Goal: Task Accomplishment & Management: Manage account settings

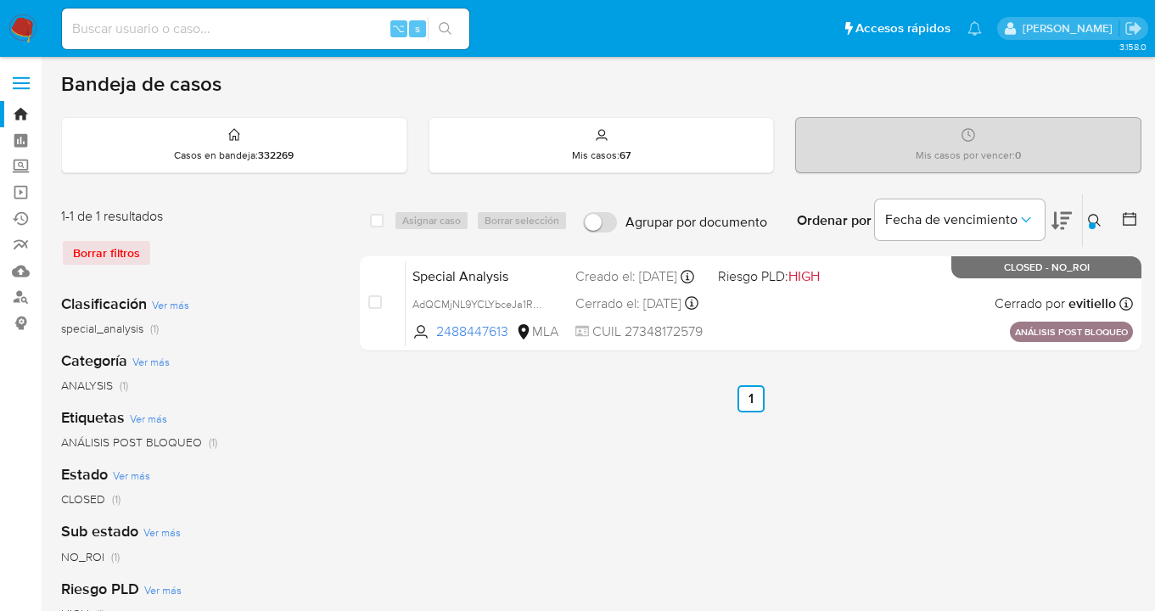
drag, startPoint x: 1093, startPoint y: 222, endPoint x: 1033, endPoint y: 266, distance: 74.0
click at [1093, 222] on div at bounding box center [1092, 225] width 7 height 7
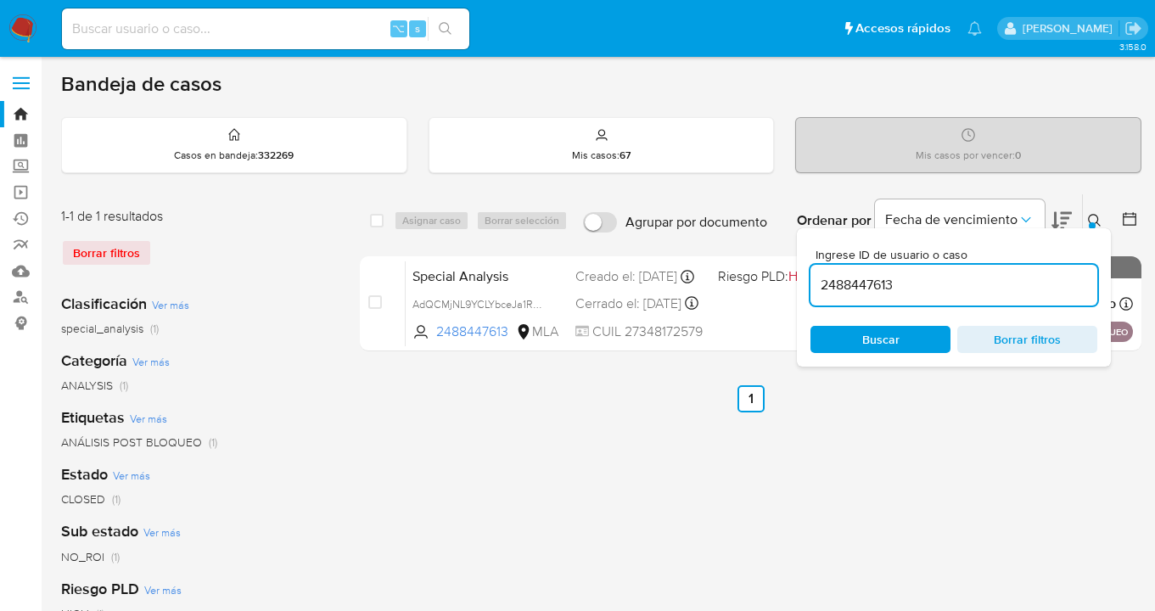
drag, startPoint x: 926, startPoint y: 288, endPoint x: 809, endPoint y: 275, distance: 117.8
click at [809, 275] on div "Ingrese ID de usuario o caso 2488447613 Buscar Borrar filtros" at bounding box center [954, 297] width 314 height 138
type input "202369107"
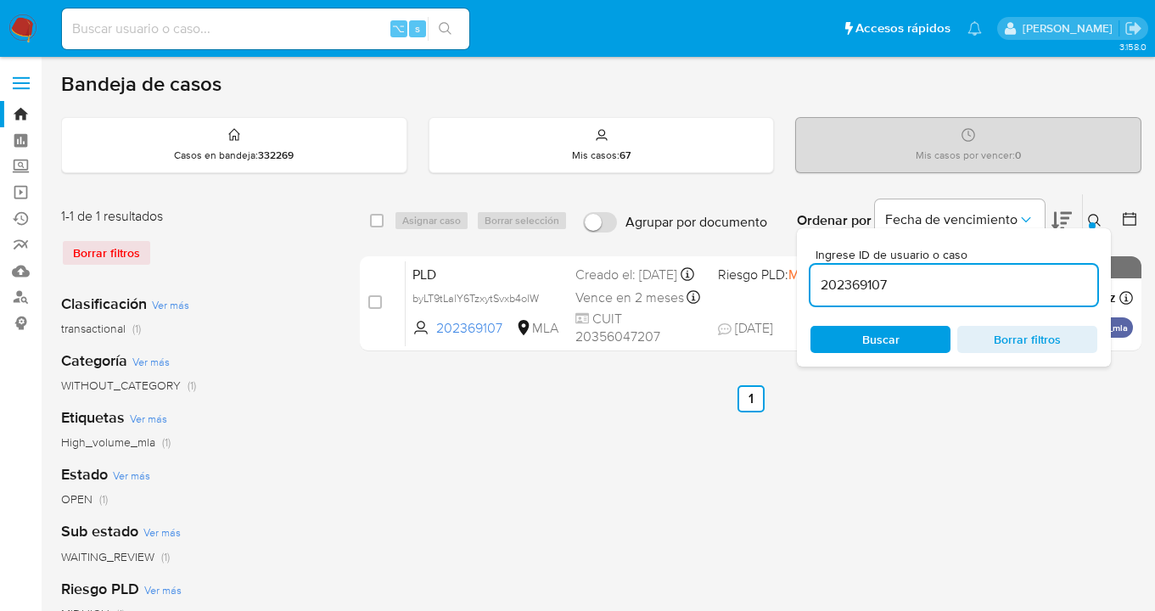
click at [1094, 220] on icon at bounding box center [1095, 221] width 14 height 14
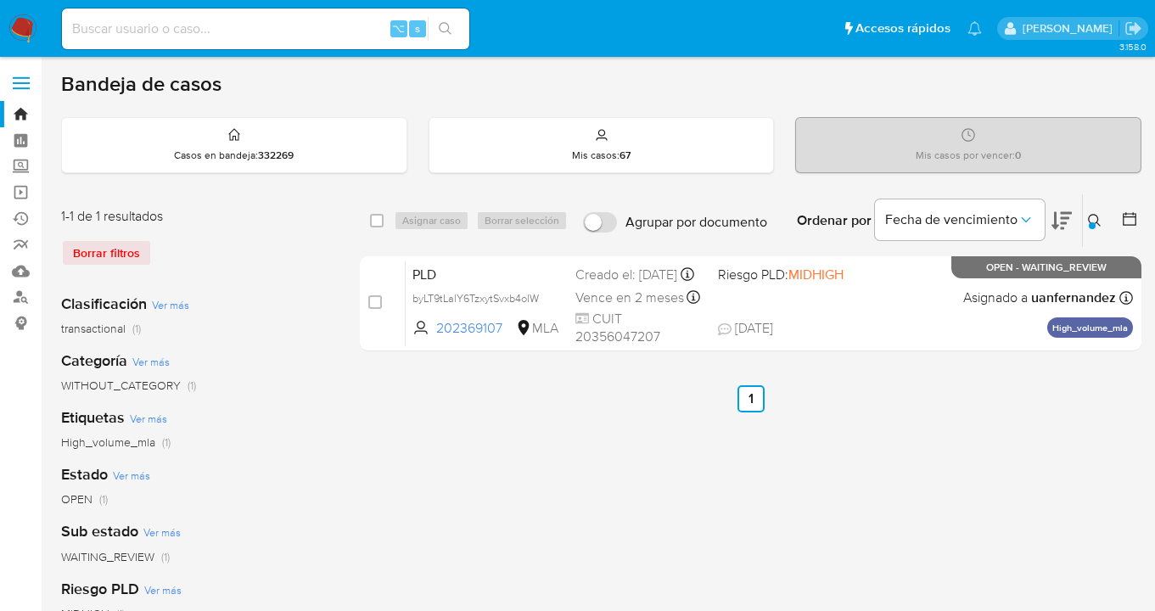
drag, startPoint x: 379, startPoint y: 222, endPoint x: 413, endPoint y: 226, distance: 34.1
click at [380, 223] on input "checkbox" at bounding box center [377, 221] width 14 height 14
checkbox input "true"
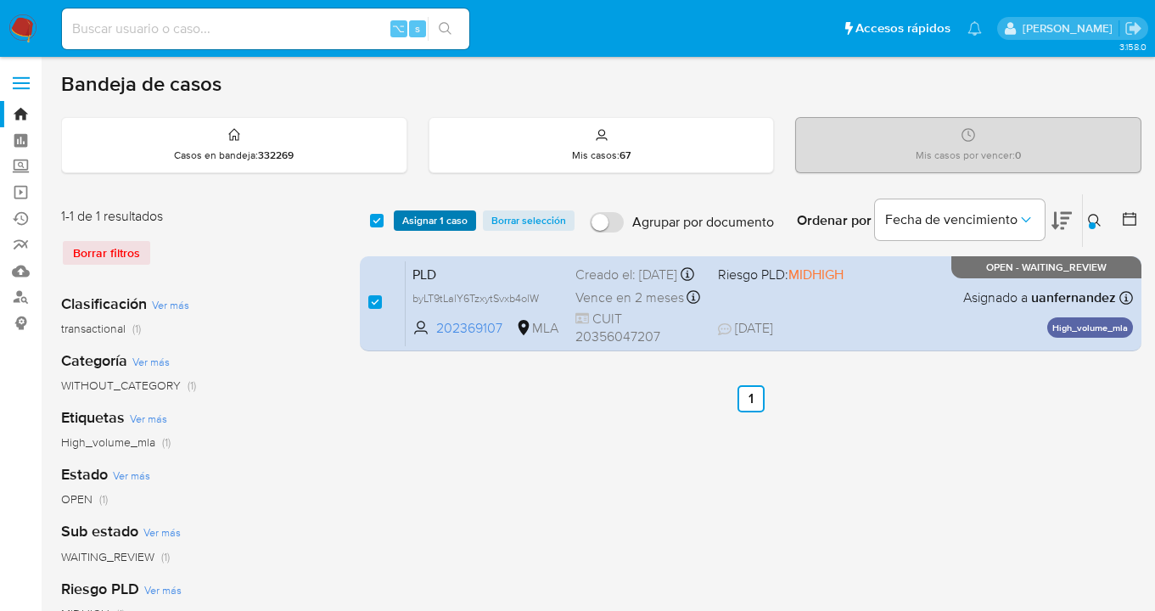
click at [414, 226] on span "Asignar 1 caso" at bounding box center [434, 220] width 65 height 17
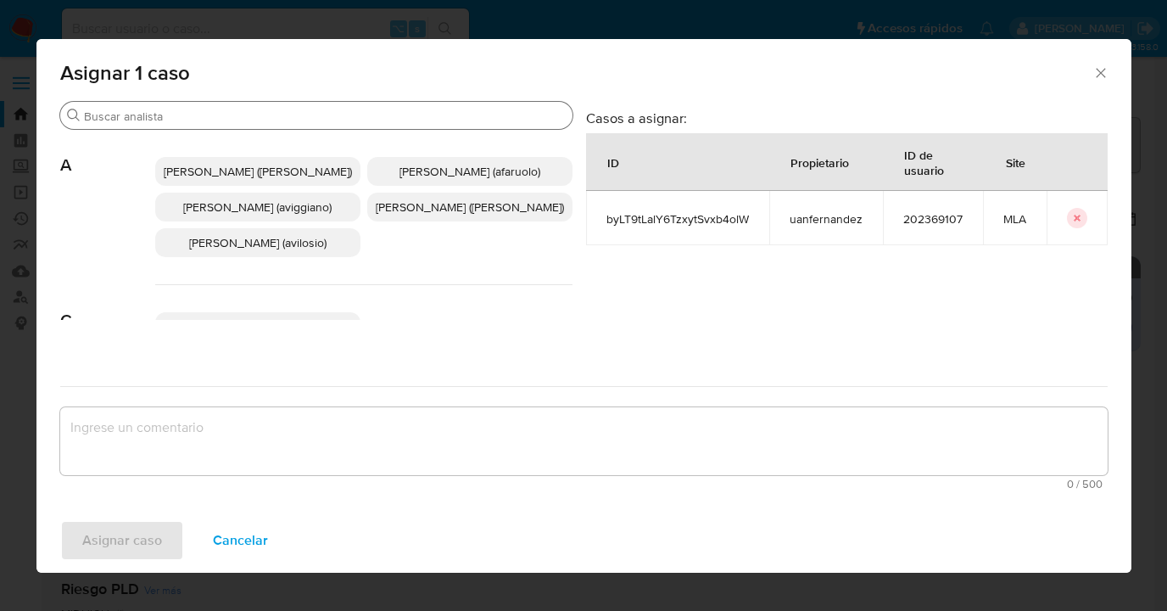
click at [360, 115] on input "Buscar" at bounding box center [325, 116] width 482 height 15
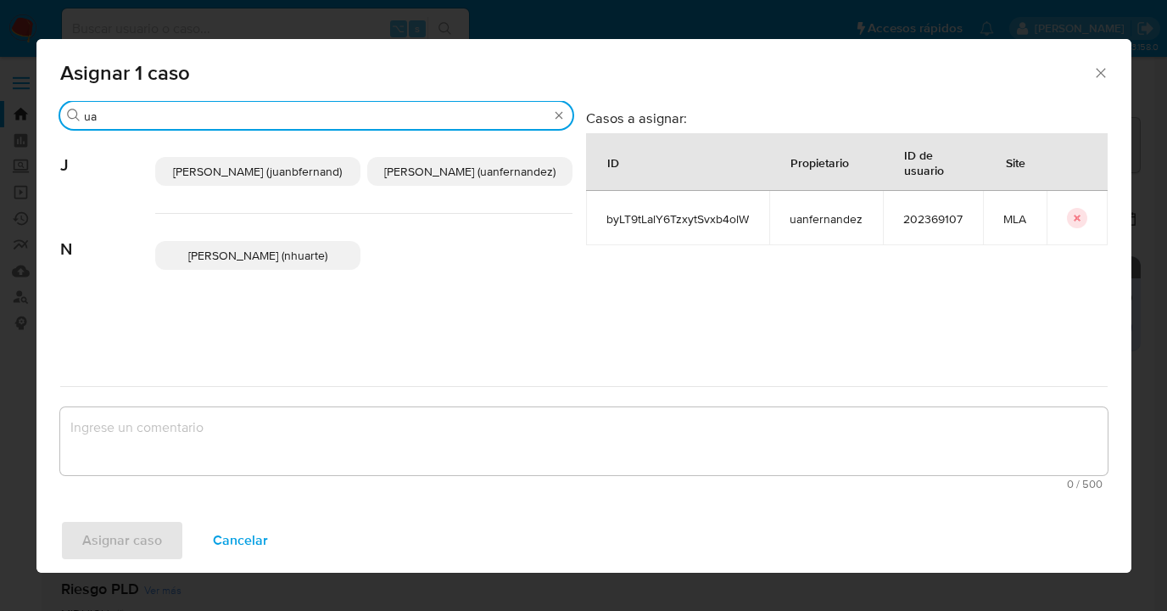
type input "u"
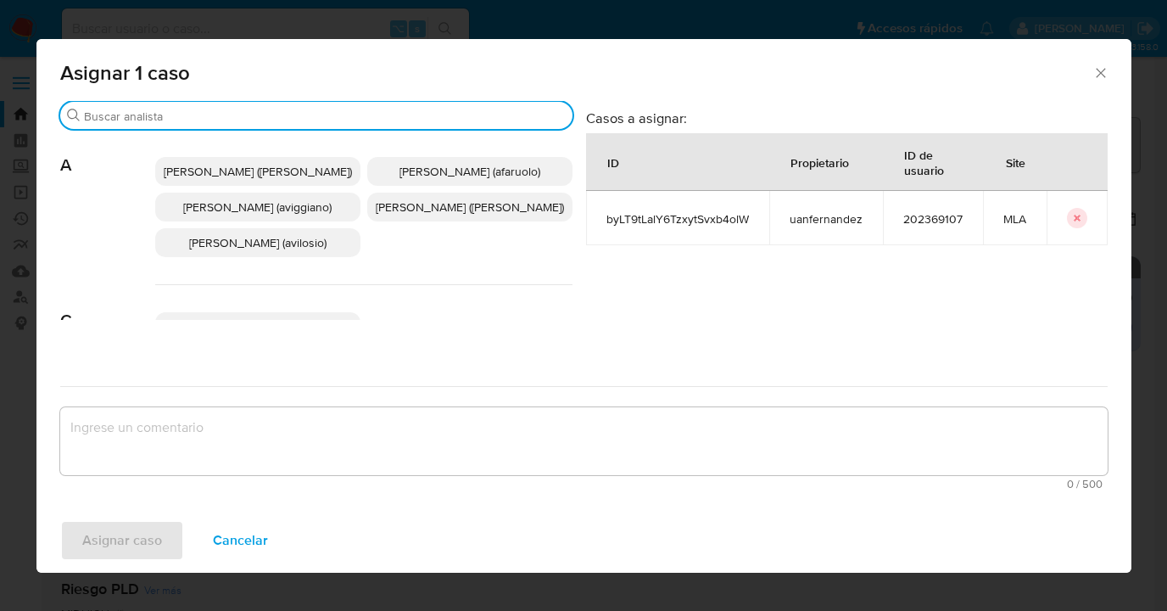
click at [612, 411] on textarea "assign-modal" at bounding box center [584, 441] width 1048 height 68
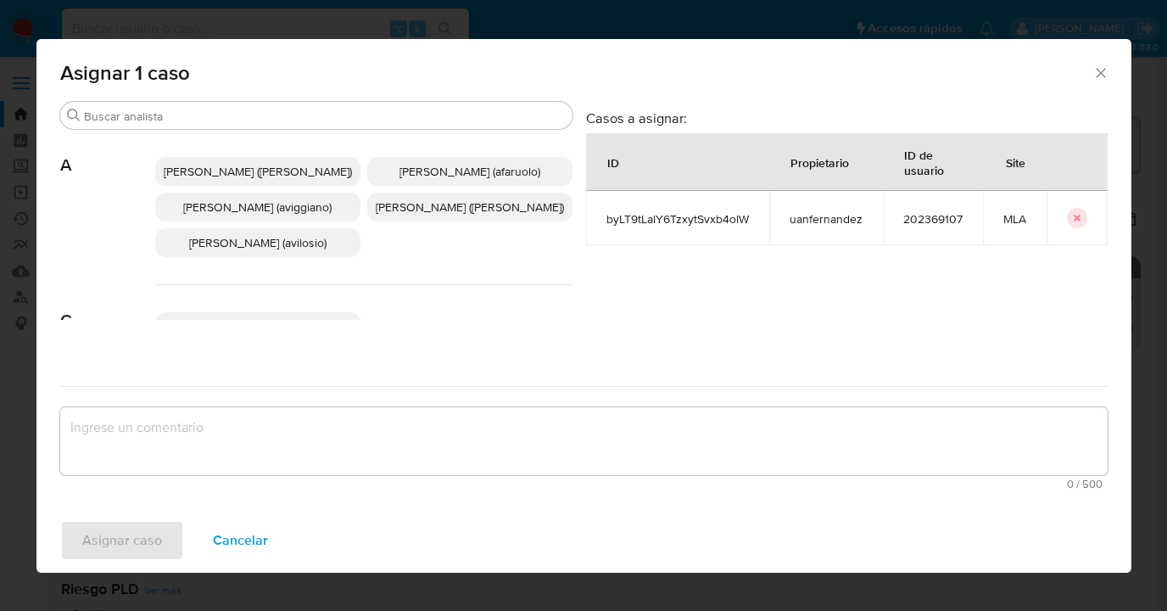
click at [1100, 73] on icon "Cerrar ventana" at bounding box center [1100, 72] width 9 height 9
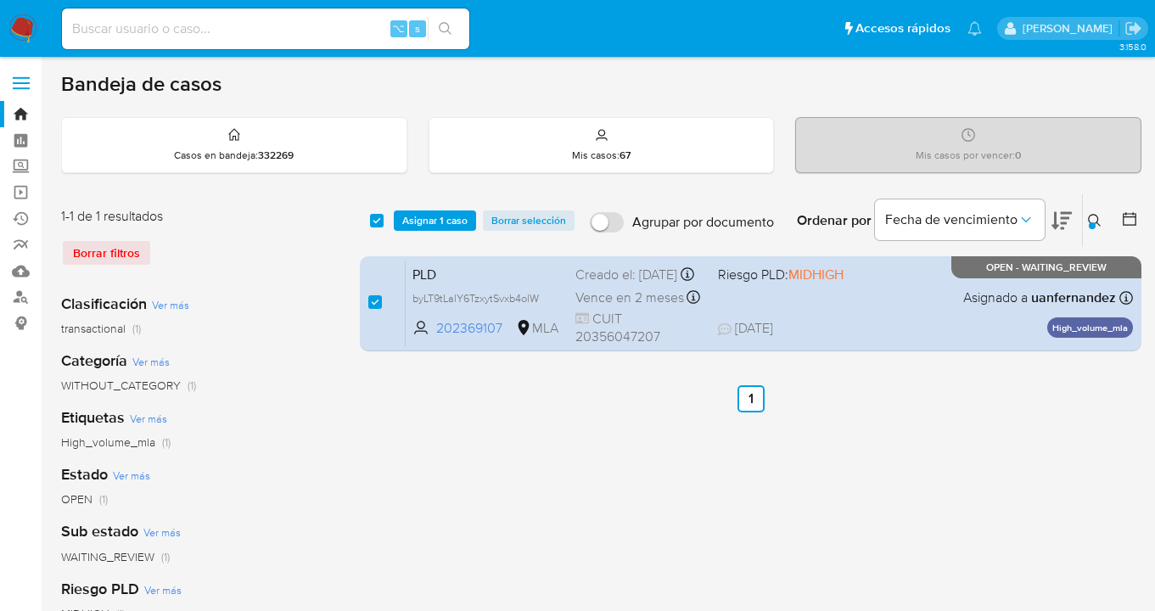
click at [1098, 216] on icon at bounding box center [1095, 221] width 14 height 14
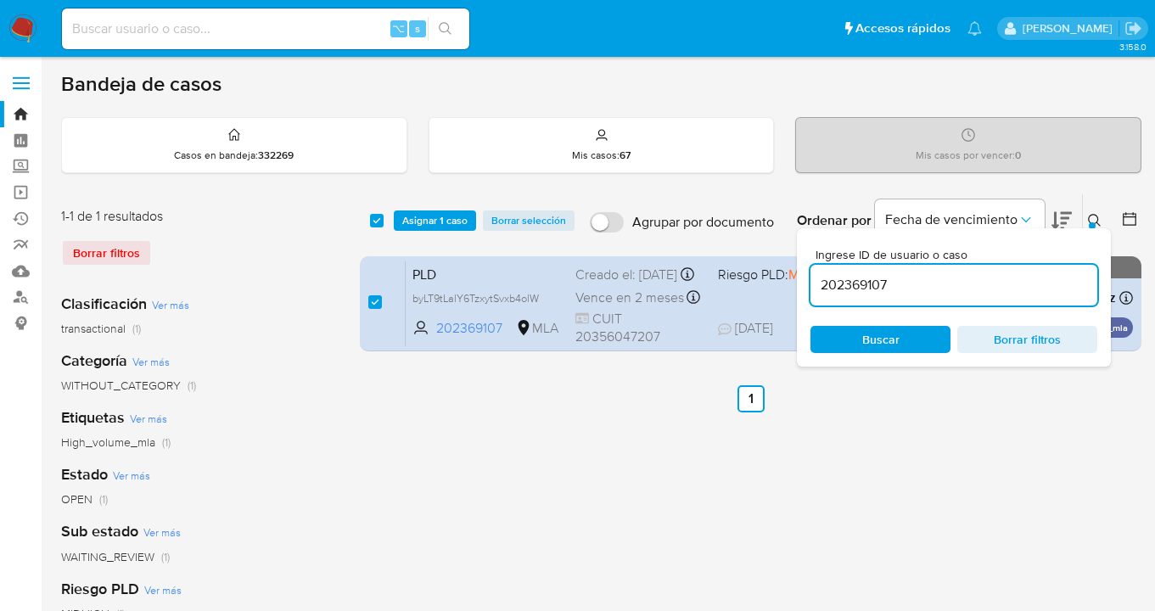
drag, startPoint x: 910, startPoint y: 283, endPoint x: 796, endPoint y: 284, distance: 113.7
click at [796, 284] on div "select-all-cases-checkbox Asignar 1 caso Borrar selección Agrupar por documento…" at bounding box center [750, 275] width 781 height 165
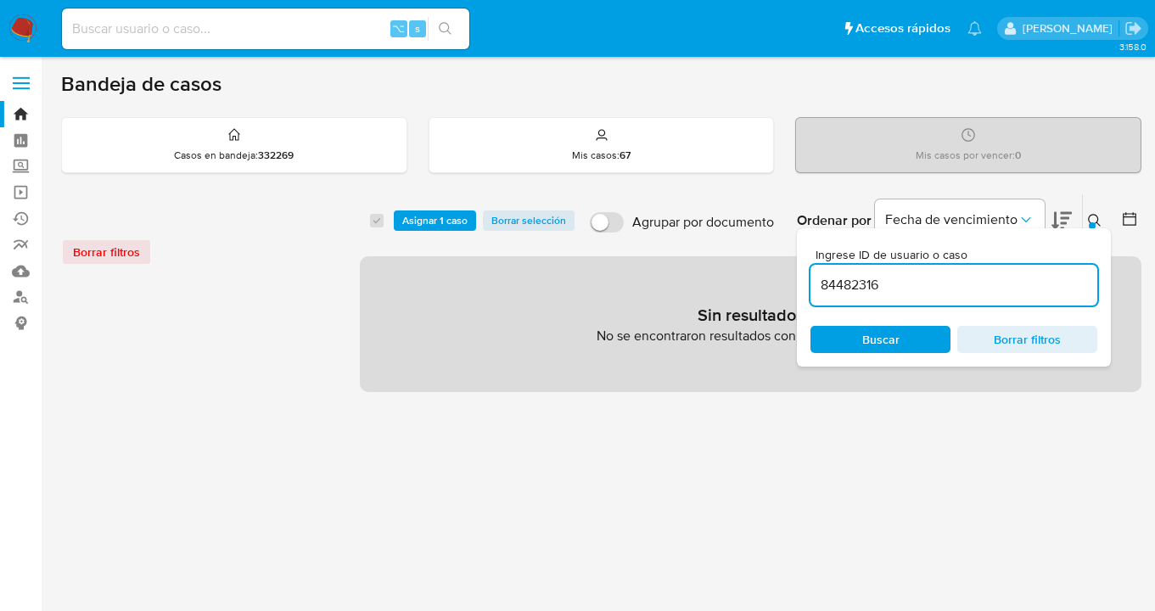
click at [1092, 222] on div at bounding box center [1092, 225] width 7 height 7
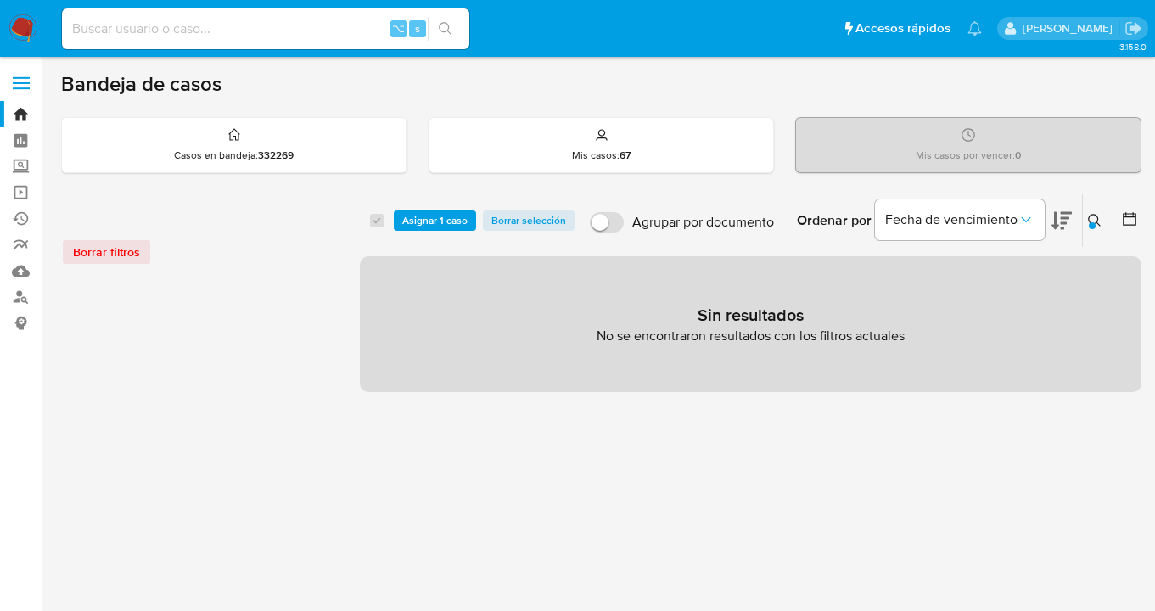
click at [1091, 222] on div at bounding box center [1092, 225] width 7 height 7
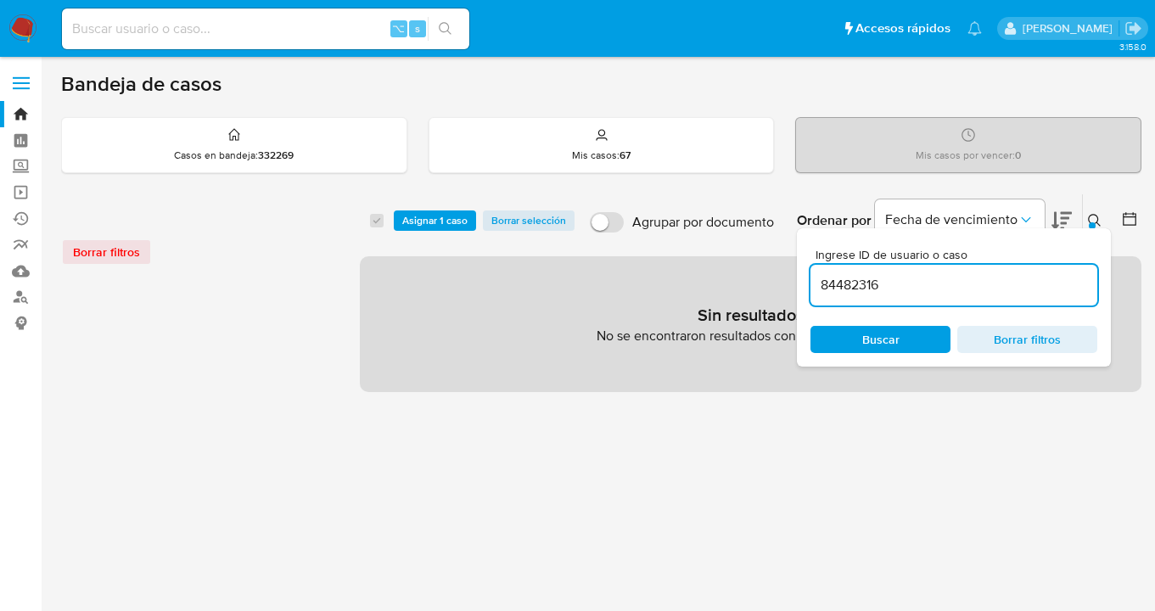
click at [970, 274] on input "84482316" at bounding box center [953, 285] width 287 height 22
click at [960, 287] on input "84482316" at bounding box center [953, 285] width 287 height 22
click at [848, 344] on span "Buscar" at bounding box center [880, 339] width 116 height 24
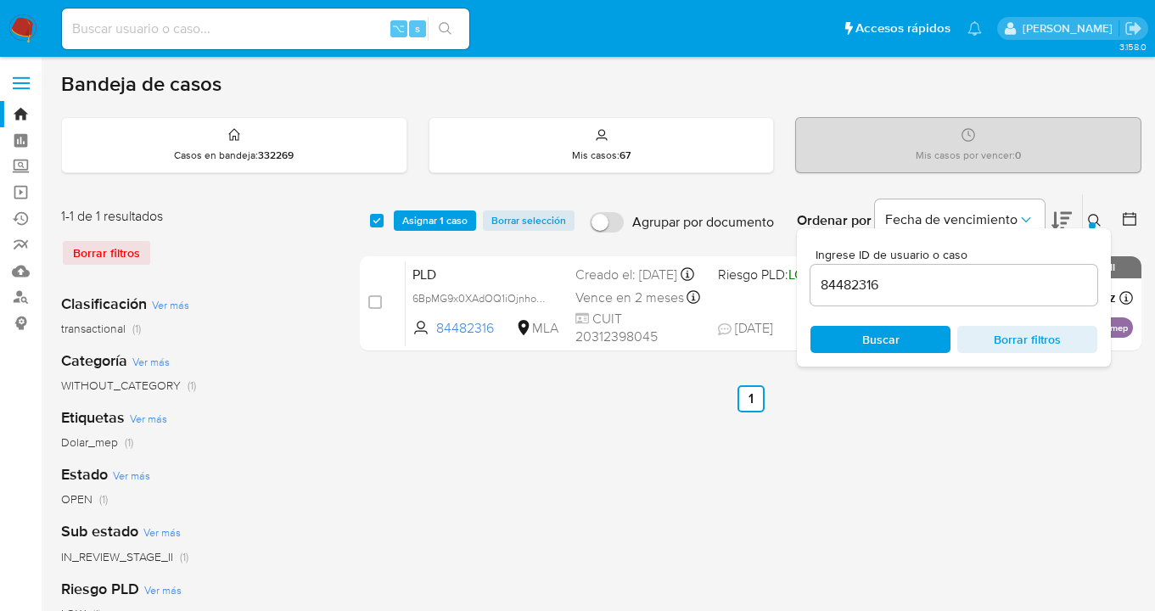
click at [1095, 222] on icon at bounding box center [1095, 221] width 14 height 14
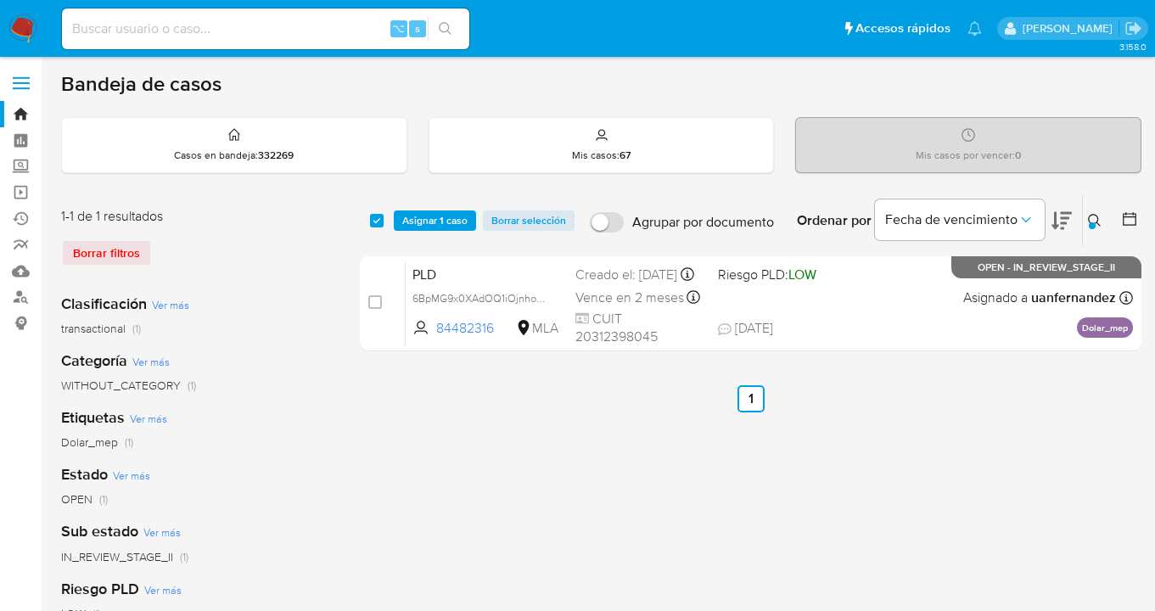
drag, startPoint x: 1095, startPoint y: 223, endPoint x: 1080, endPoint y: 225, distance: 15.4
click at [1094, 222] on button at bounding box center [1097, 220] width 28 height 20
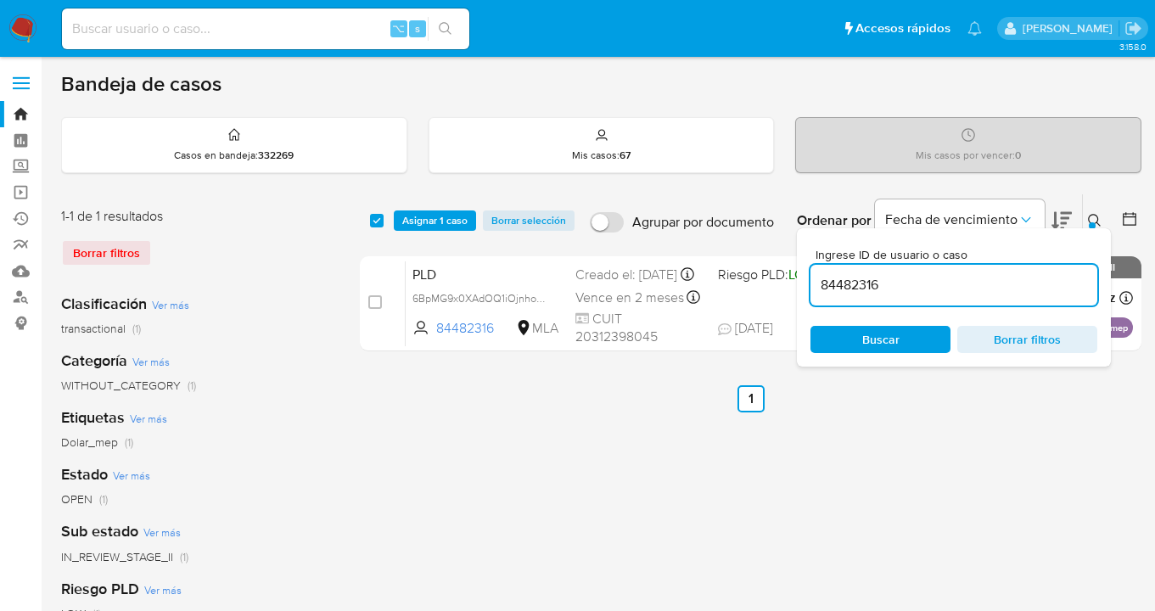
drag, startPoint x: 855, startPoint y: 286, endPoint x: 806, endPoint y: 279, distance: 49.7
click at [807, 278] on div "Ingrese ID de usuario o caso 84482316 Buscar Borrar filtros" at bounding box center [954, 297] width 314 height 138
type input "80816375"
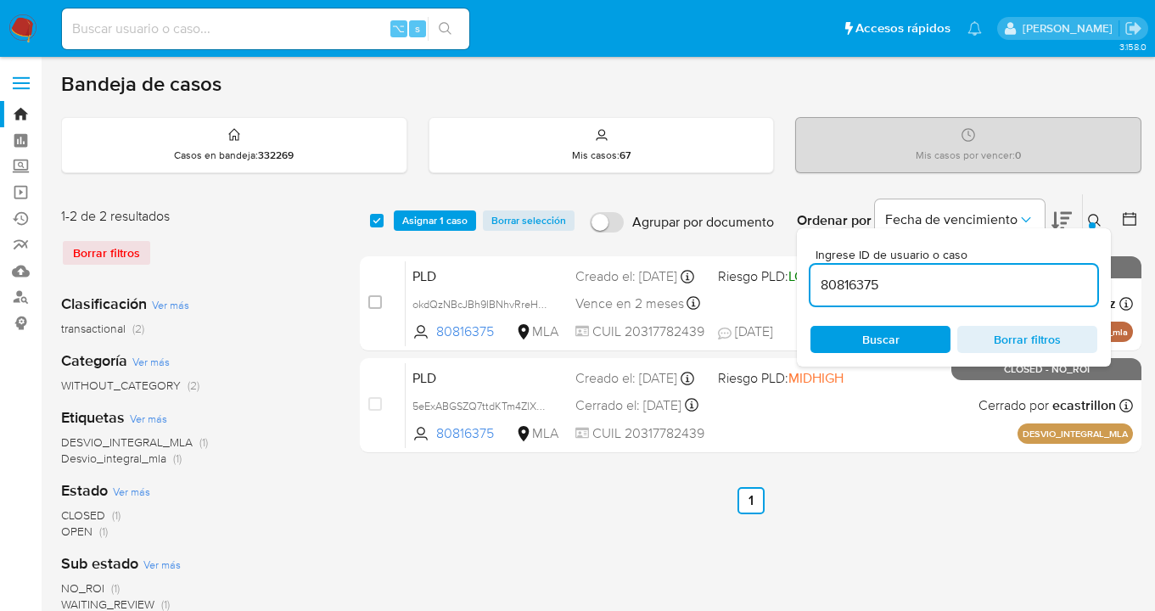
click at [1090, 219] on icon at bounding box center [1095, 221] width 14 height 14
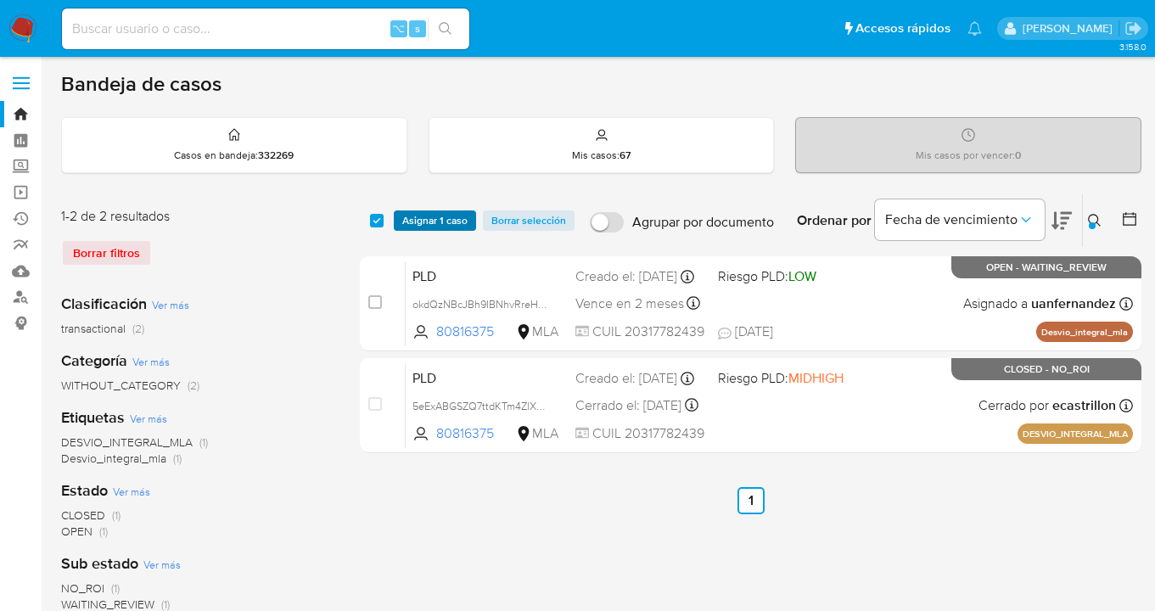
drag, startPoint x: 378, startPoint y: 221, endPoint x: 409, endPoint y: 215, distance: 32.1
click at [378, 221] on input "checkbox" at bounding box center [377, 221] width 14 height 14
checkbox input "true"
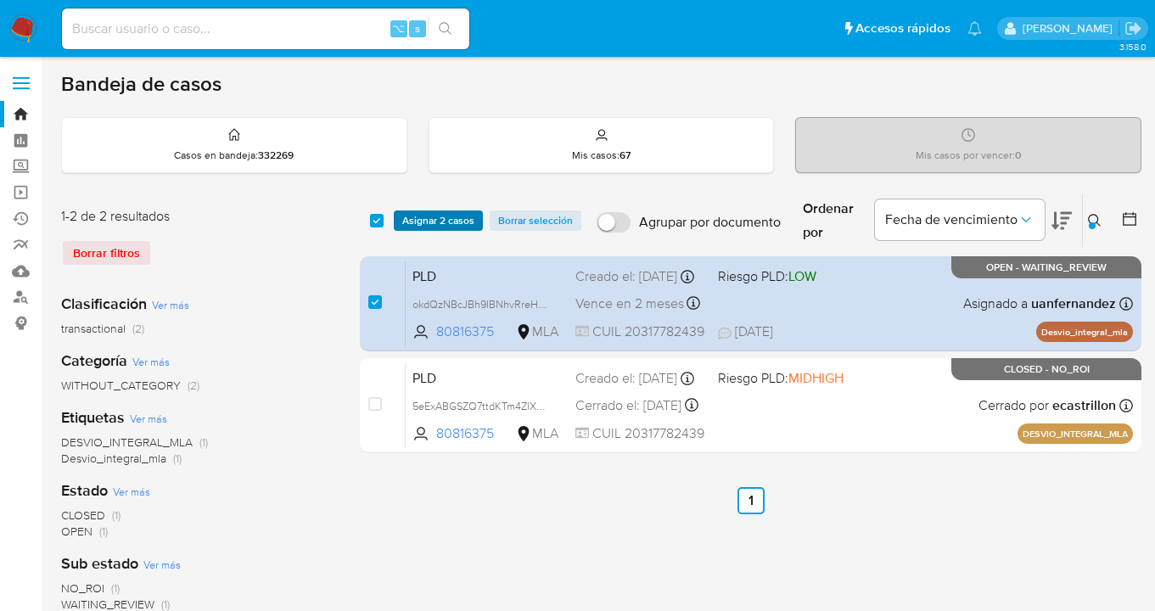
click at [422, 216] on span "Asignar 2 casos" at bounding box center [438, 220] width 72 height 17
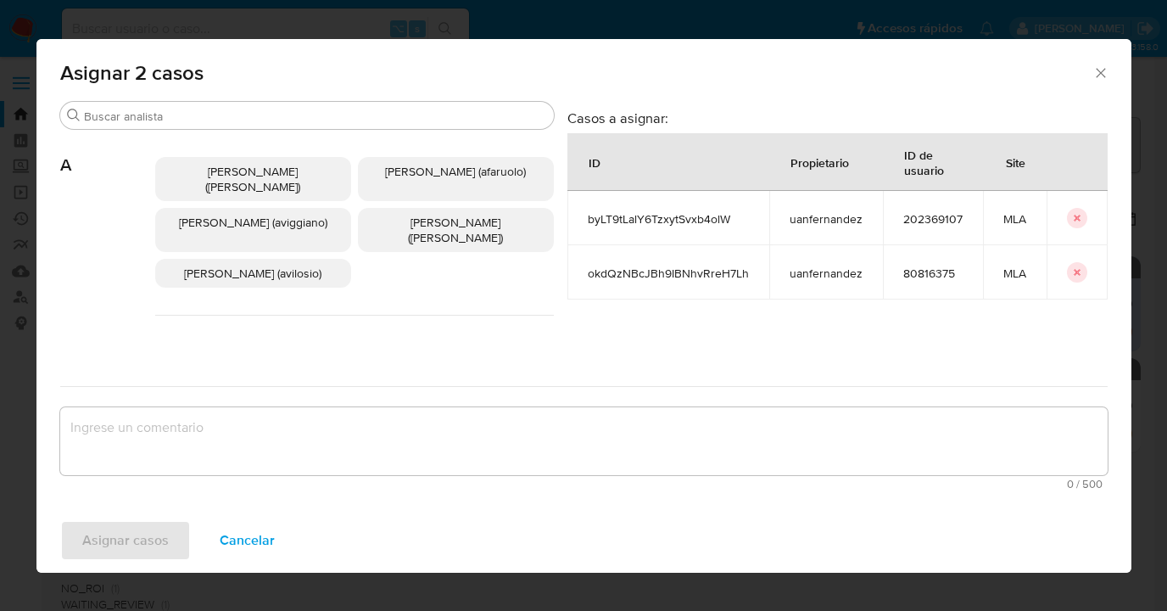
click at [238, 532] on span "Cancelar" at bounding box center [247, 540] width 55 height 37
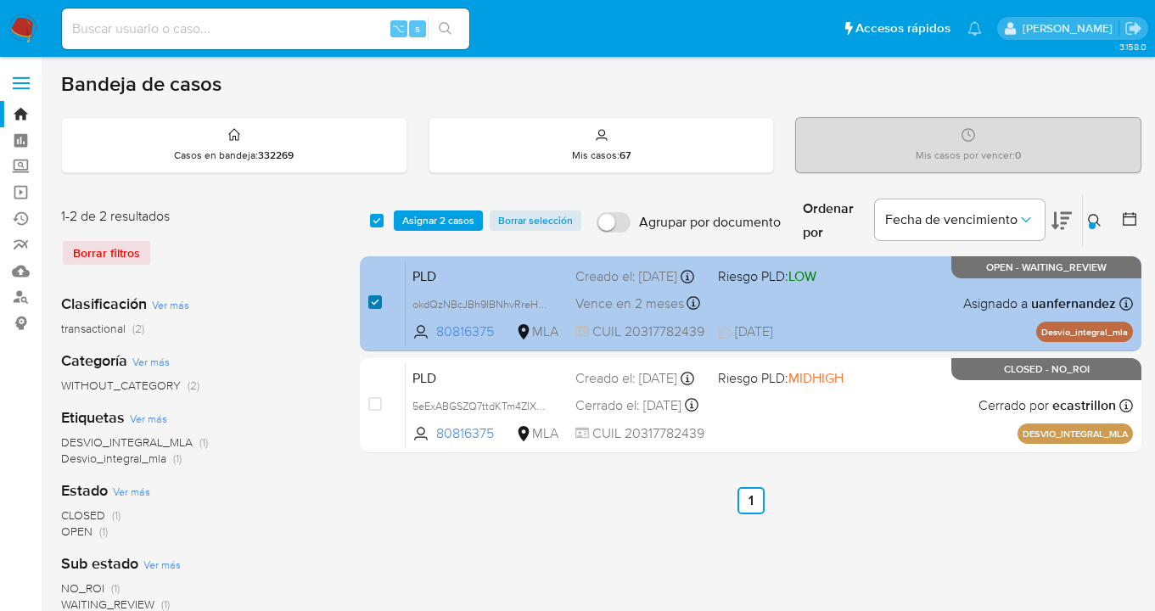
click at [372, 304] on input "checkbox" at bounding box center [375, 302] width 14 height 14
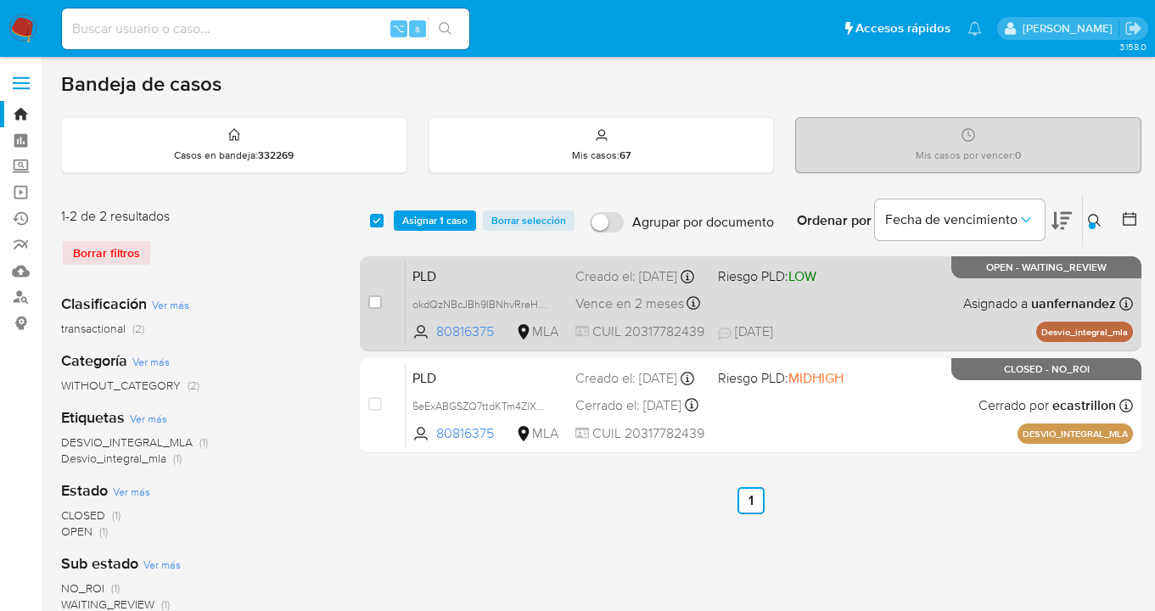
click at [954, 283] on div "PLD okdQzNBcJBh9IBNhvRreH7Lh 80816375 MLA Riesgo PLD: LOW Creado el: 12/08/2025…" at bounding box center [769, 303] width 727 height 86
click at [375, 303] on input "checkbox" at bounding box center [375, 302] width 14 height 14
checkbox input "true"
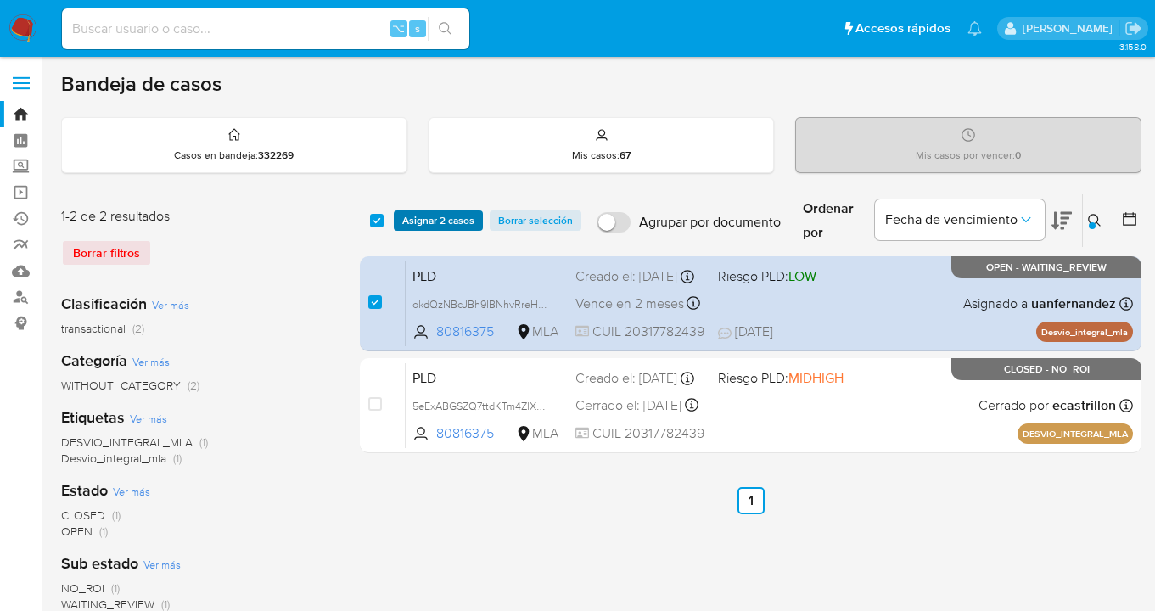
click at [434, 216] on span "Asignar 2 casos" at bounding box center [438, 220] width 72 height 17
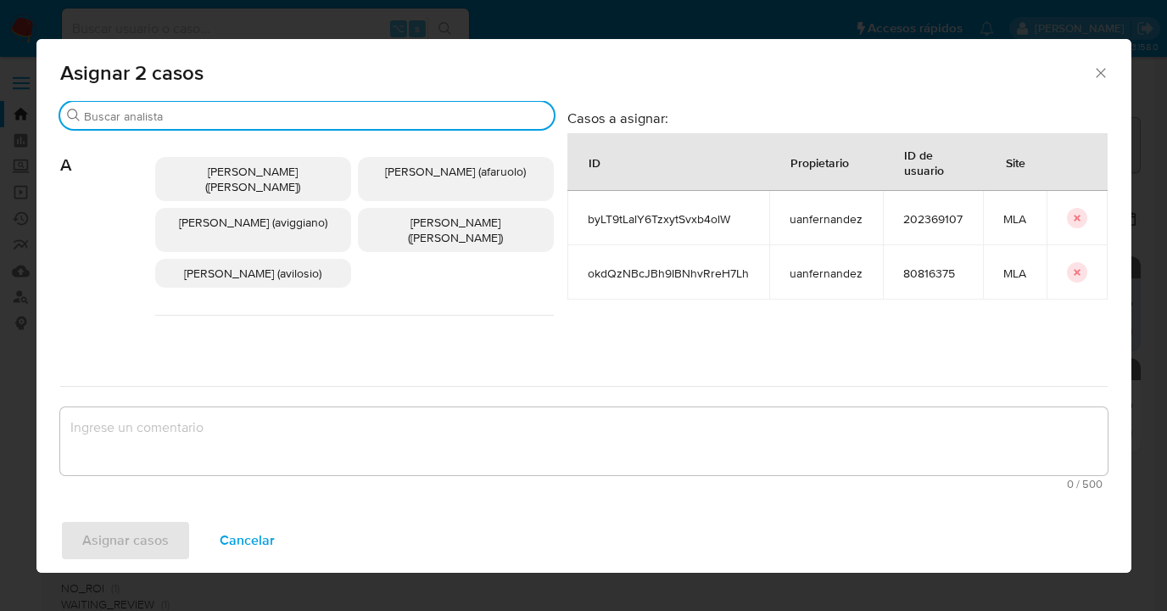
click at [318, 117] on input "Buscar" at bounding box center [315, 116] width 463 height 15
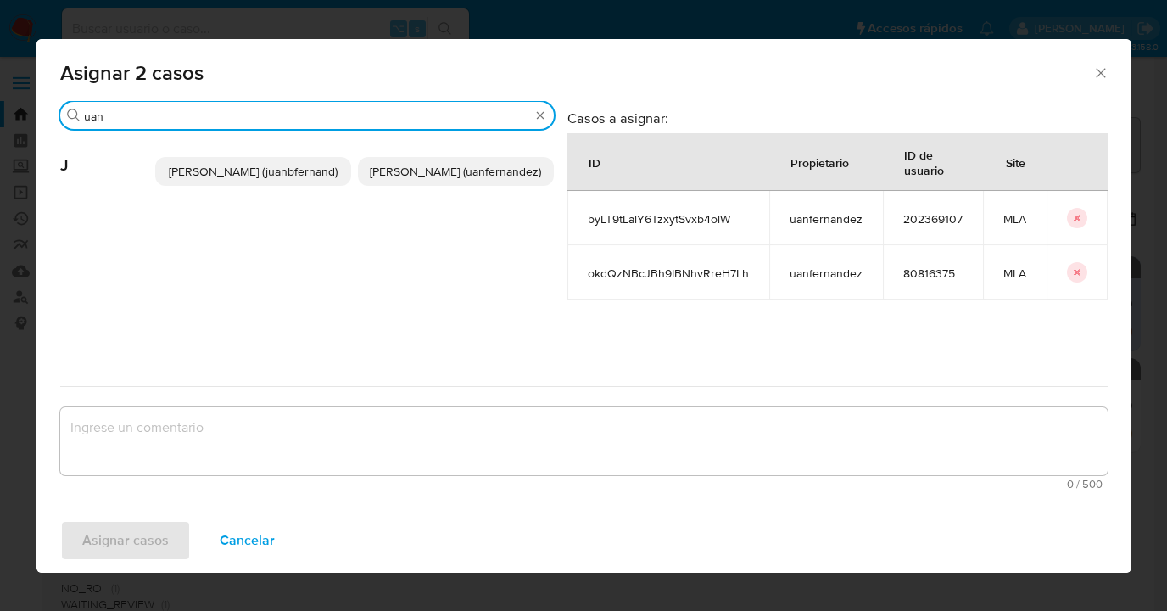
type input "uan"
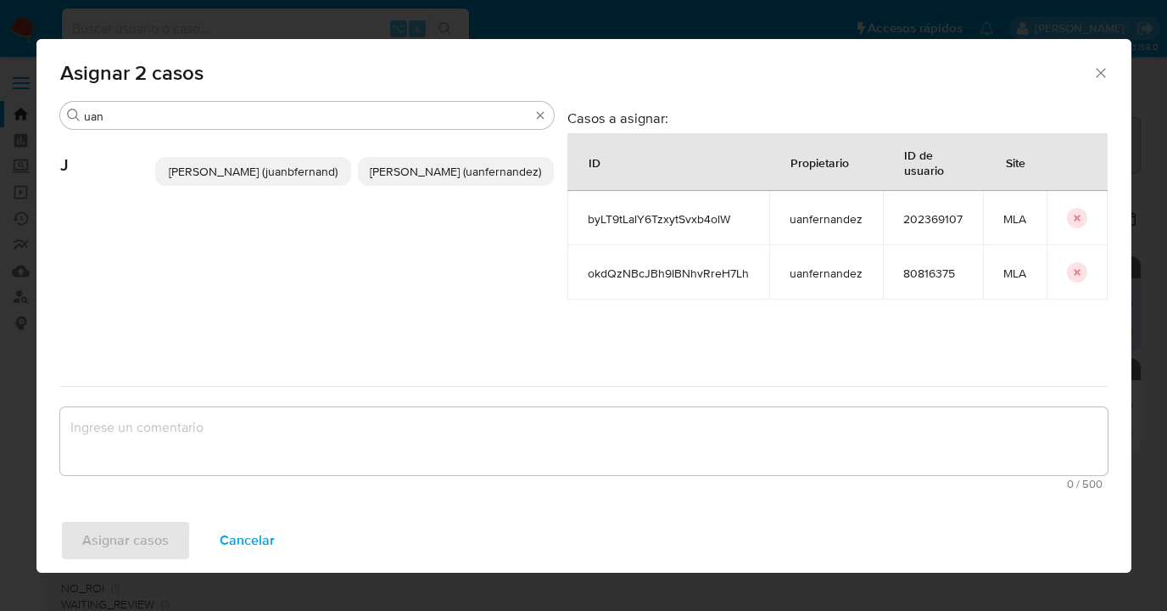
drag, startPoint x: 484, startPoint y: 177, endPoint x: 416, endPoint y: 387, distance: 220.3
click at [480, 178] on span "Juan Pablo Fernandez (uanfernandez)" at bounding box center [455, 171] width 171 height 17
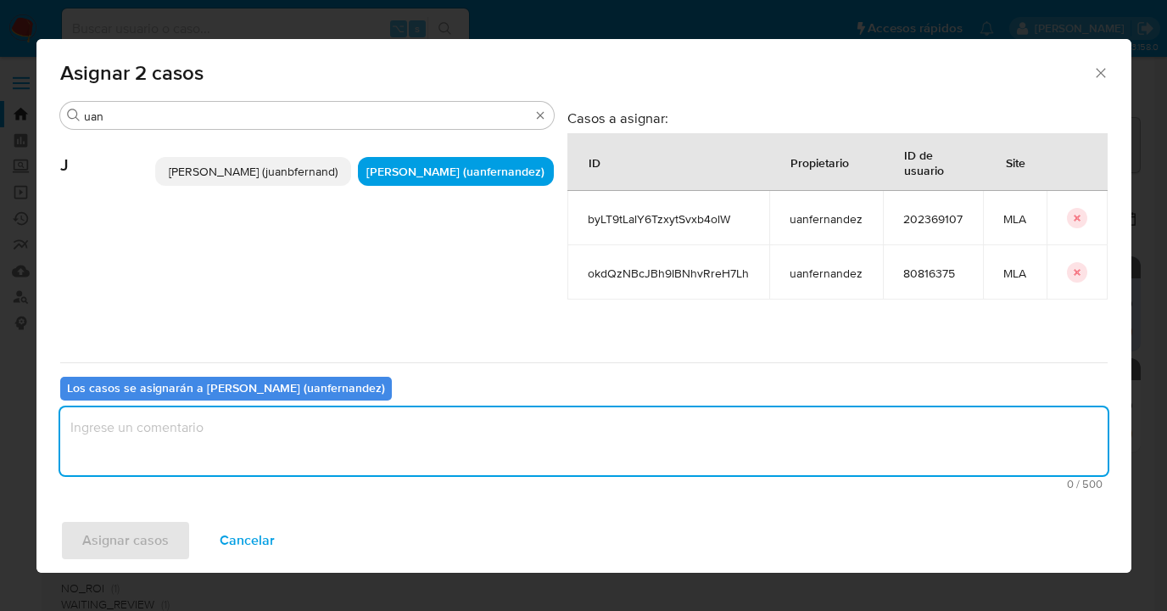
click at [397, 439] on textarea "assign-modal" at bounding box center [584, 441] width 1048 height 68
type textarea "asig"
click at [143, 552] on span "Asignar casos" at bounding box center [125, 540] width 87 height 37
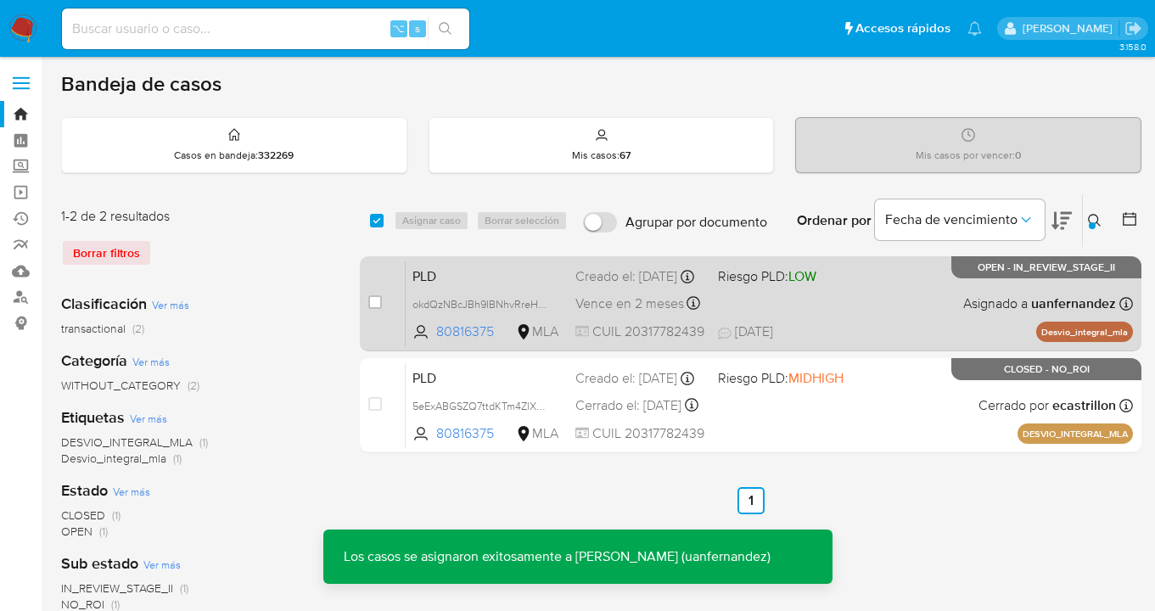
click at [905, 310] on div "PLD okdQzNBcJBh9IBNhvRreH7Lh 80816375 MLA Riesgo PLD: LOW Creado el: 12/08/2025…" at bounding box center [769, 303] width 727 height 86
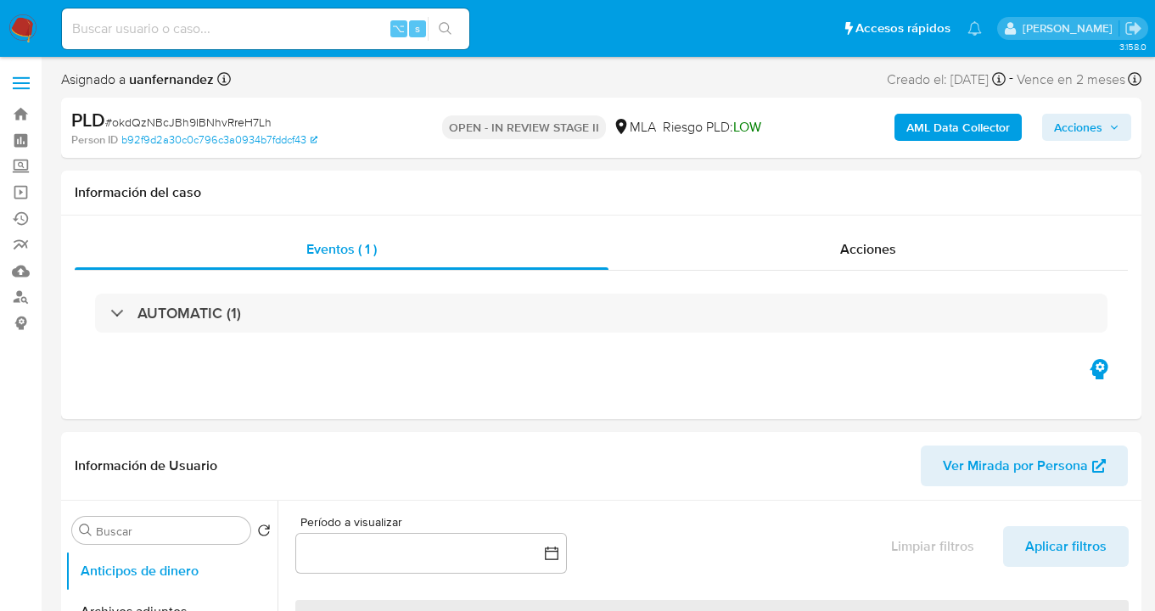
select select "10"
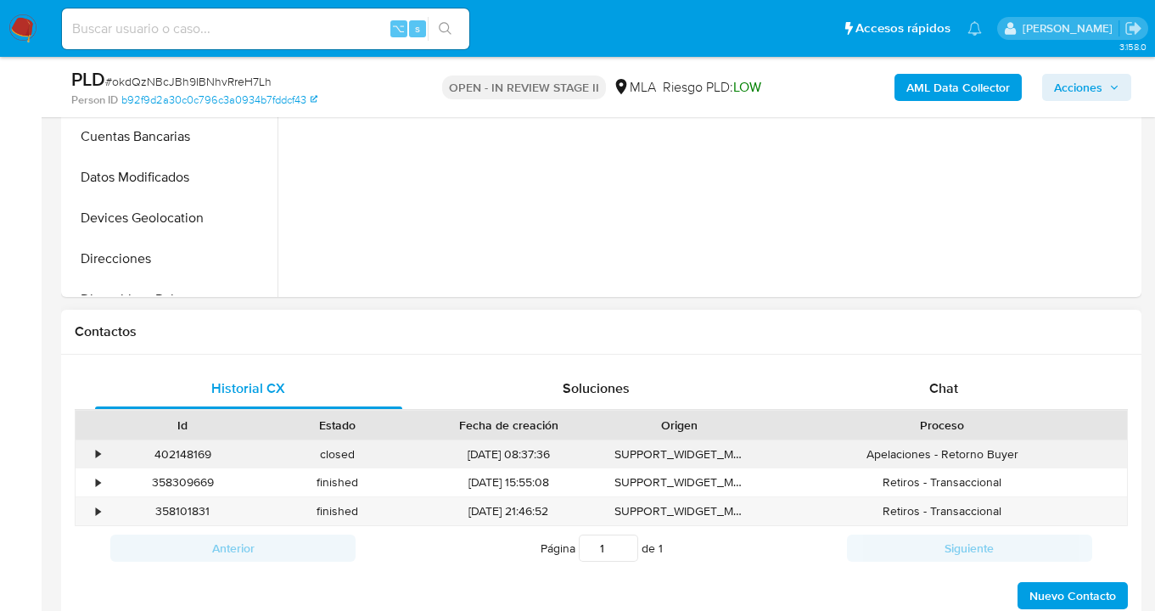
scroll to position [678, 0]
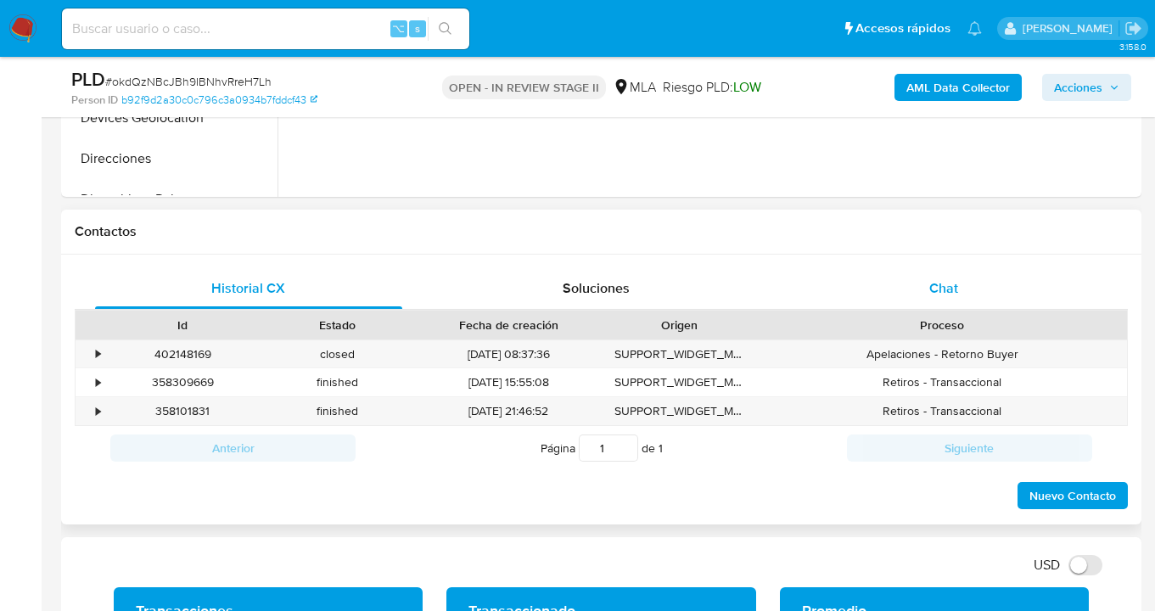
click at [962, 289] on div "Chat" at bounding box center [943, 288] width 307 height 41
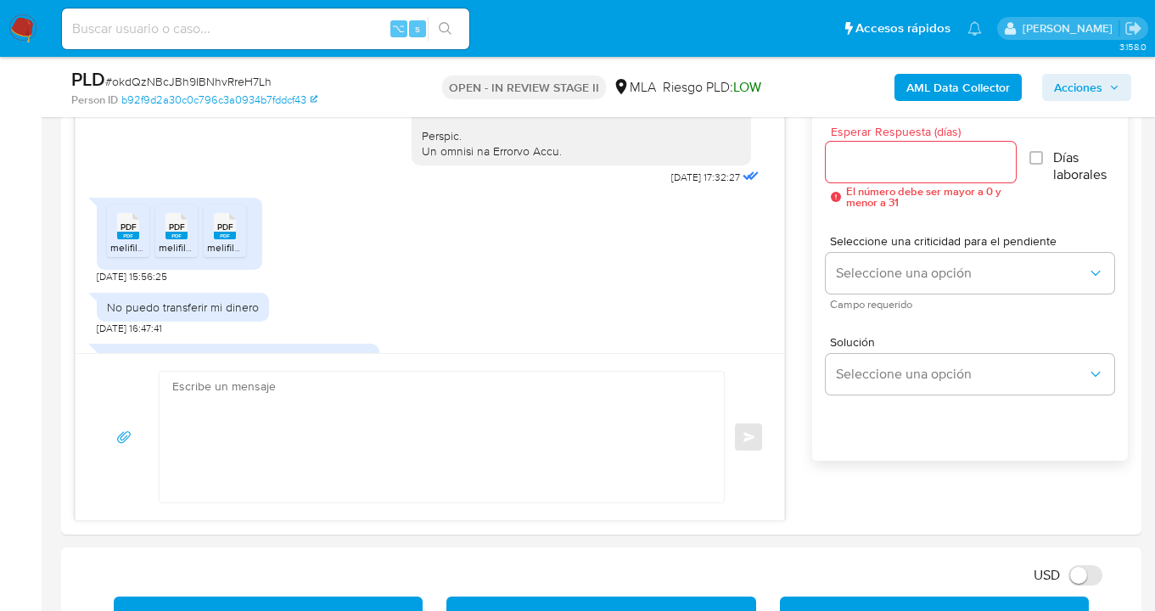
scroll to position [902, 0]
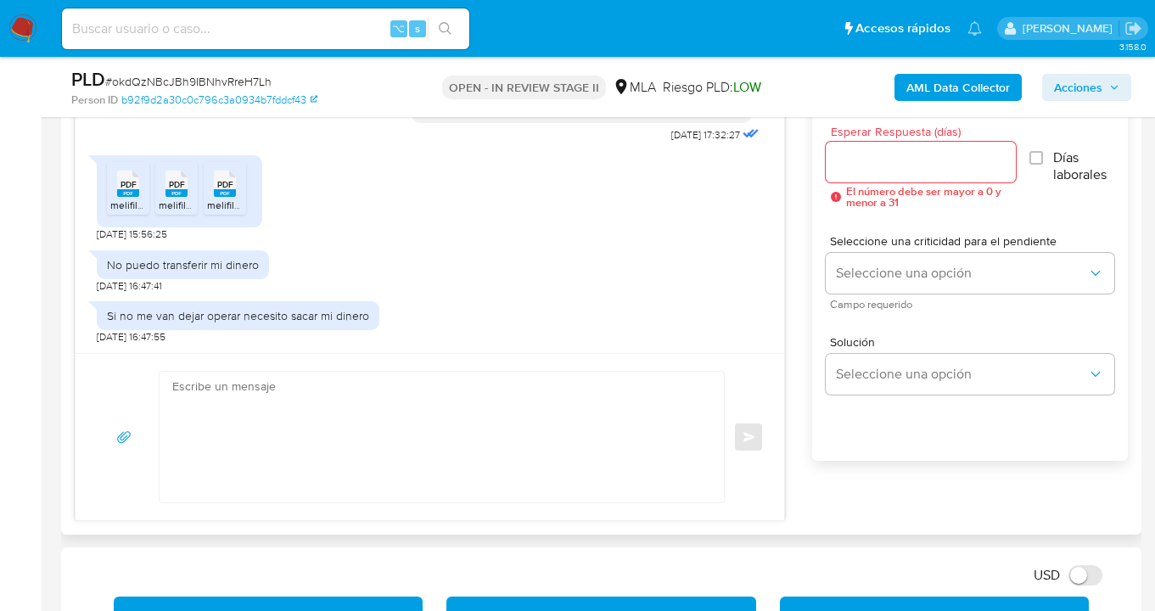
drag, startPoint x: 631, startPoint y: 215, endPoint x: 680, endPoint y: 193, distance: 53.6
click at [631, 215] on div "PDF PDF melifile7061311101776259186.pdf PDF PDF melifile1951064931893036165.pdf…" at bounding box center [430, 194] width 666 height 94
drag, startPoint x: 686, startPoint y: 37, endPoint x: 775, endPoint y: 12, distance: 93.5
click at [687, 37] on ul "Pausado Ver notificaciones ⌥ s Accesos rápidos Presiona las siguientes teclas p…" at bounding box center [521, 28] width 937 height 42
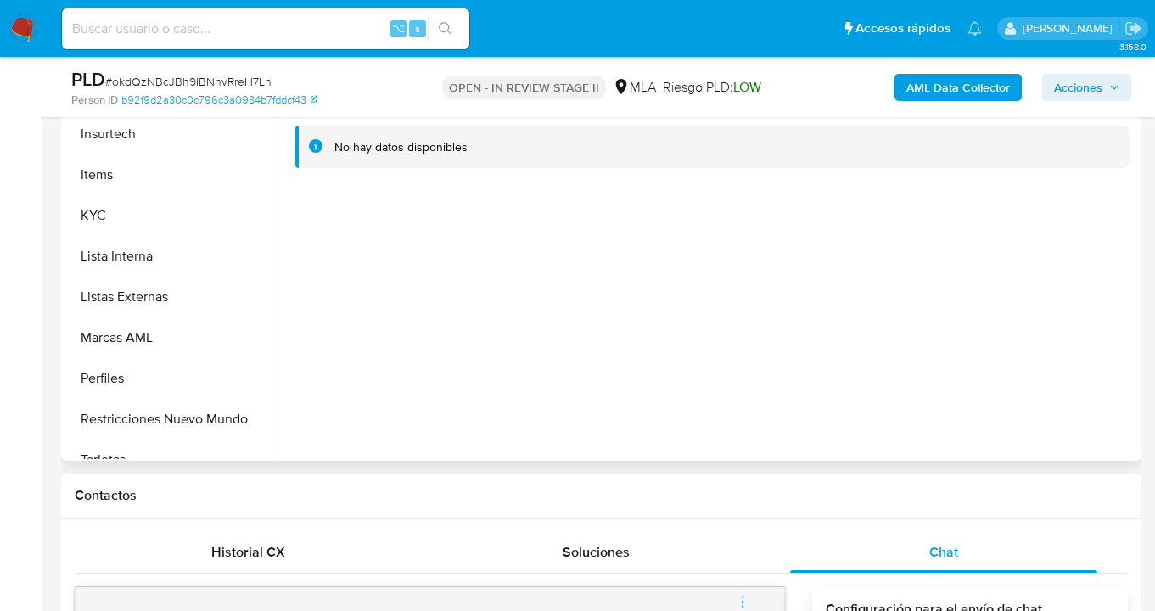
scroll to position [786, 0]
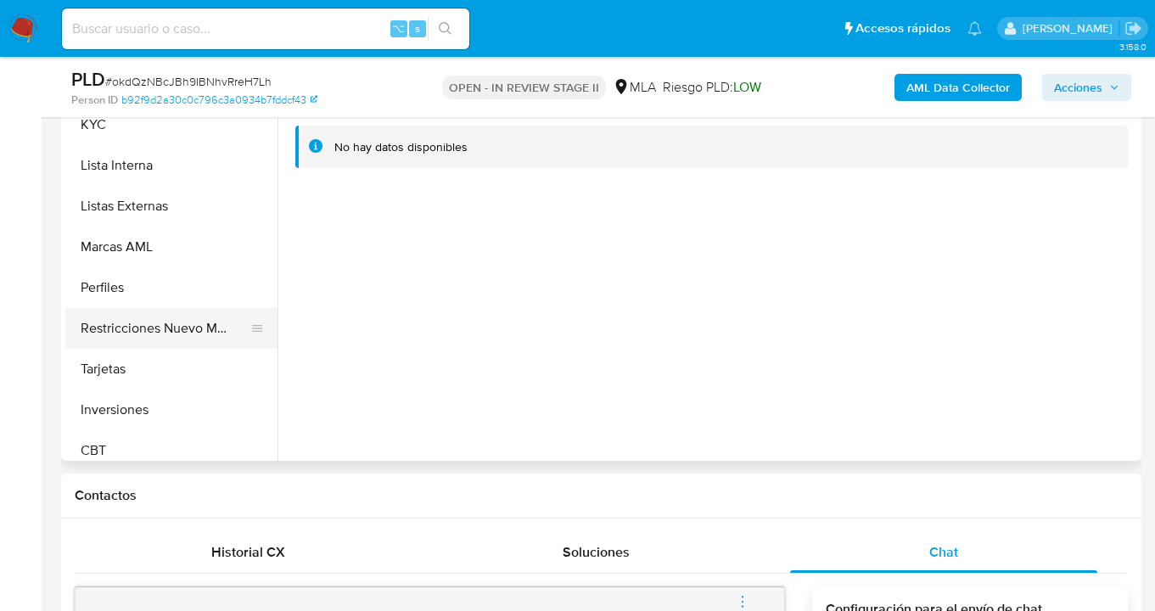
click at [182, 337] on button "Restricciones Nuevo Mundo" at bounding box center [164, 328] width 199 height 41
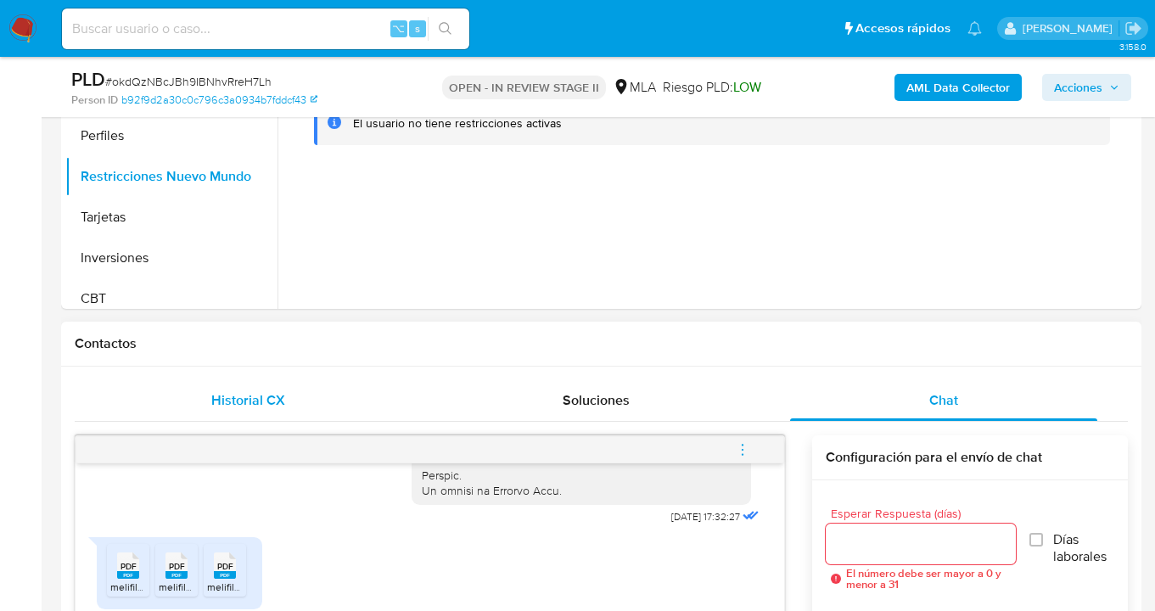
click at [296, 397] on div "Historial CX" at bounding box center [248, 400] width 307 height 41
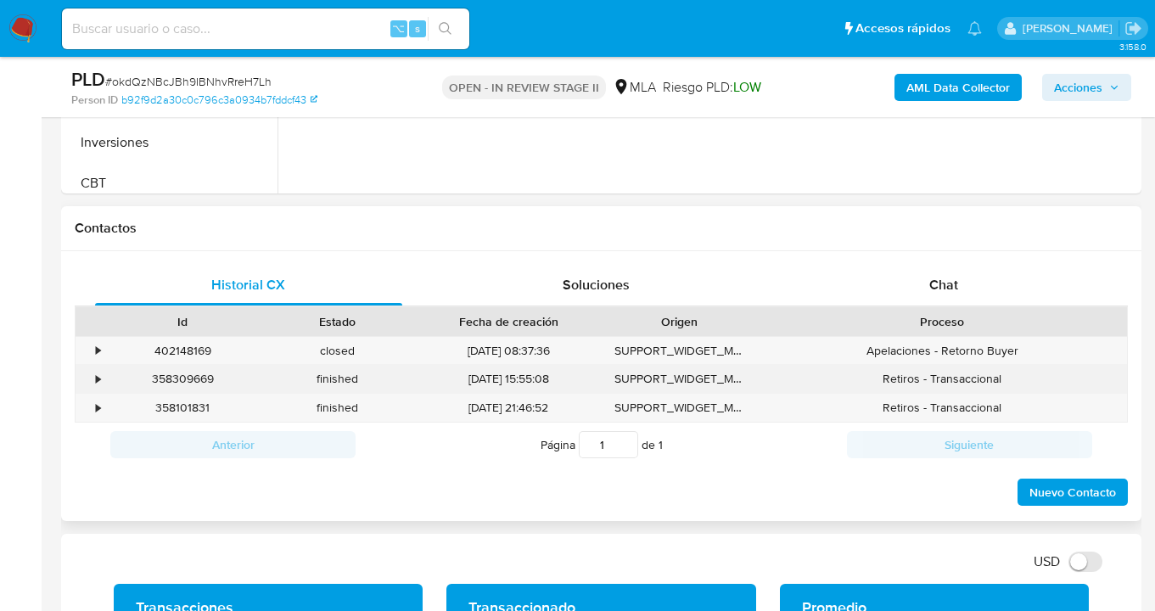
scroll to position [722, 0]
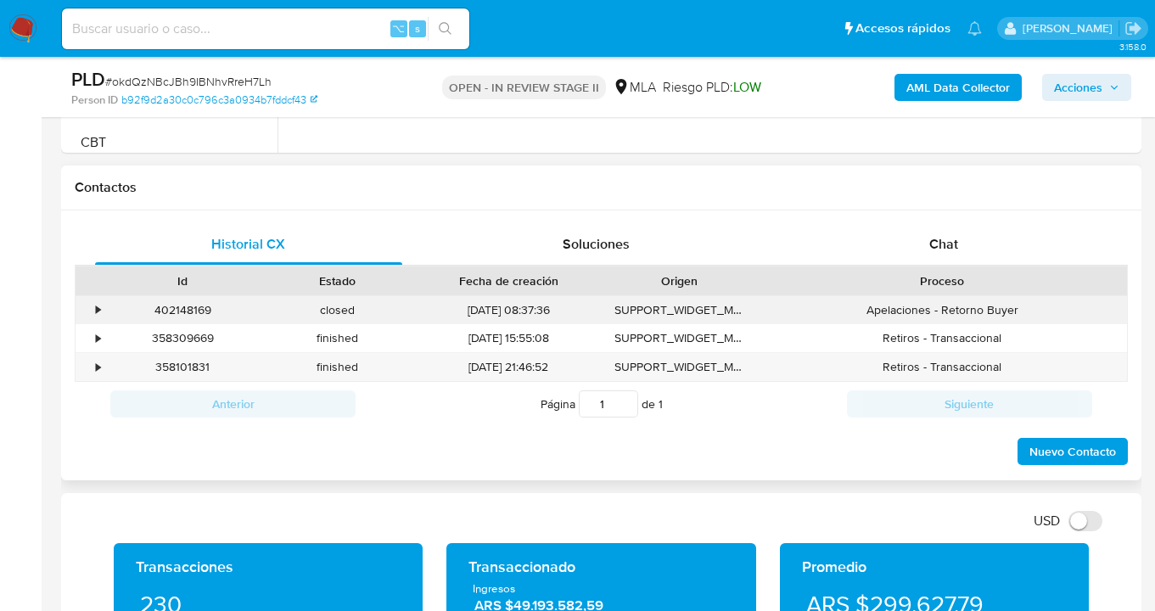
click at [98, 314] on div "•" at bounding box center [98, 310] width 4 height 16
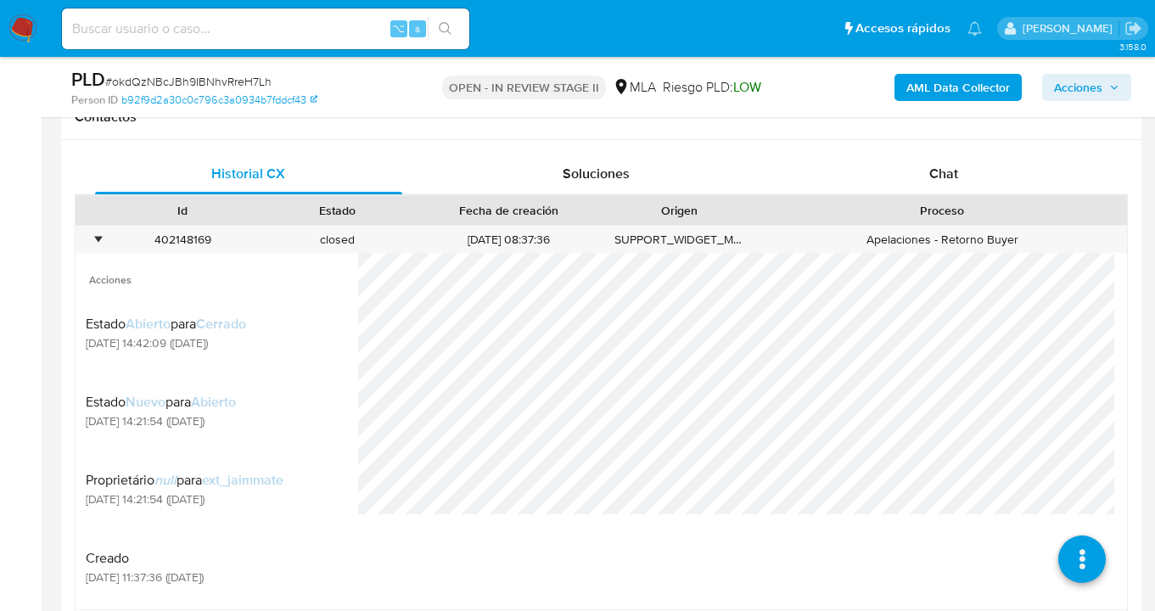
scroll to position [543, 0]
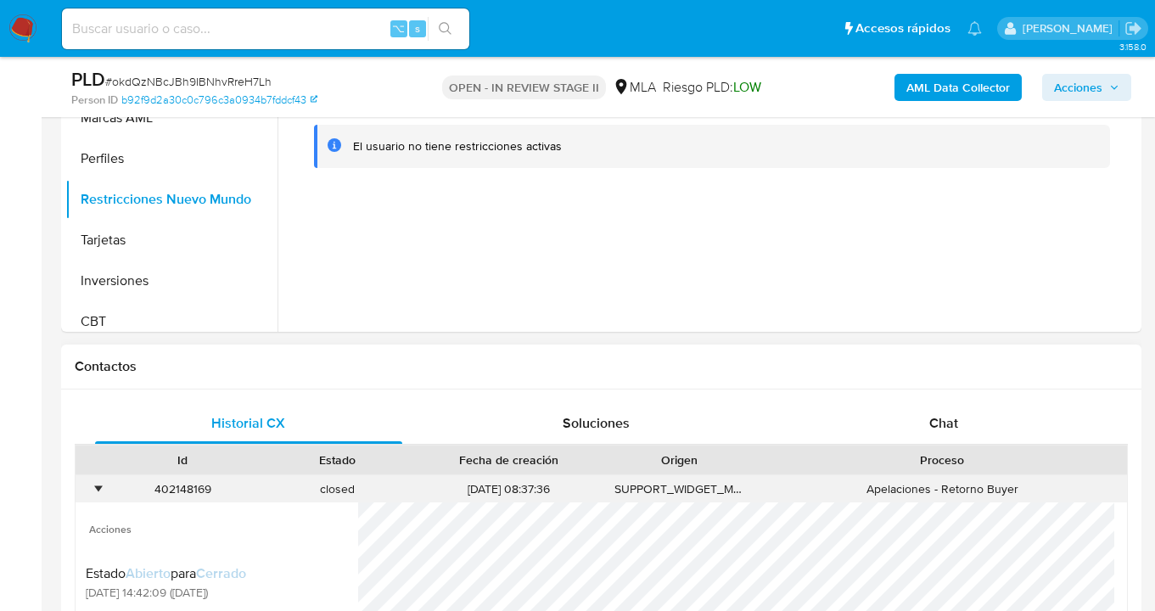
click at [98, 487] on div "•" at bounding box center [98, 489] width 4 height 16
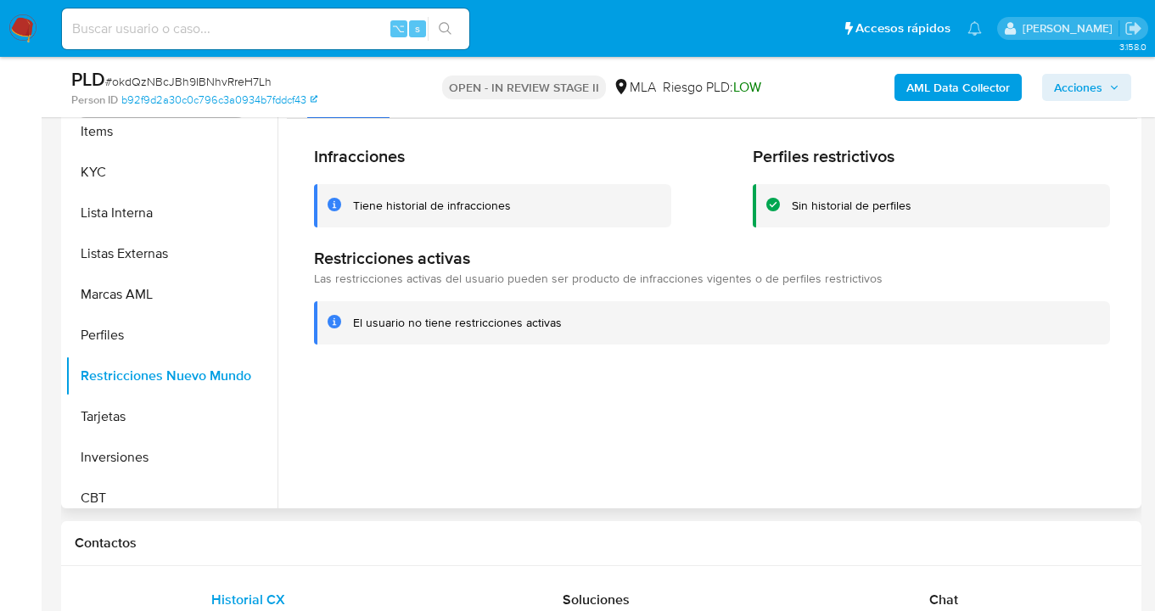
scroll to position [265, 0]
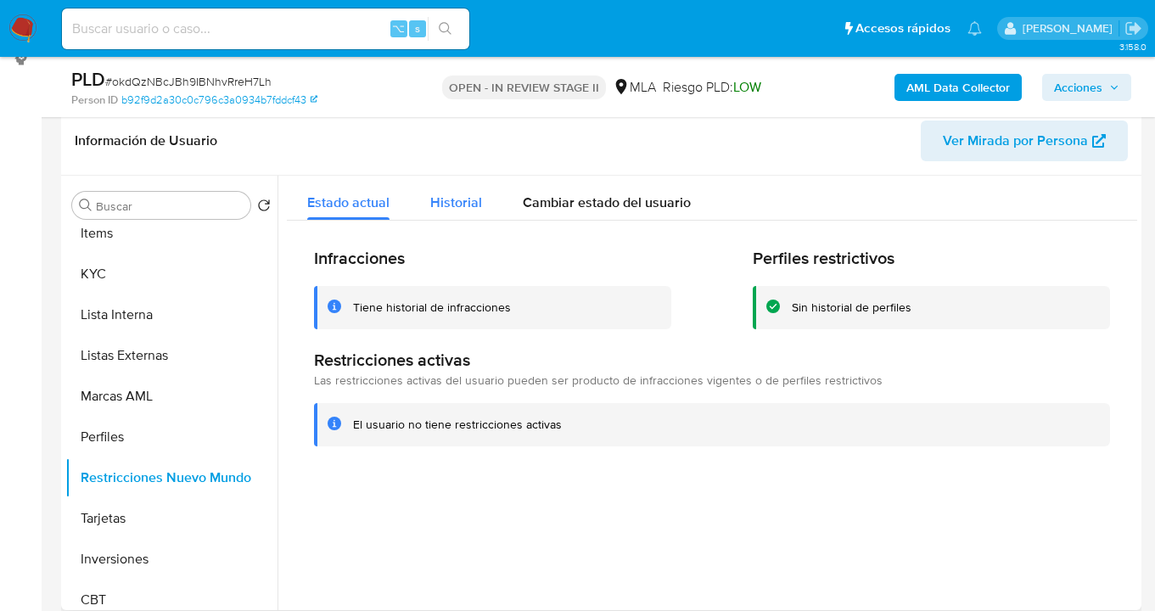
click at [455, 209] on span "Historial" at bounding box center [456, 203] width 52 height 20
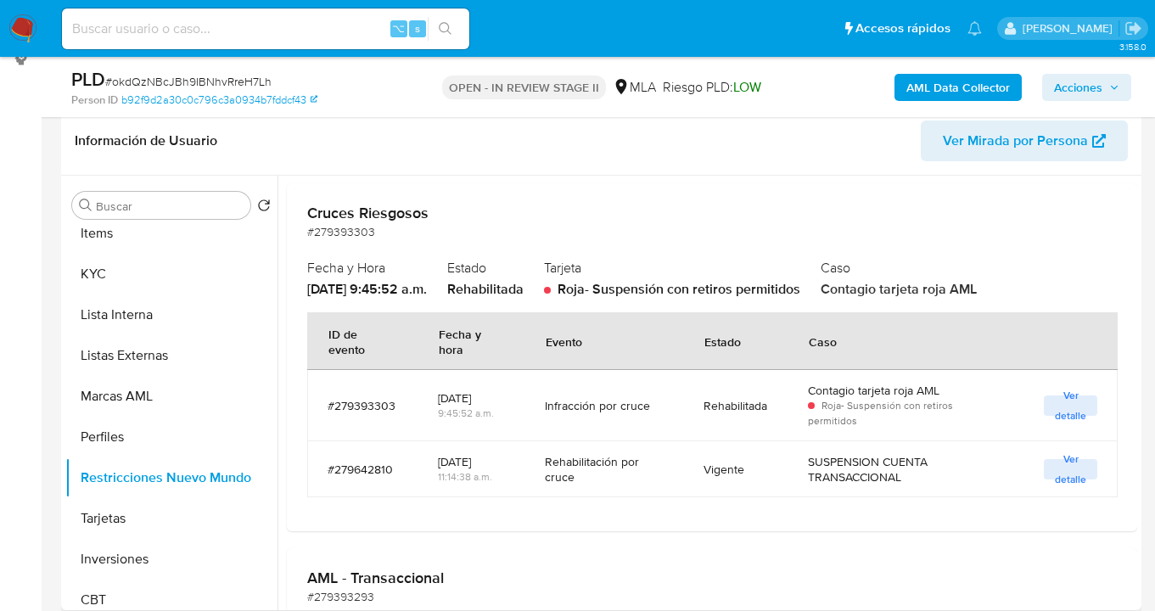
scroll to position [154, 0]
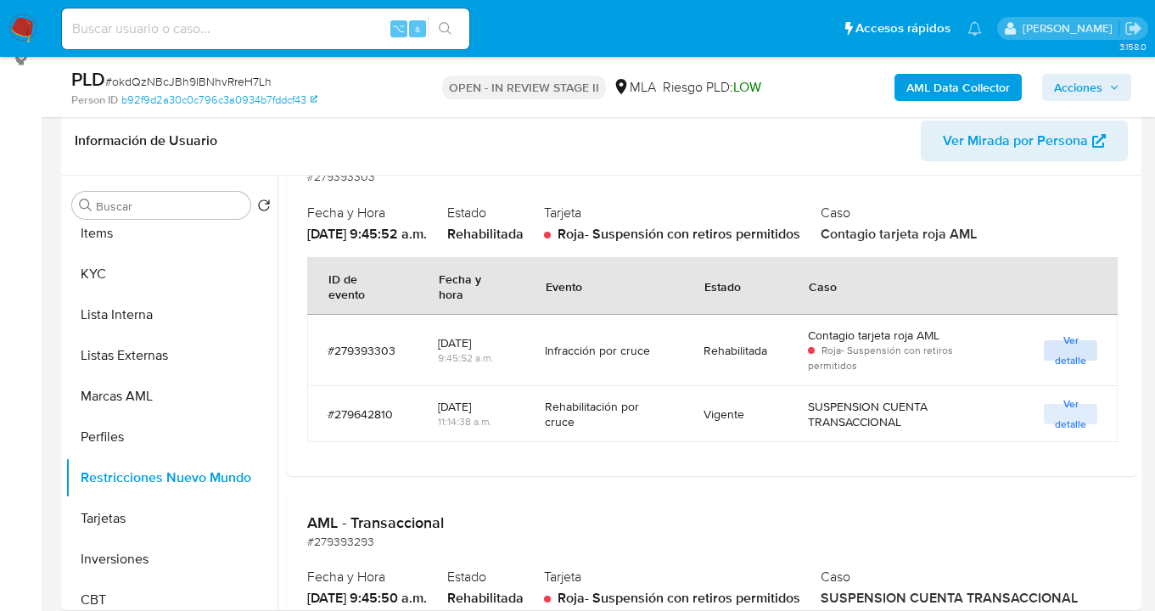
click at [1061, 345] on span "Ver detalle" at bounding box center [1070, 350] width 36 height 17
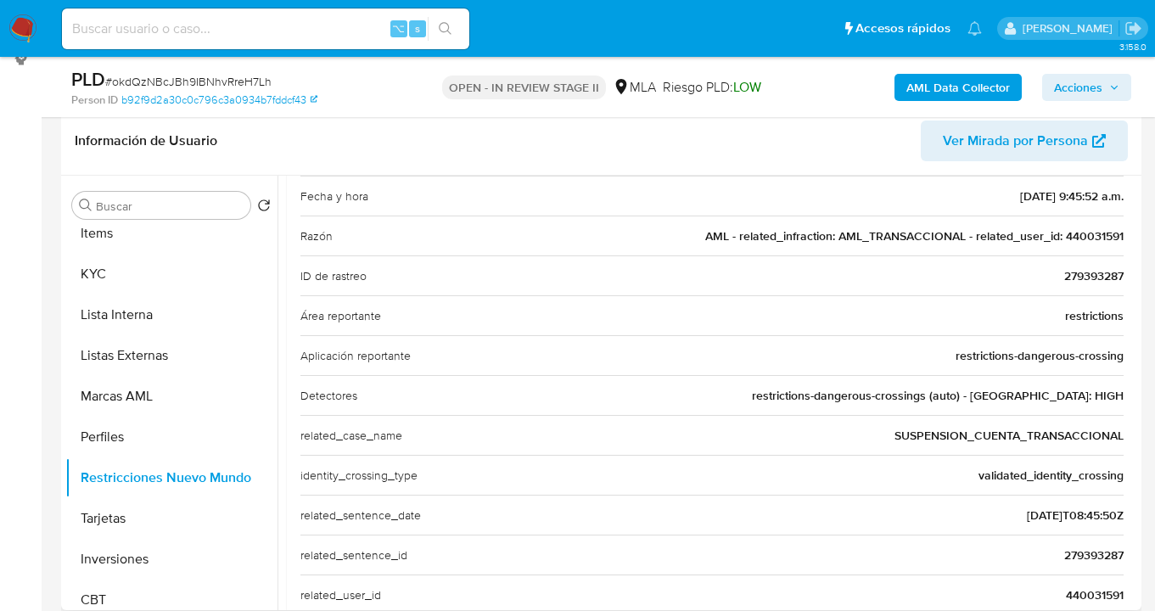
scroll to position [249, 0]
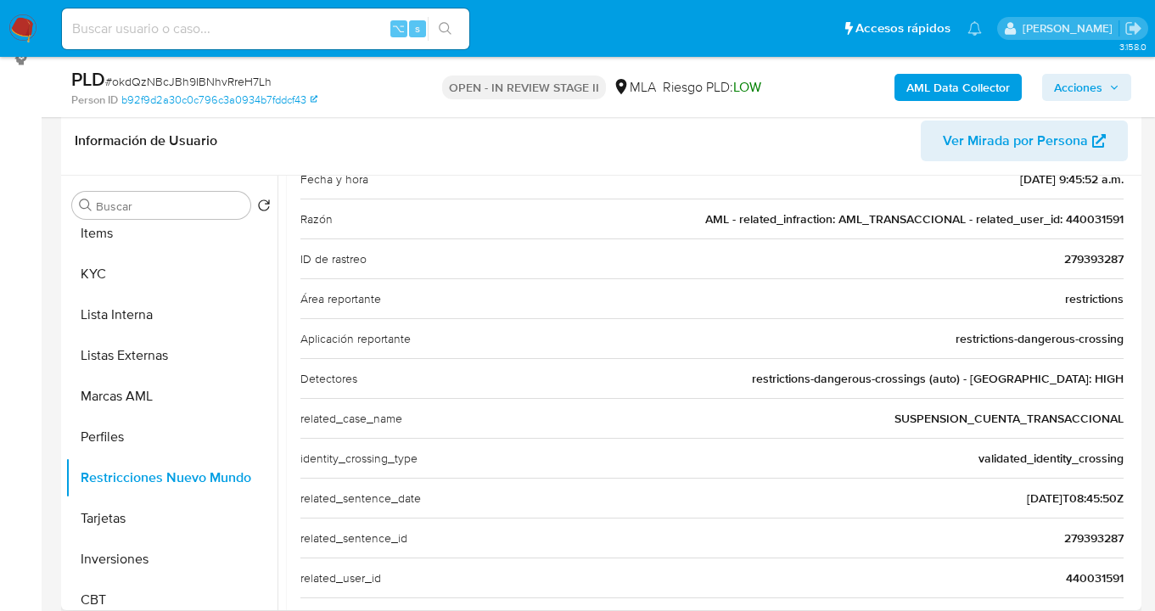
drag, startPoint x: 1060, startPoint y: 579, endPoint x: 1118, endPoint y: 574, distance: 58.8
click at [1118, 574] on div "Casuística Cruces Riesgosos Si una cuenta comete una infracción/fraude y se le …" at bounding box center [712, 371] width 850 height 717
click at [1010, 143] on span "Ver Mirada por Persona" at bounding box center [1015, 140] width 145 height 41
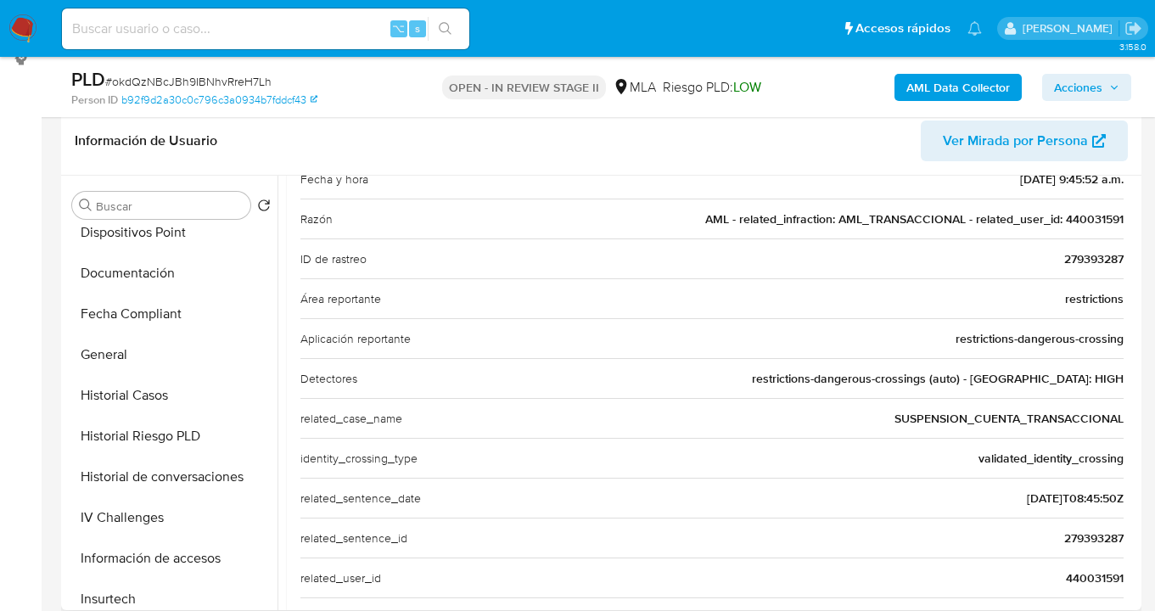
scroll to position [372, 0]
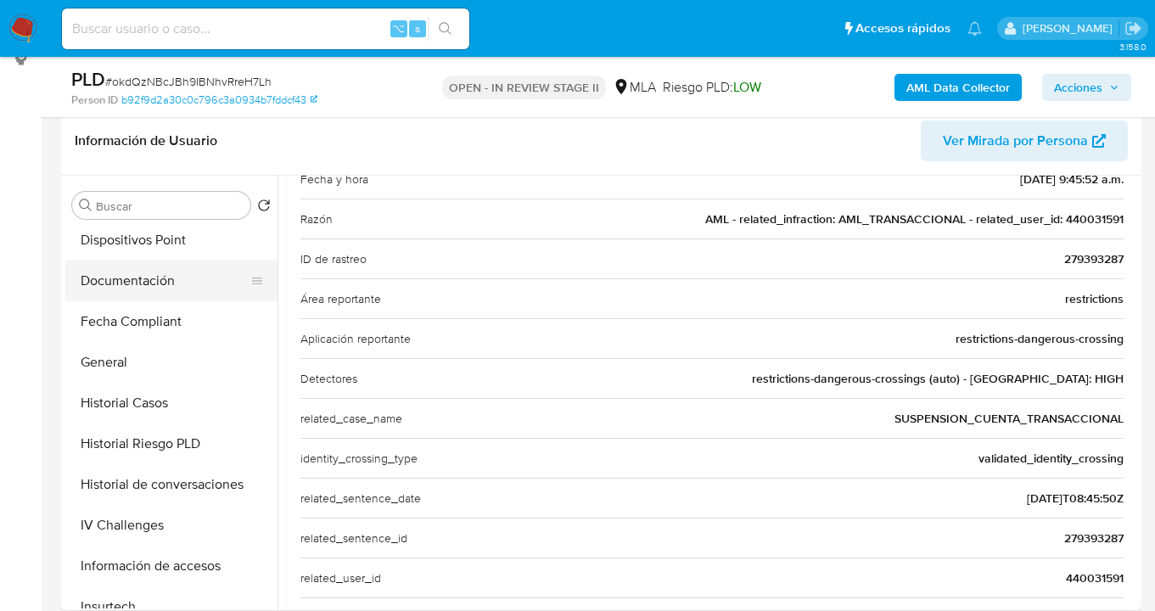
click at [170, 285] on button "Documentación" at bounding box center [164, 280] width 199 height 41
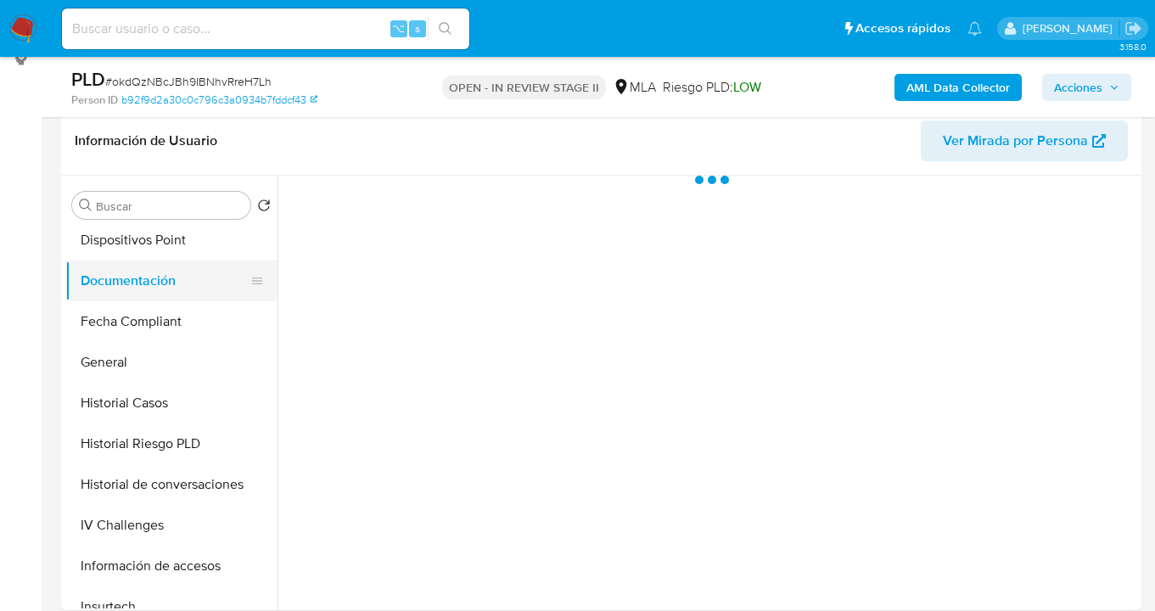
scroll to position [0, 0]
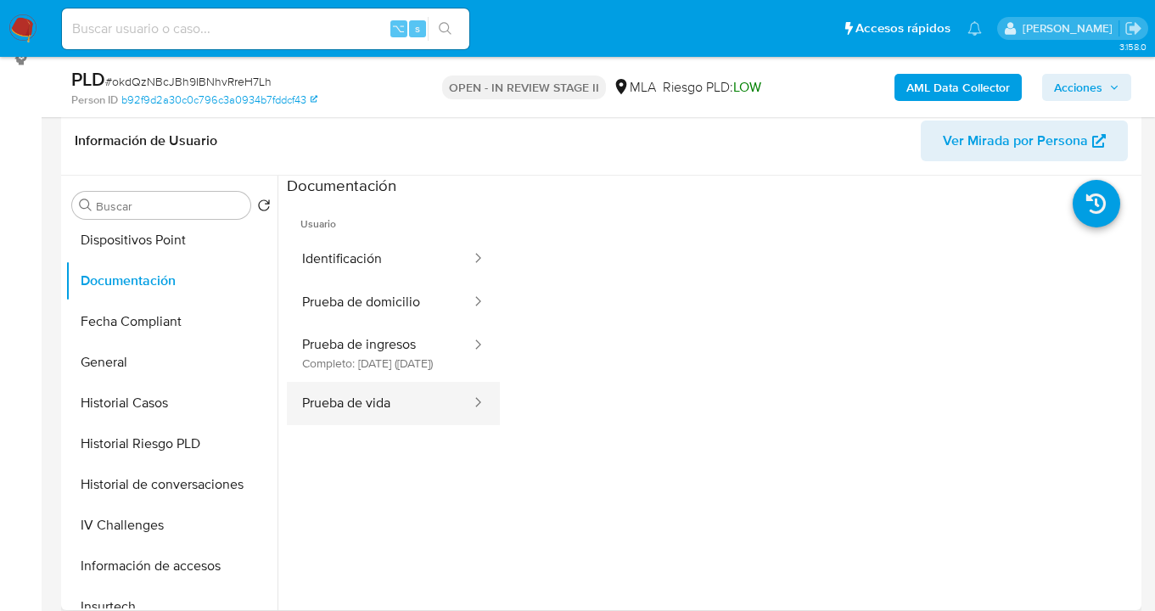
drag, startPoint x: 385, startPoint y: 424, endPoint x: 471, endPoint y: 423, distance: 85.7
click at [386, 424] on button "Prueba de vida" at bounding box center [380, 403] width 186 height 43
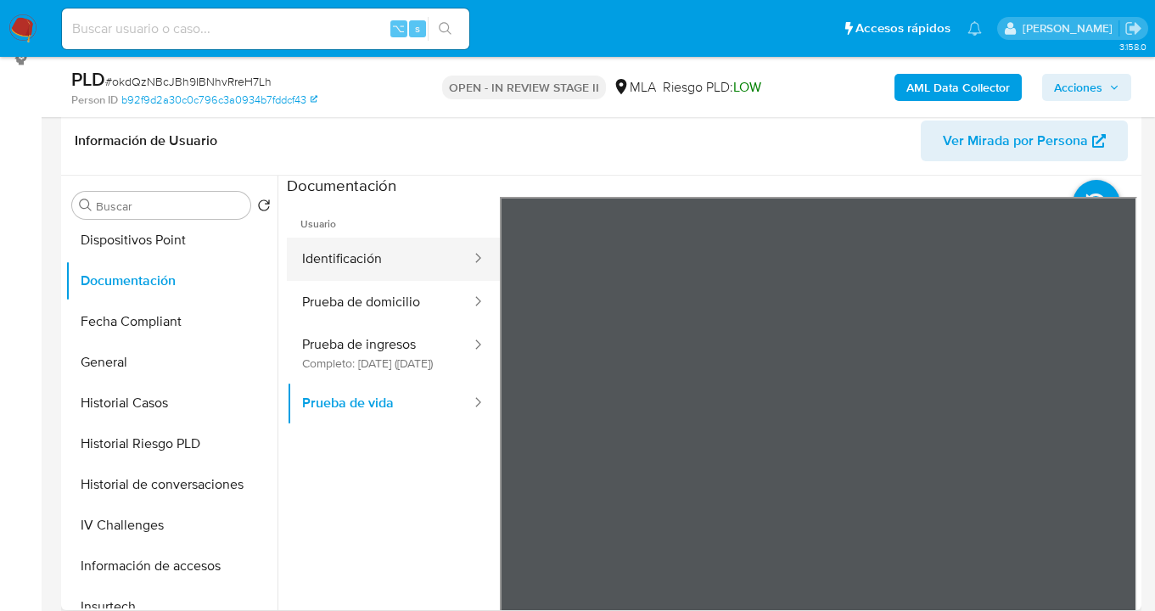
click at [380, 264] on button "Identificación" at bounding box center [380, 259] width 186 height 43
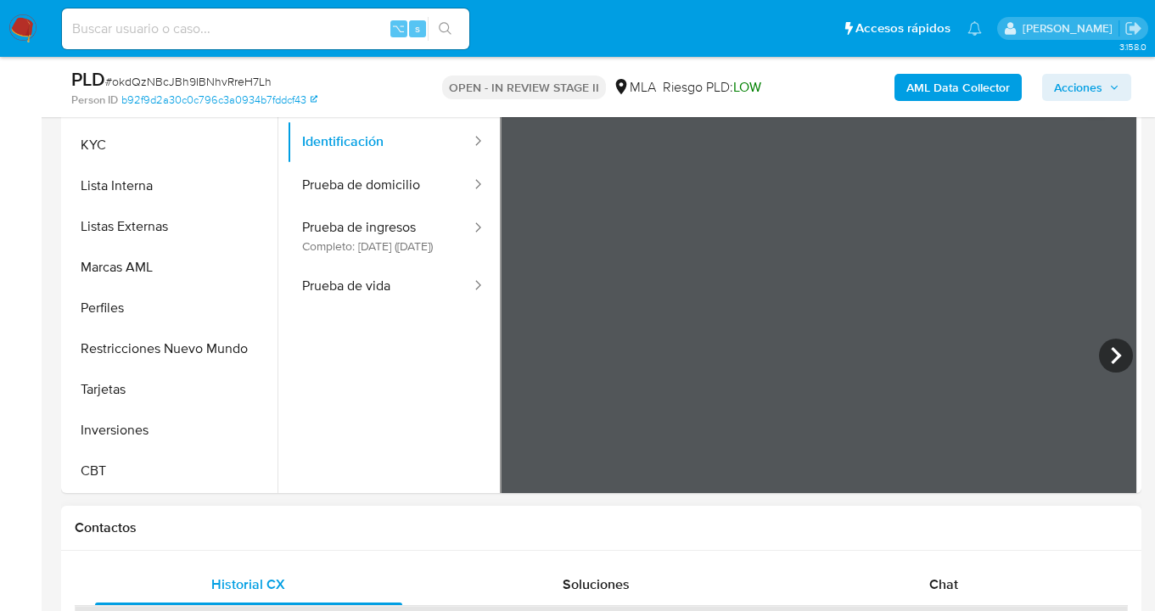
scroll to position [499, 0]
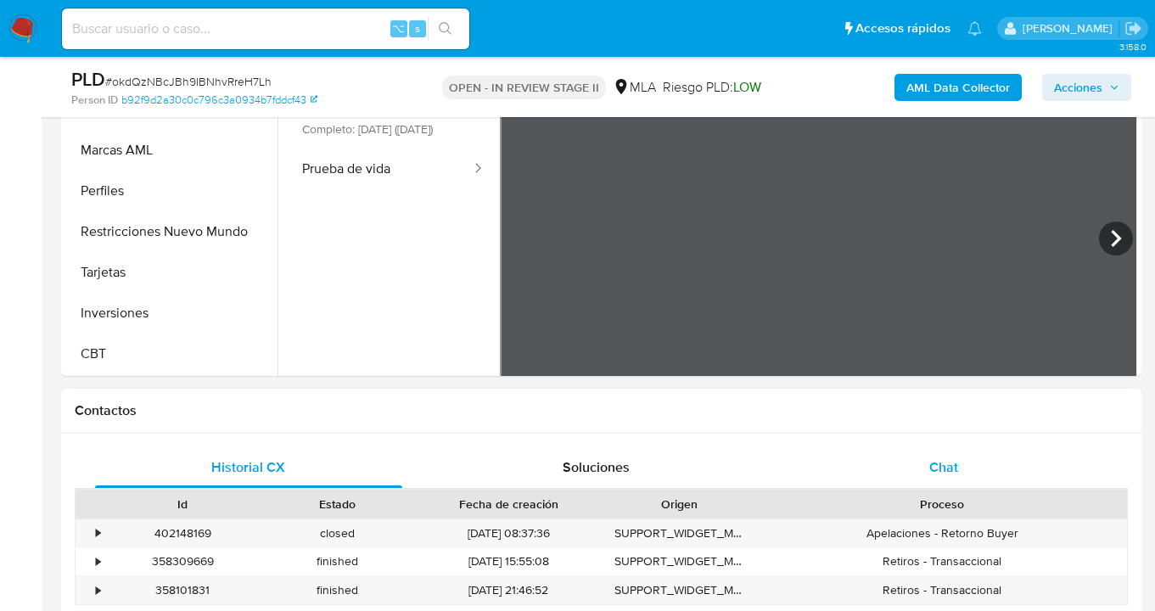
click at [939, 457] on span "Chat" at bounding box center [943, 467] width 29 height 20
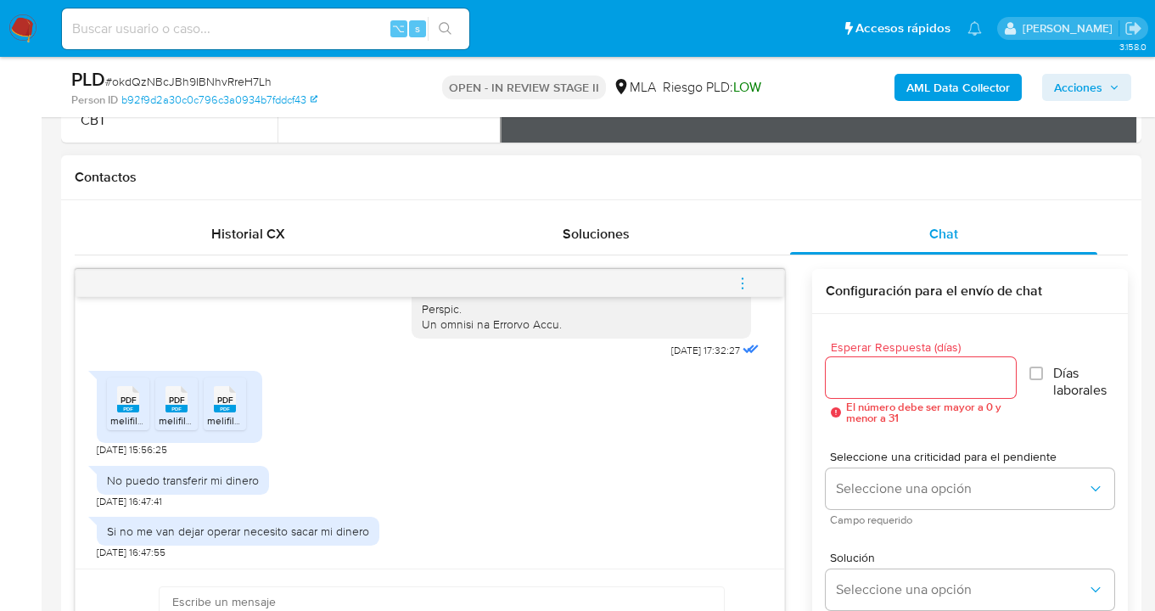
scroll to position [736, 0]
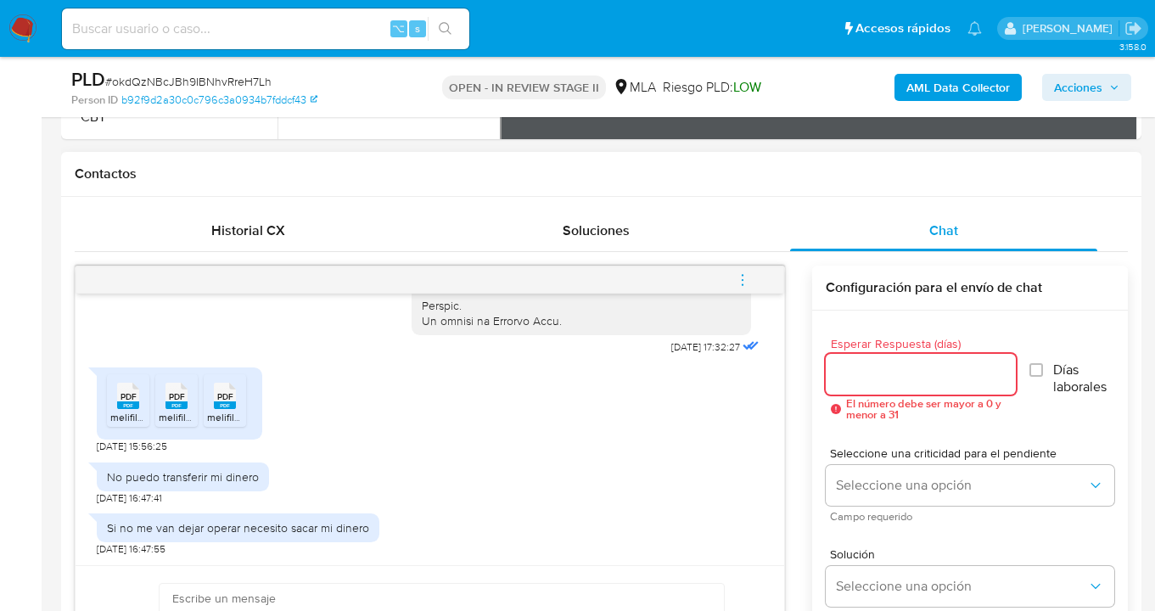
click at [848, 367] on input "Esperar Respuesta (días)" at bounding box center [920, 374] width 189 height 22
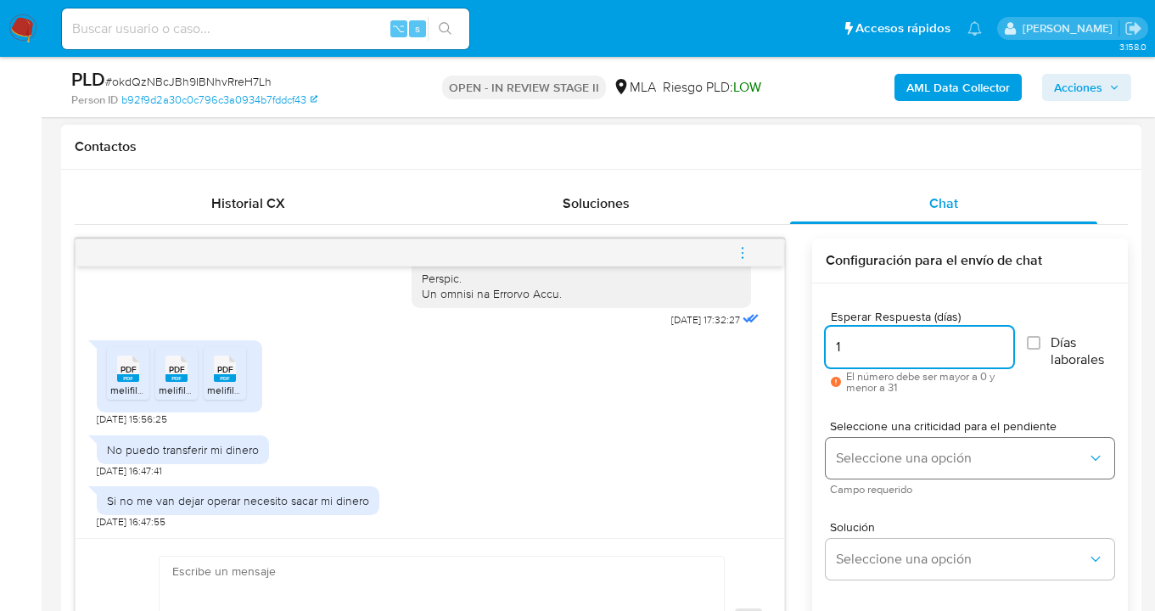
scroll to position [763, 0]
type input "1"
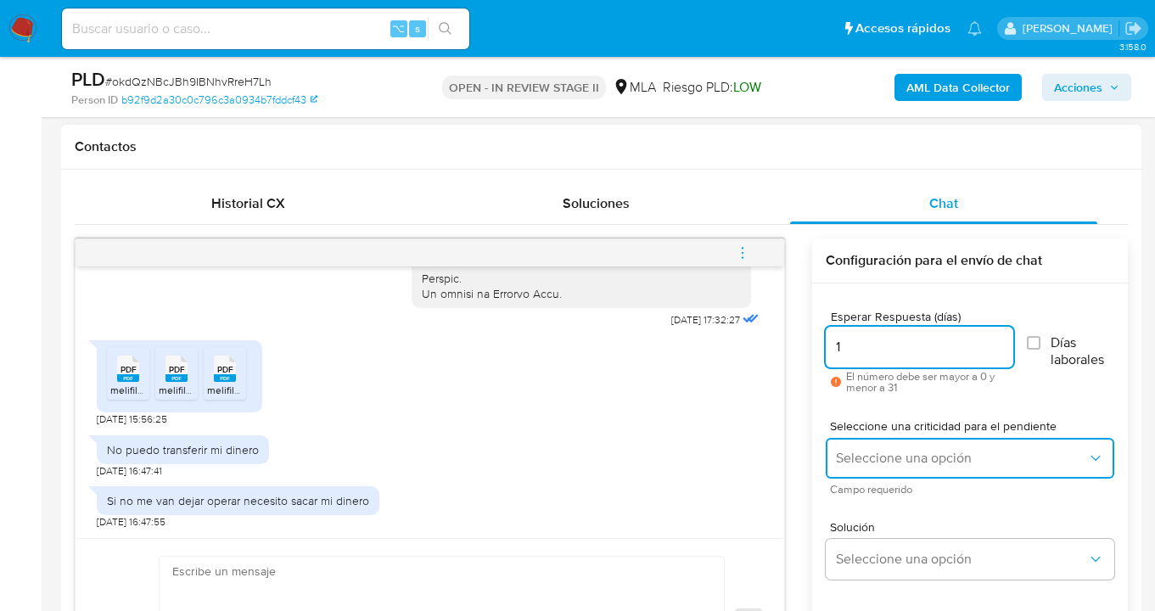
click at [881, 451] on span "Seleccione una opción" at bounding box center [961, 458] width 251 height 17
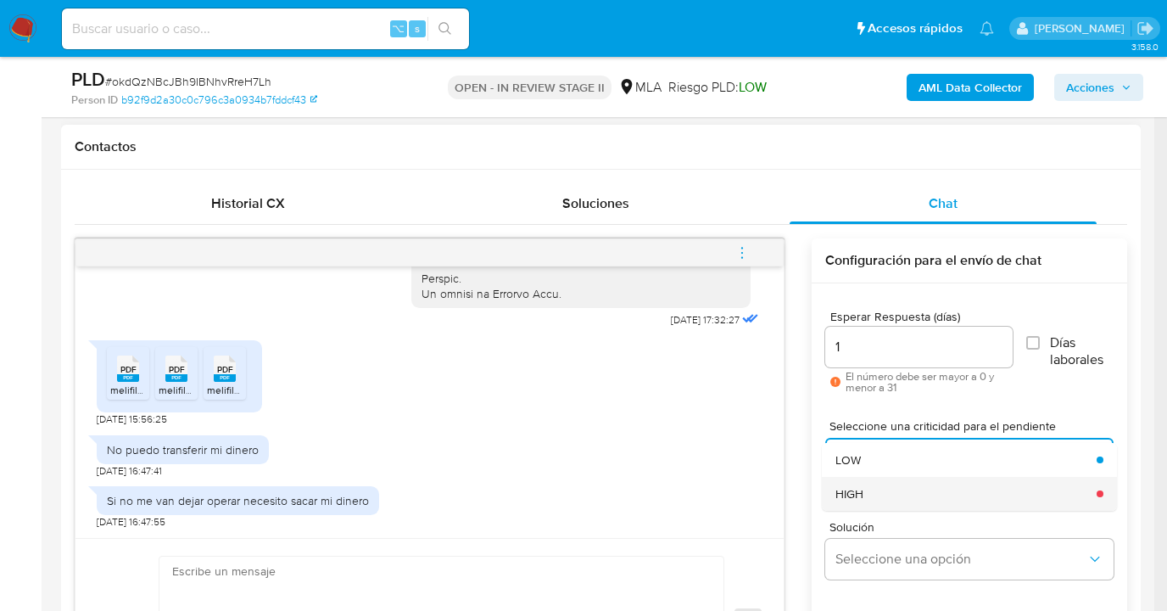
click at [887, 487] on div "HIGH" at bounding box center [961, 494] width 251 height 34
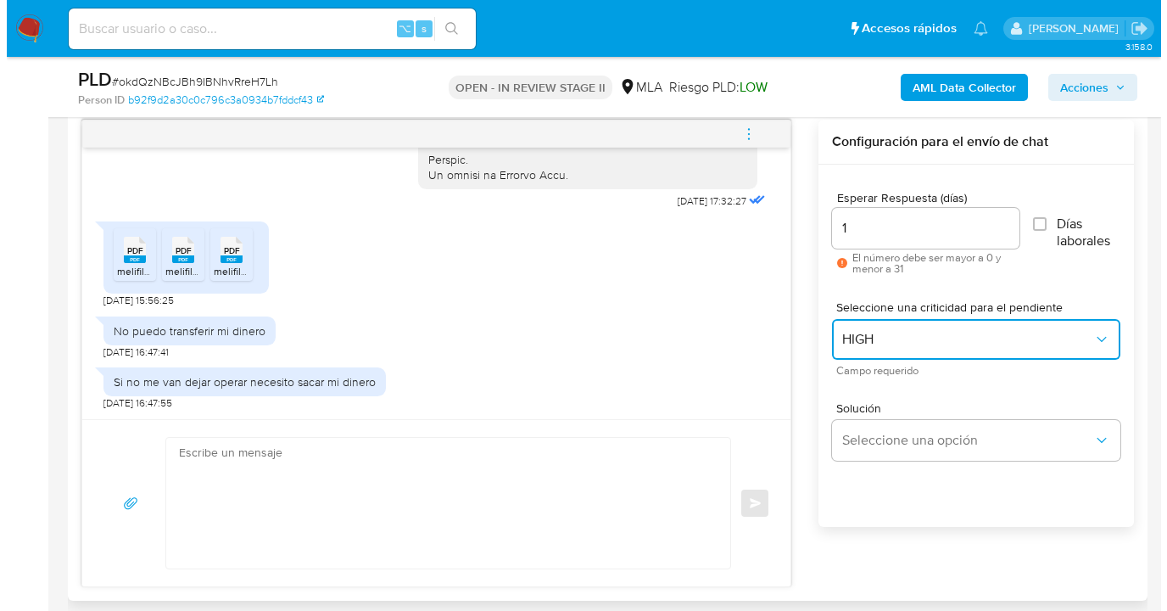
scroll to position [921, 0]
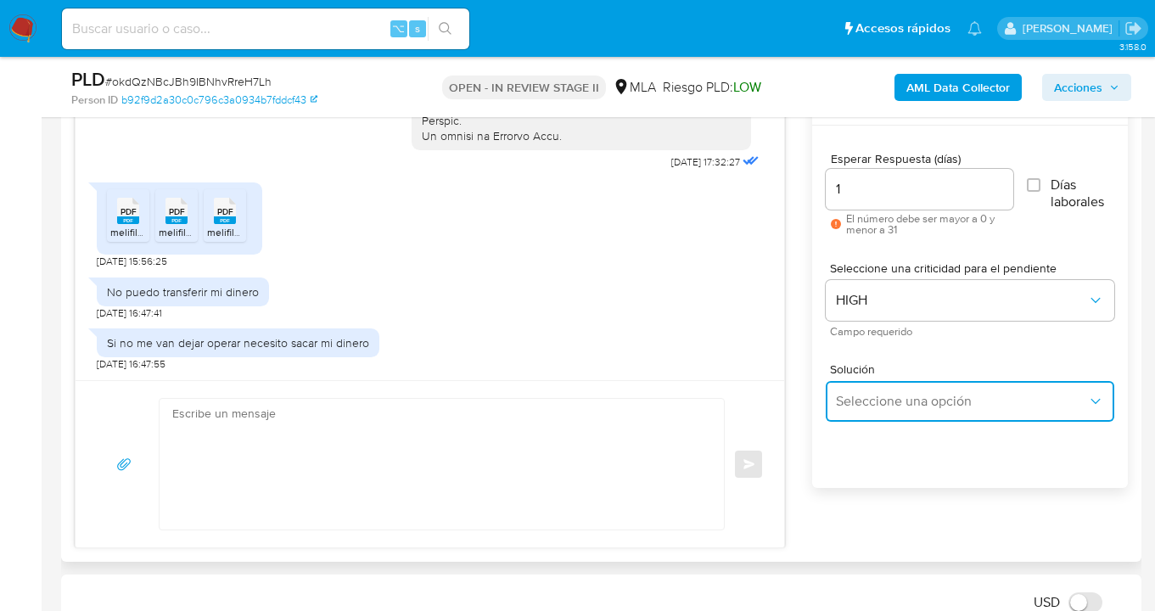
click at [865, 400] on span "Seleccione una opción" at bounding box center [961, 401] width 251 height 17
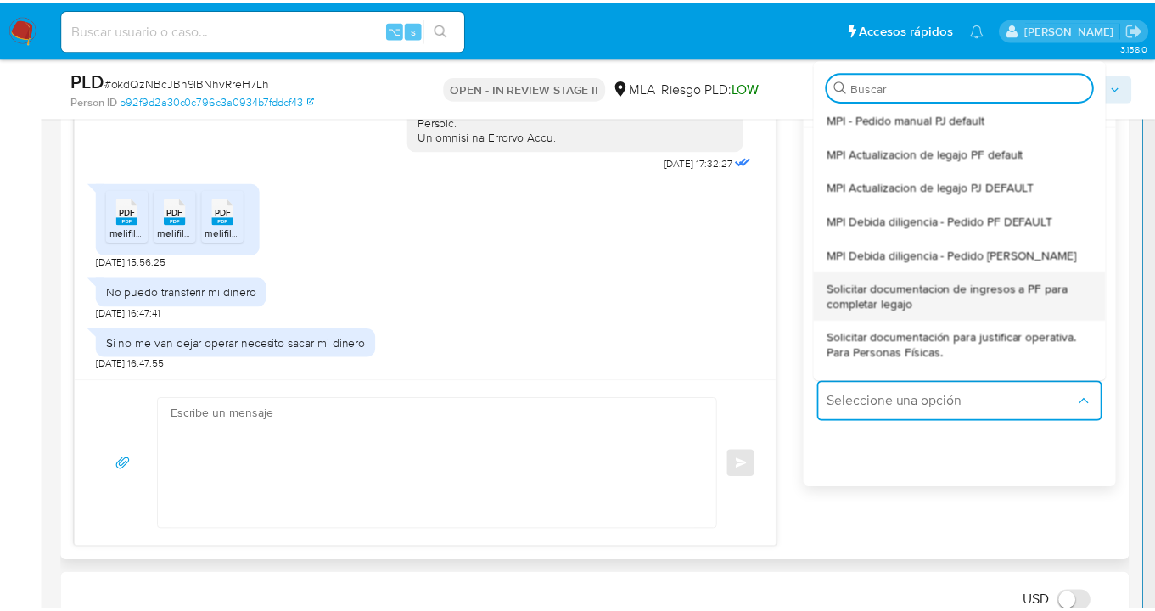
scroll to position [66, 0]
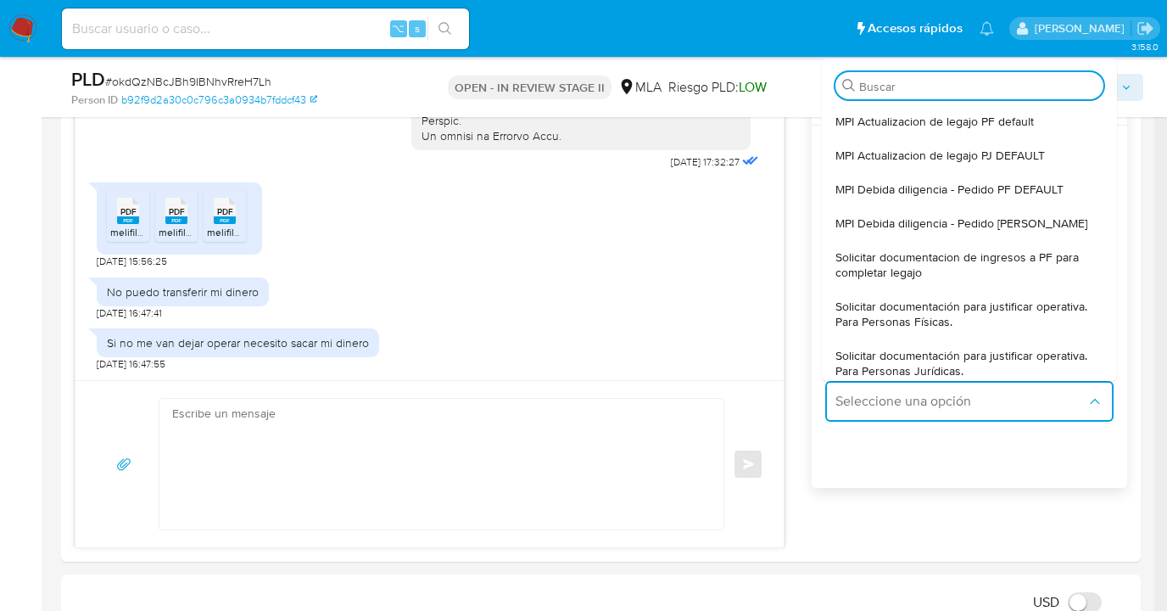
click at [933, 313] on span "Solicitar documentación para justificar operativa. Para Personas Físicas." at bounding box center [965, 314] width 258 height 31
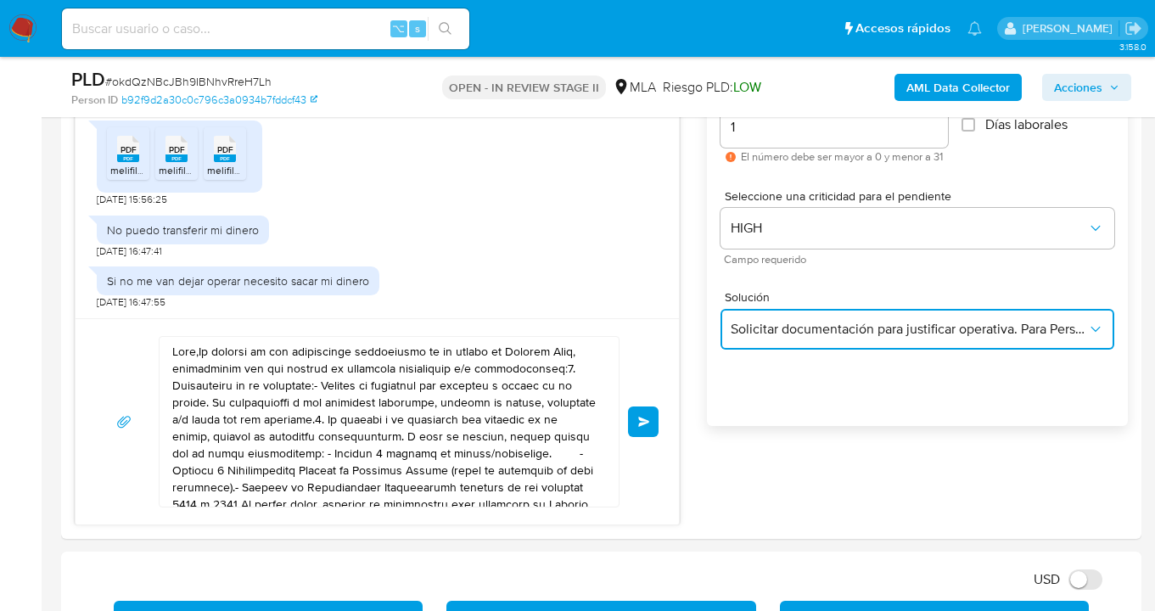
scroll to position [1066, 0]
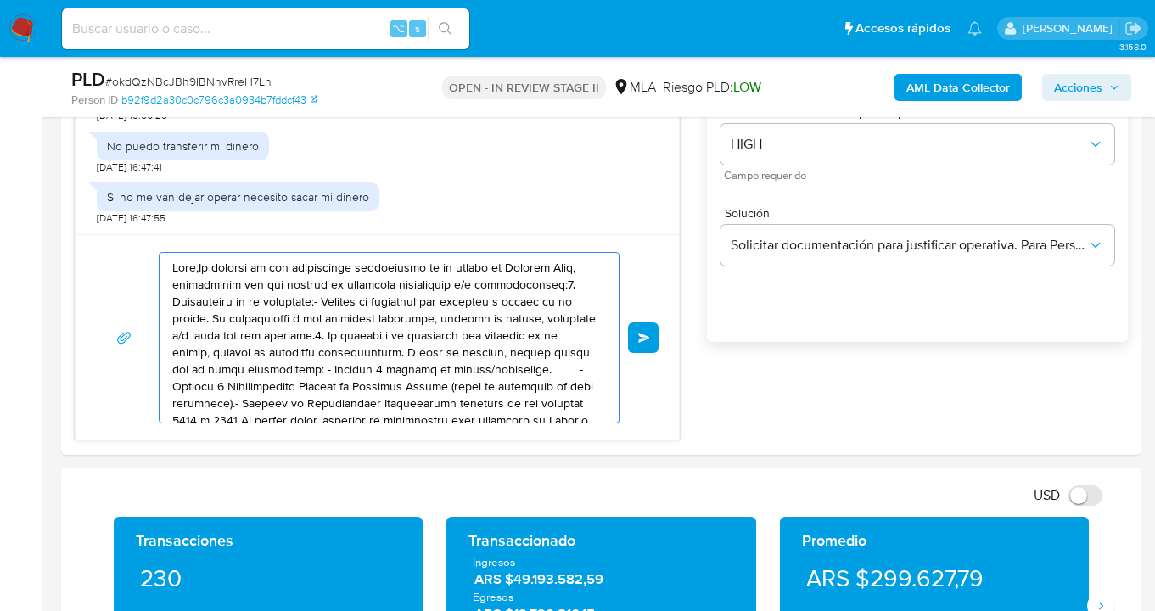
drag, startPoint x: 227, startPoint y: 314, endPoint x: 143, endPoint y: 263, distance: 98.2
click at [143, 263] on div "Enviar" at bounding box center [377, 337] width 563 height 171
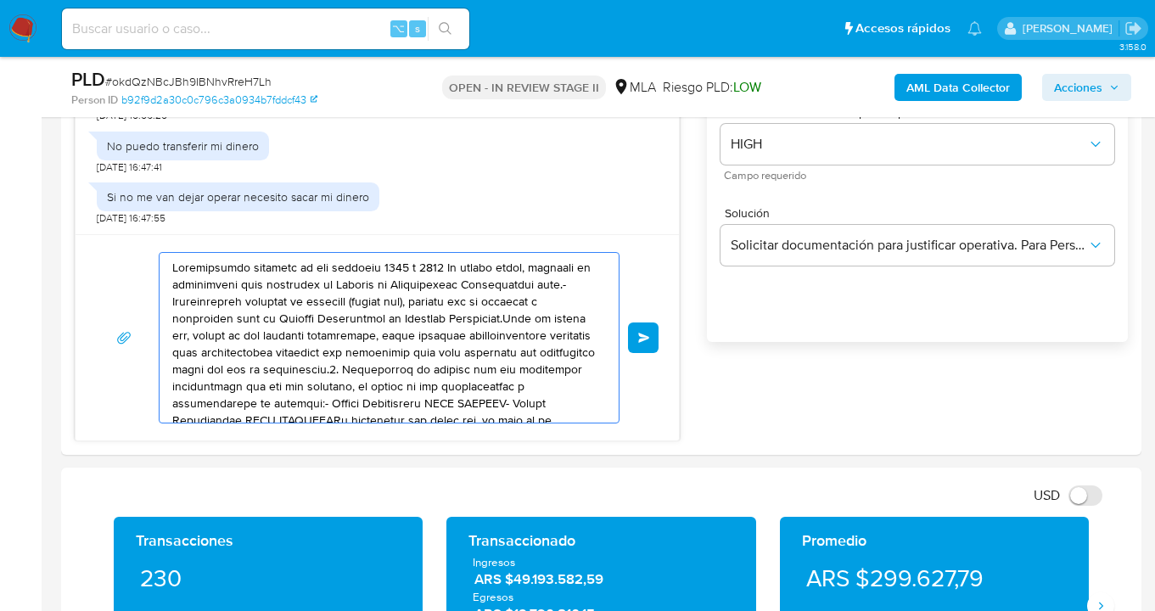
drag, startPoint x: 283, startPoint y: 290, endPoint x: 133, endPoint y: 211, distance: 169.6
click at [136, 210] on div "18/08/2025 17:32:27 PDF PDF melifile7061311101776259186.pdf PDF PDF melifile195…" at bounding box center [377, 188] width 605 height 507
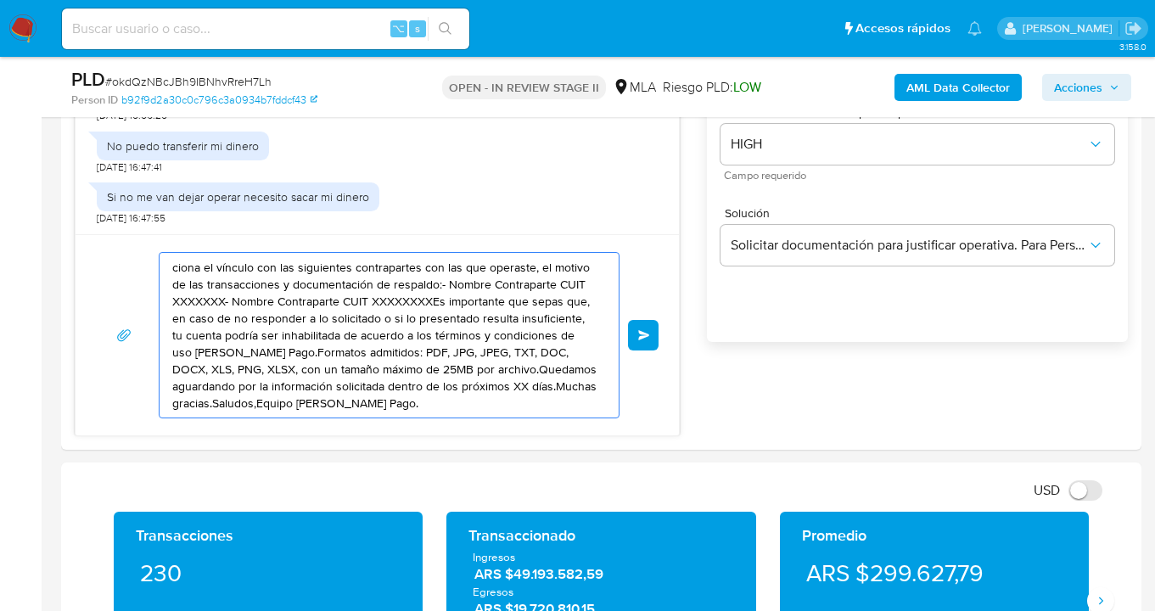
type textarea "os términos y condiciones de uso de Mercado Pago.Formatos admitidos: PDF, JPG, …"
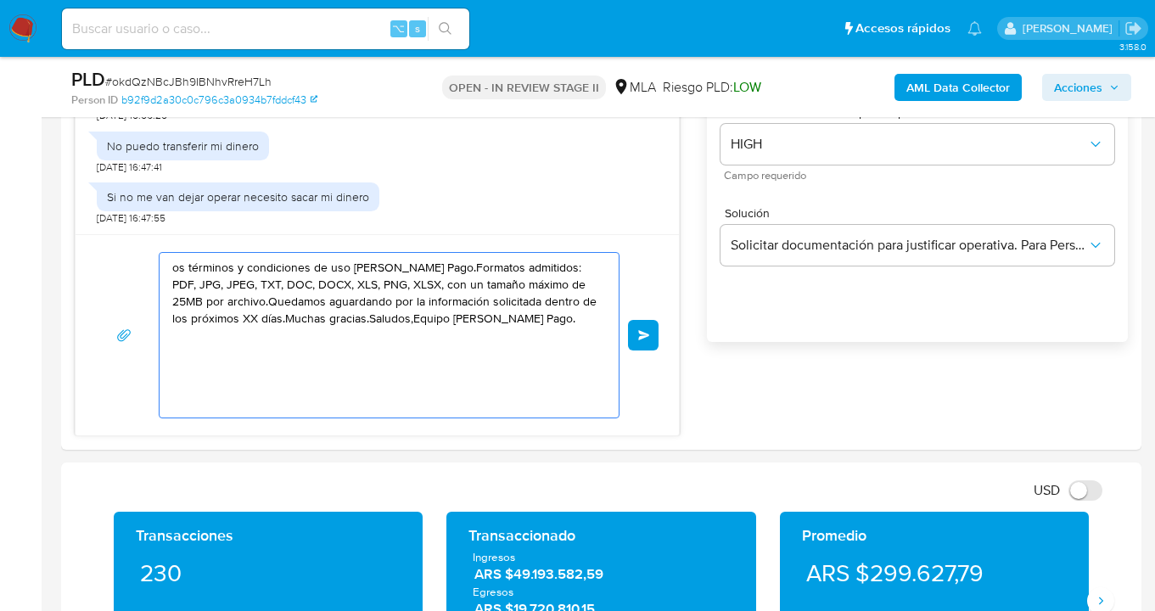
drag, startPoint x: 219, startPoint y: 289, endPoint x: 134, endPoint y: 269, distance: 87.3
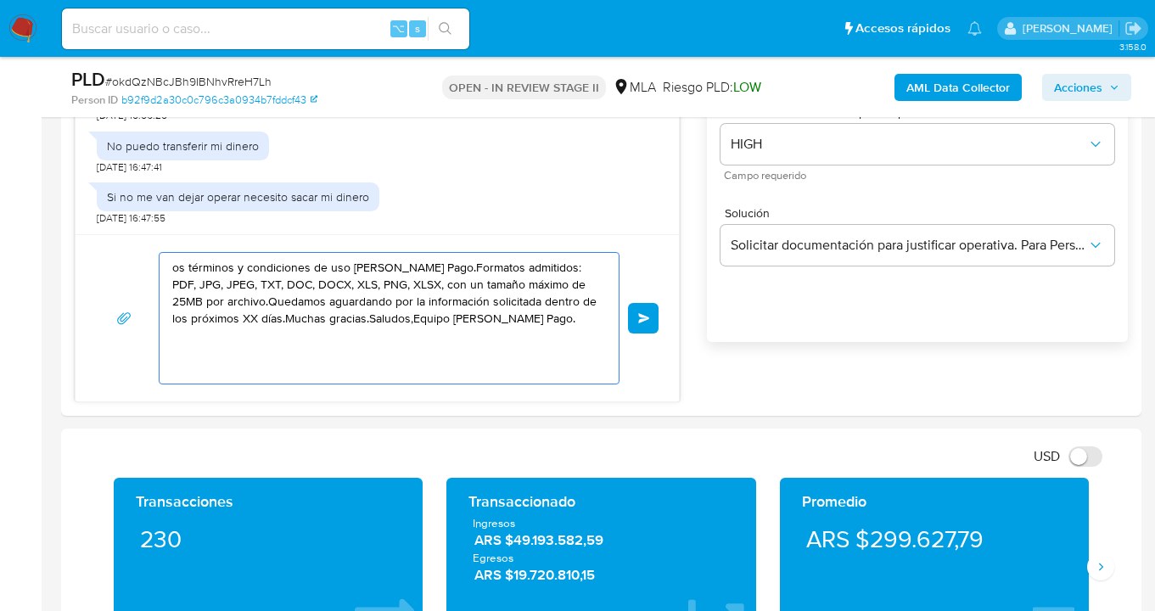
drag, startPoint x: 396, startPoint y: 333, endPoint x: 180, endPoint y: 283, distance: 222.3
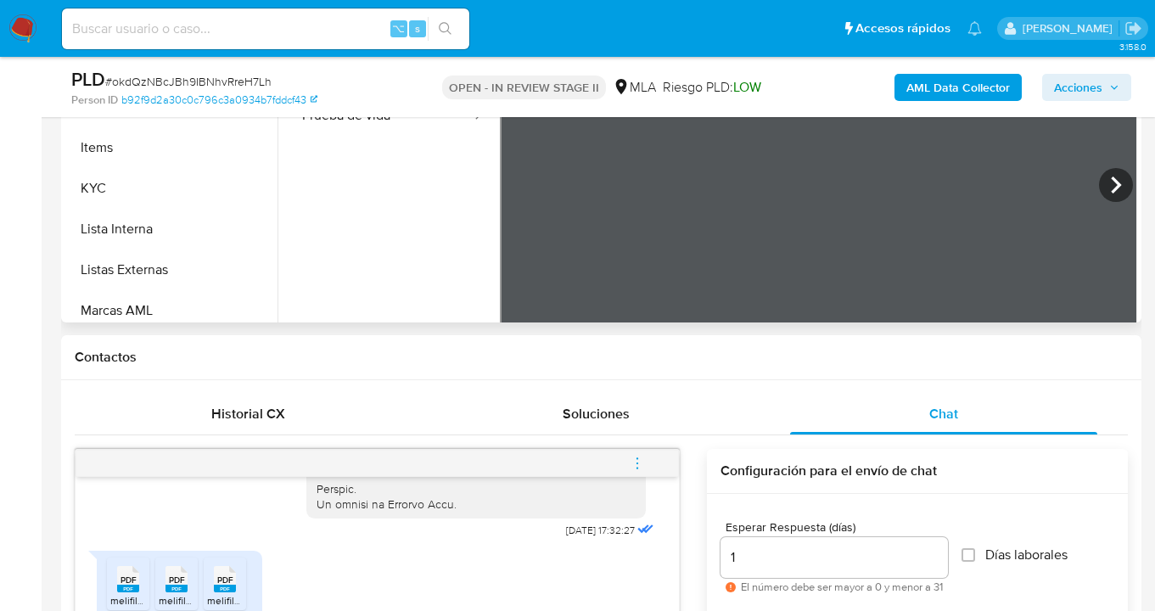
scroll to position [568, 0]
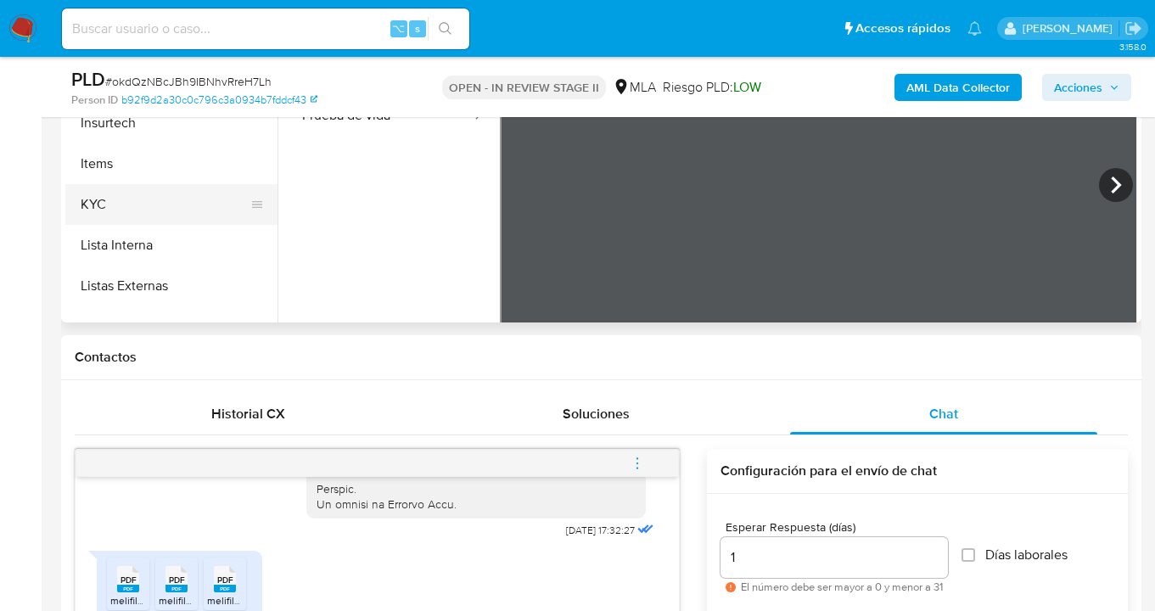
click at [189, 192] on button "KYC" at bounding box center [164, 204] width 199 height 41
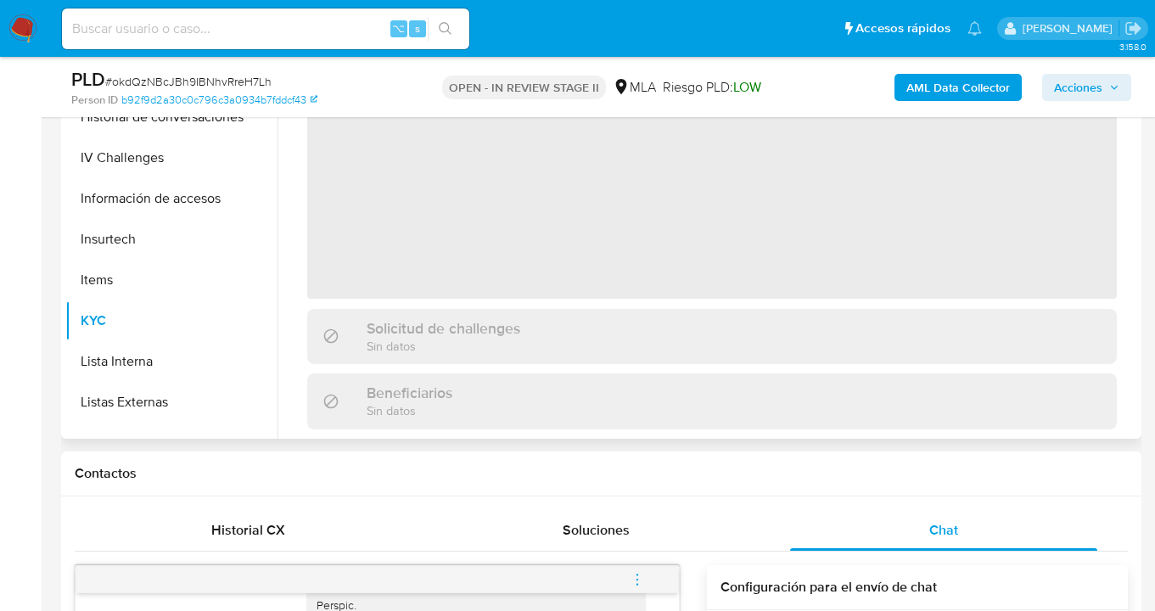
scroll to position [426, 0]
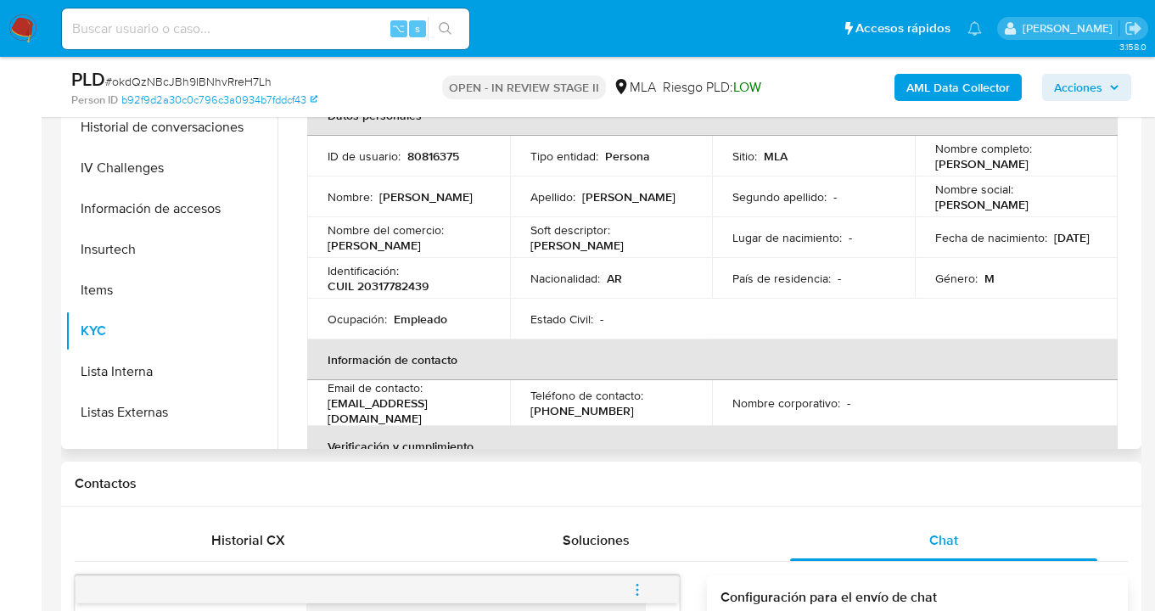
drag, startPoint x: 932, startPoint y: 165, endPoint x: 1061, endPoint y: 160, distance: 129.9
click at [1061, 160] on div "Nombre completo : Andres German Jimenez" at bounding box center [1016, 156] width 162 height 31
copy p "Andres German Jimenez"
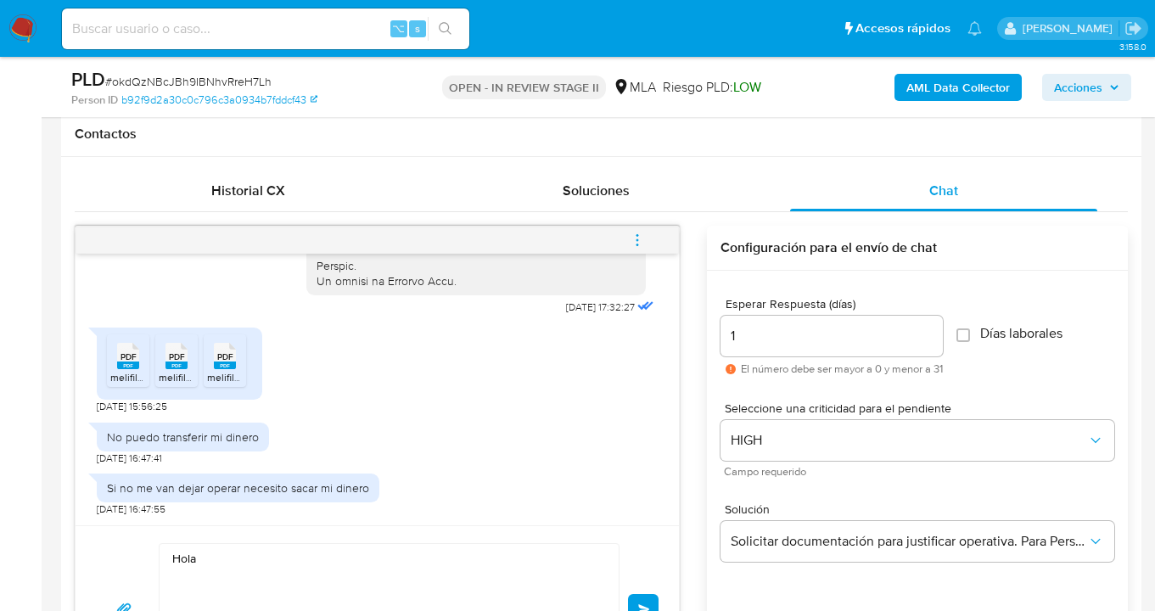
scroll to position [917, 0]
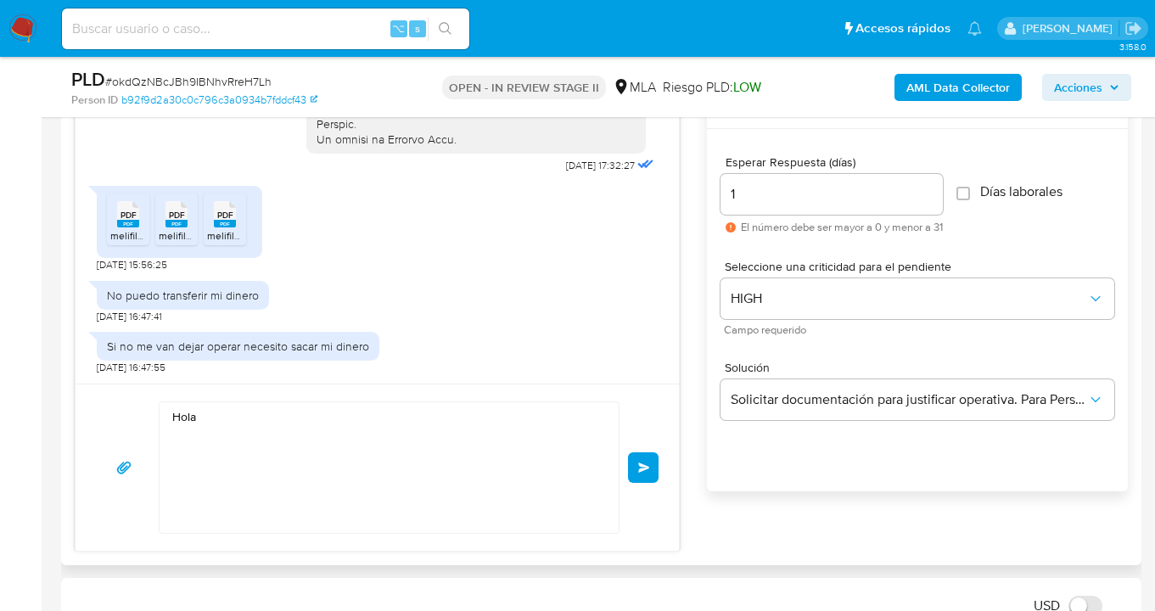
click at [211, 418] on textarea "Hola" at bounding box center [384, 467] width 425 height 131
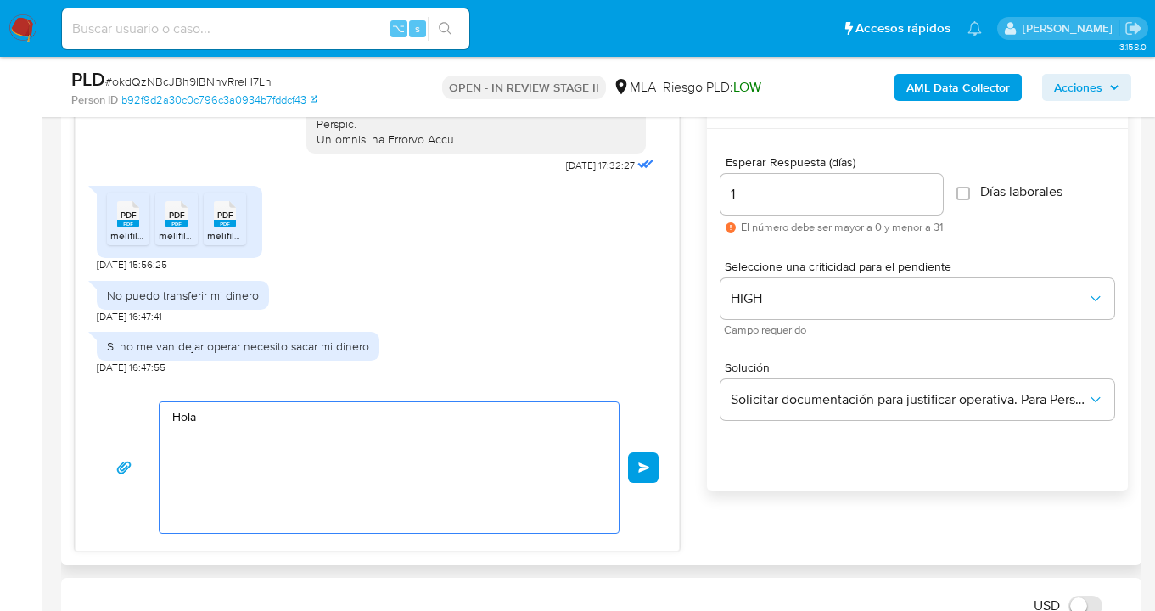
paste textarea "Andres German Jimenez"
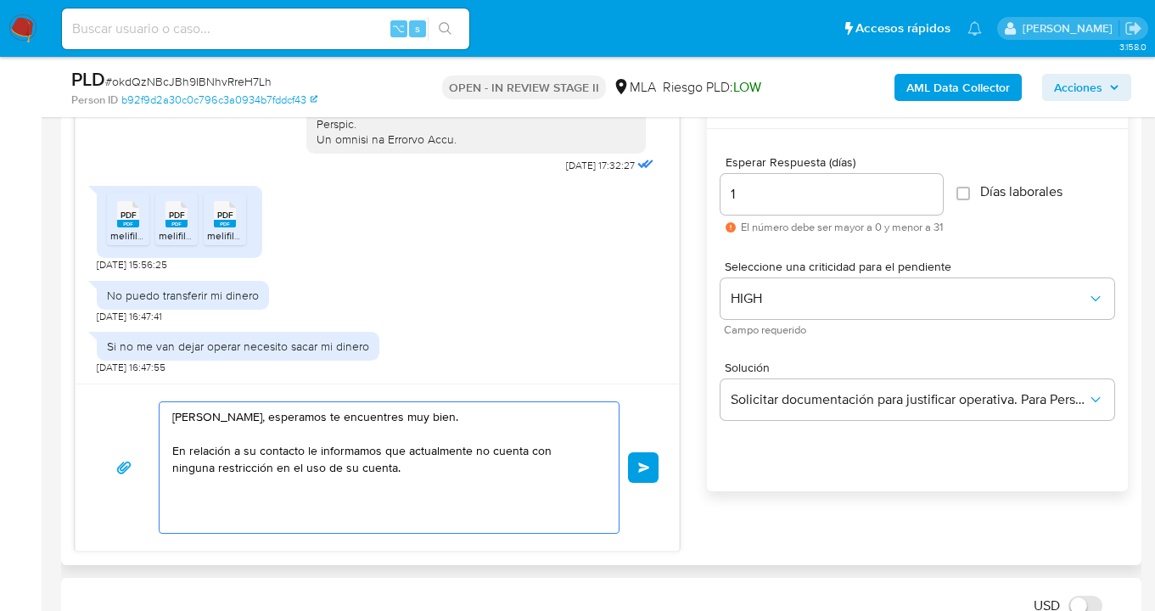
click at [229, 417] on textarea "Hola Andres German Jimenez, esperamos te encuentres muy bien. En relación a su …" at bounding box center [384, 467] width 425 height 131
click at [361, 473] on textarea "Hola Andrés German Jimenez, esperamos te encuentres muy bien. En relación a su …" at bounding box center [384, 467] width 425 height 131
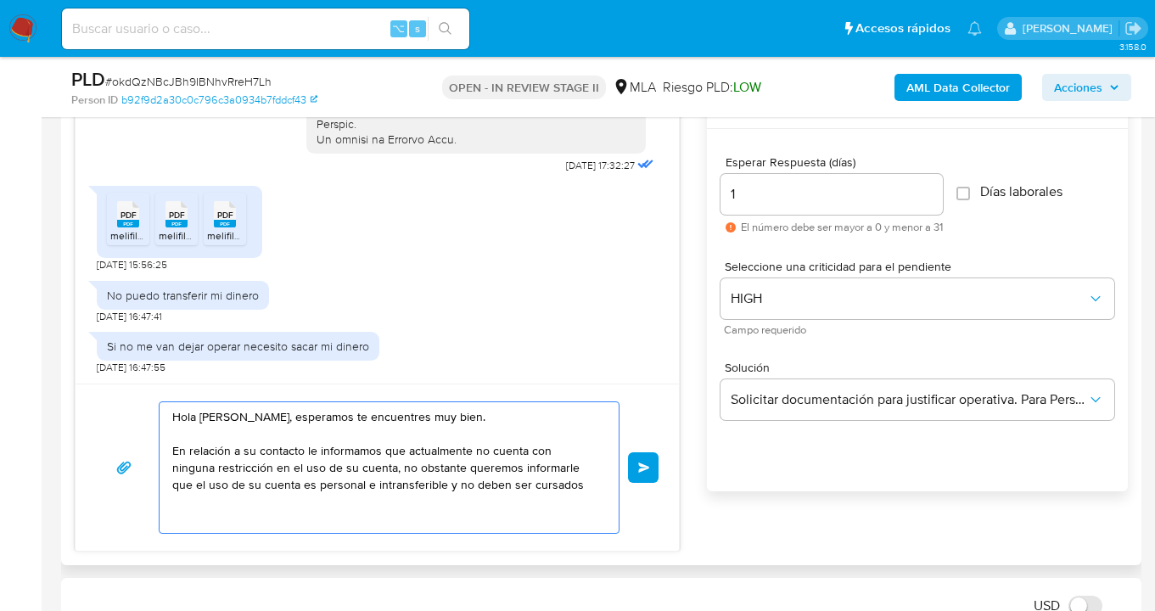
drag, startPoint x: 389, startPoint y: 485, endPoint x: 520, endPoint y: 491, distance: 131.6
click at [520, 491] on textarea "Hola Andrés German Jimenez, esperamos te encuentres muy bien. En relación a su …" at bounding box center [384, 467] width 425 height 131
paste textarea "se deben canalizar fondos de terceros. Si las operaciones realizadas en la cuen…"
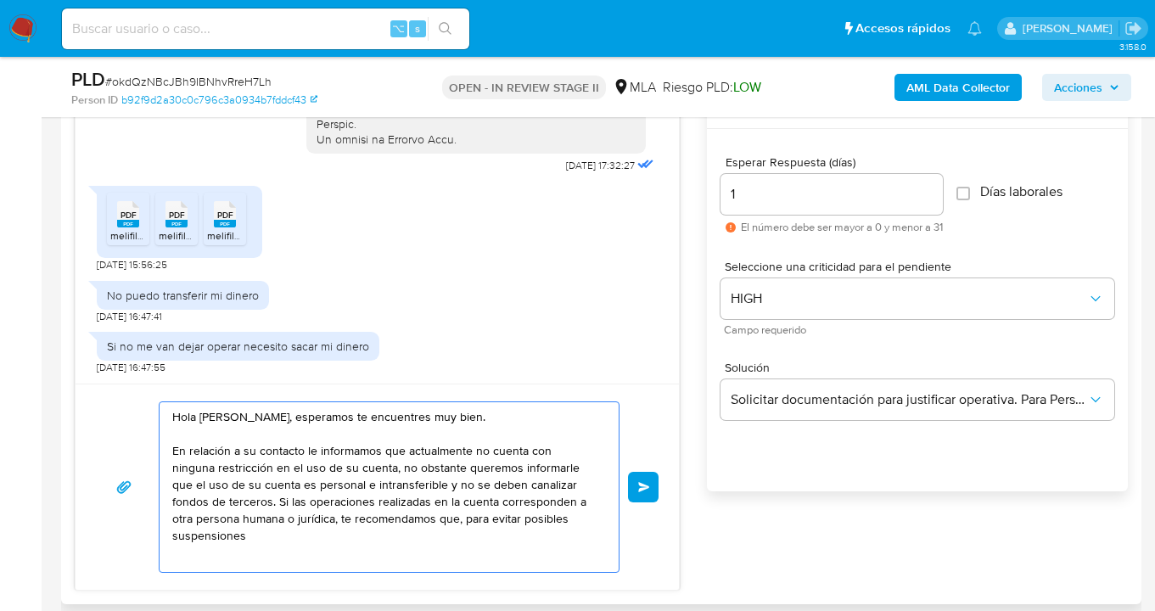
click at [523, 418] on textarea "Hola Andrés German Jimenez, esperamos te encuentres muy bien. En relación a su …" at bounding box center [384, 487] width 425 height 170
click at [461, 471] on textarea "Hola Andrés German Jimenez, esperamos te encuentres muy bien. En relación a su …" at bounding box center [384, 487] width 425 height 170
click at [271, 501] on textarea "Hola Andrés German Jimenez, esperamos te encuentres muy bien. En relación a su …" at bounding box center [384, 487] width 425 height 170
click at [499, 502] on textarea "Hola Andrés German Jimenez, esperamos te encuentres muy bien. En relación a su …" at bounding box center [384, 487] width 425 height 170
drag, startPoint x: 277, startPoint y: 521, endPoint x: 323, endPoint y: 554, distance: 56.5
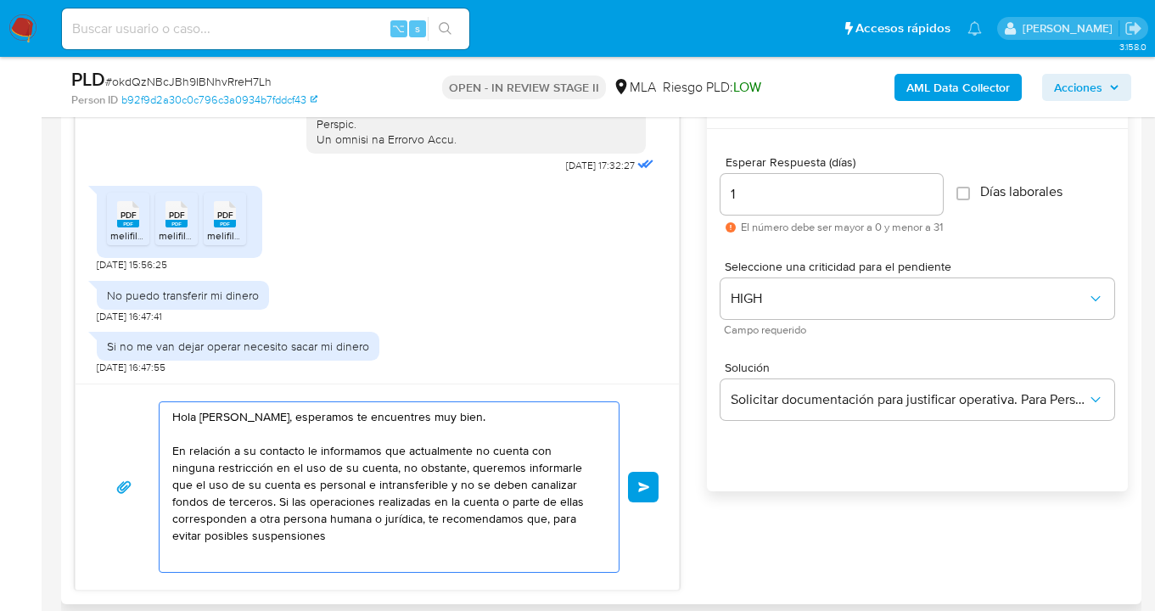
click at [277, 522] on textarea "Hola Andrés German Jimenez, esperamos te encuentres muy bien. En relación a su …" at bounding box center [384, 487] width 425 height 170
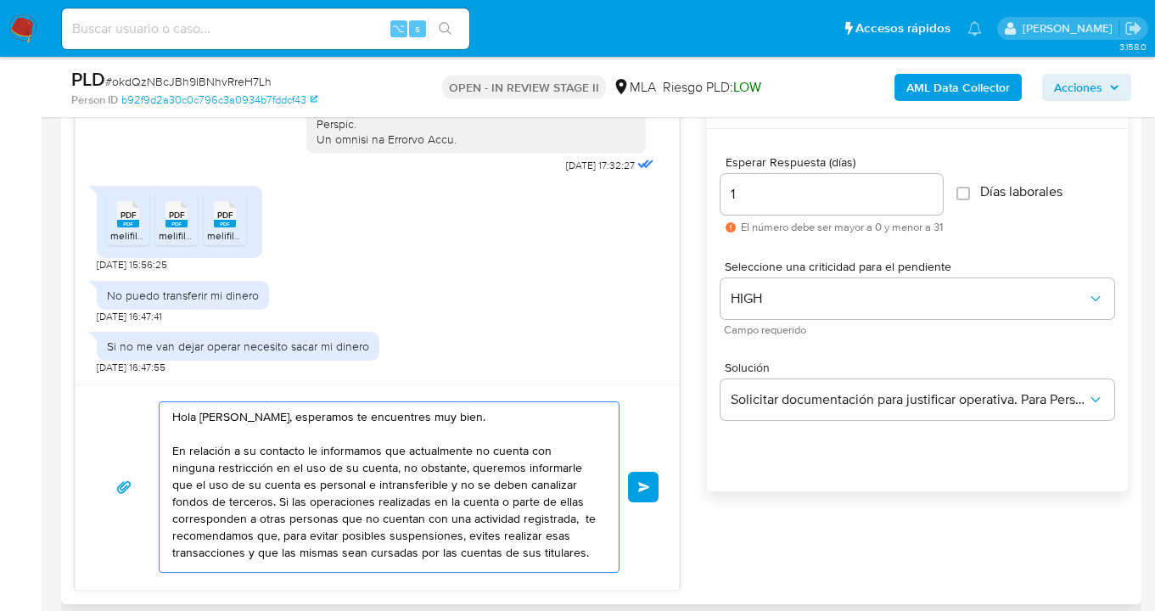
paste textarea "Muchas Gracias por la documen"
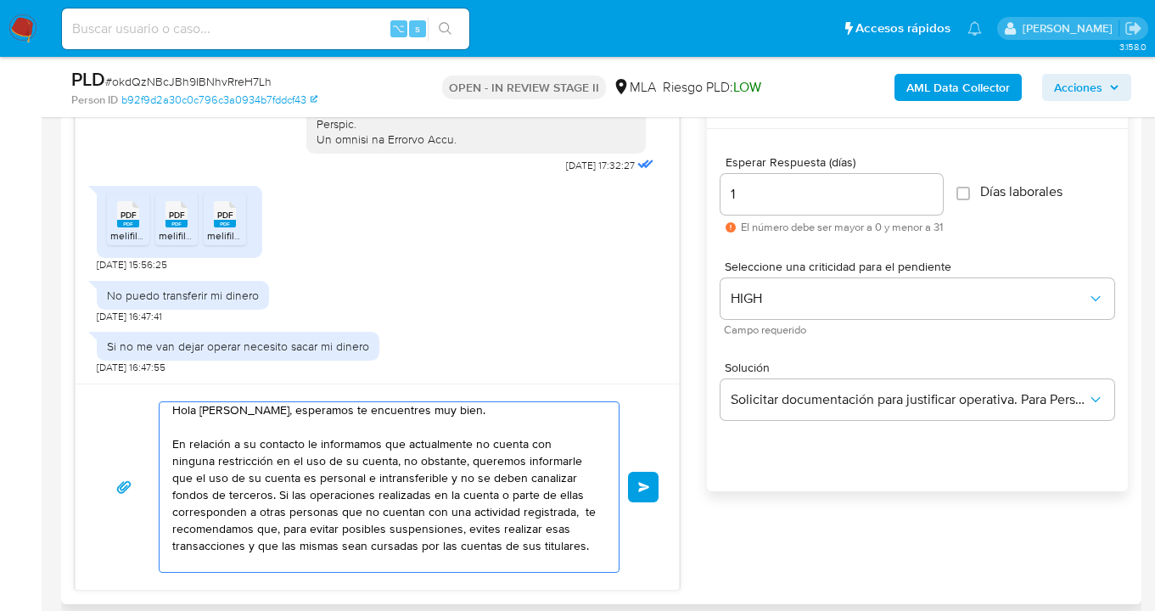
scroll to position [3, 0]
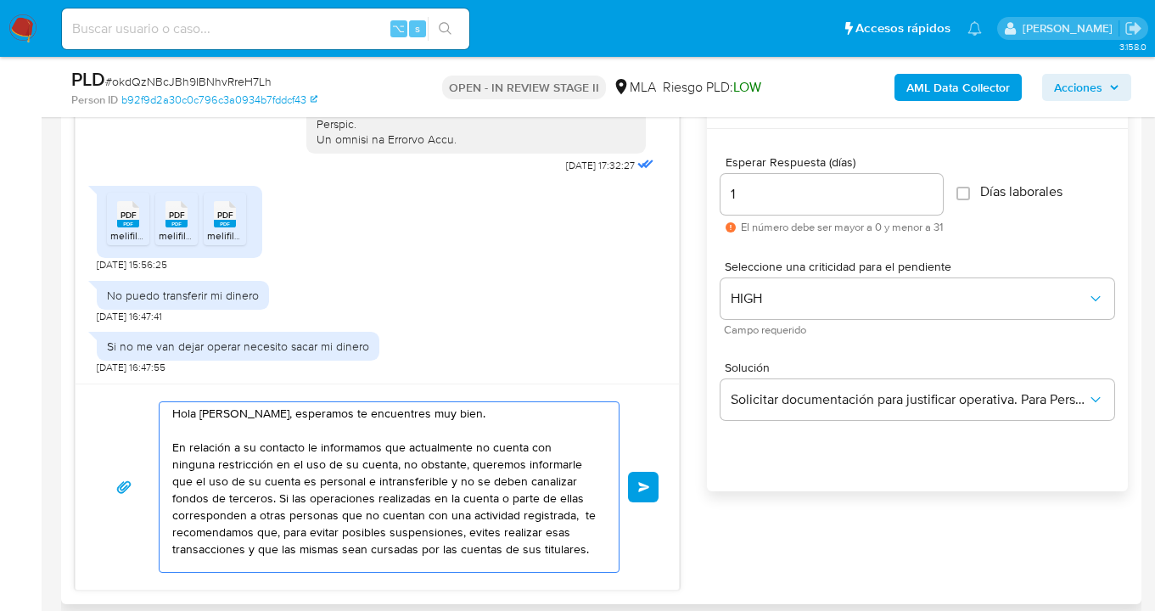
click at [270, 495] on textarea "Hola Andrés German Jimenez, esperamos te encuentres muy bien. En relación a su …" at bounding box center [384, 487] width 425 height 170
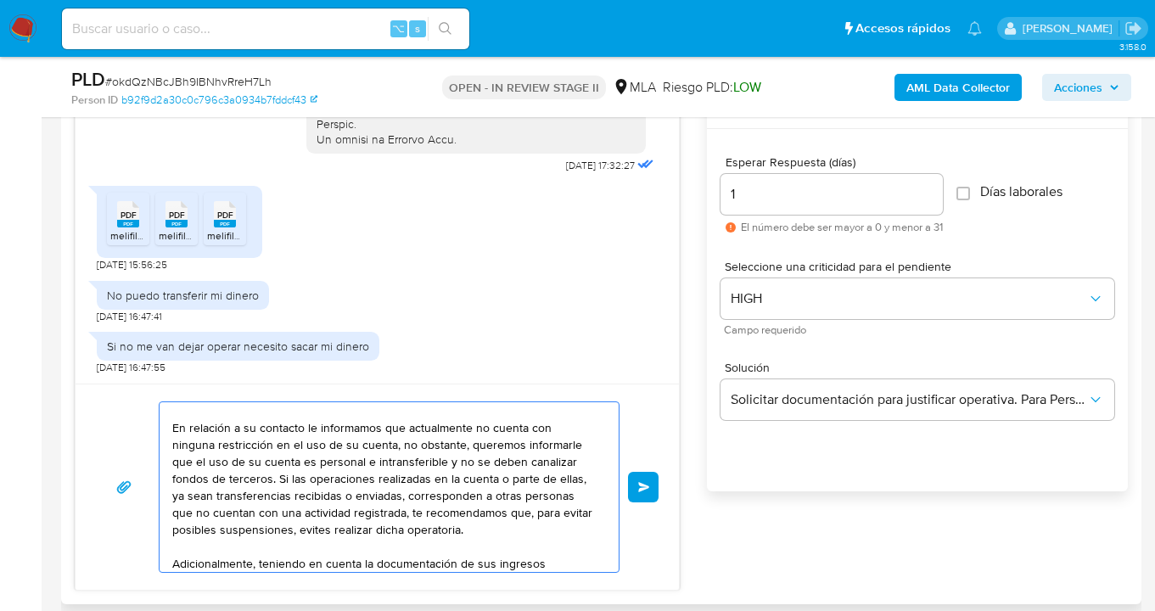
scroll to position [40, 0]
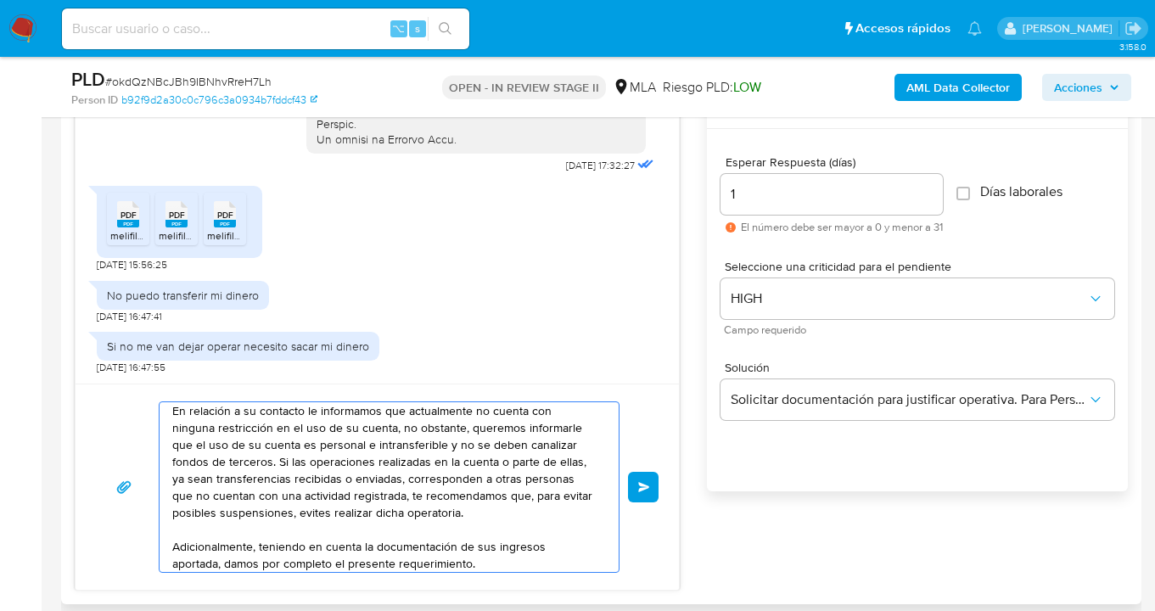
paste textarea "aportada de"
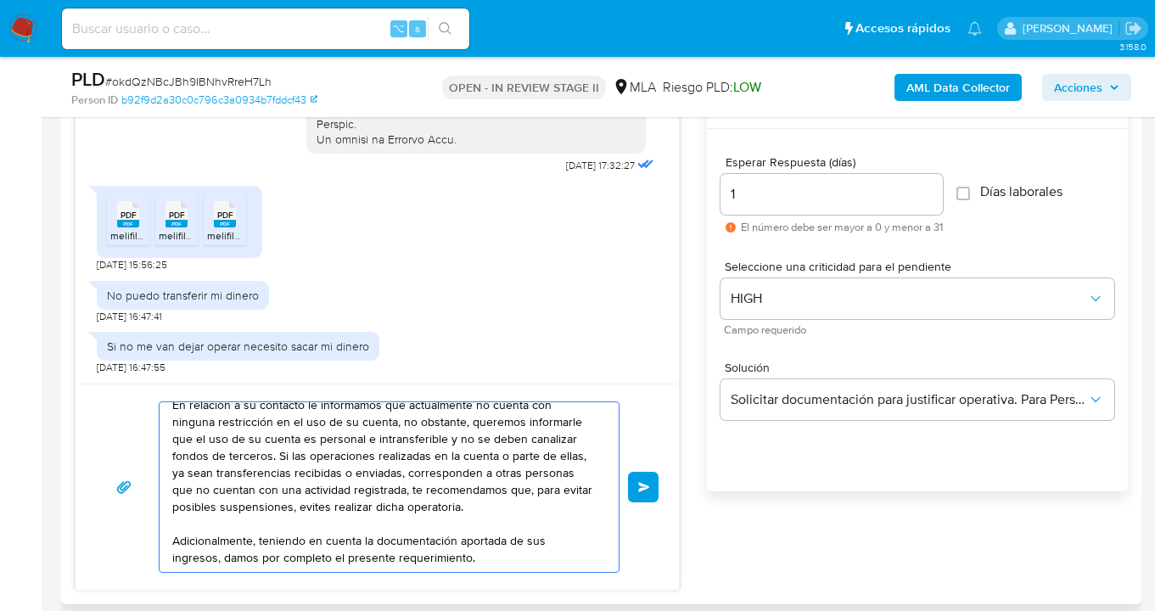
scroll to position [76, 0]
click at [478, 525] on textarea "Hola Andrés German Jimenez, esperamos te encuentres muy bien. En relación a su …" at bounding box center [384, 487] width 425 height 170
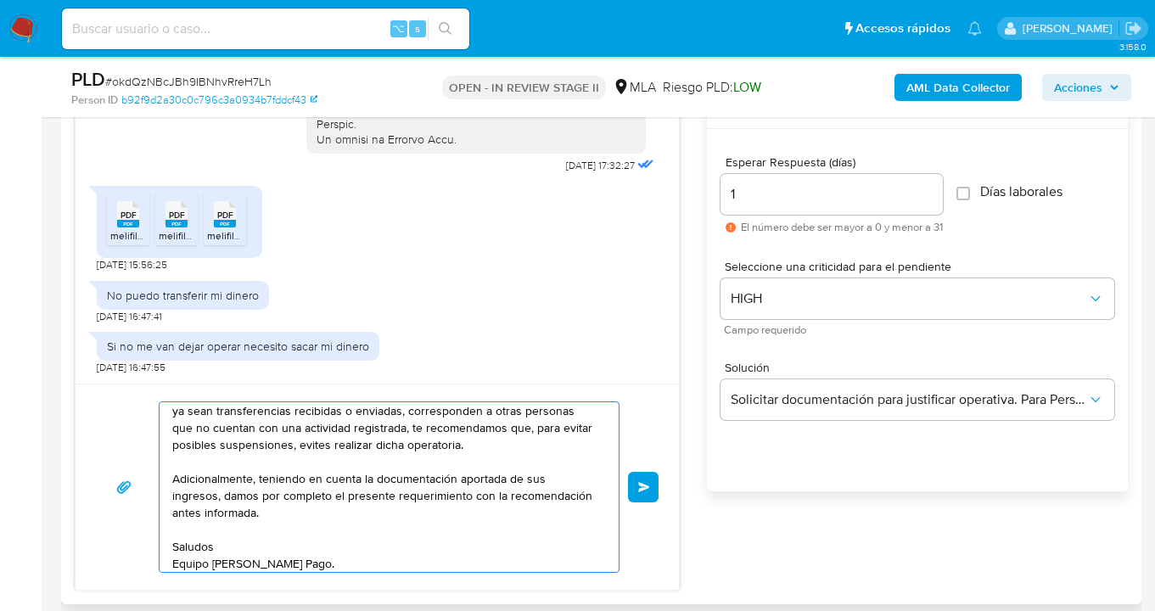
scroll to position [131, 0]
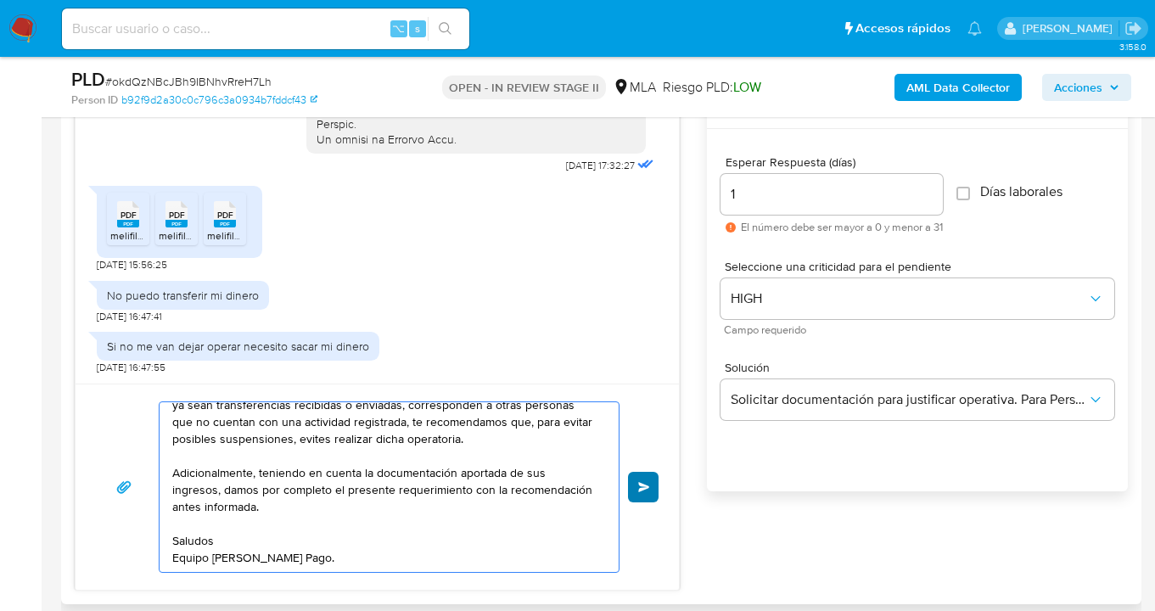
type textarea "Hola Andrés German Jimenez, esperamos te encuentres muy bien. En relación a su …"
click at [644, 487] on span "Enviar" at bounding box center [644, 487] width 12 height 10
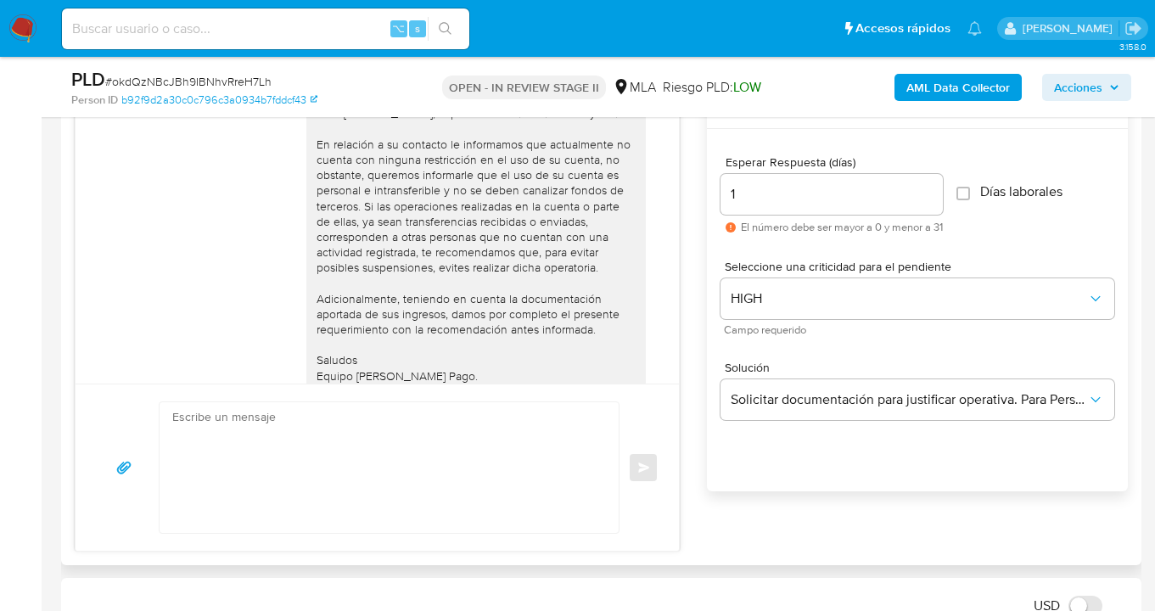
scroll to position [1138, 0]
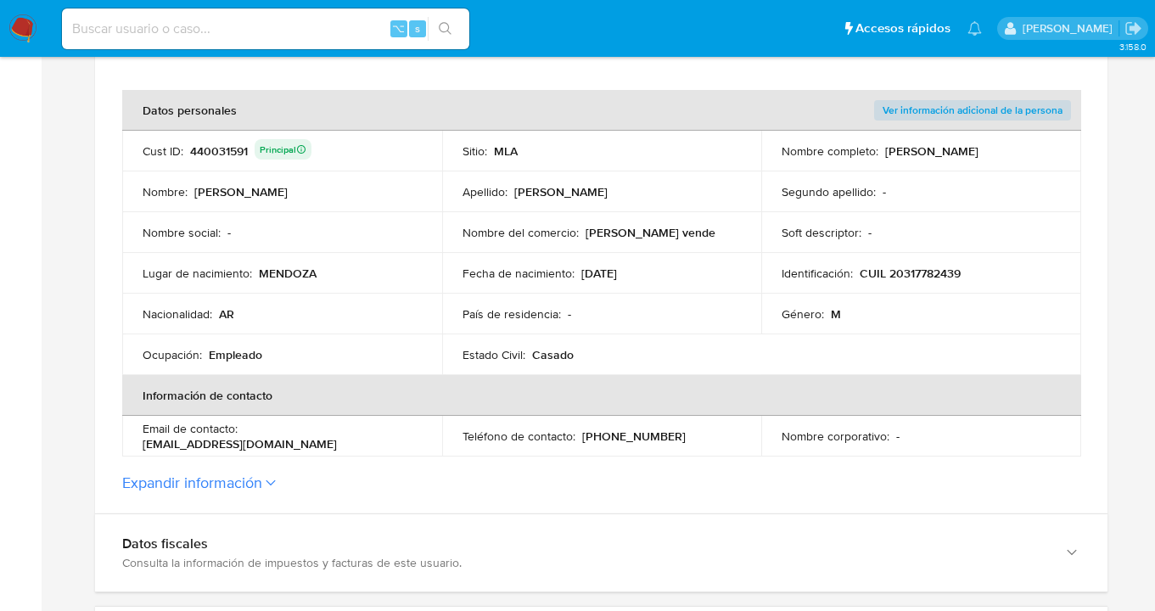
scroll to position [469, 0]
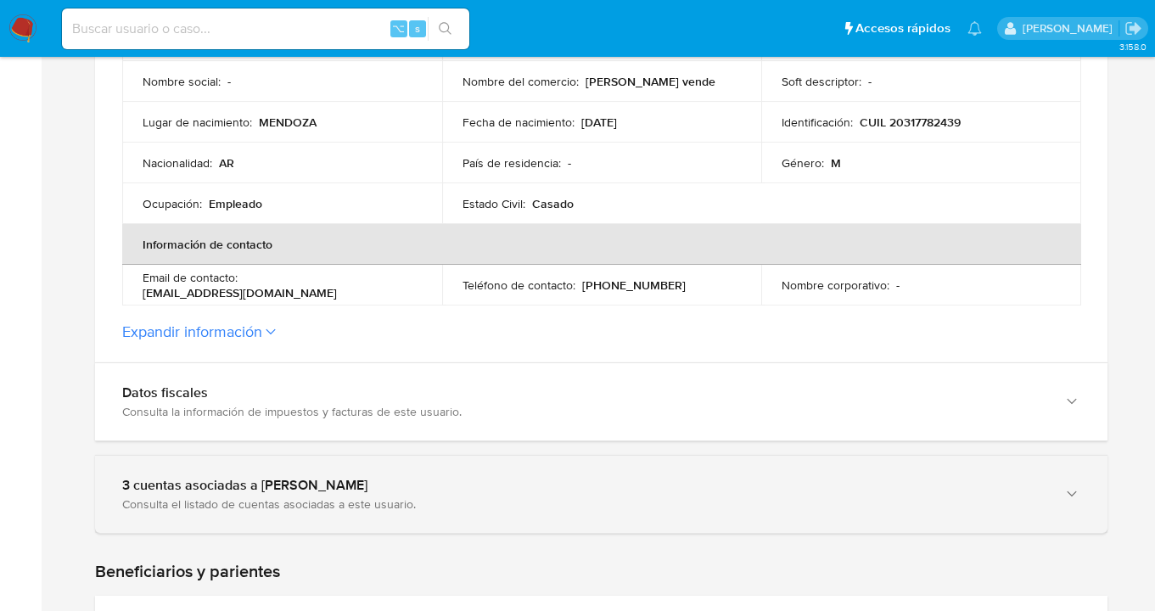
click at [1070, 493] on icon "button" at bounding box center [1071, 493] width 17 height 17
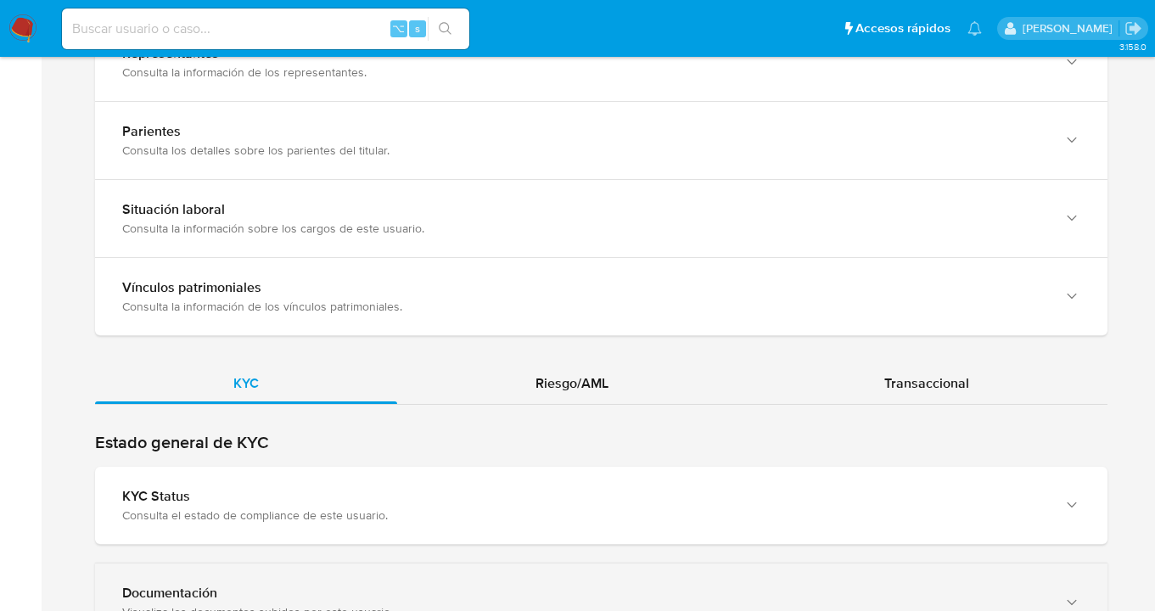
scroll to position [1921, 0]
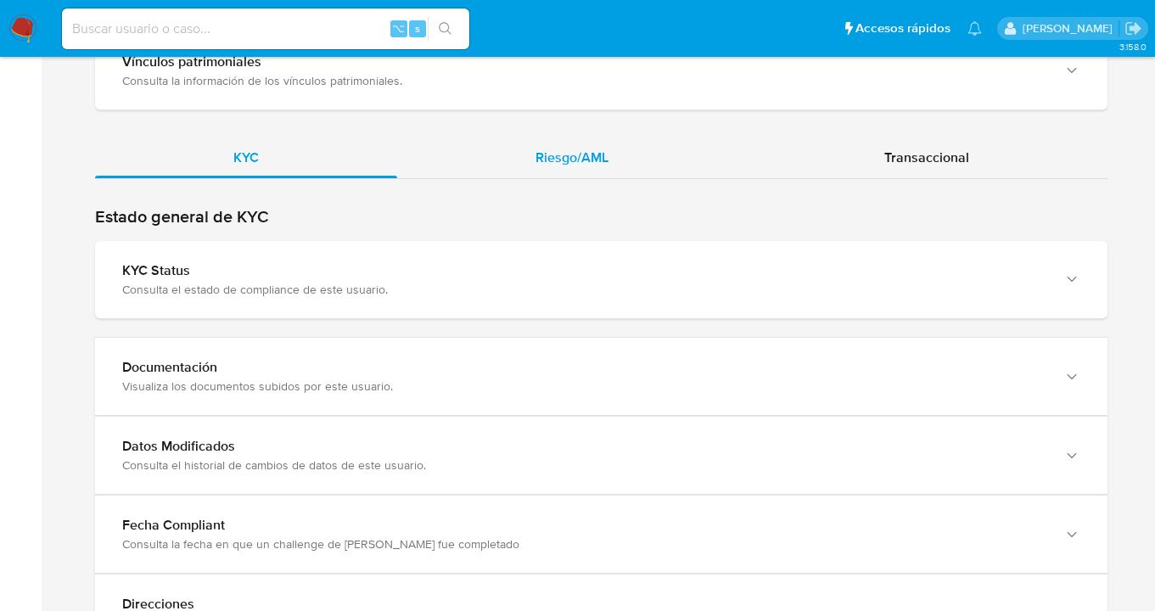
click at [589, 142] on div "Riesgo/AML" at bounding box center [572, 157] width 350 height 41
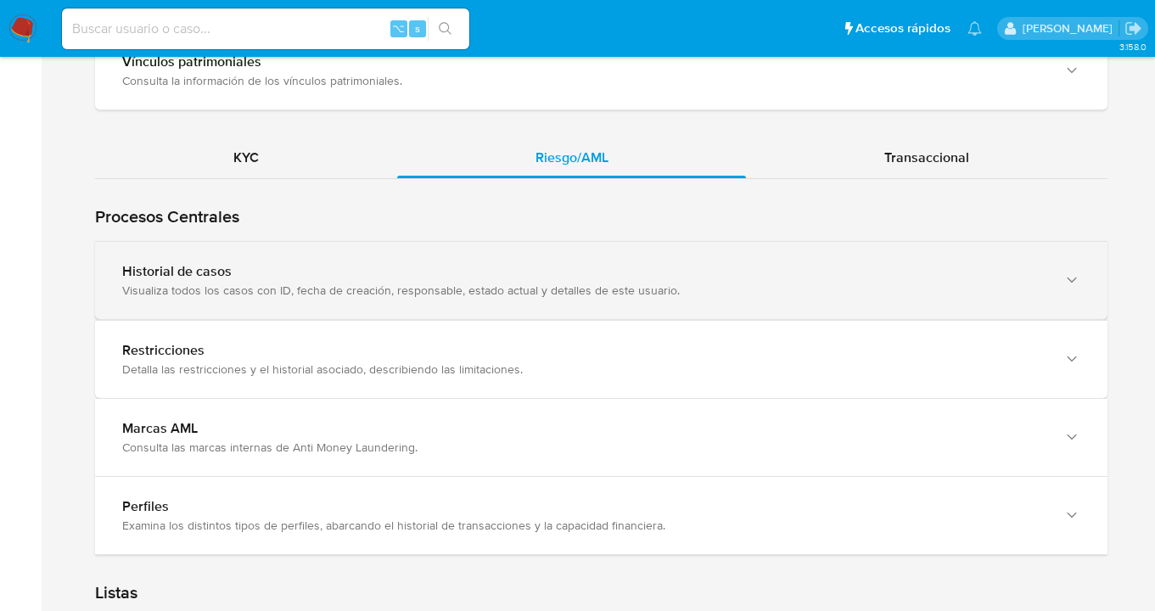
click at [1071, 283] on icon "button" at bounding box center [1071, 279] width 17 height 17
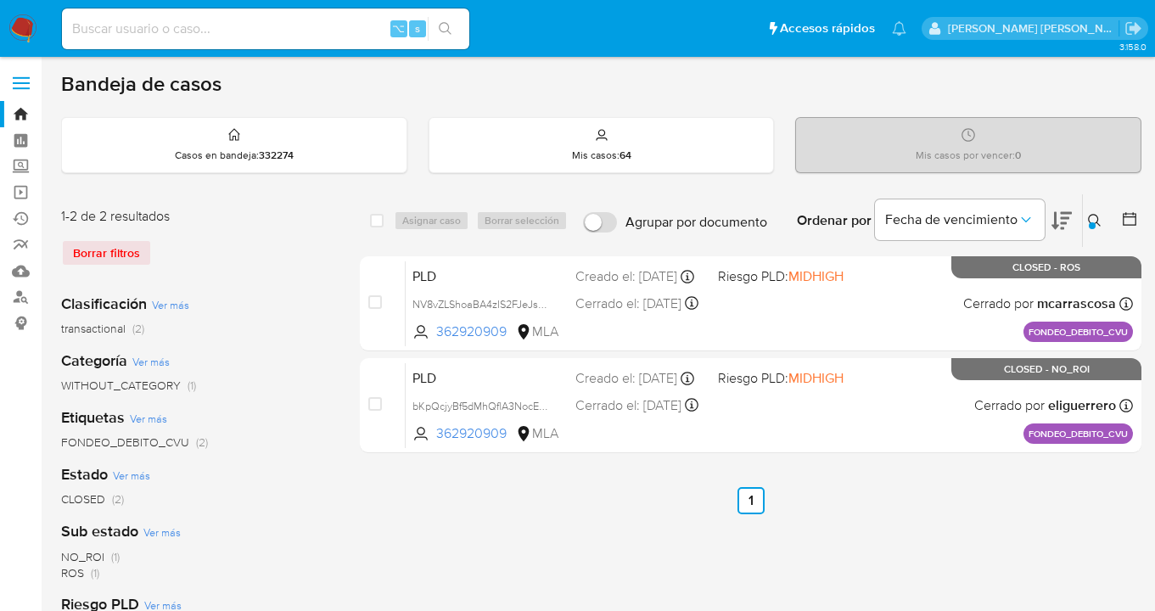
click at [1096, 221] on icon at bounding box center [1094, 220] width 13 height 13
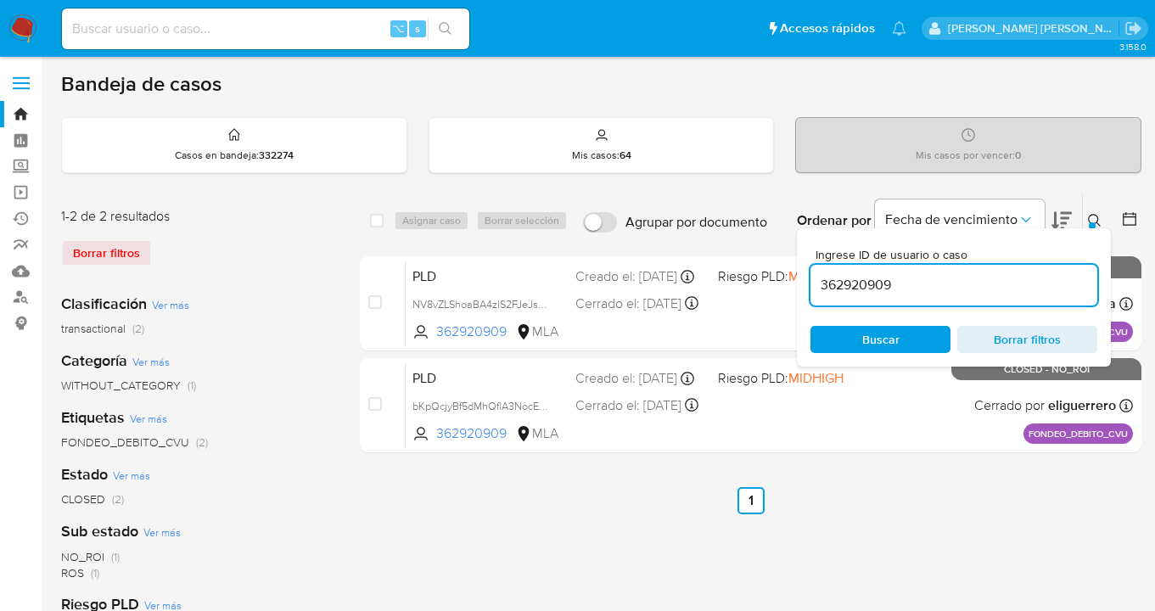
drag, startPoint x: 915, startPoint y: 286, endPoint x: 807, endPoint y: 277, distance: 108.2
click at [807, 277] on div "Ingrese ID de usuario o caso 362920909 Buscar Borrar filtros" at bounding box center [954, 297] width 314 height 138
type input "440031591"
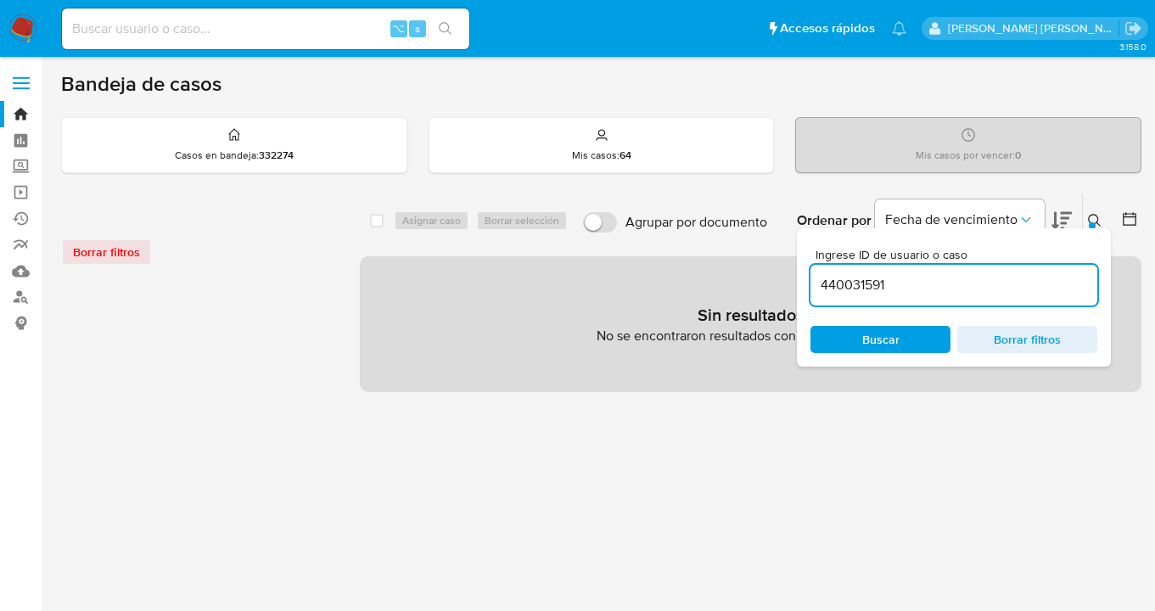
click at [953, 284] on input "440031591" at bounding box center [953, 285] width 287 height 22
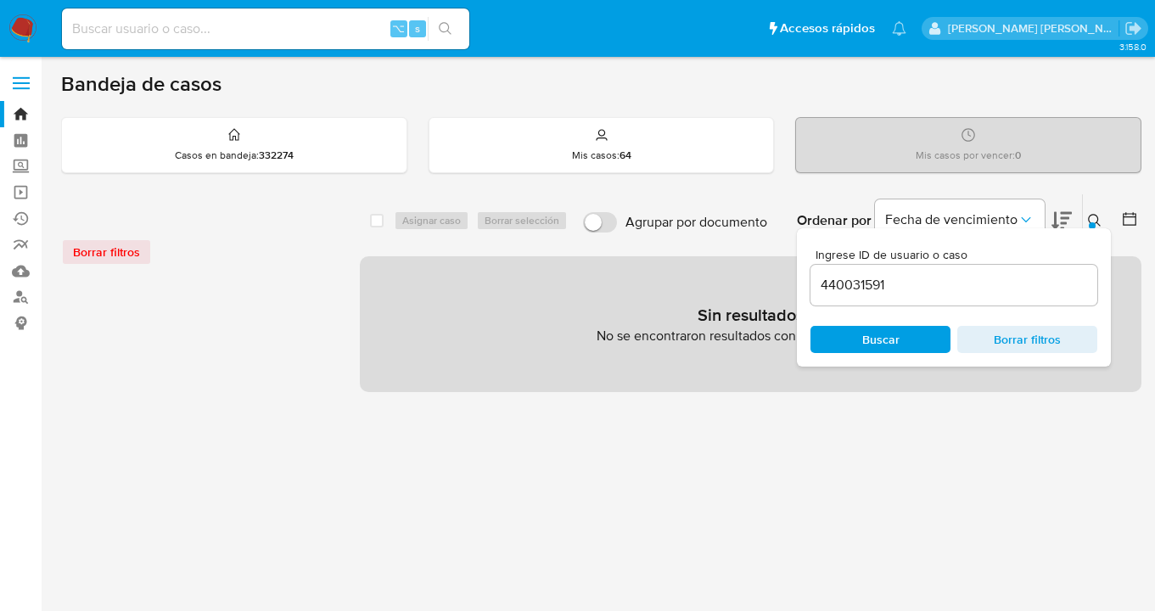
click at [1096, 214] on icon at bounding box center [1095, 221] width 14 height 14
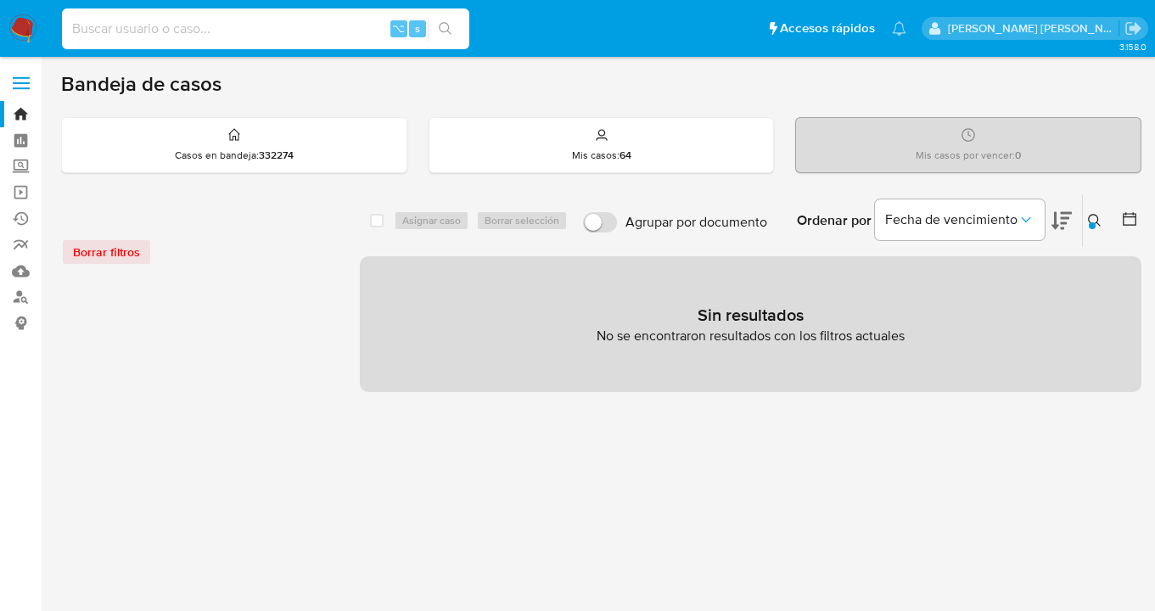
click at [160, 23] on input at bounding box center [265, 29] width 407 height 22
paste input "440031591"
type input "440031591"
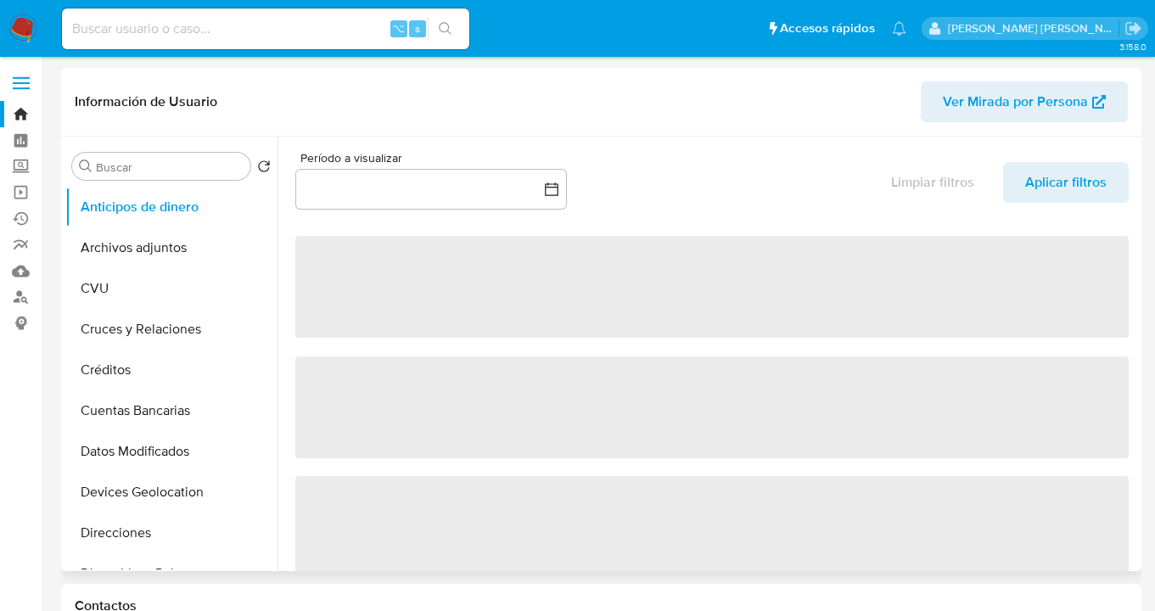
select select "10"
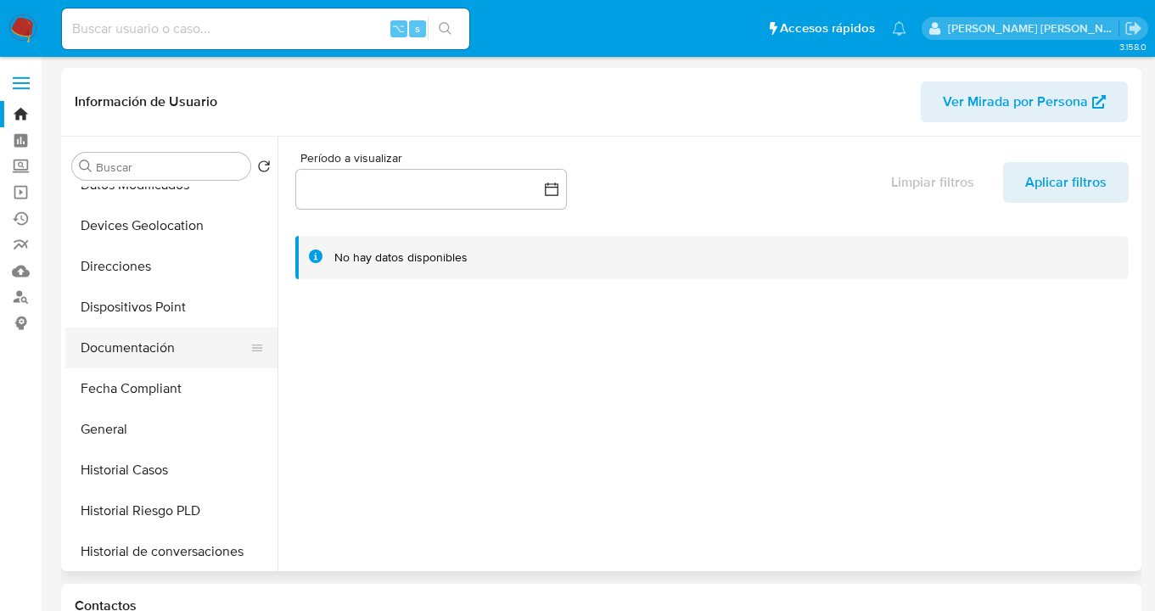
scroll to position [267, 0]
click at [195, 417] on button "General" at bounding box center [164, 428] width 199 height 41
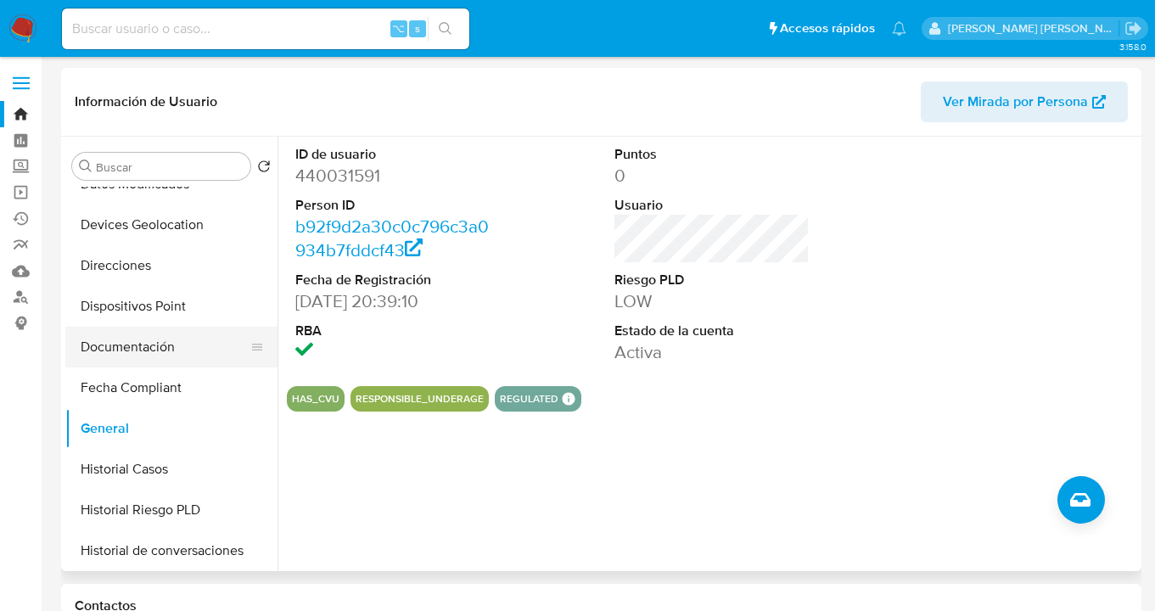
click at [182, 354] on button "Documentación" at bounding box center [164, 347] width 199 height 41
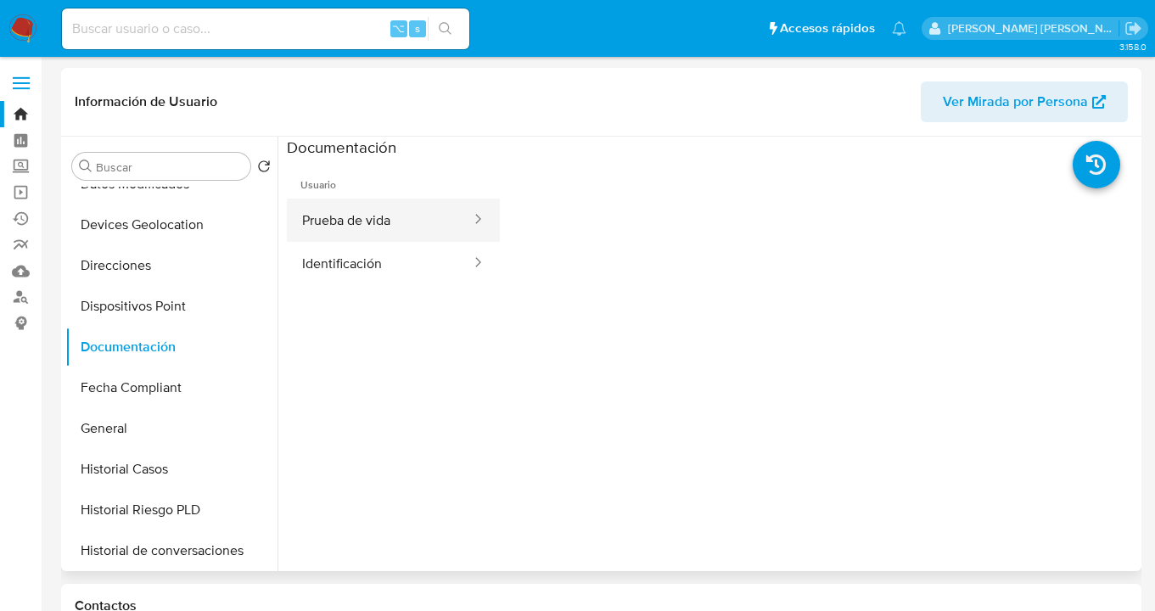
click at [406, 230] on button "Prueba de vida" at bounding box center [380, 220] width 186 height 43
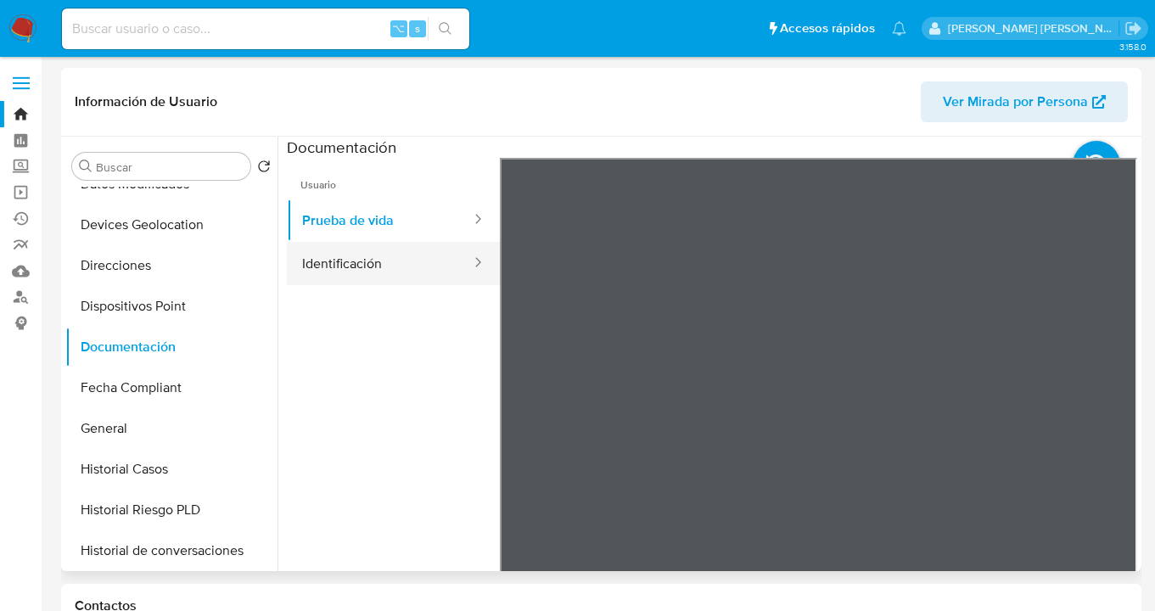
click at [372, 267] on button "Identificación" at bounding box center [380, 263] width 186 height 43
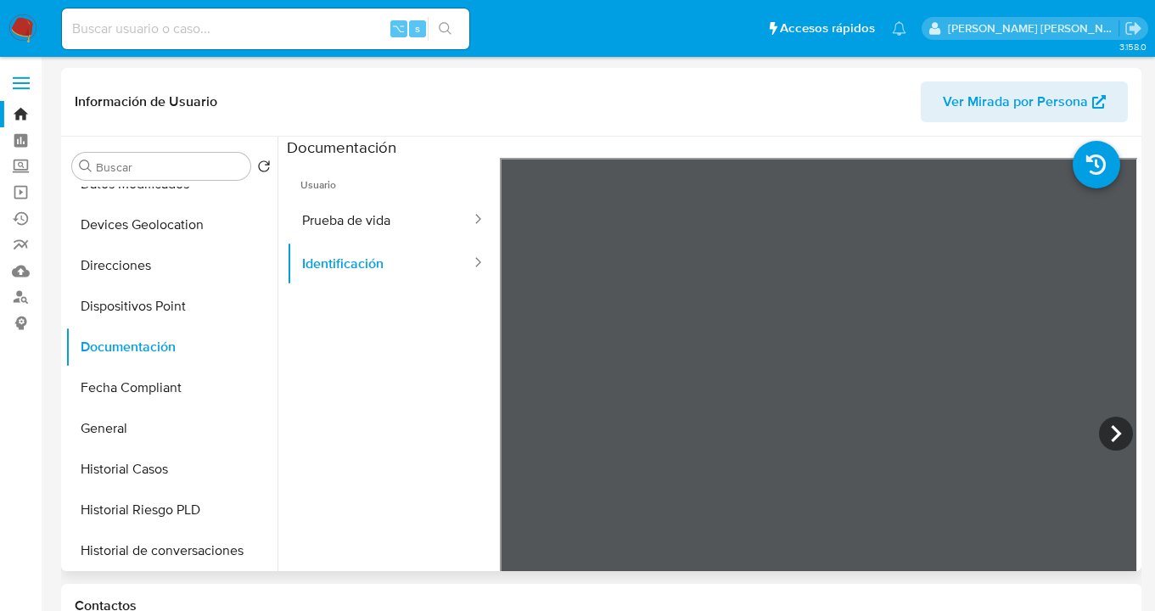
scroll to position [839, 0]
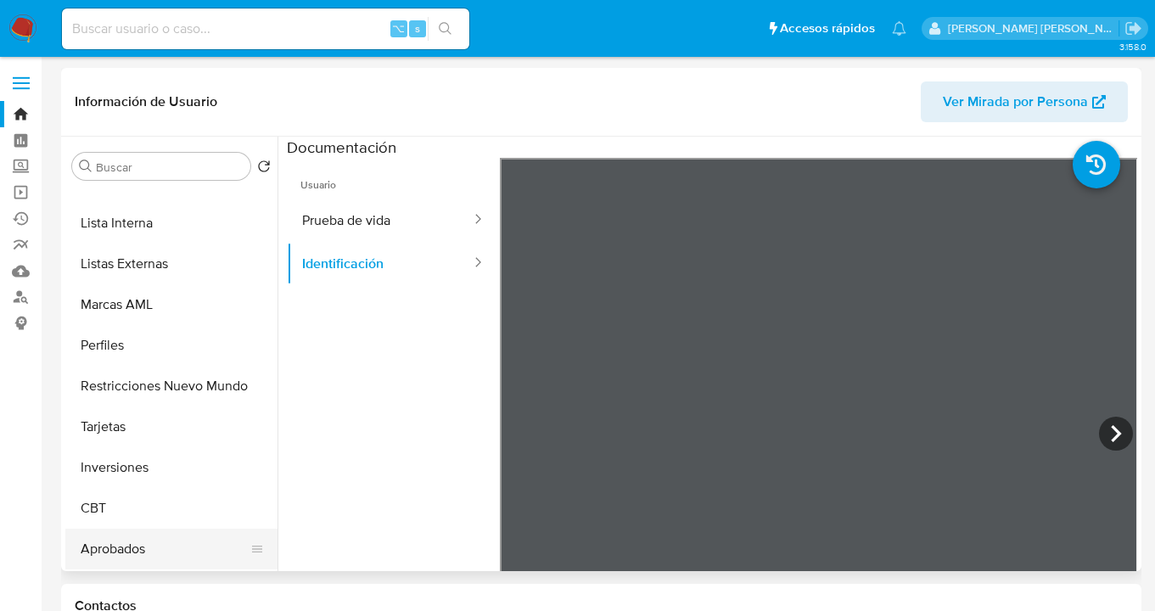
click at [119, 547] on button "Aprobados" at bounding box center [164, 549] width 199 height 41
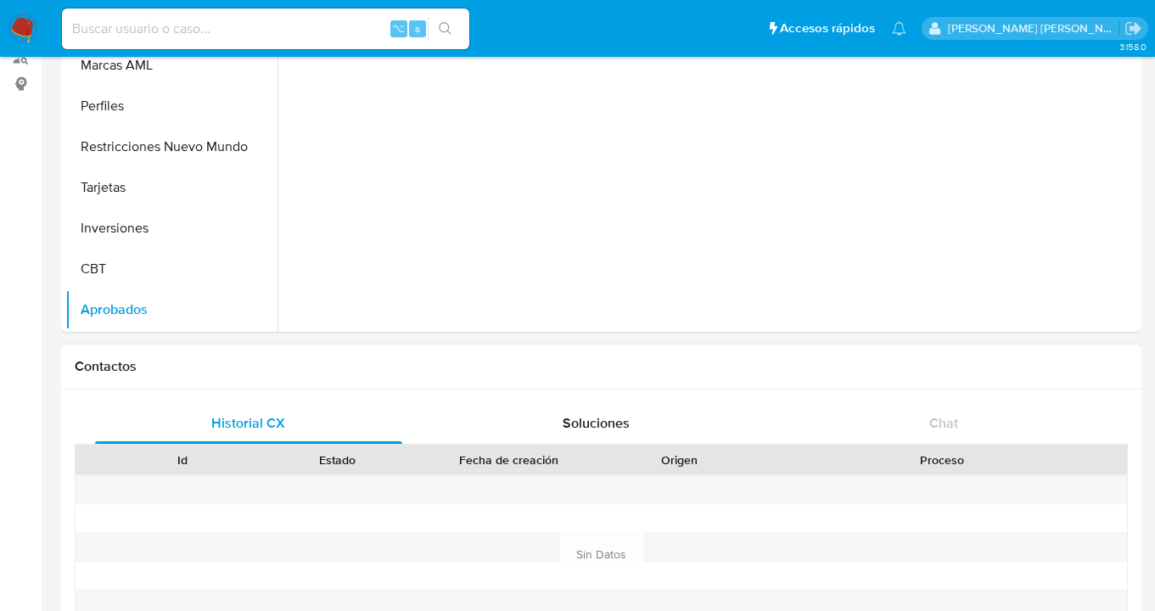
scroll to position [201, 0]
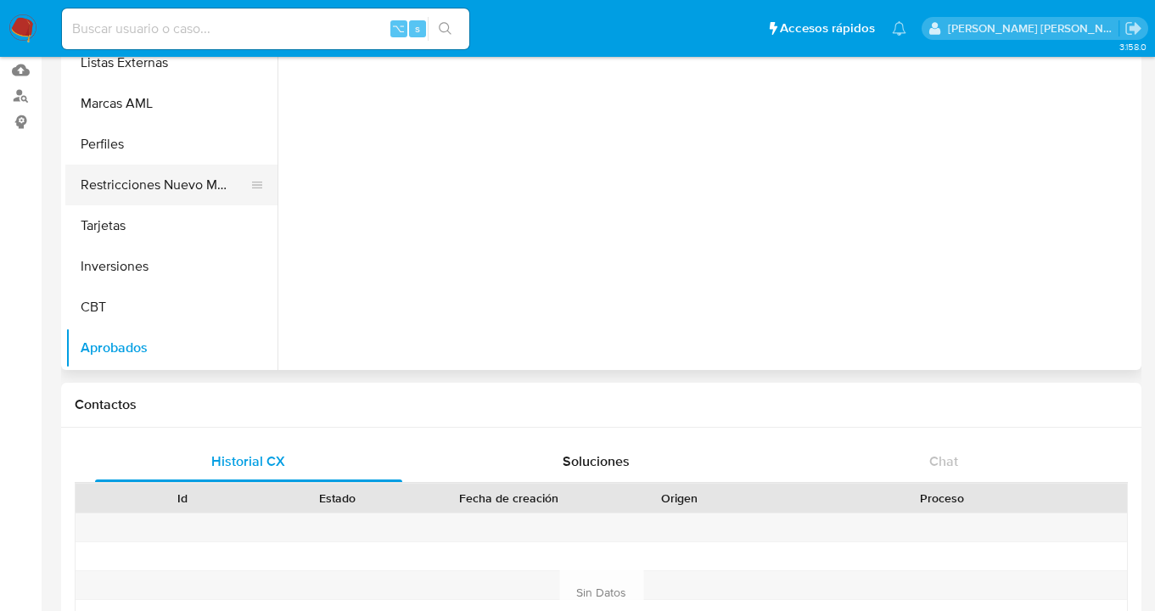
click at [165, 182] on button "Restricciones Nuevo Mundo" at bounding box center [164, 185] width 199 height 41
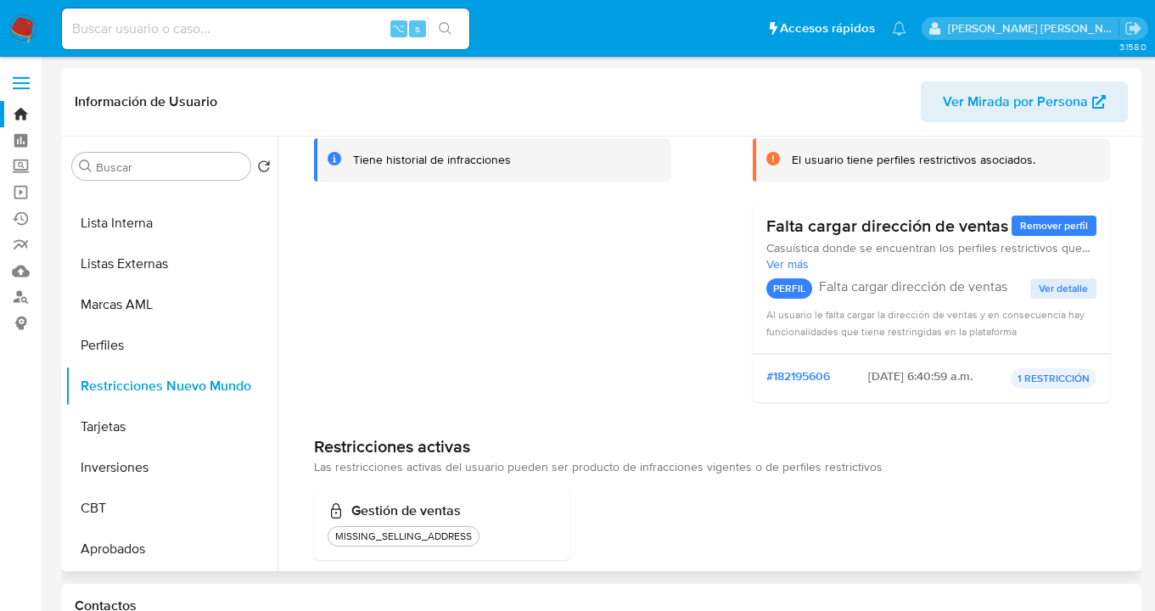
scroll to position [0, 0]
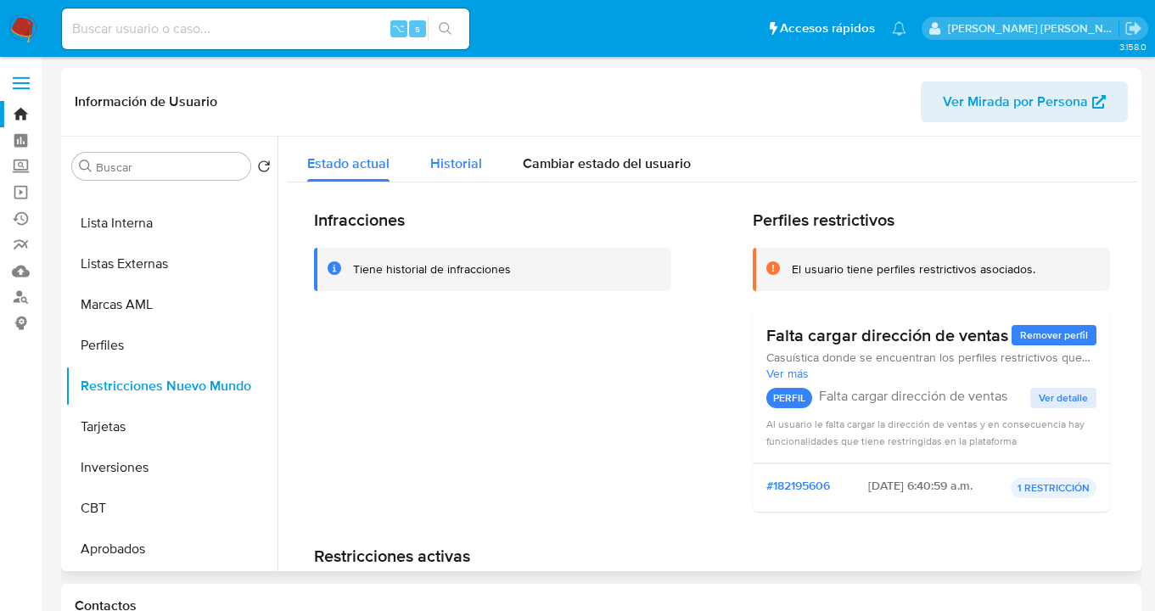
click at [459, 165] on span "Historial" at bounding box center [456, 164] width 52 height 20
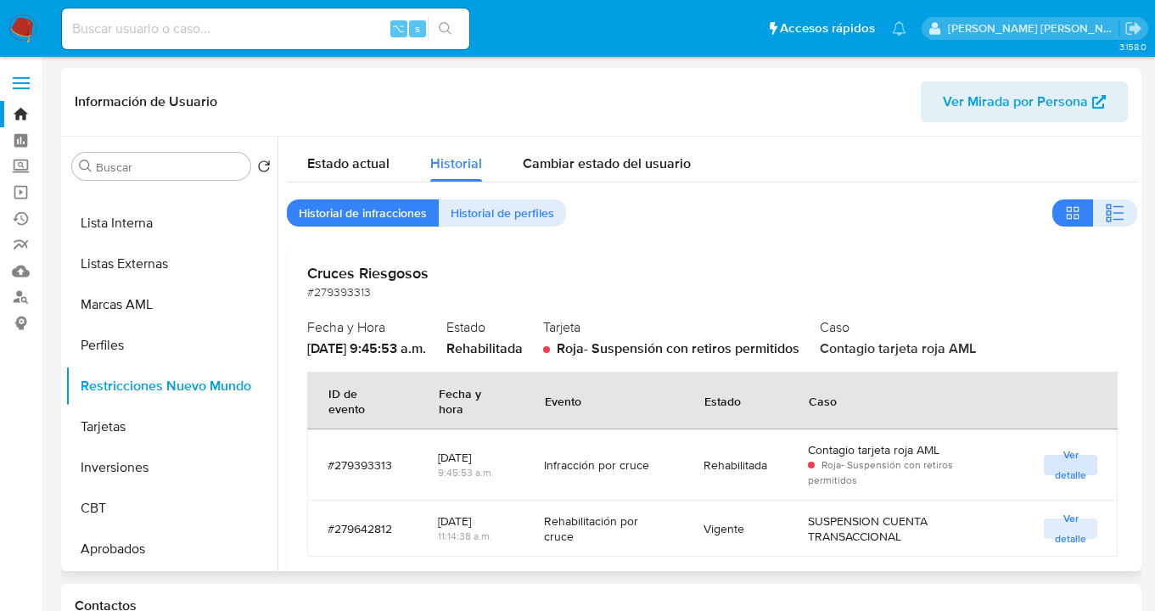
click at [1074, 466] on span "Ver detalle" at bounding box center [1070, 464] width 36 height 17
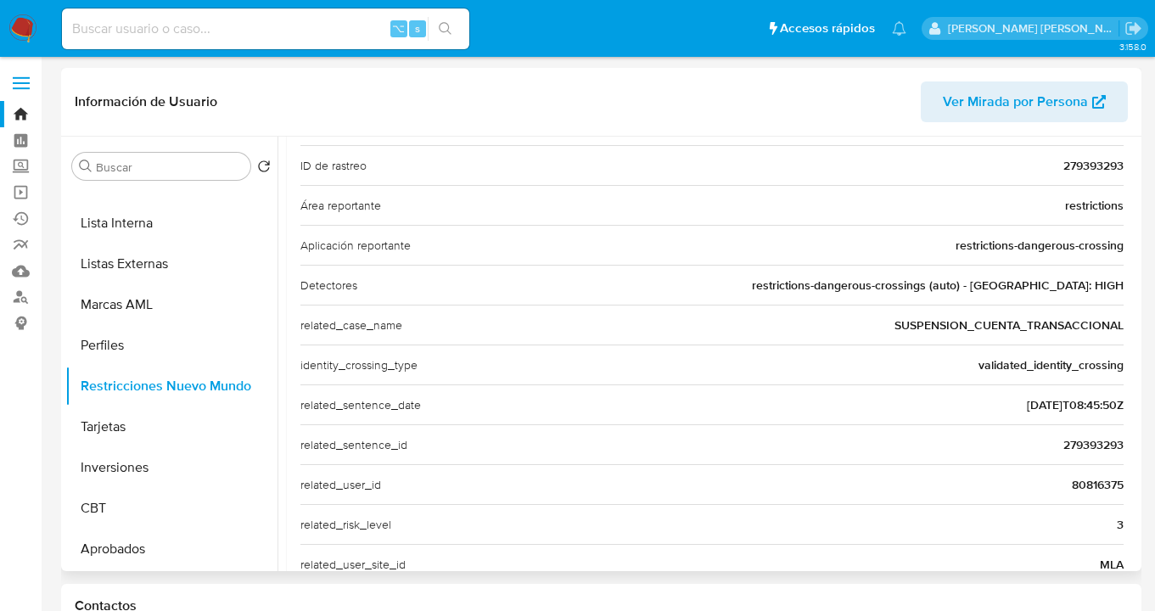
scroll to position [354, 0]
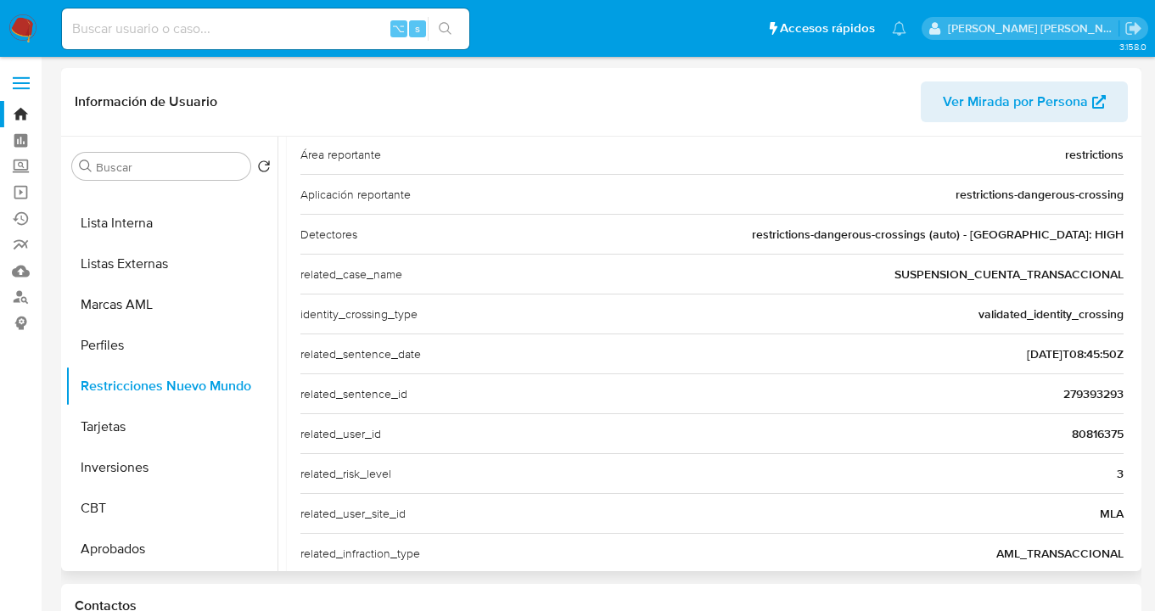
drag, startPoint x: 1056, startPoint y: 393, endPoint x: 1118, endPoint y: 392, distance: 61.9
click at [1118, 392] on div "Casuística Cruces Riesgosos Si una cuenta comete una infracción/fraude y se le …" at bounding box center [712, 227] width 850 height 717
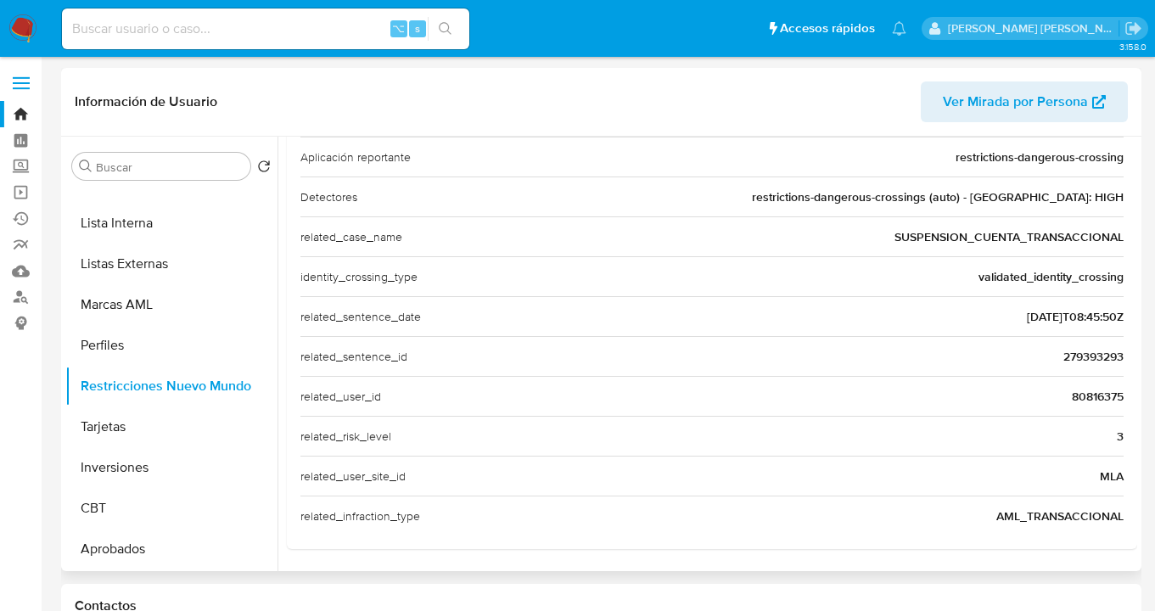
scroll to position [30, 0]
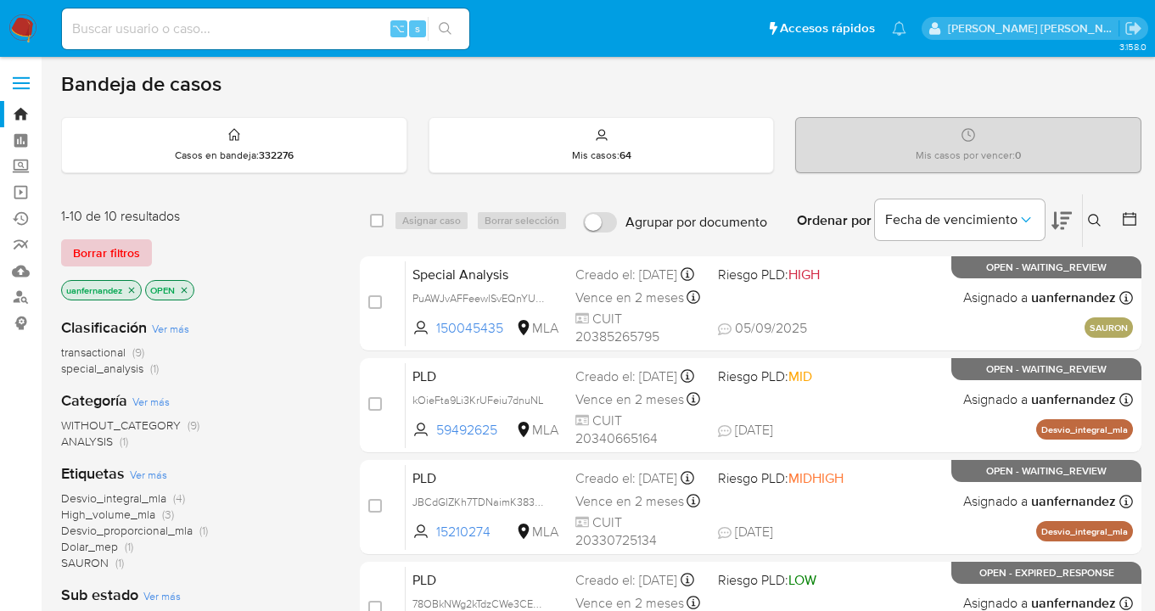
click at [115, 248] on span "Borrar filtros" at bounding box center [106, 253] width 67 height 24
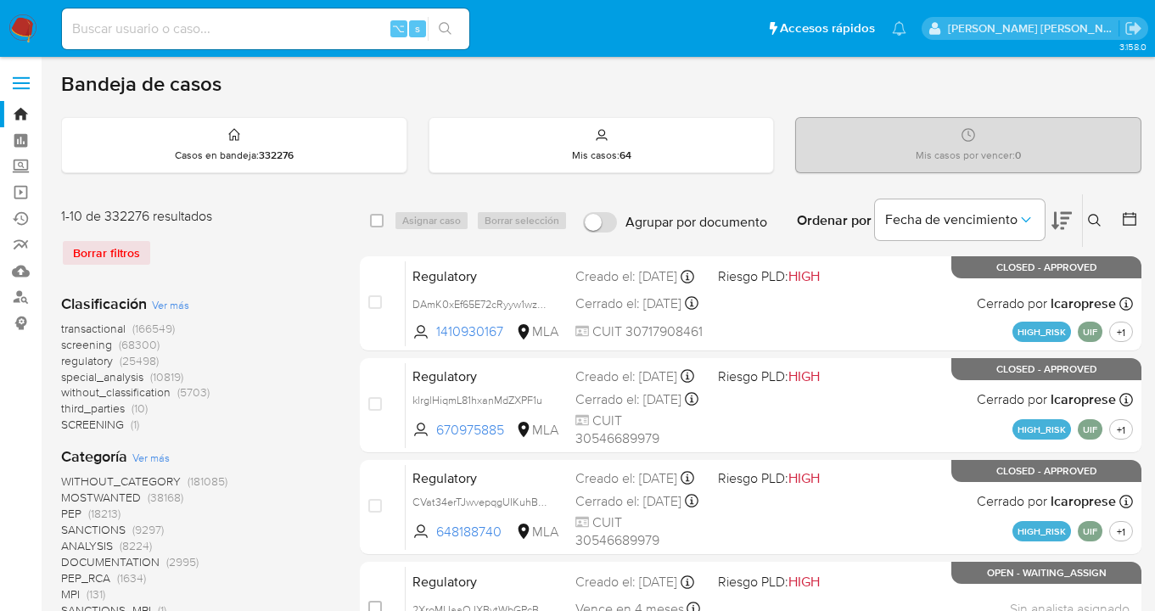
click at [1094, 220] on icon at bounding box center [1095, 221] width 14 height 14
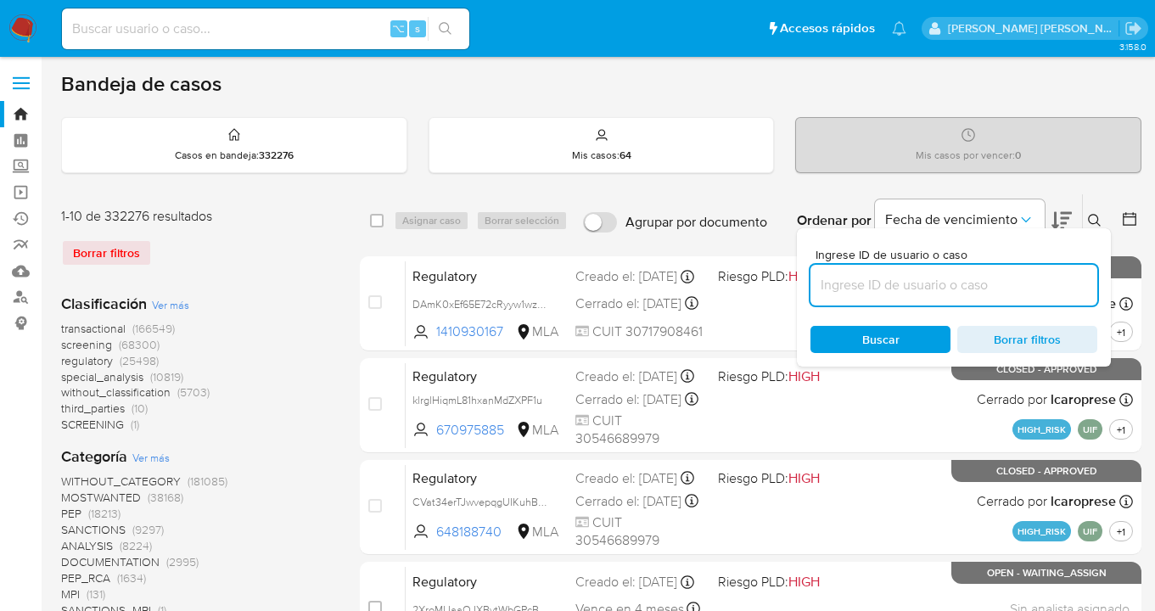
click at [952, 286] on input at bounding box center [953, 285] width 287 height 22
type input "1138115339"
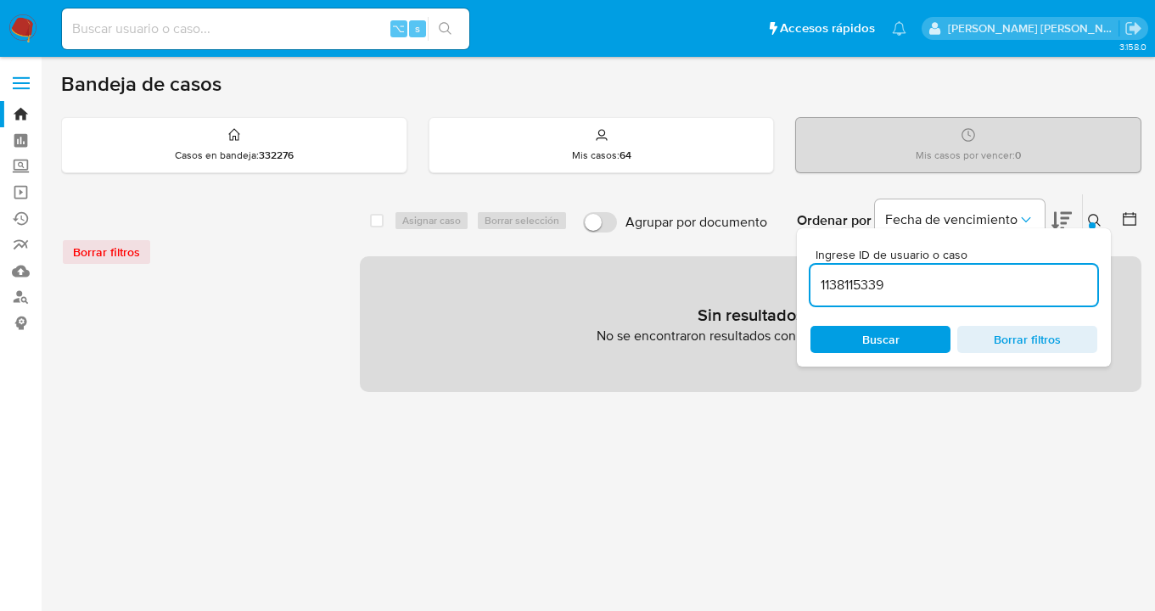
click at [1094, 217] on icon at bounding box center [1095, 221] width 14 height 14
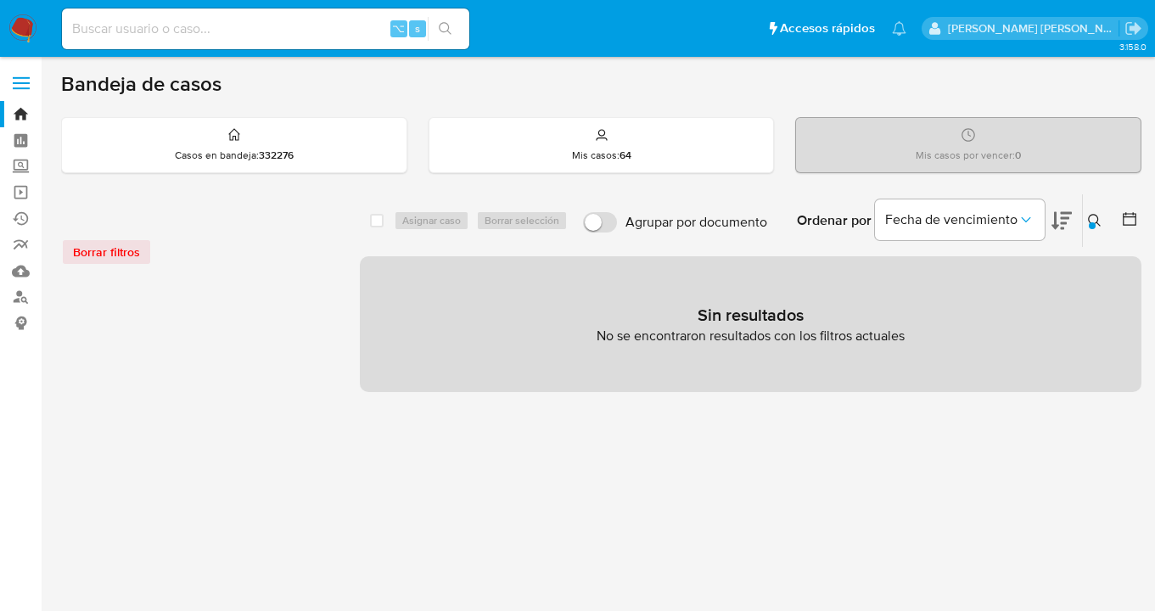
click at [1094, 217] on icon at bounding box center [1095, 221] width 14 height 14
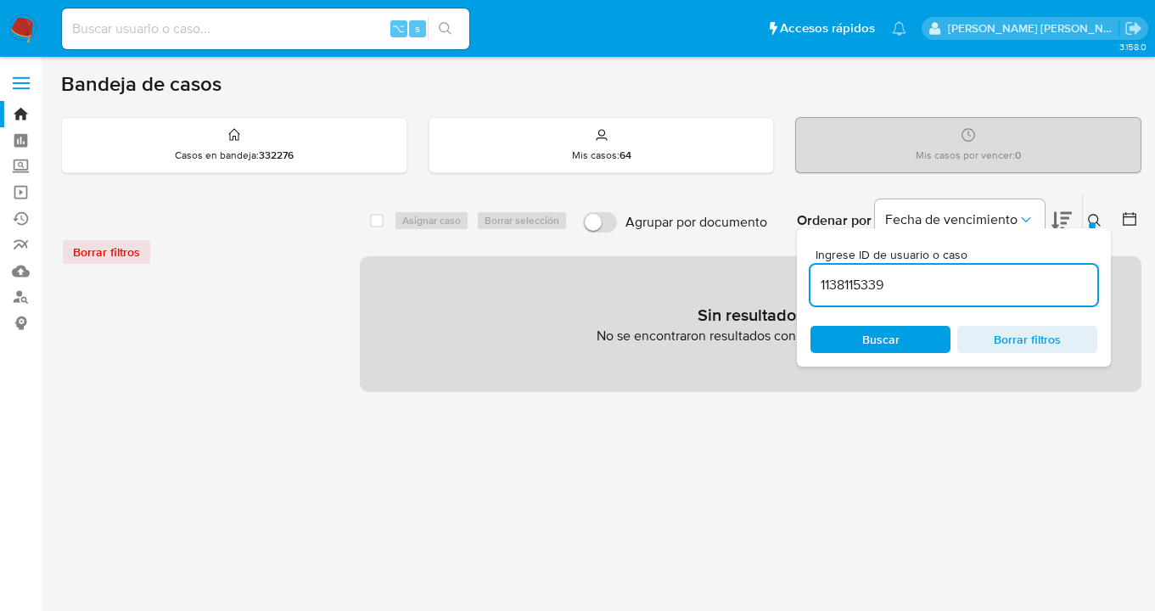
click at [893, 288] on input "1138115339" at bounding box center [953, 285] width 287 height 22
click at [132, 16] on div "⌥ s" at bounding box center [265, 28] width 407 height 41
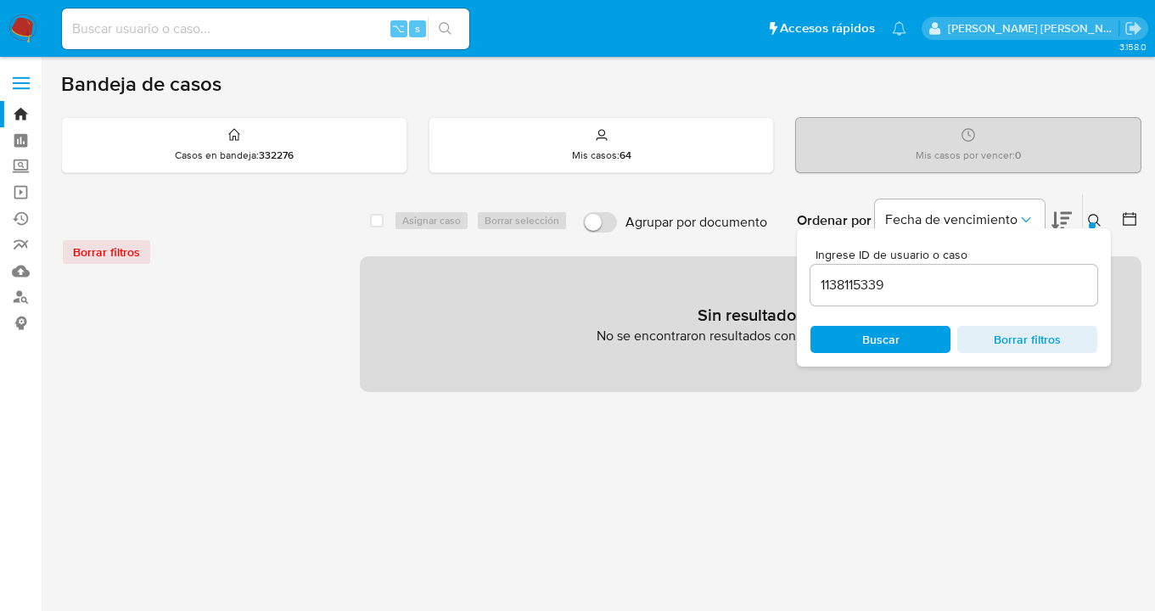
click at [135, 23] on input at bounding box center [265, 29] width 407 height 22
paste input "1138115339"
type input "1138115339"
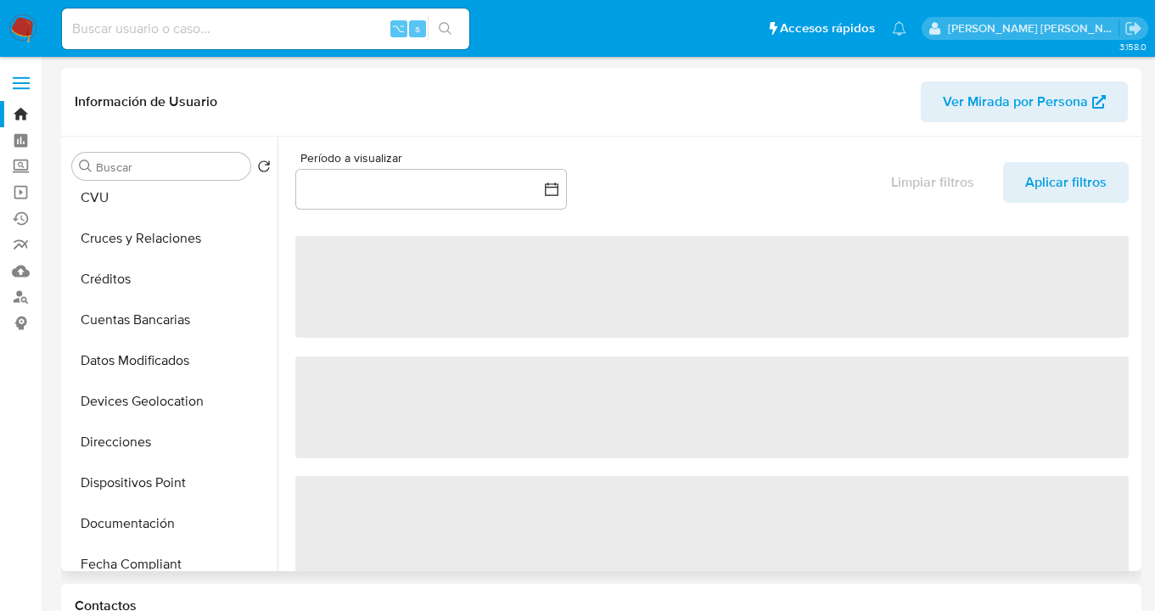
select select "10"
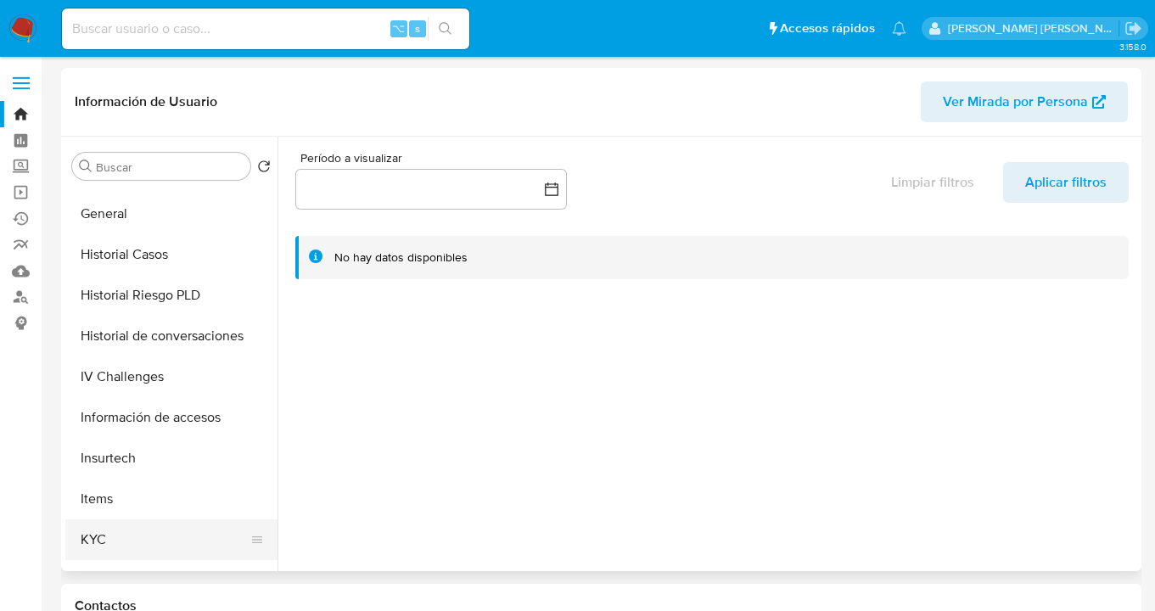
scroll to position [568, 0]
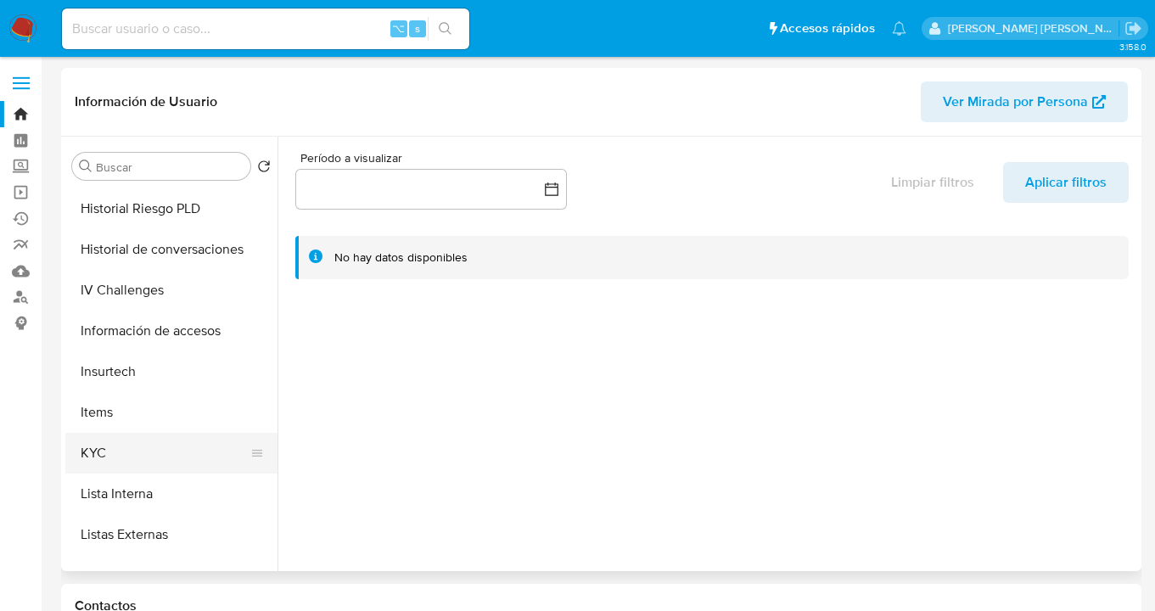
click at [185, 449] on button "KYC" at bounding box center [164, 453] width 199 height 41
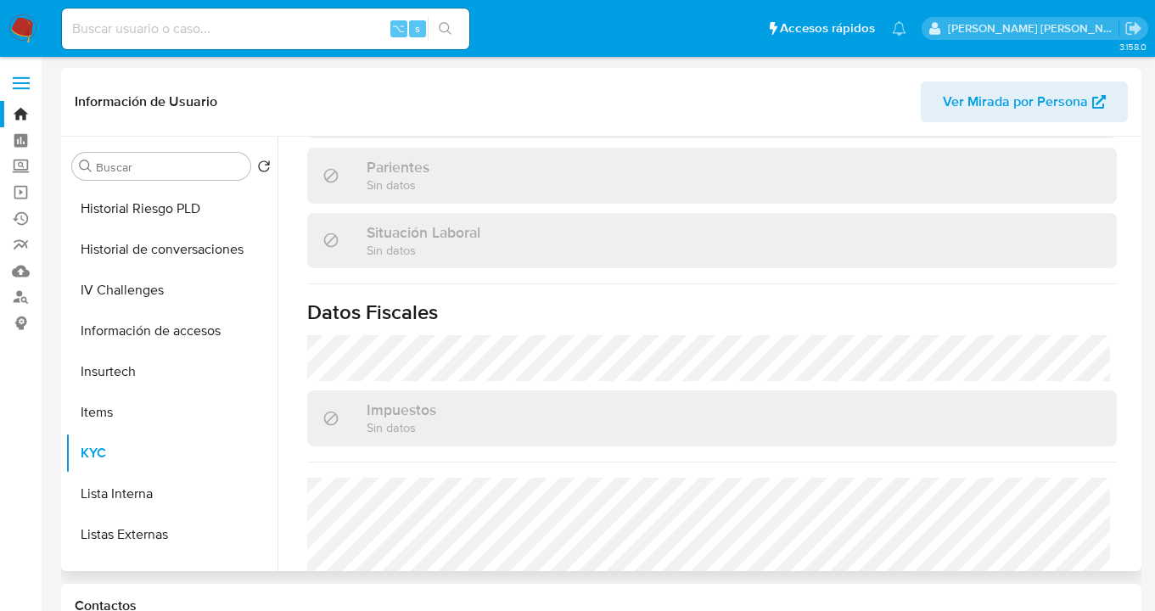
scroll to position [958, 0]
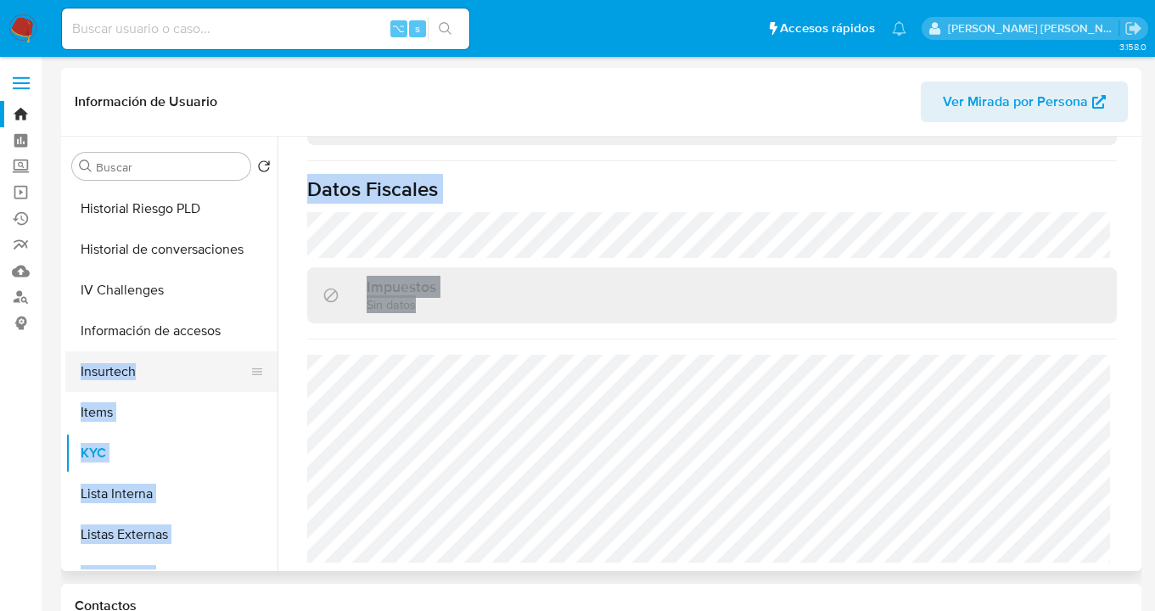
drag, startPoint x: 277, startPoint y: 428, endPoint x: 268, endPoint y: 385, distance: 44.3
click at [268, 385] on div "Buscar Volver al orden por defecto Anticipos de dinero Archivos adjuntos CVU Cr…" at bounding box center [601, 354] width 1072 height 434
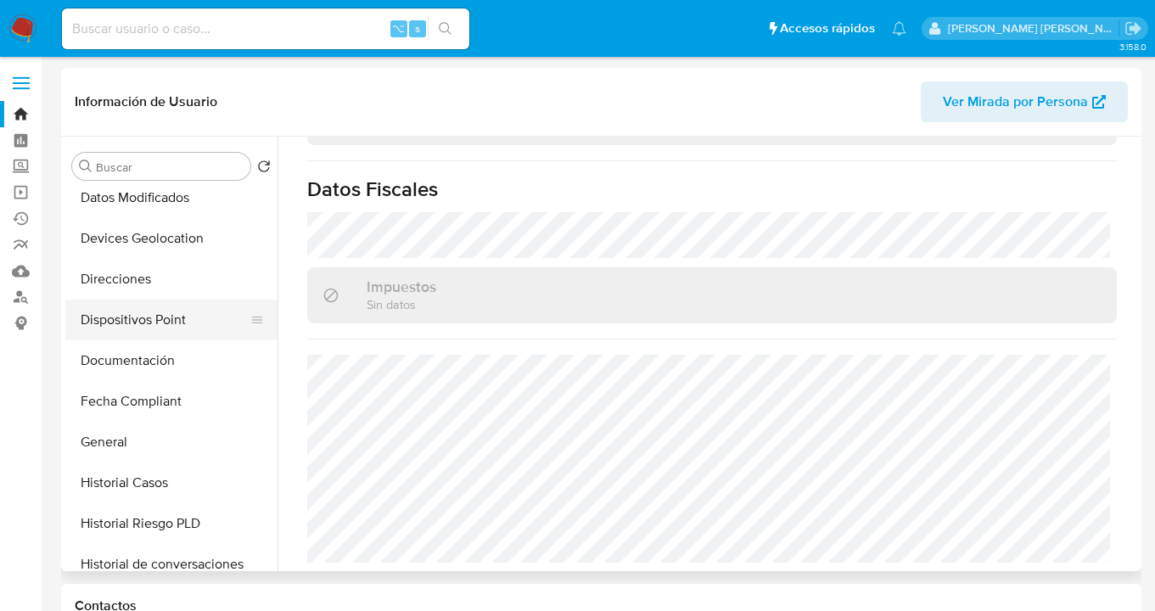
scroll to position [252, 0]
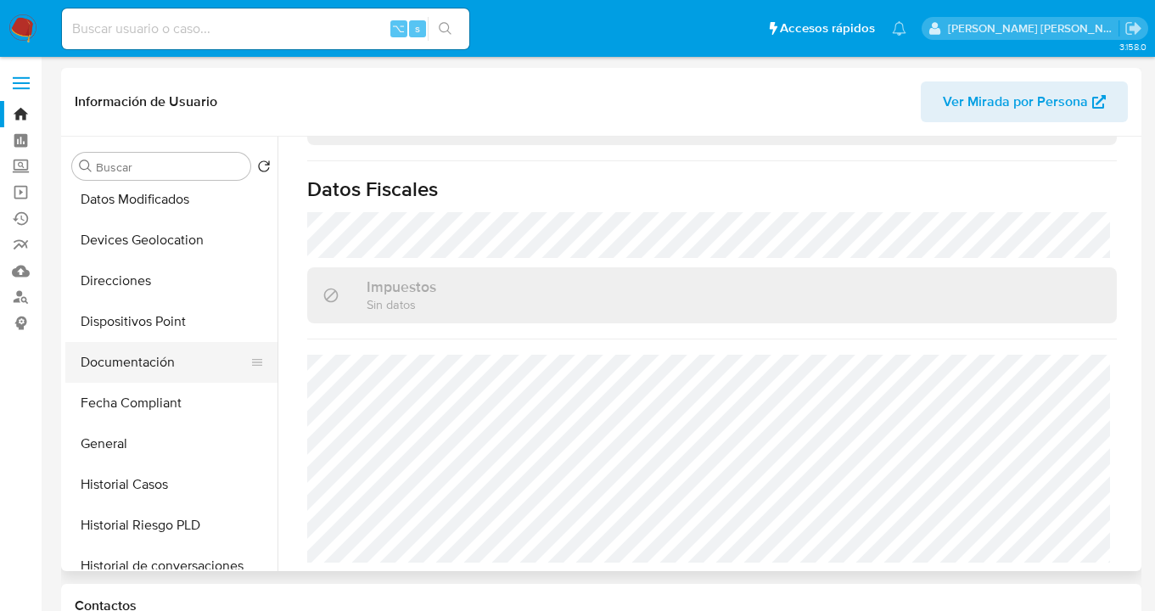
click at [188, 353] on button "Documentación" at bounding box center [164, 362] width 199 height 41
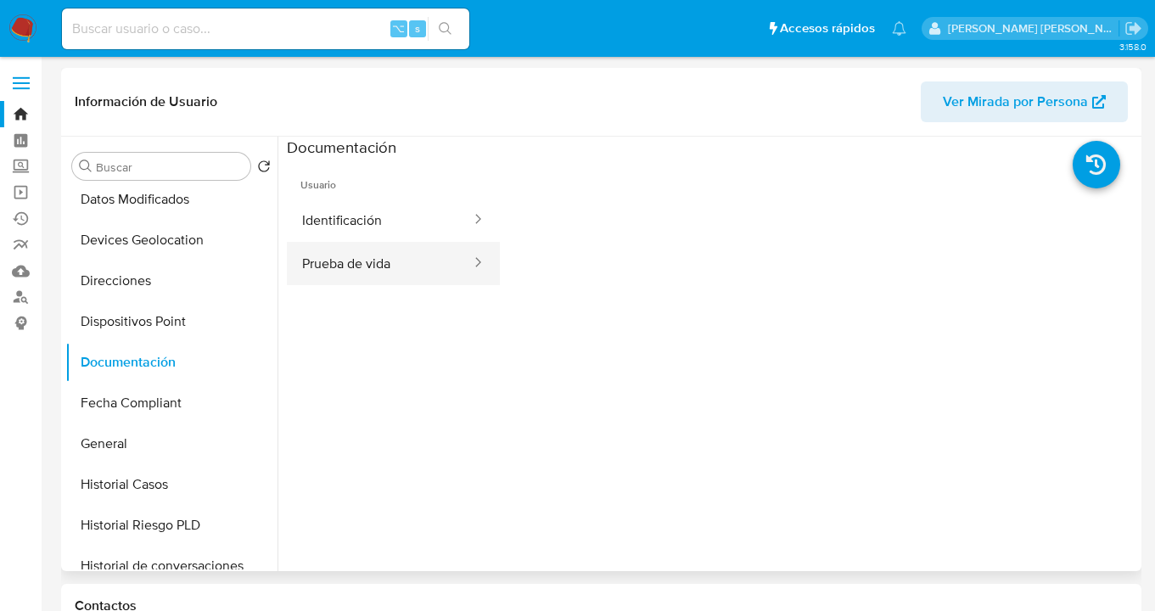
click at [345, 270] on button "Prueba de vida" at bounding box center [380, 263] width 186 height 43
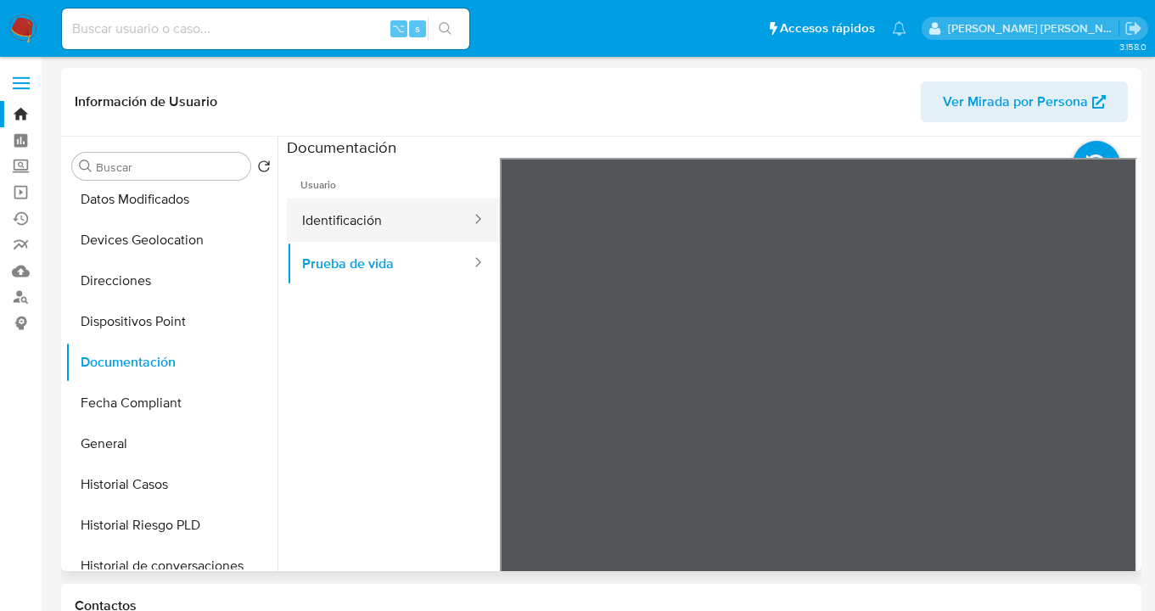
click at [389, 220] on button "Identificación" at bounding box center [380, 220] width 186 height 43
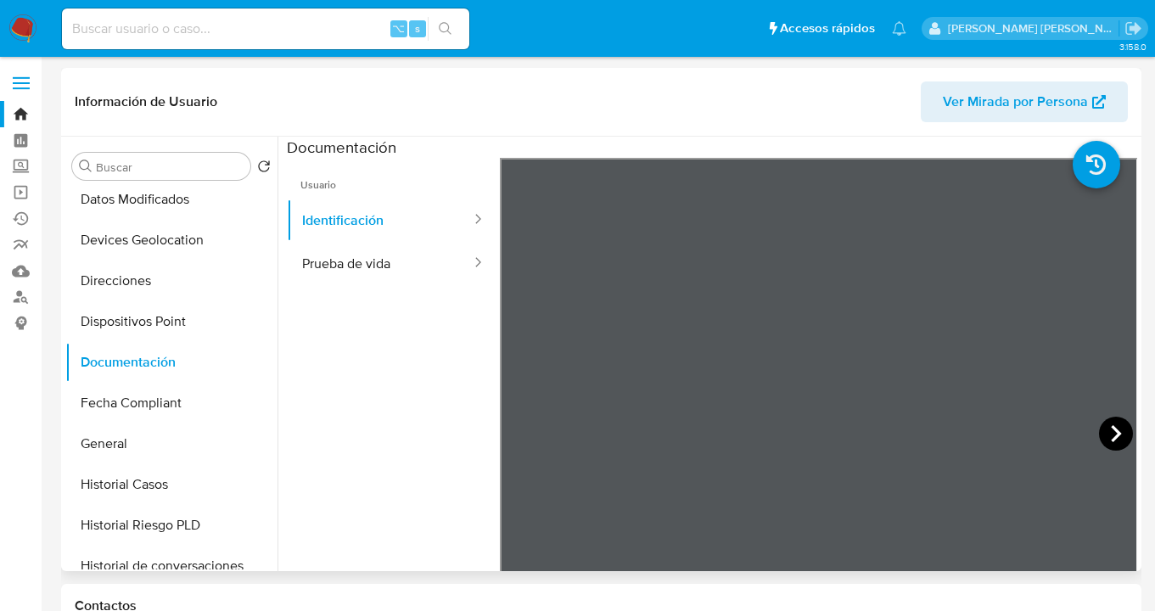
click at [1107, 434] on icon at bounding box center [1116, 434] width 34 height 34
click at [522, 434] on icon at bounding box center [521, 434] width 34 height 34
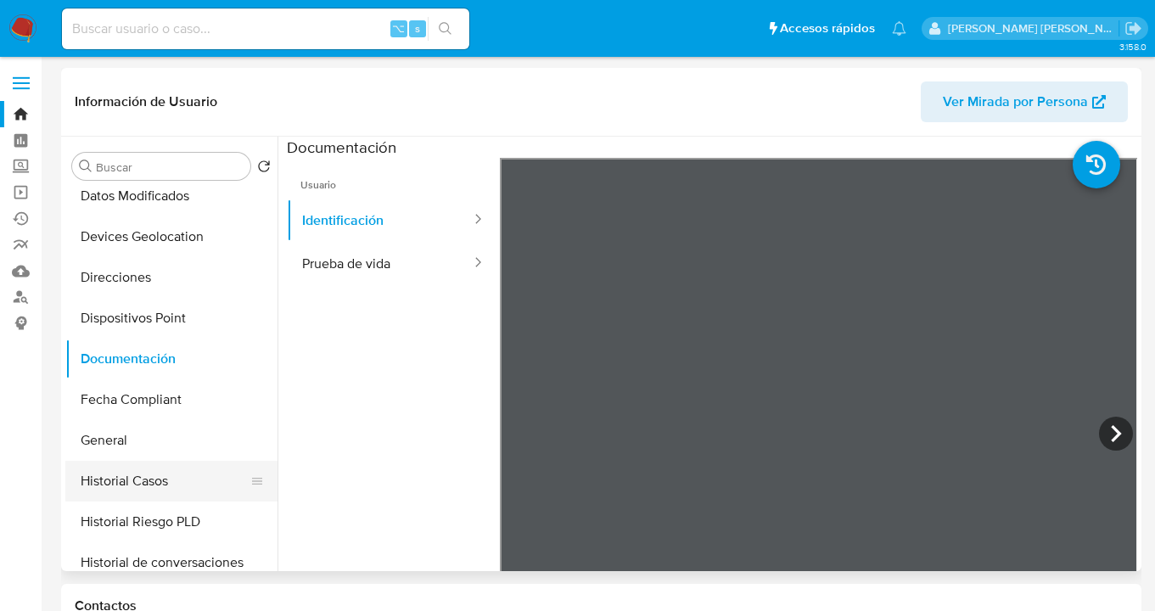
drag, startPoint x: 172, startPoint y: 470, endPoint x: 195, endPoint y: 466, distance: 23.3
click at [173, 470] on button "Historial Casos" at bounding box center [164, 481] width 199 height 41
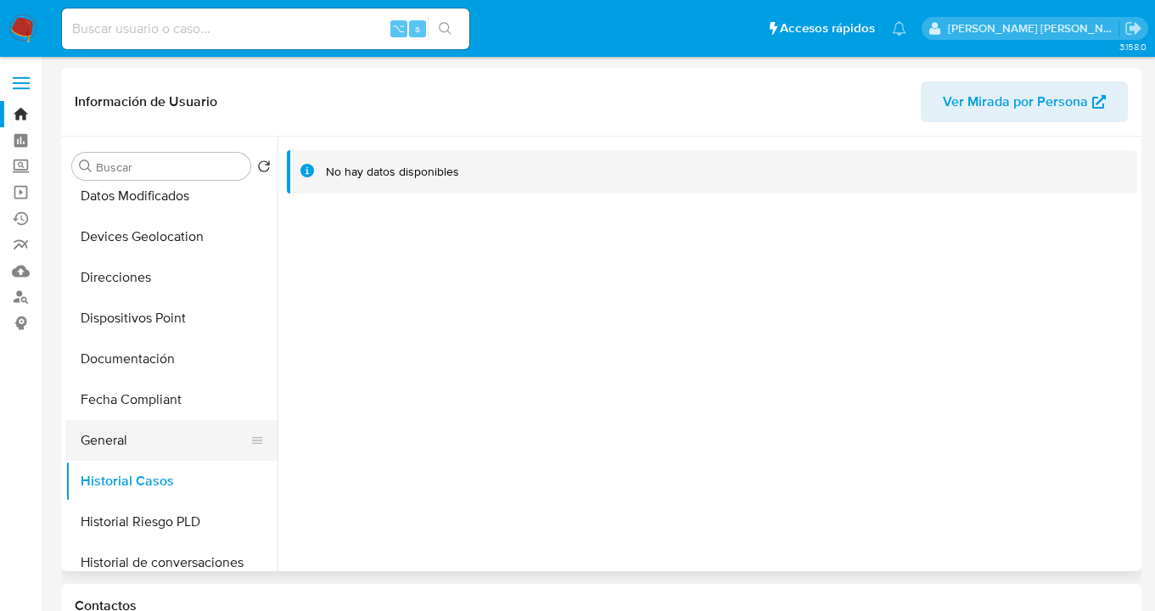
click at [118, 445] on button "General" at bounding box center [164, 440] width 199 height 41
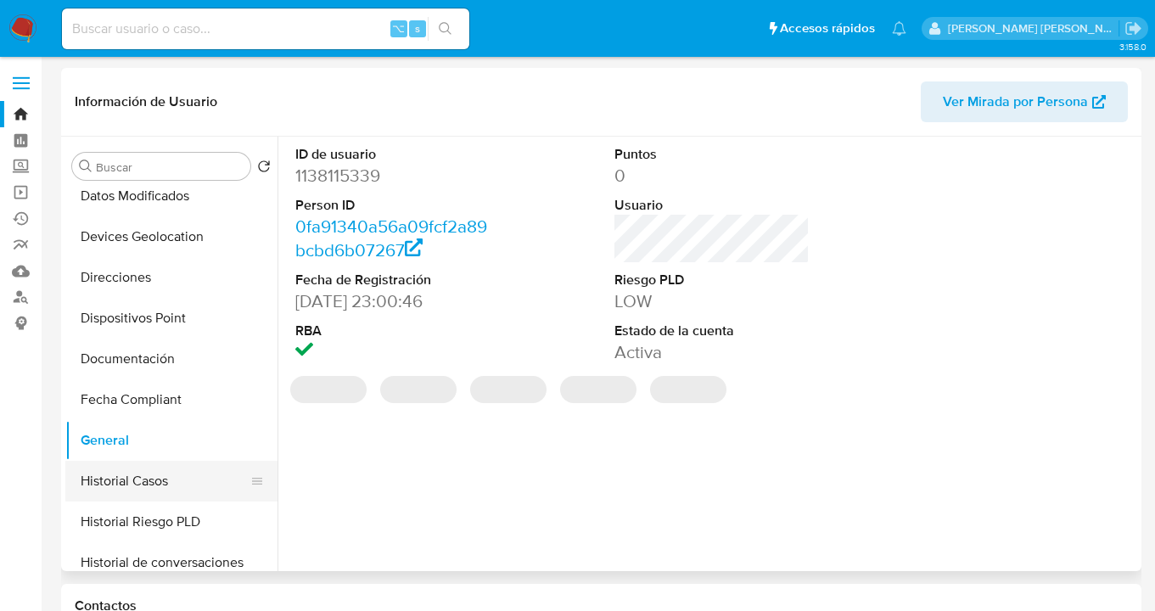
click at [171, 482] on button "Historial Casos" at bounding box center [164, 481] width 199 height 41
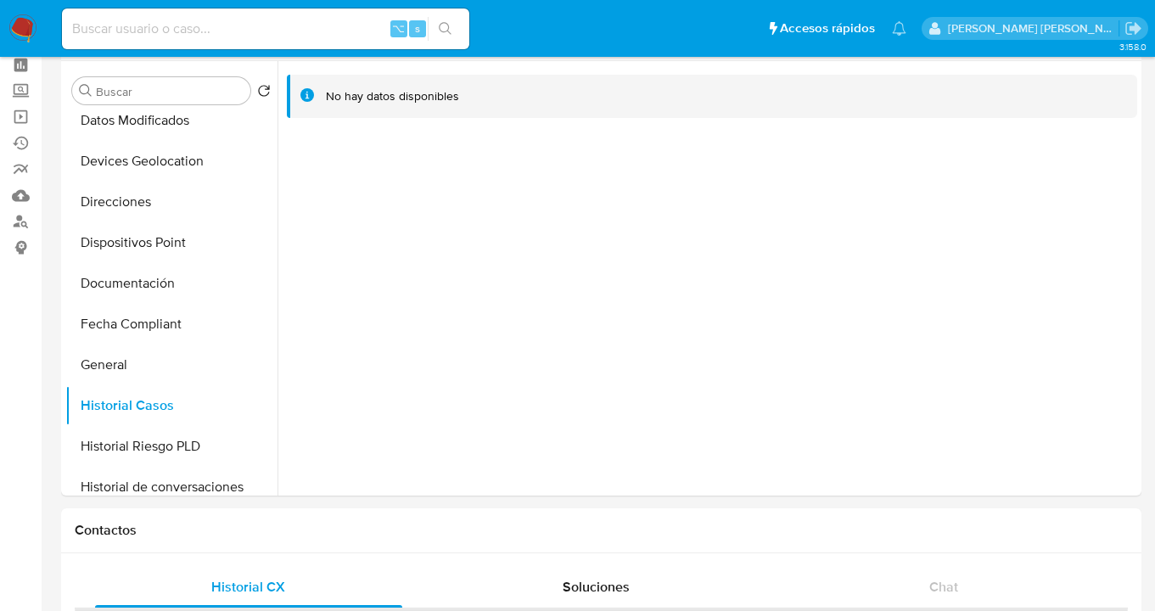
scroll to position [0, 0]
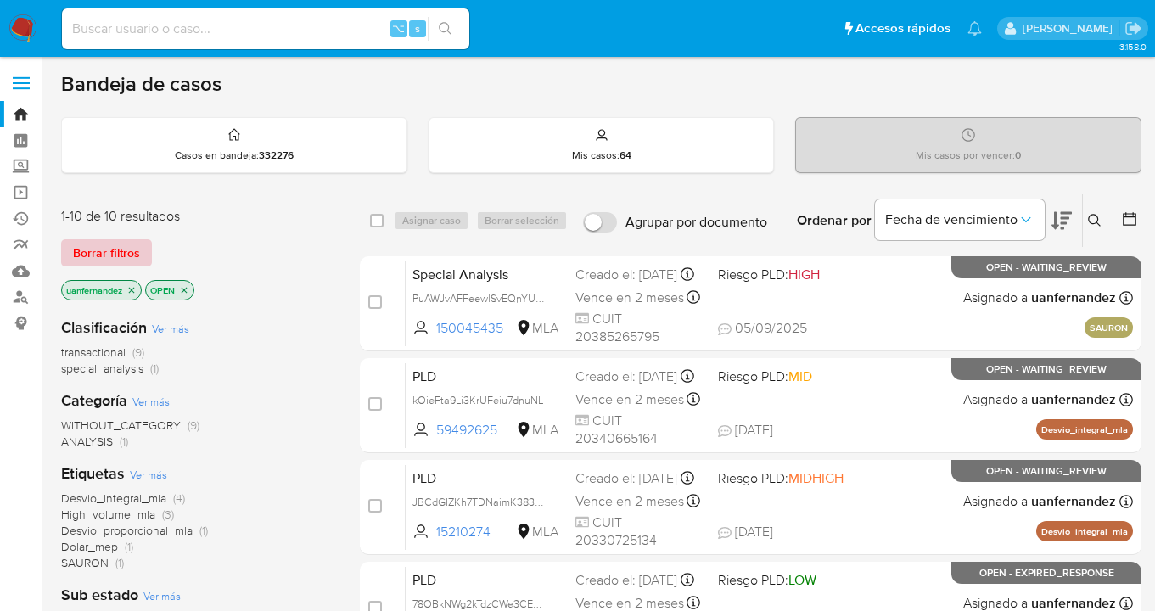
drag, startPoint x: 106, startPoint y: 244, endPoint x: 114, endPoint y: 160, distance: 84.3
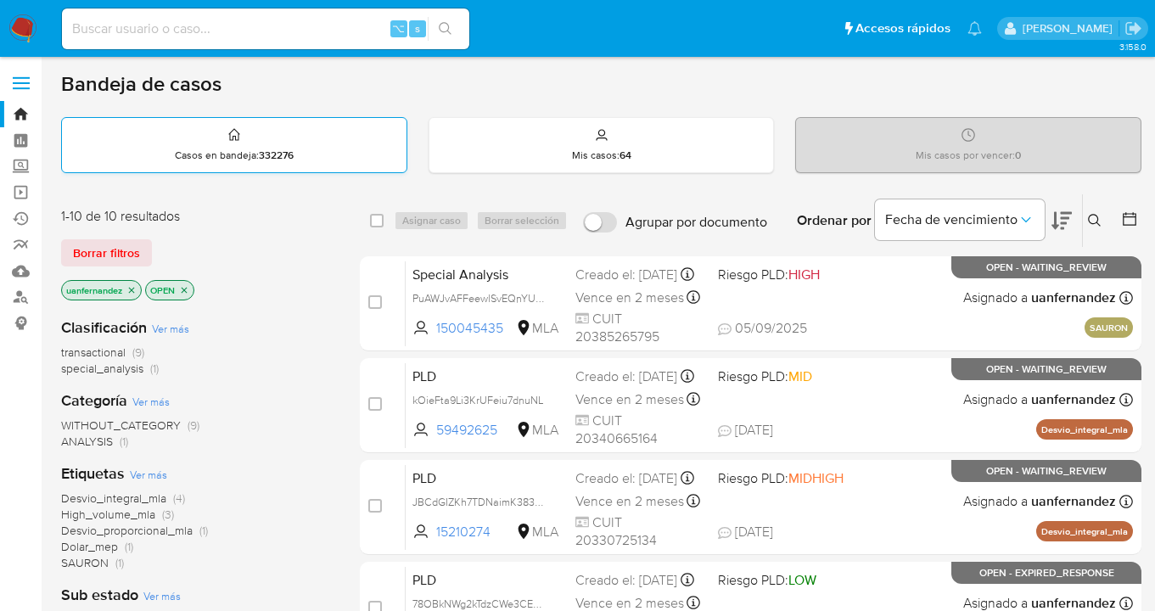
click at [106, 244] on span "Borrar filtros" at bounding box center [106, 253] width 67 height 24
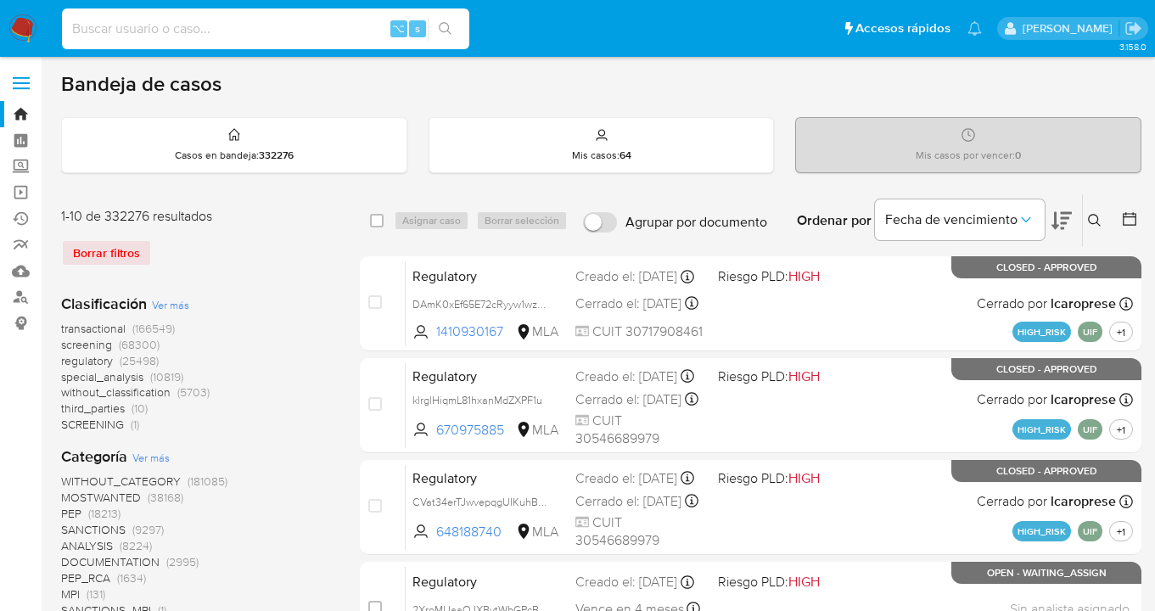
click at [148, 31] on input at bounding box center [265, 29] width 407 height 22
paste input "279393293"
type input "279393293"
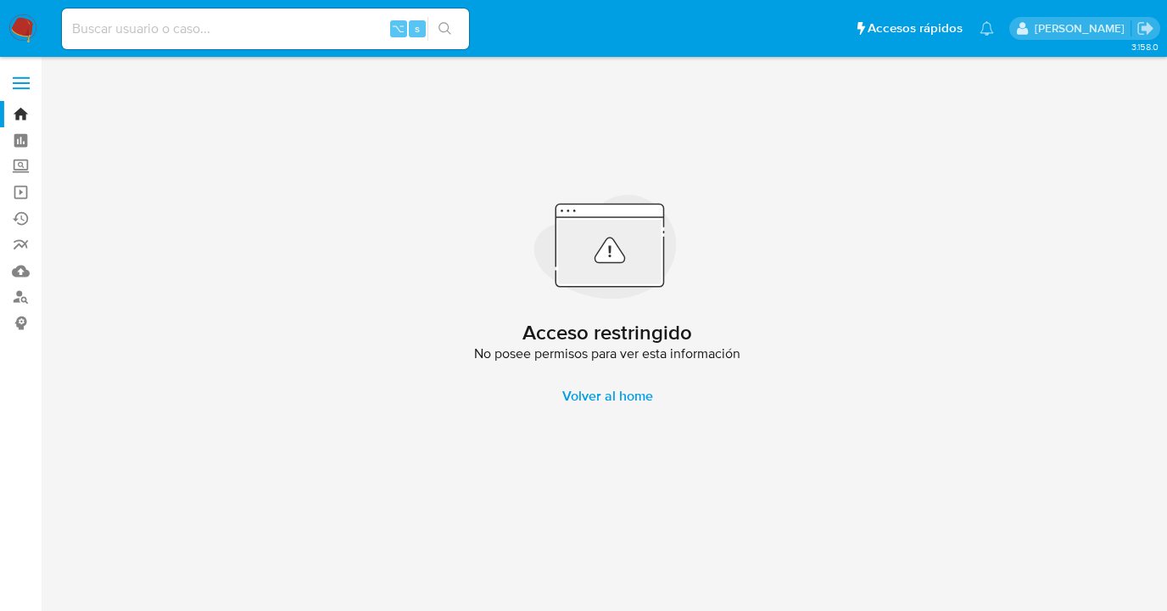
click at [21, 36] on img at bounding box center [22, 28] width 29 height 29
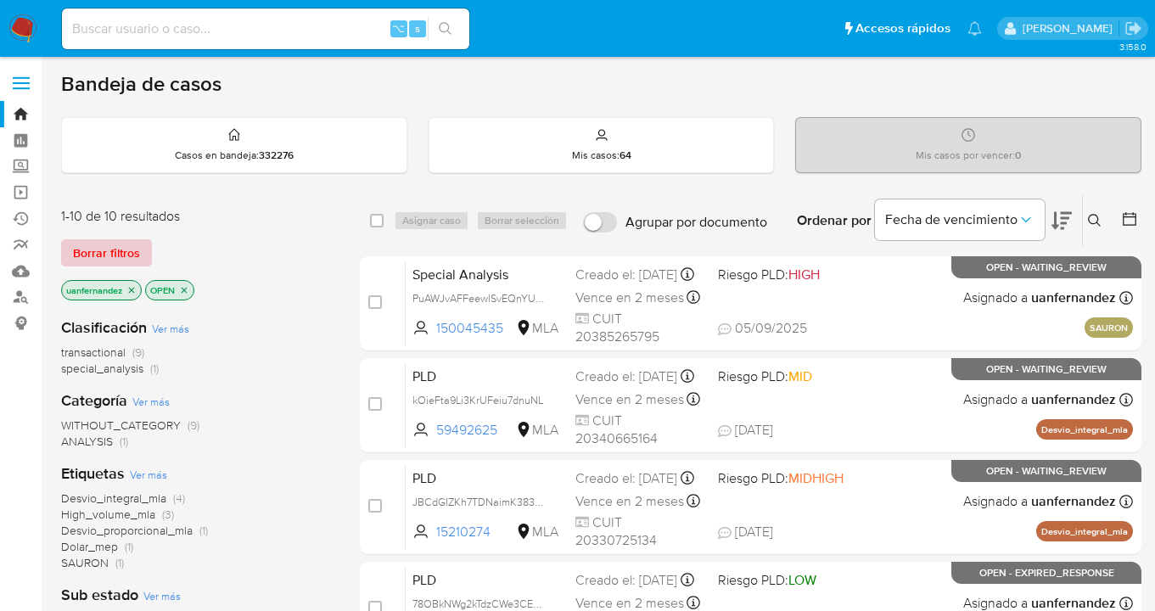
click at [133, 249] on span "Borrar filtros" at bounding box center [106, 253] width 67 height 24
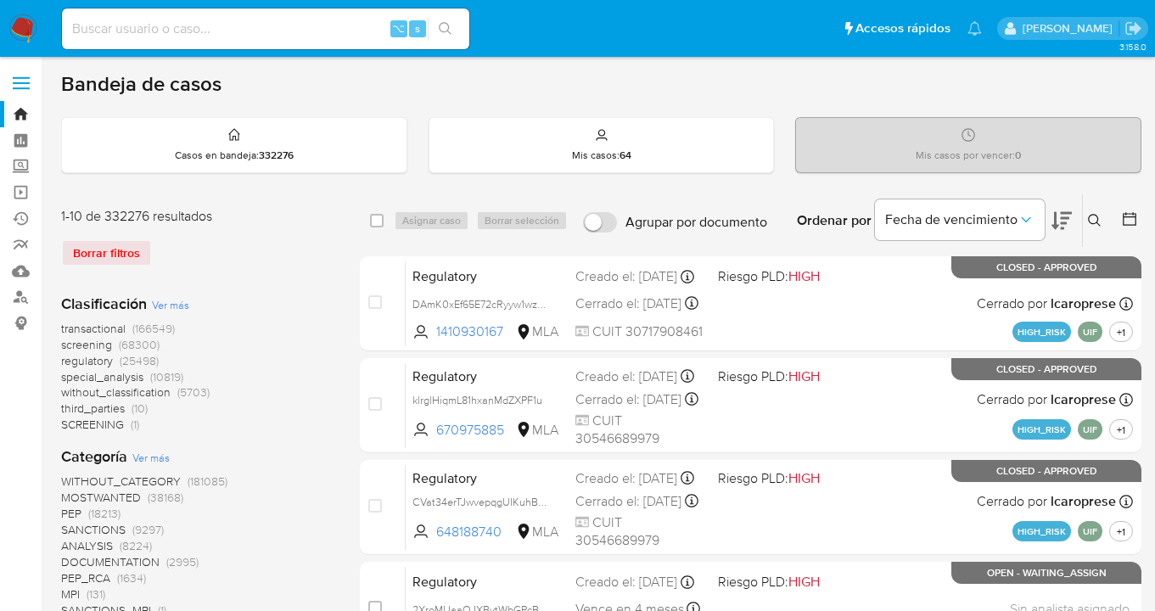
click at [1093, 219] on icon at bounding box center [1095, 221] width 14 height 14
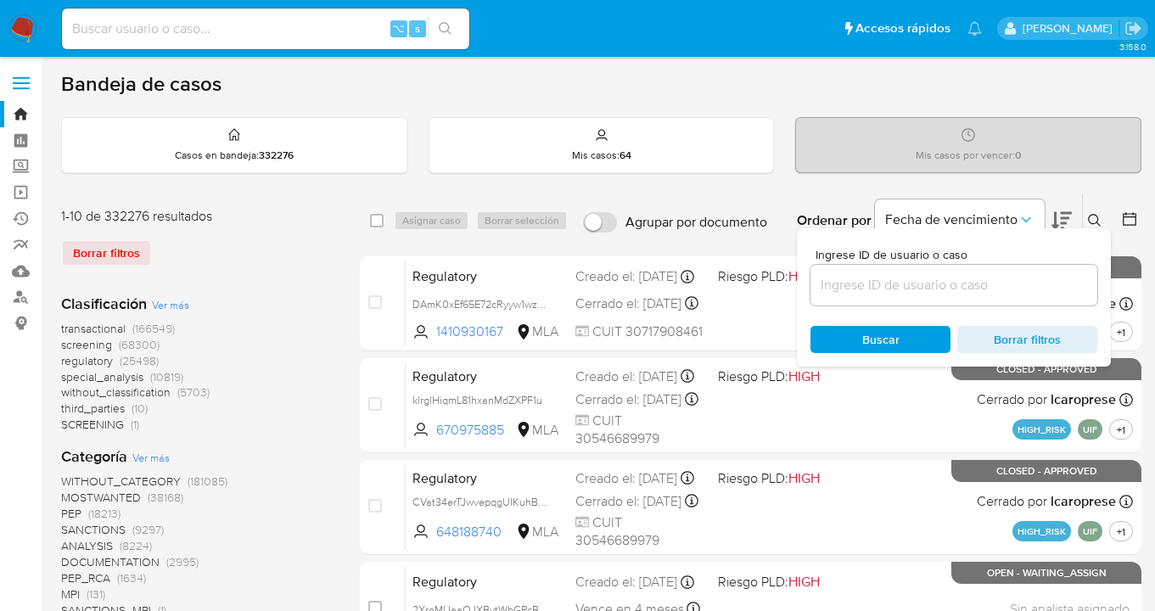
click at [982, 285] on input at bounding box center [953, 285] width 287 height 22
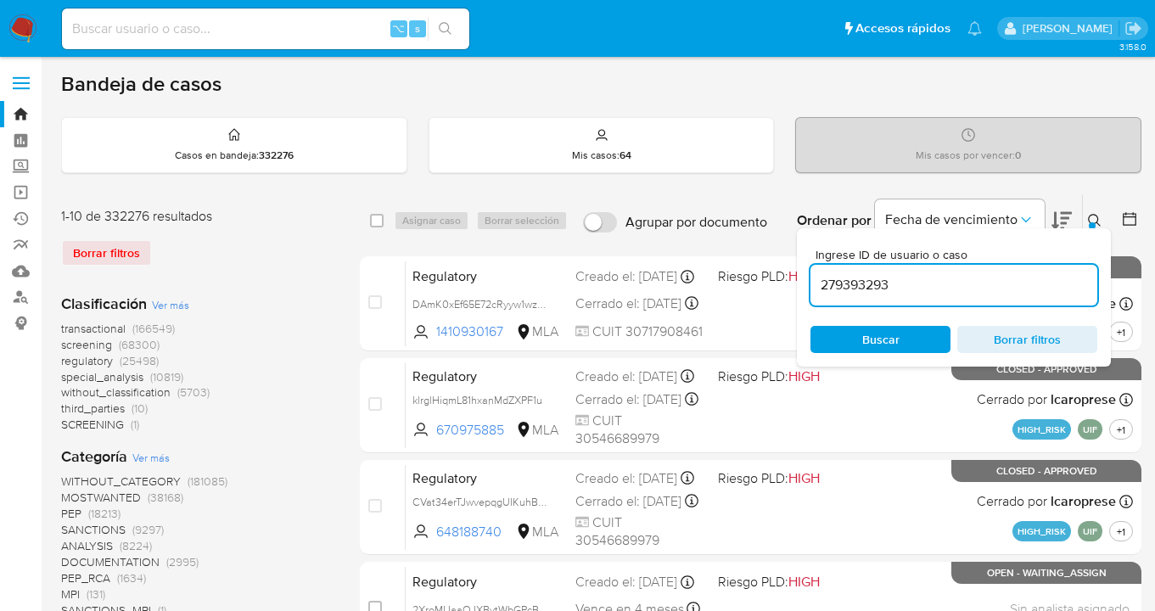
type input "279393293"
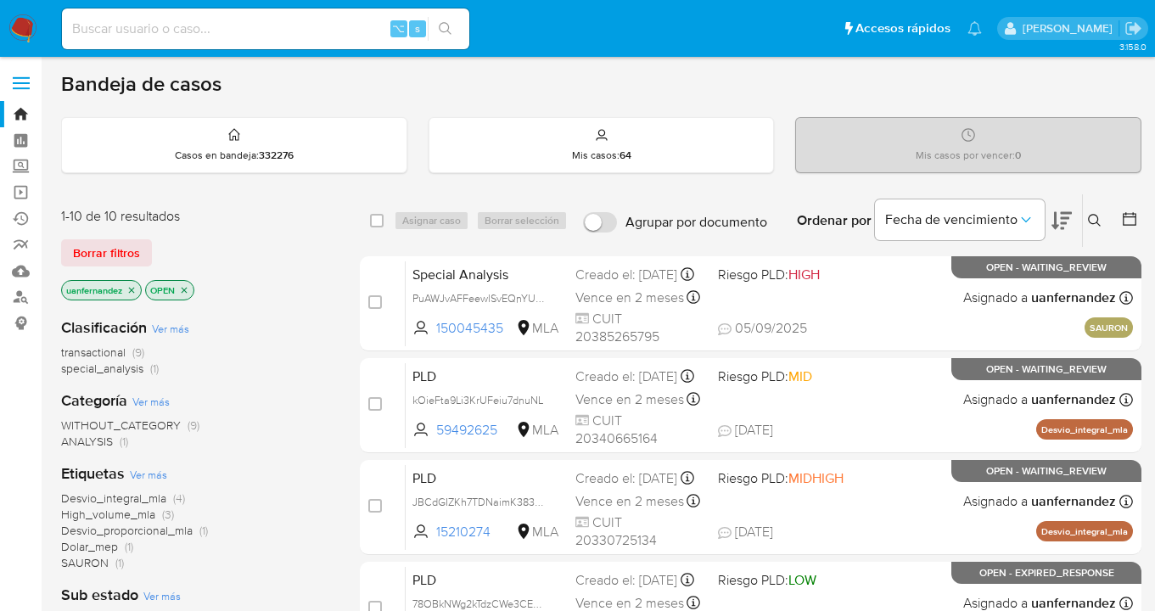
click at [96, 260] on span "Borrar filtros" at bounding box center [106, 253] width 67 height 24
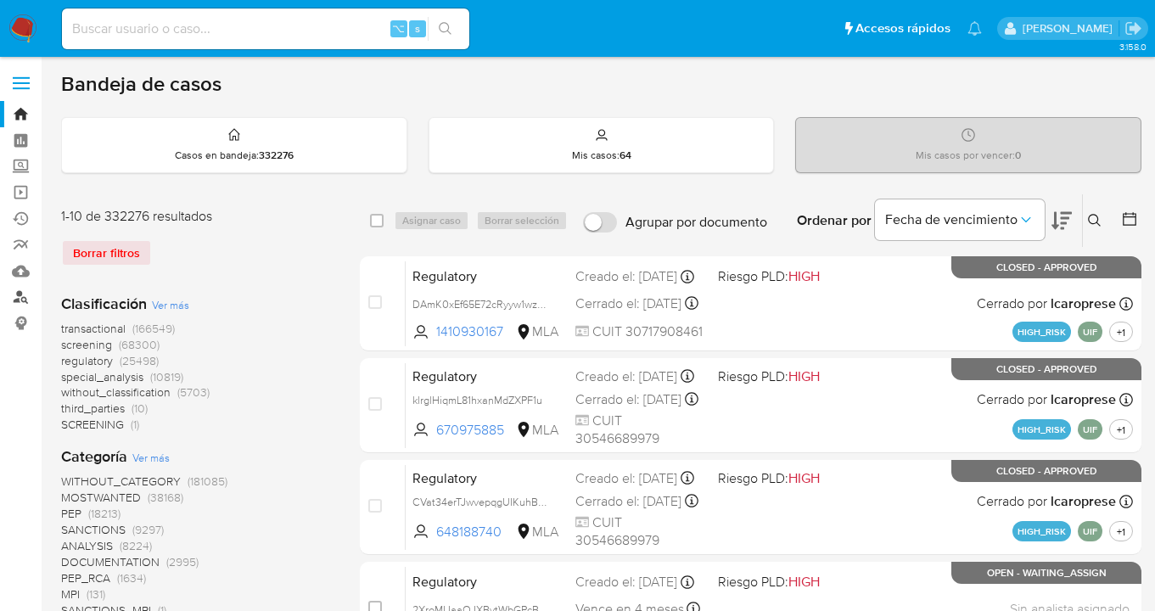
click at [20, 295] on link "Buscador de personas" at bounding box center [101, 297] width 202 height 26
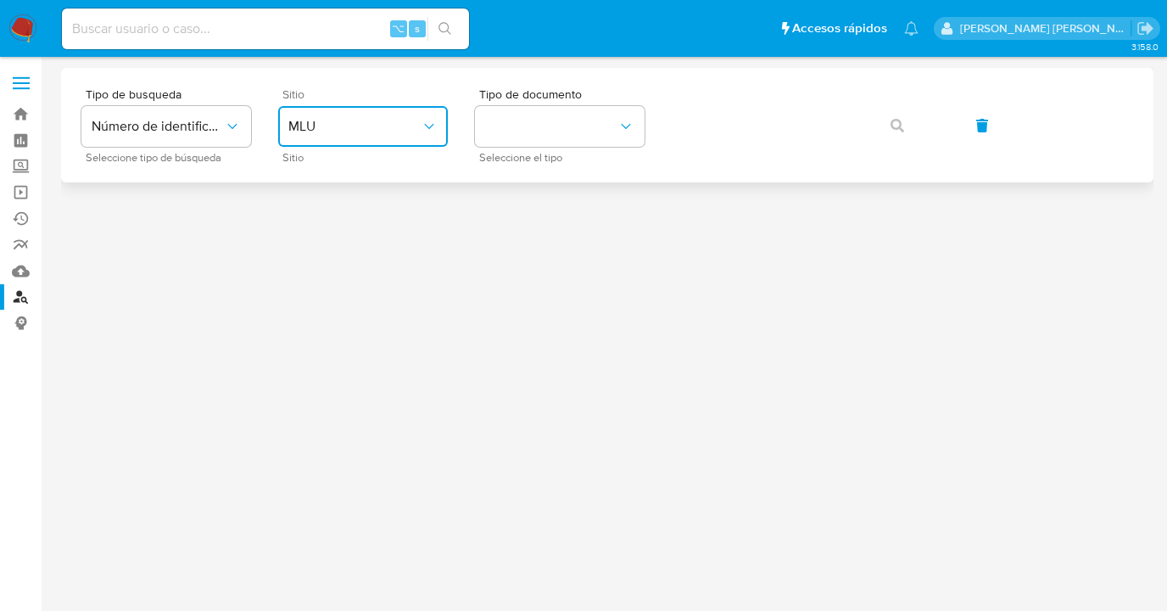
click at [417, 141] on button "MLU" at bounding box center [363, 126] width 170 height 41
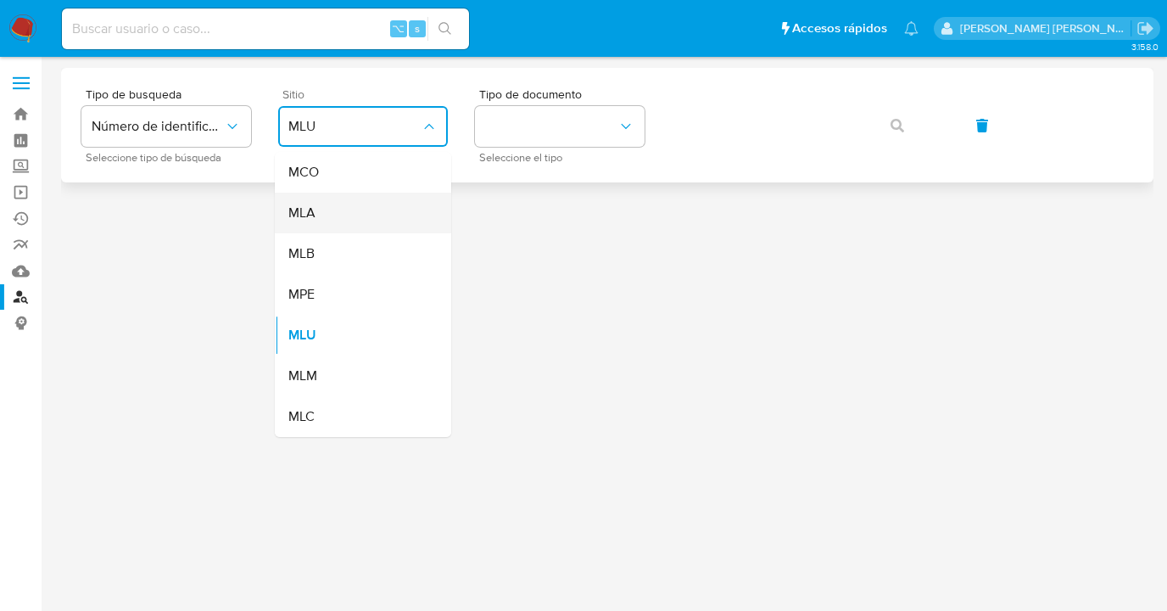
click at [386, 205] on div "MLA" at bounding box center [357, 213] width 139 height 41
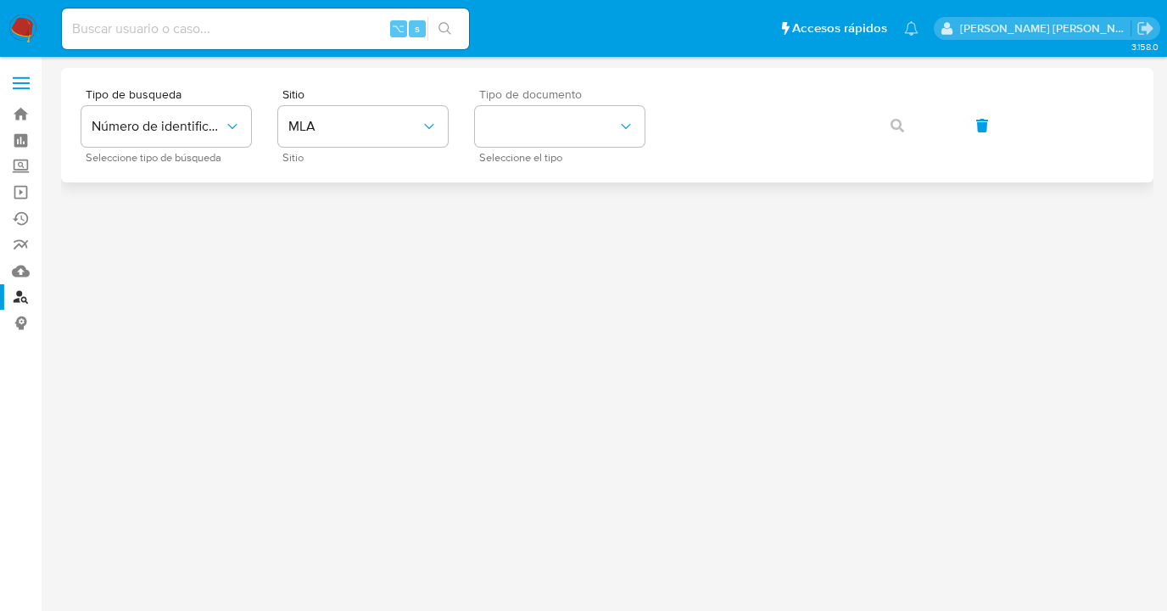
click at [510, 147] on div "Tipo de documento Seleccione el tipo" at bounding box center [560, 125] width 170 height 74
click at [620, 132] on icon "identificationType" at bounding box center [626, 126] width 17 height 17
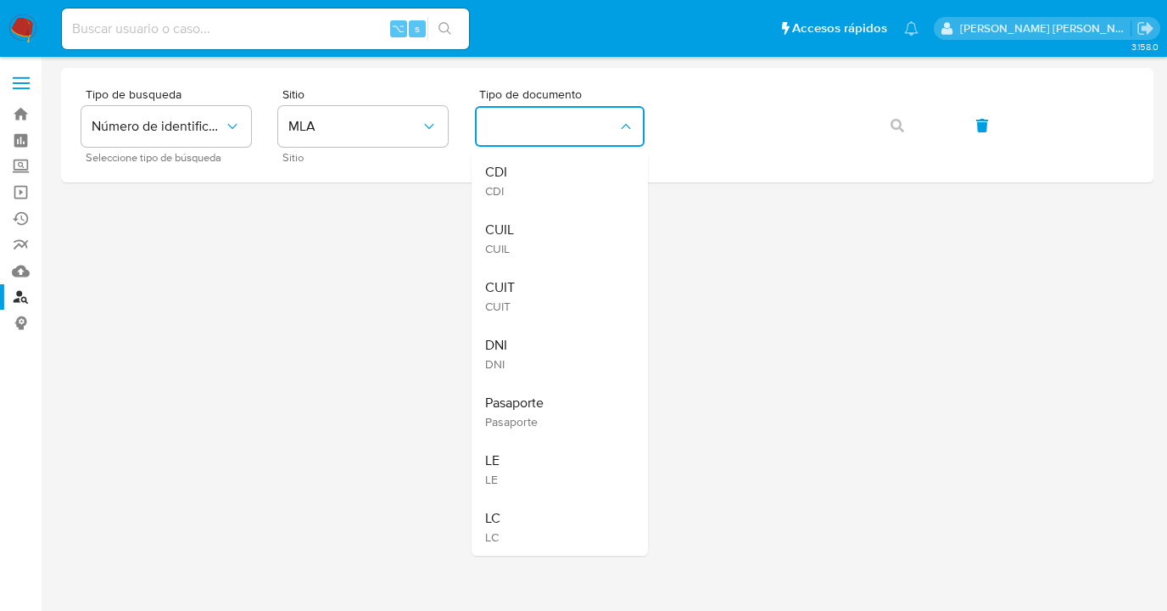
drag, startPoint x: 574, startPoint y: 224, endPoint x: 588, endPoint y: 210, distance: 19.2
click at [575, 223] on div "CUIL CUIL" at bounding box center [554, 239] width 139 height 58
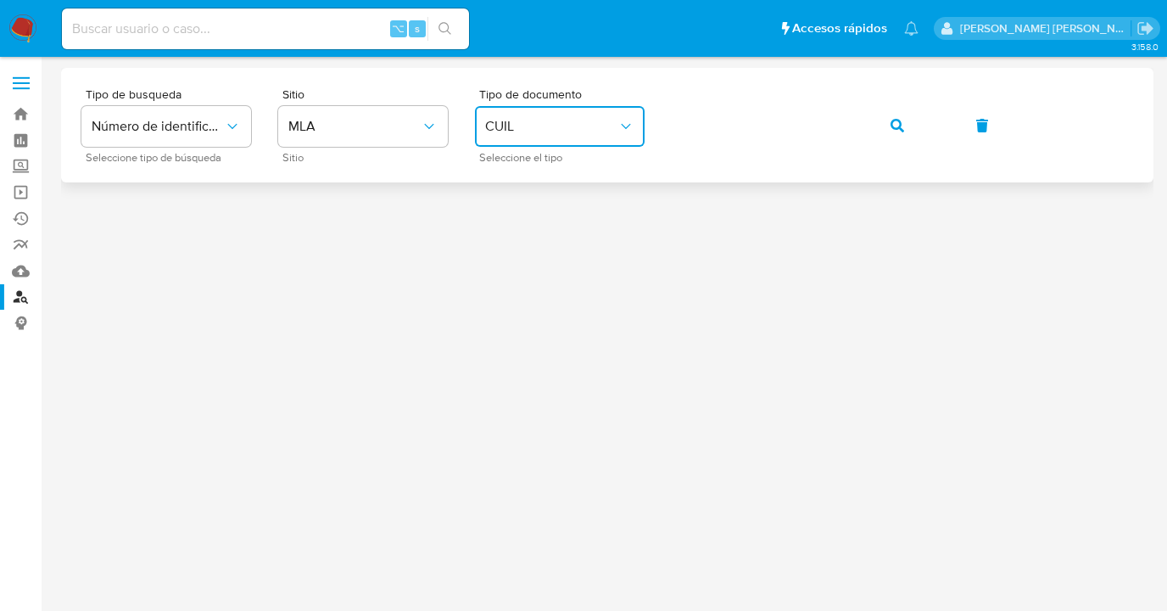
click at [907, 126] on button "button" at bounding box center [898, 125] width 58 height 41
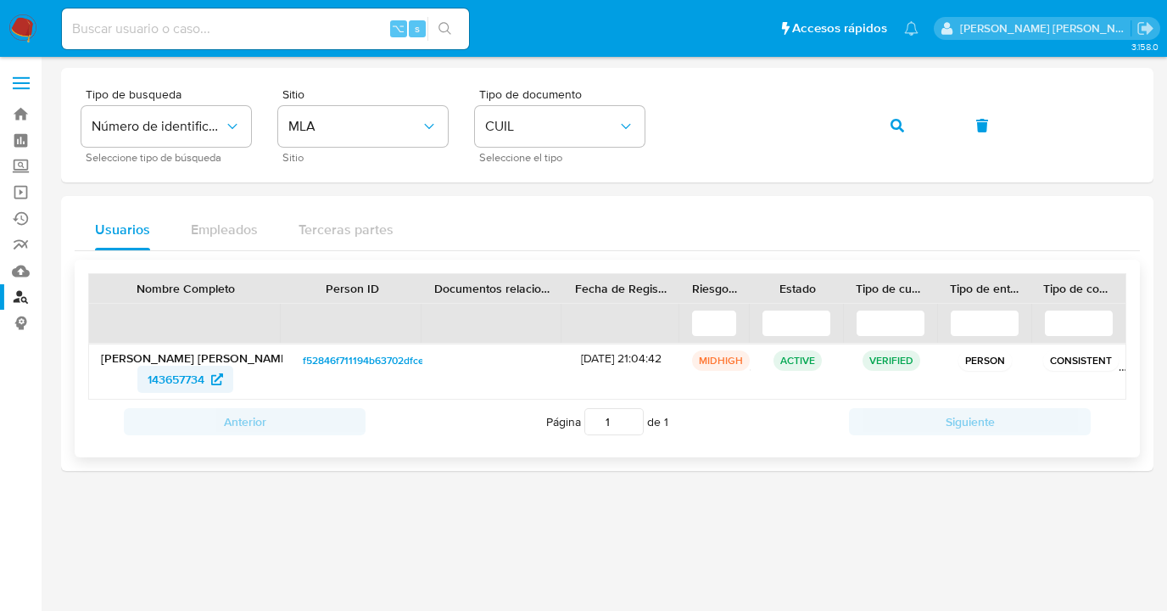
click at [165, 382] on span "143657734" at bounding box center [176, 379] width 57 height 27
click at [647, 132] on div "Tipo de busqueda Número de identificación Seleccione tipo de búsqueda Sitio MLA…" at bounding box center [607, 125] width 1052 height 74
click at [884, 124] on button "button" at bounding box center [898, 125] width 58 height 41
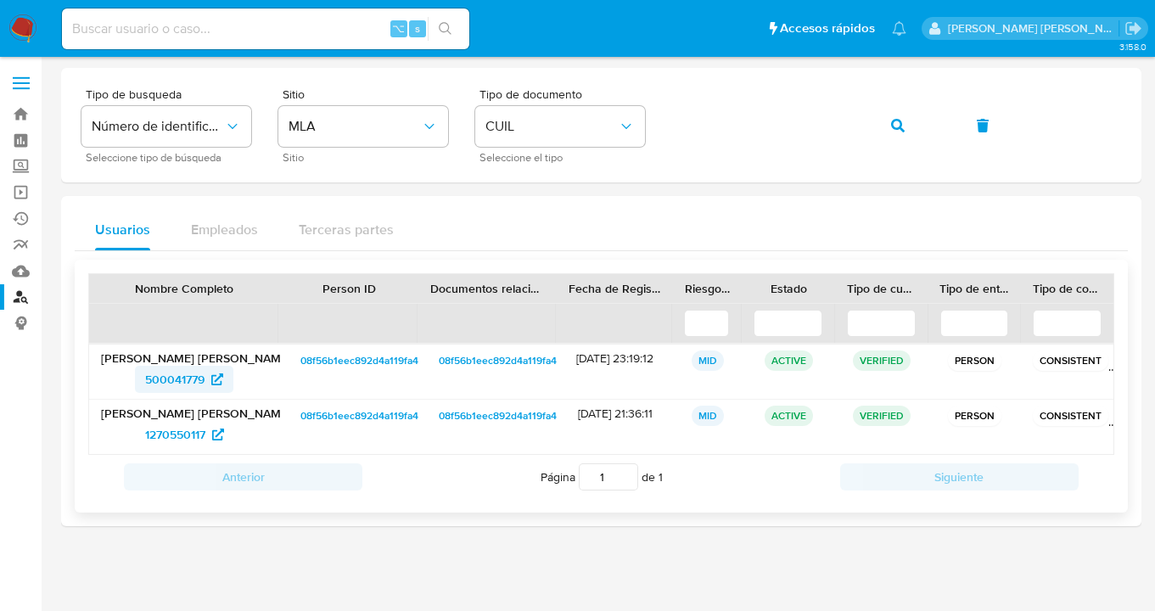
click at [177, 384] on span "500041779" at bounding box center [174, 379] width 59 height 27
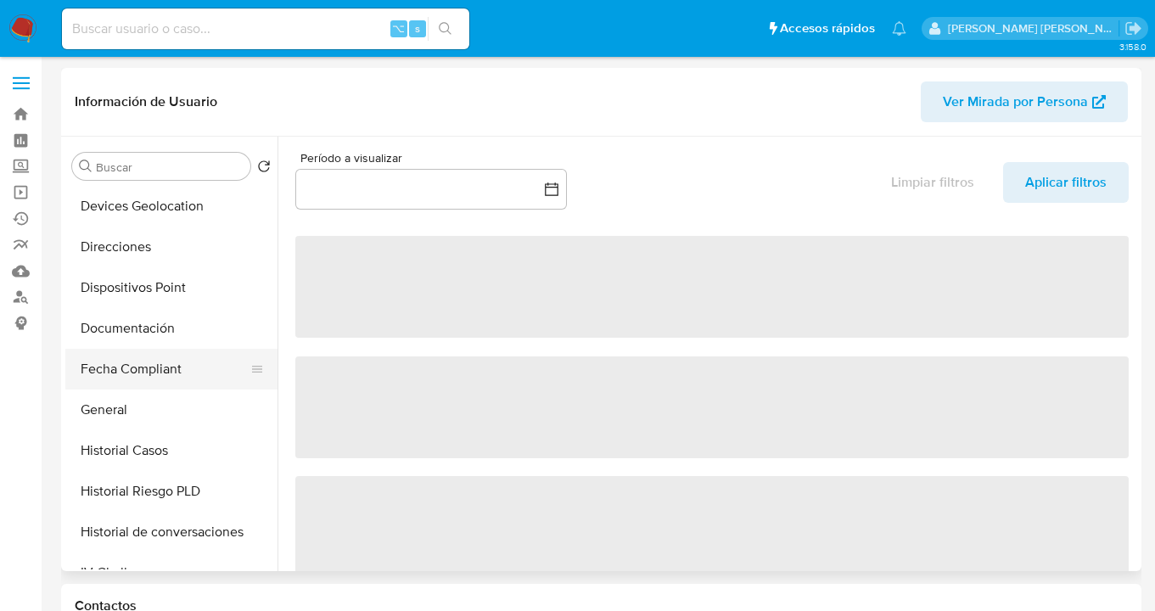
select select "10"
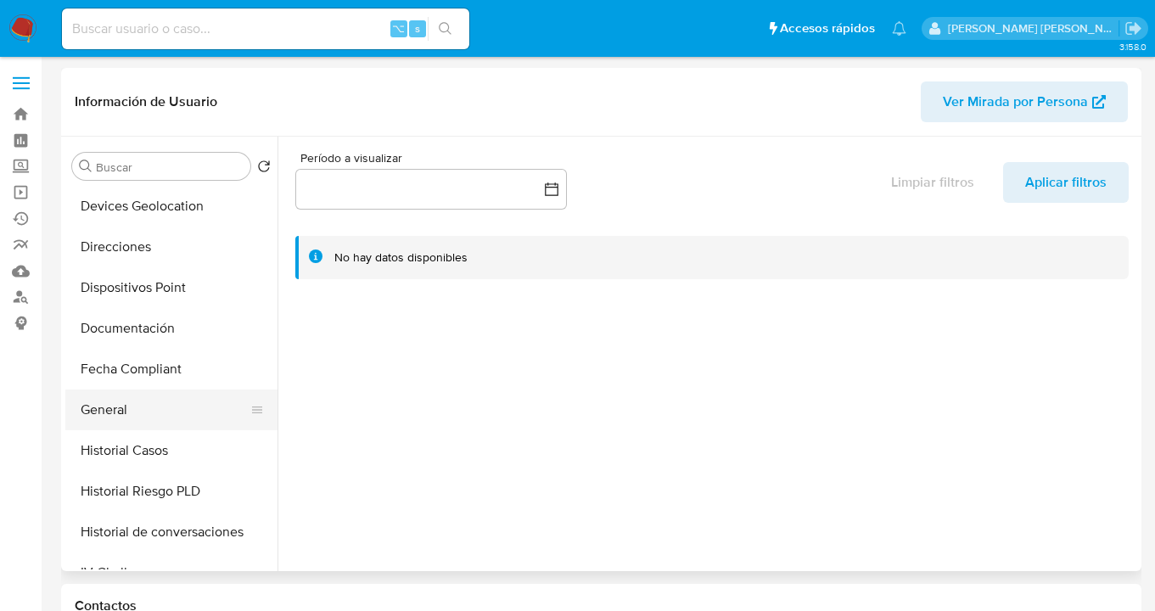
scroll to position [287, 0]
click at [180, 447] on button "Historial Casos" at bounding box center [164, 449] width 199 height 41
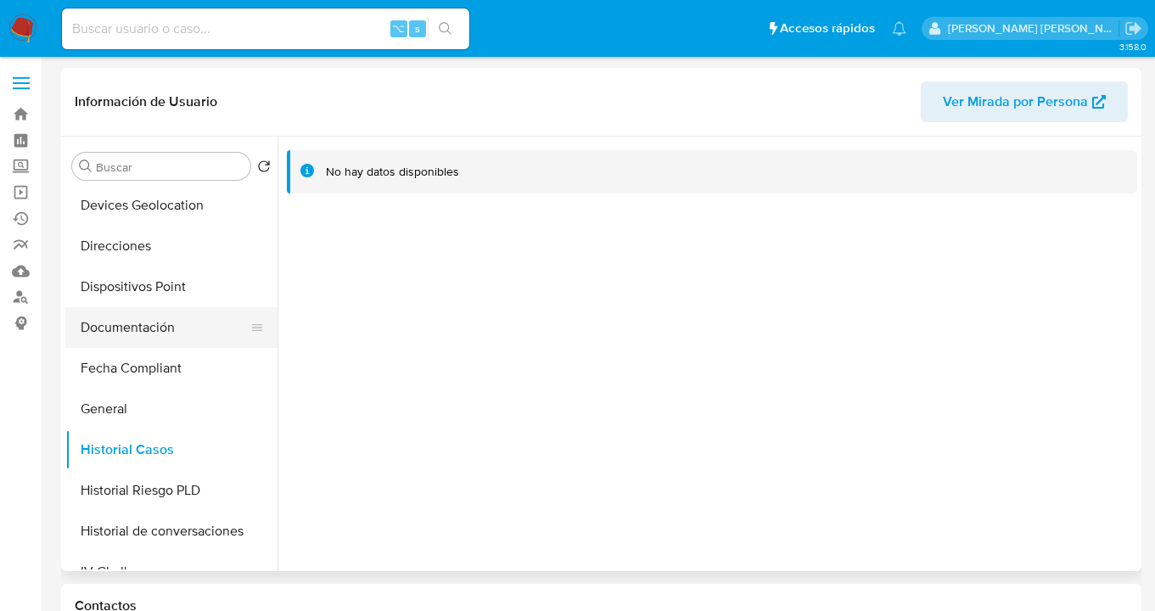
click at [159, 332] on button "Documentación" at bounding box center [164, 327] width 199 height 41
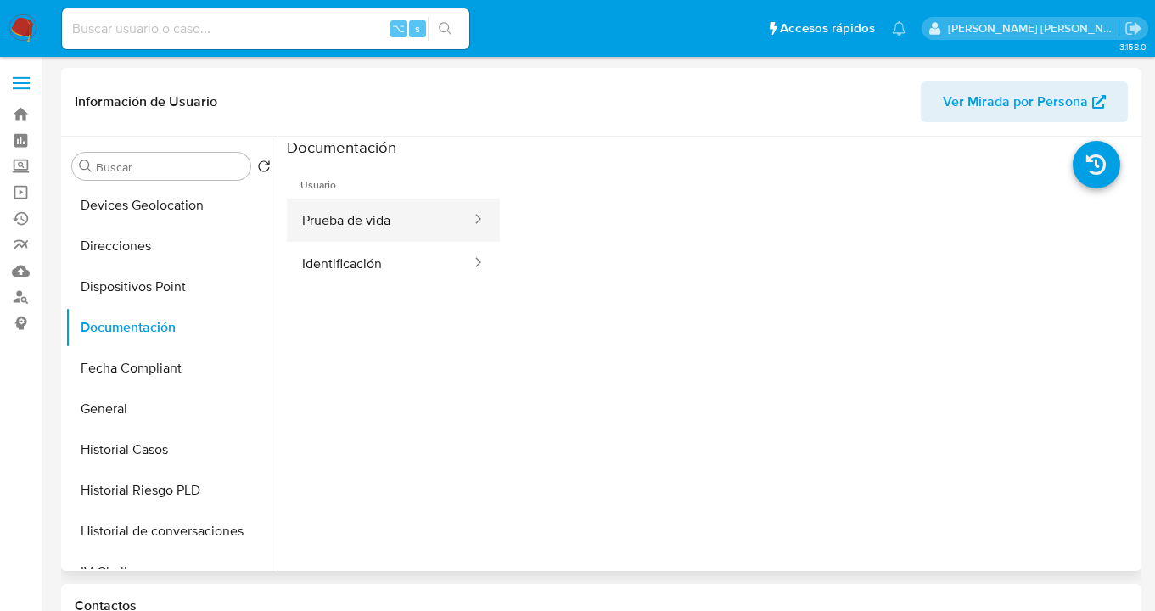
drag, startPoint x: 367, startPoint y: 226, endPoint x: 474, endPoint y: 225, distance: 106.9
click at [369, 225] on button "Prueba de vida" at bounding box center [380, 220] width 186 height 43
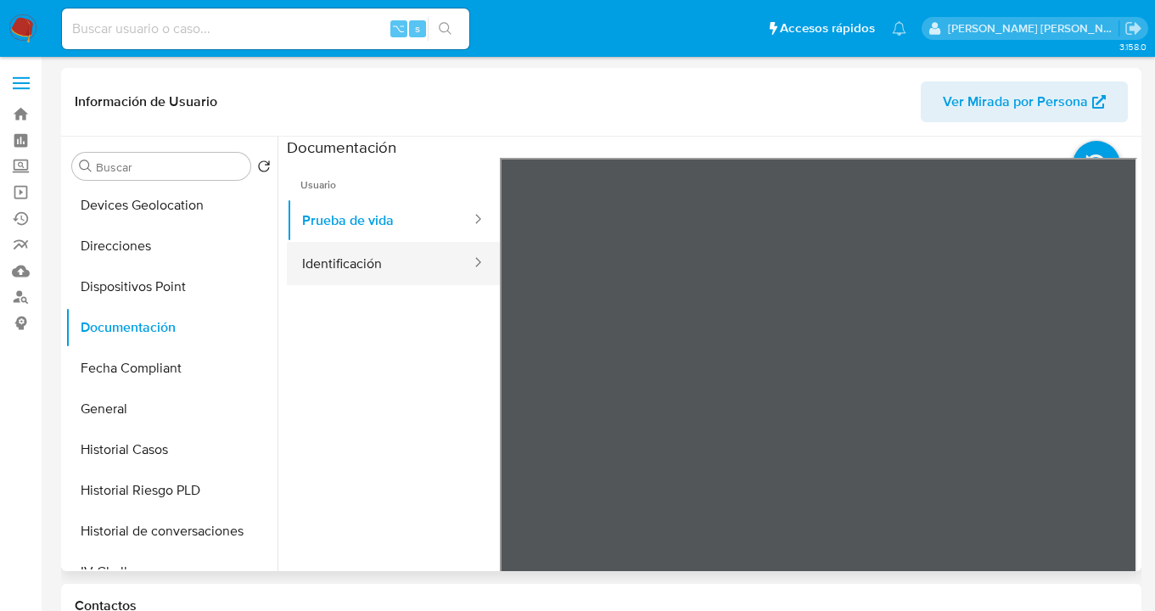
click at [400, 269] on button "Identificación" at bounding box center [380, 263] width 186 height 43
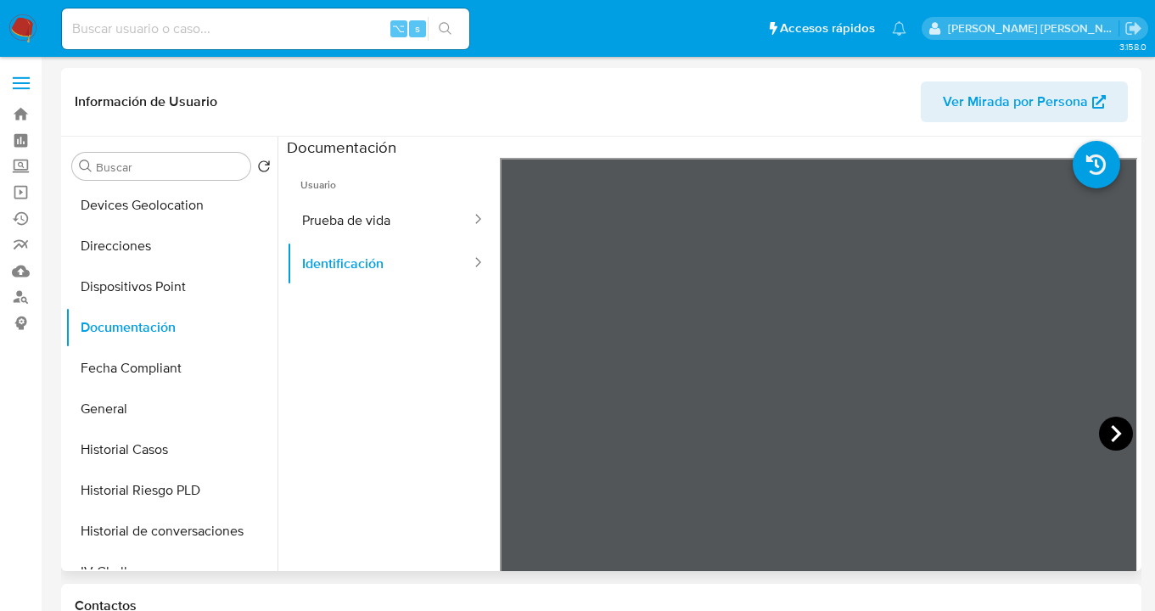
click at [1100, 430] on icon at bounding box center [1116, 434] width 34 height 34
click at [521, 430] on icon at bounding box center [521, 434] width 34 height 34
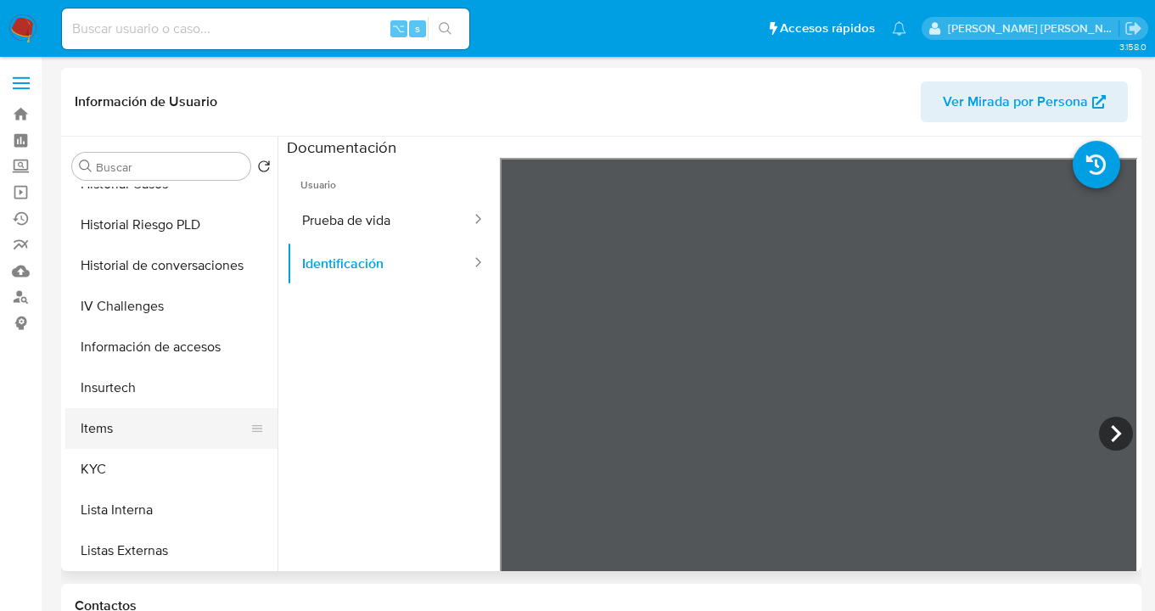
scroll to position [555, 0]
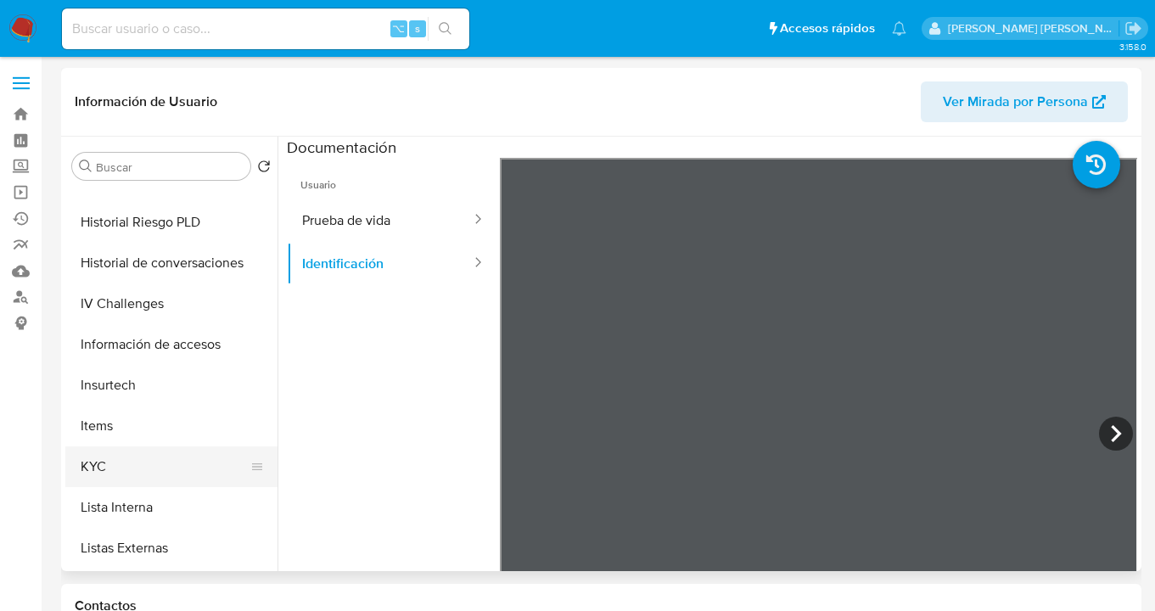
drag, startPoint x: 195, startPoint y: 445, endPoint x: 178, endPoint y: 467, distance: 27.8
click at [194, 446] on ul "Anticipos de dinero Archivos adjuntos CVU Cruces y Relaciones Créditos Cuentas …" at bounding box center [171, 378] width 212 height 383
click at [177, 467] on button "KYC" at bounding box center [164, 466] width 199 height 41
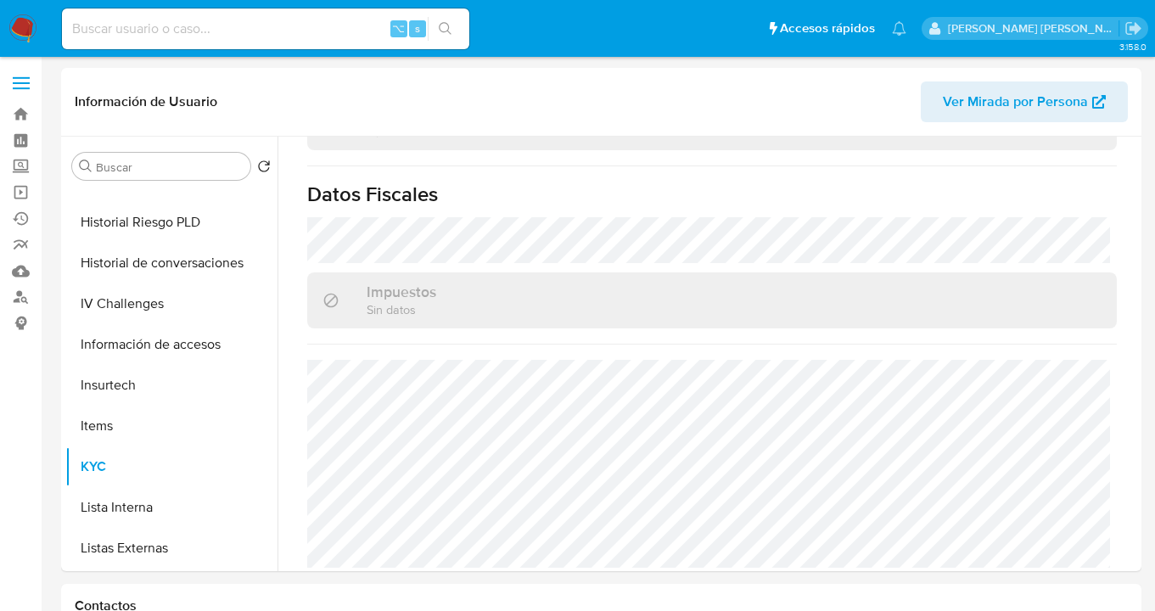
scroll to position [798, 0]
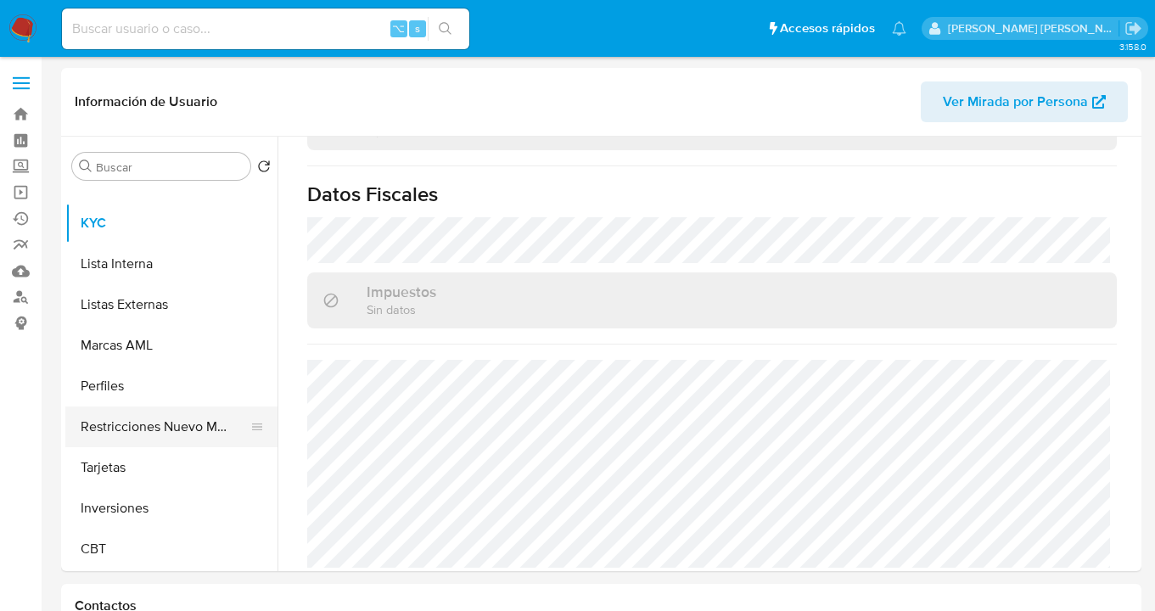
click at [167, 428] on button "Restricciones Nuevo Mundo" at bounding box center [164, 426] width 199 height 41
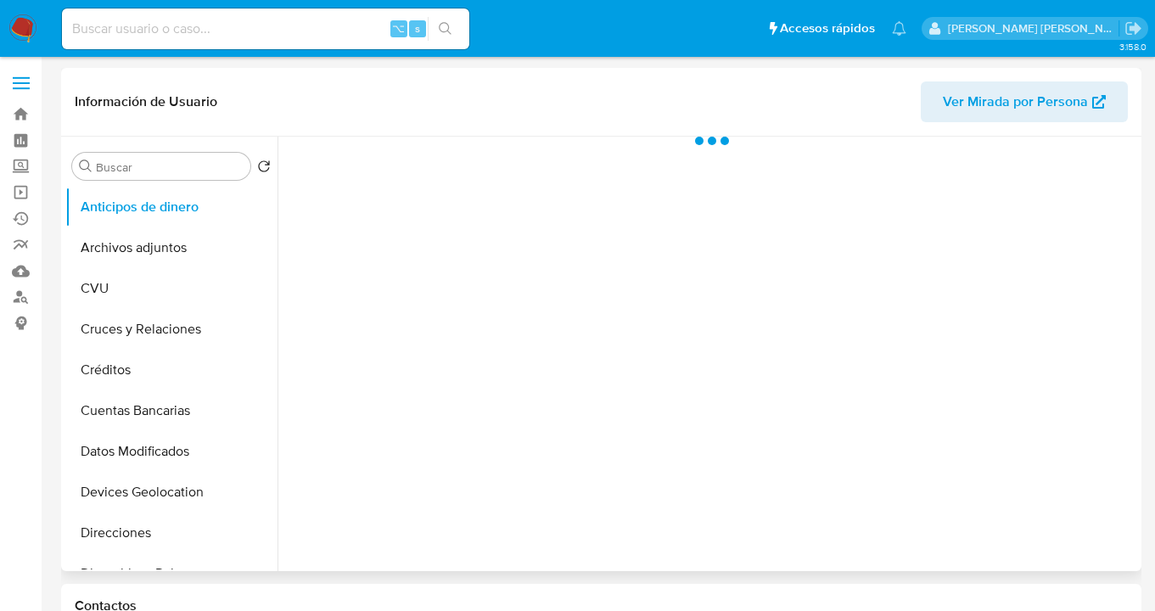
scroll to position [207, 0]
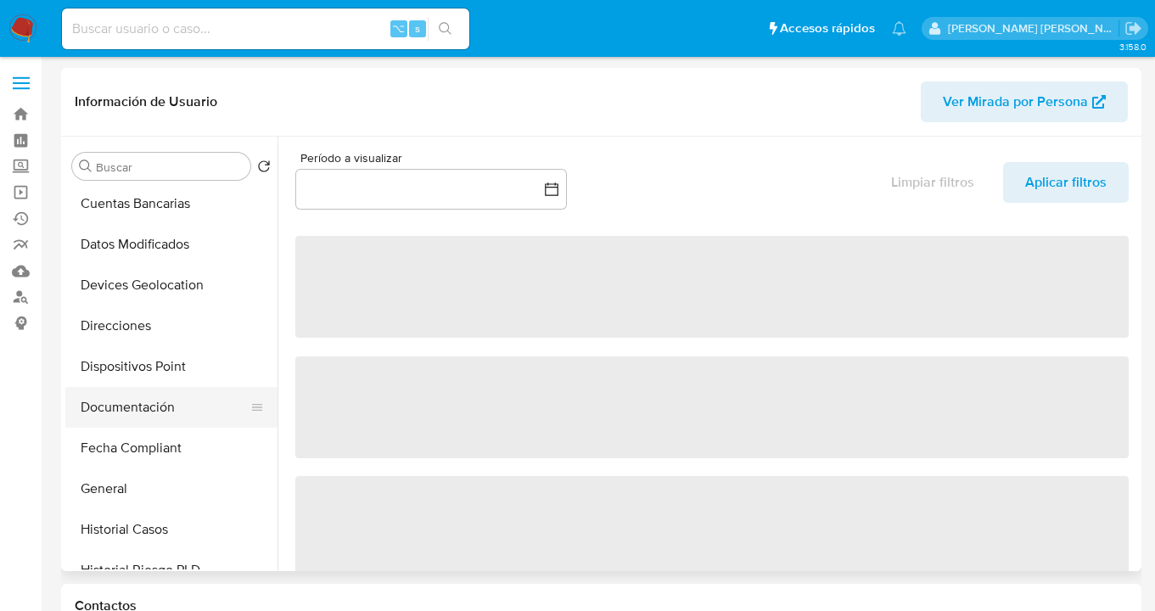
select select "10"
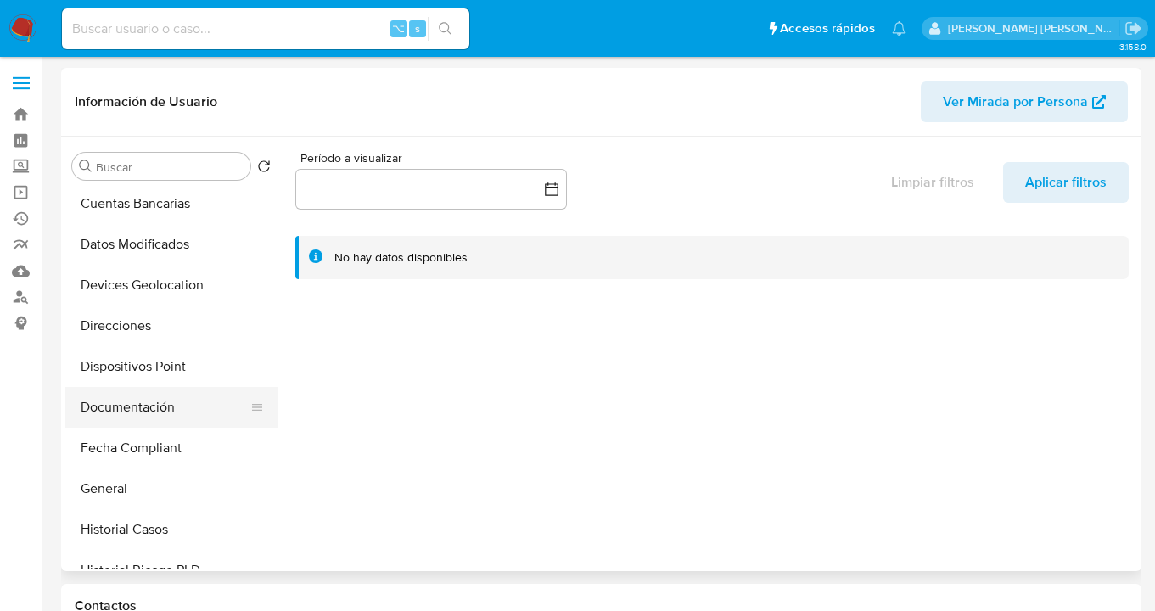
click at [156, 405] on button "Documentación" at bounding box center [164, 407] width 199 height 41
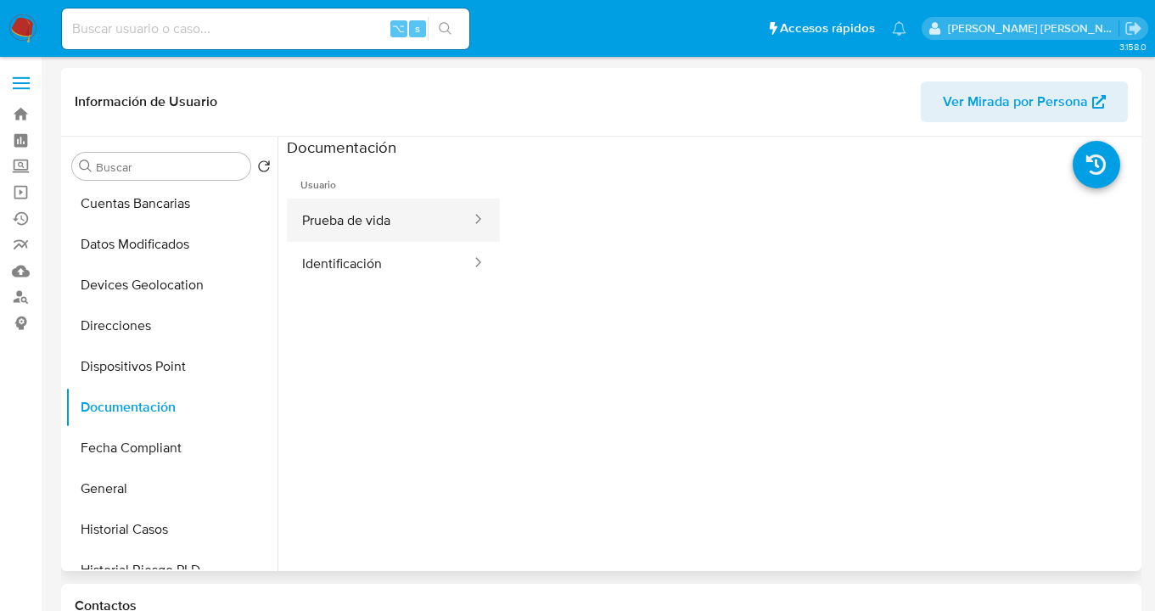
click at [377, 226] on button "Prueba de vida" at bounding box center [380, 220] width 186 height 43
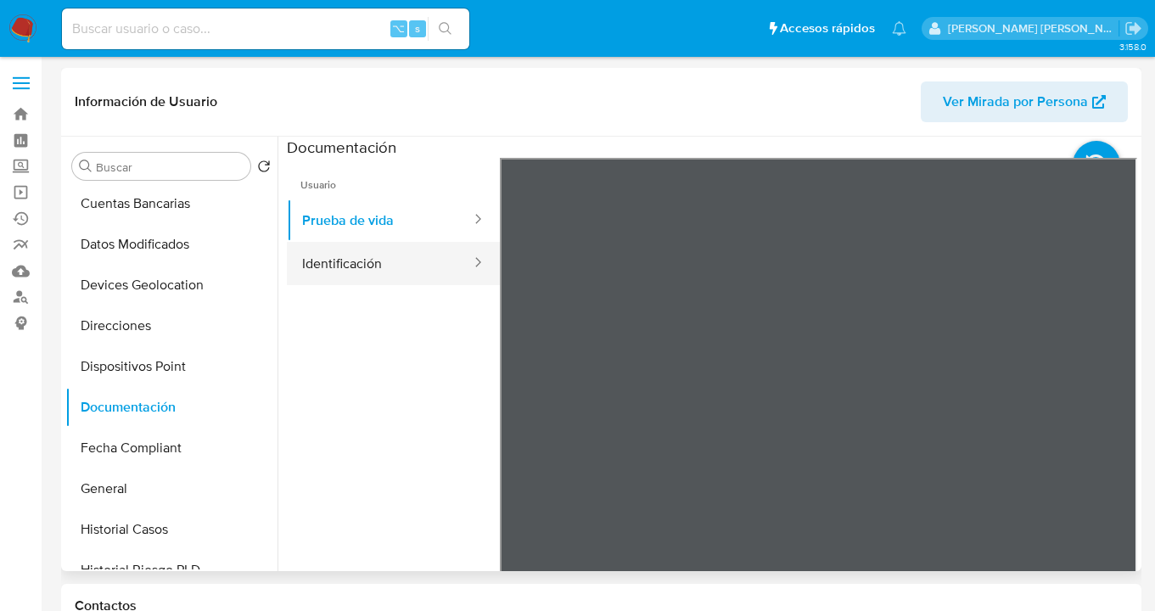
drag, startPoint x: 389, startPoint y: 264, endPoint x: 442, endPoint y: 268, distance: 52.8
click at [389, 264] on button "Identificación" at bounding box center [380, 263] width 186 height 43
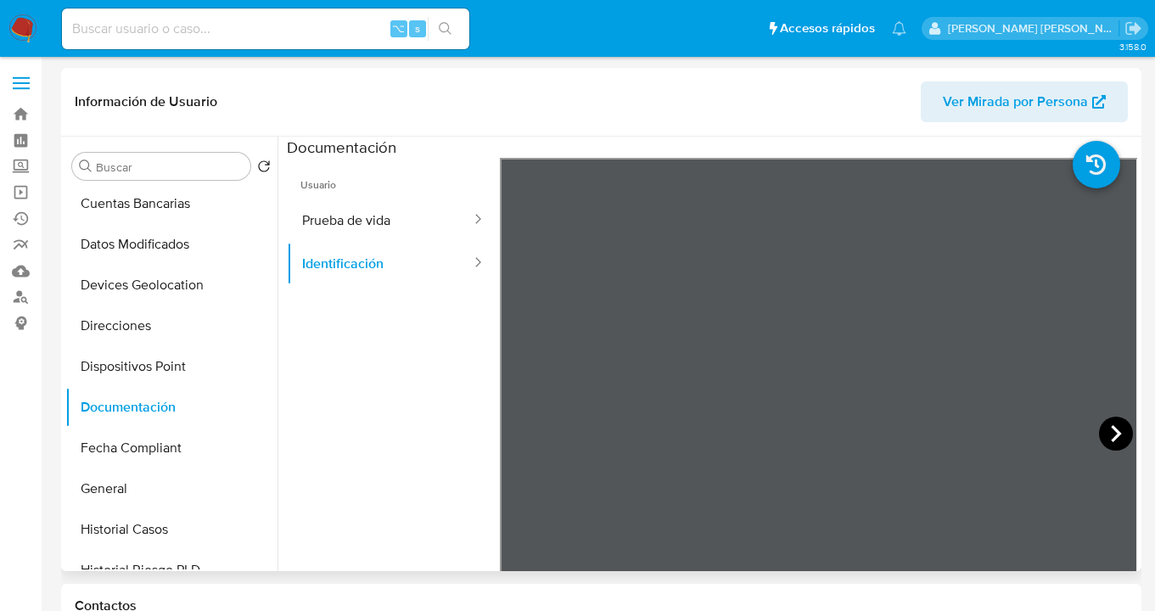
click at [1100, 425] on icon at bounding box center [1116, 434] width 34 height 34
click at [520, 437] on icon at bounding box center [520, 433] width 10 height 17
click at [375, 226] on button "Prueba de vida" at bounding box center [380, 220] width 186 height 43
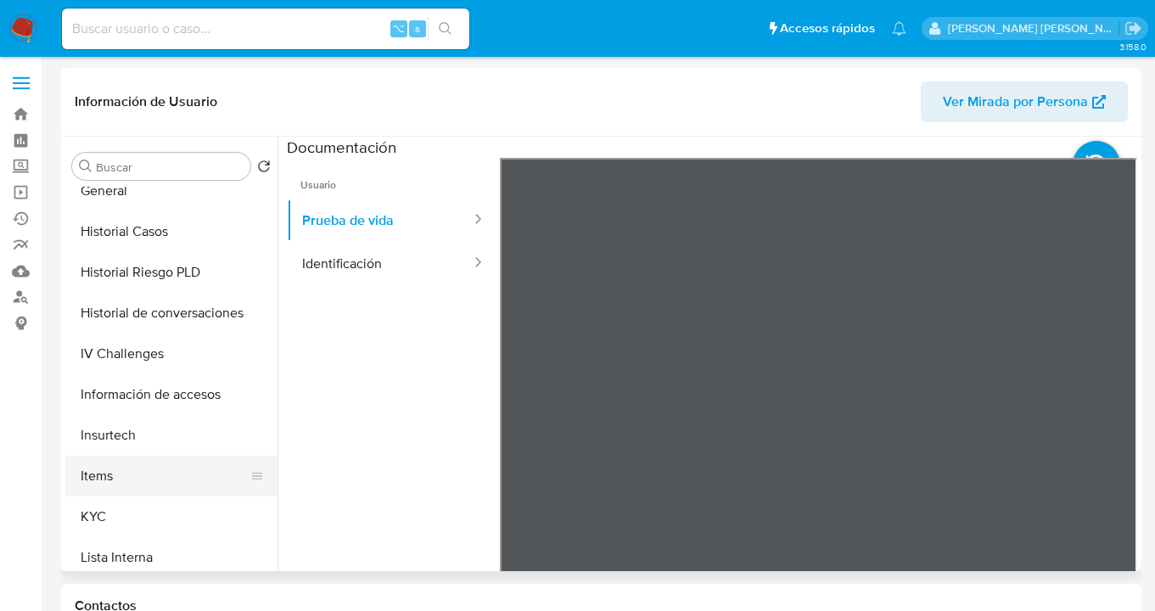
scroll to position [589, 0]
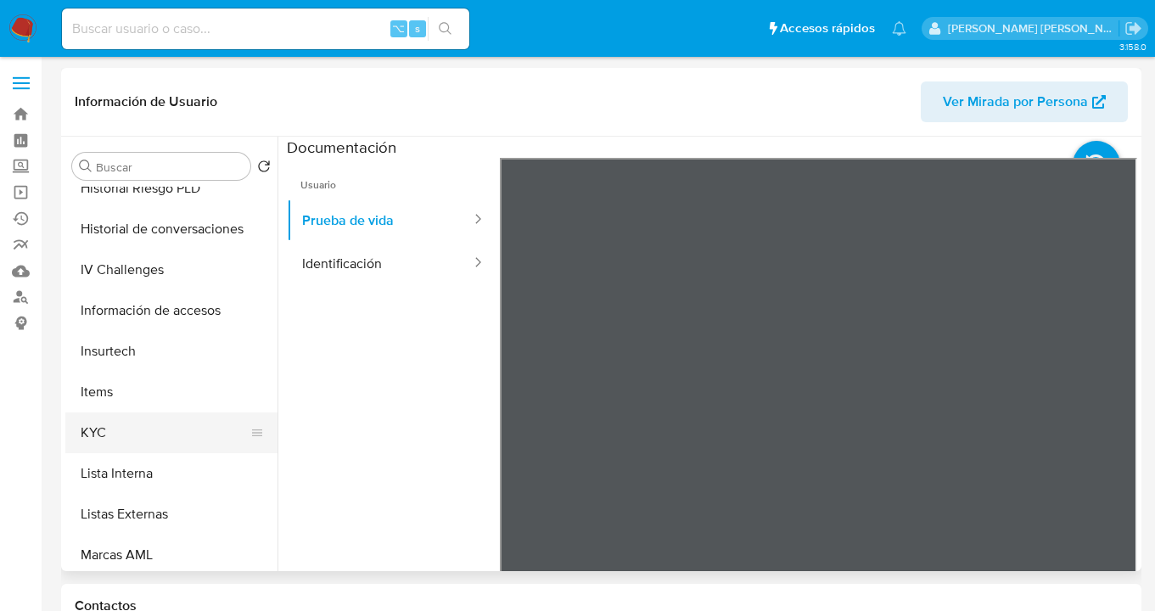
click at [166, 440] on button "KYC" at bounding box center [164, 432] width 199 height 41
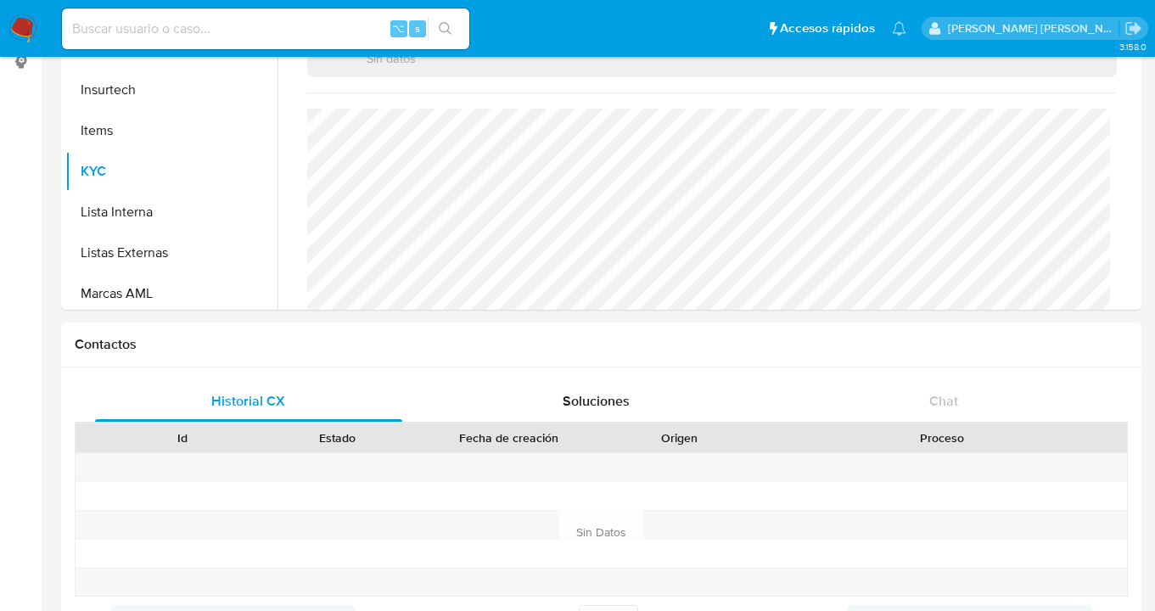
scroll to position [590, 0]
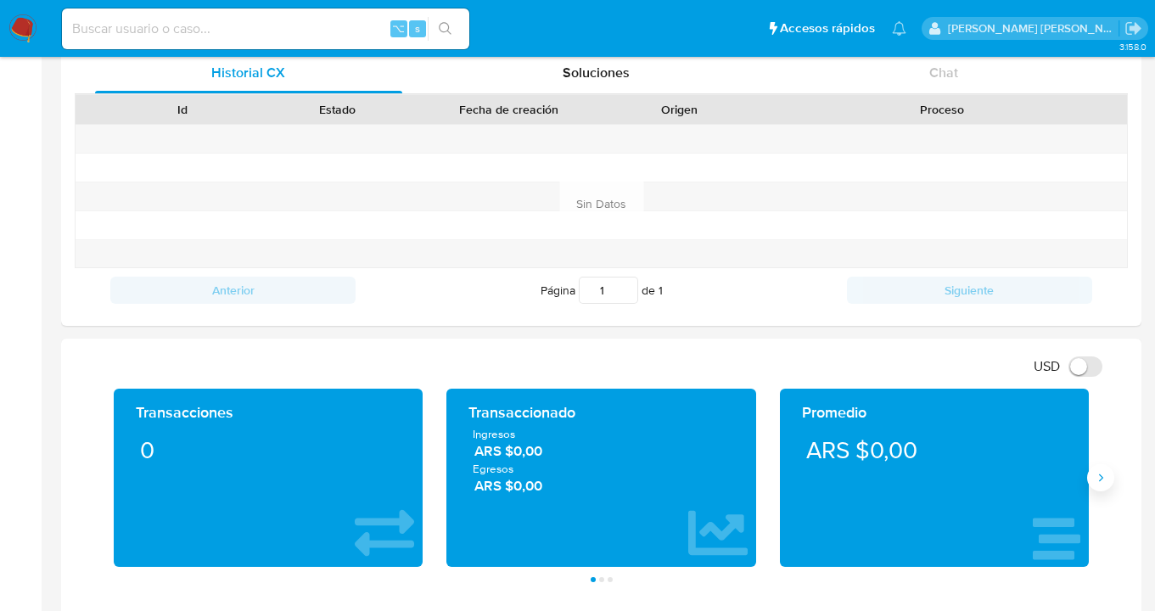
click at [1099, 477] on icon "Siguiente" at bounding box center [1101, 478] width 14 height 14
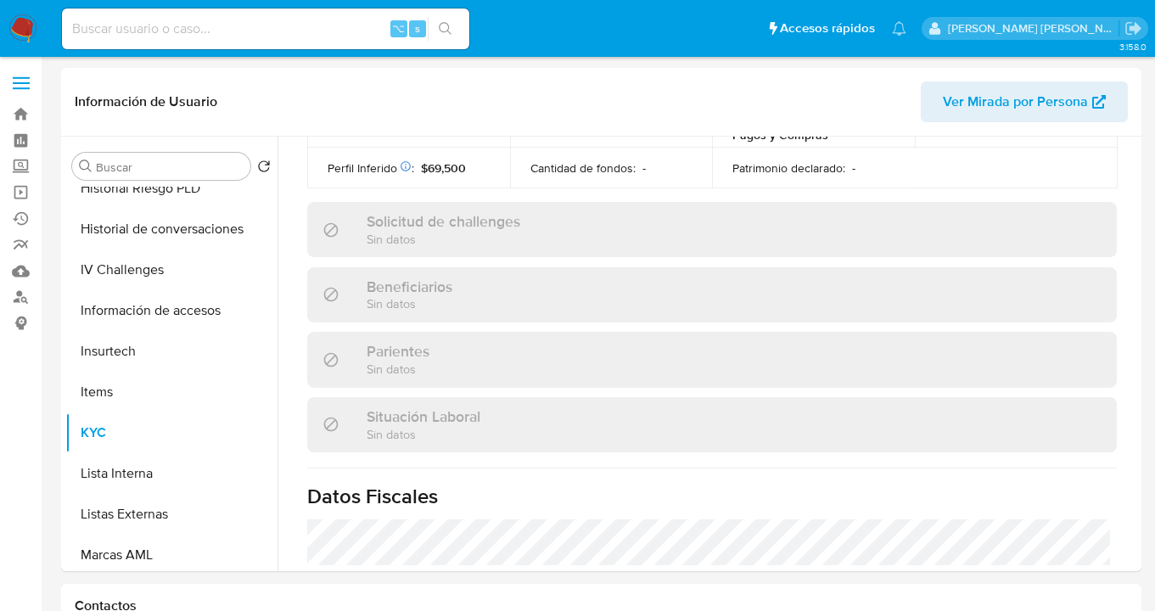
scroll to position [597, 0]
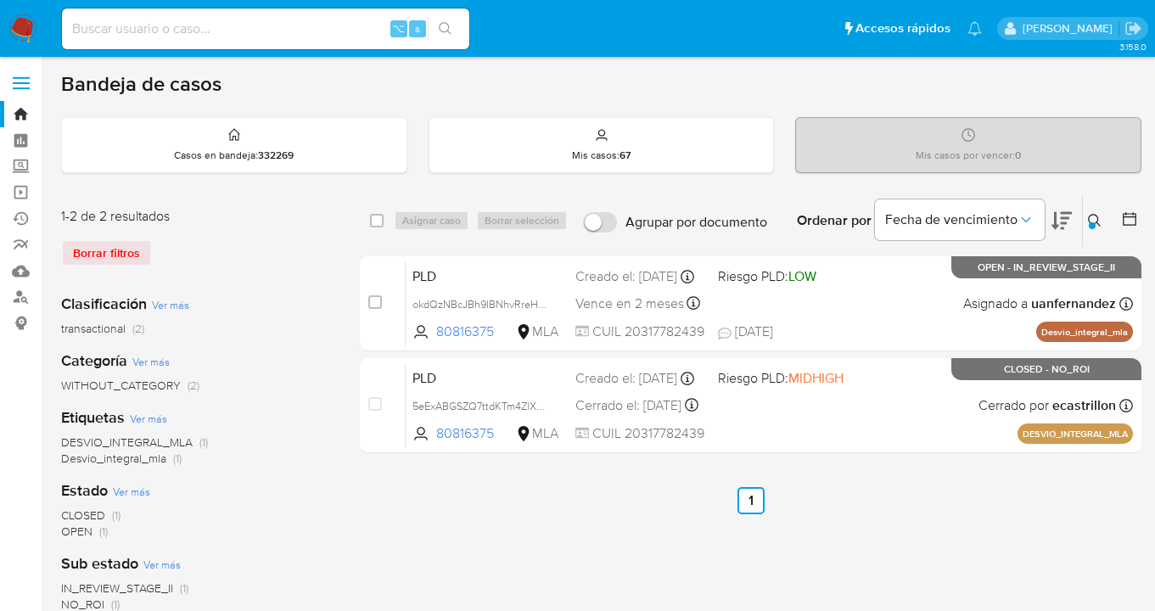
drag, startPoint x: 1093, startPoint y: 219, endPoint x: 1049, endPoint y: 266, distance: 64.8
click at [1092, 220] on icon at bounding box center [1095, 221] width 14 height 14
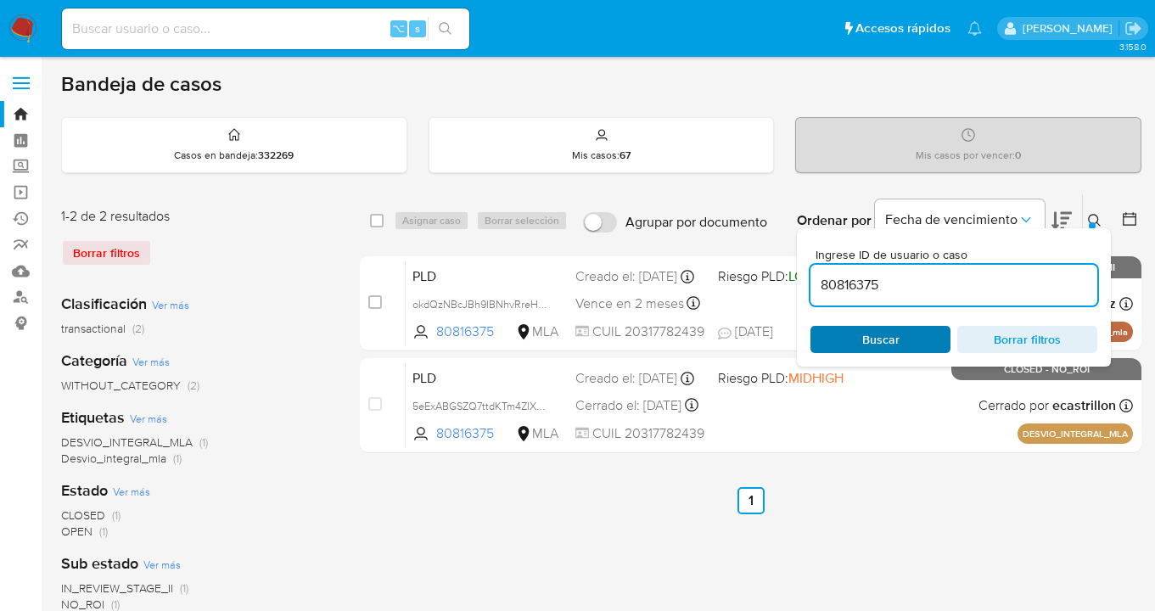
click at [903, 344] on span "Buscar" at bounding box center [880, 339] width 116 height 24
click at [1093, 217] on icon at bounding box center [1095, 221] width 14 height 14
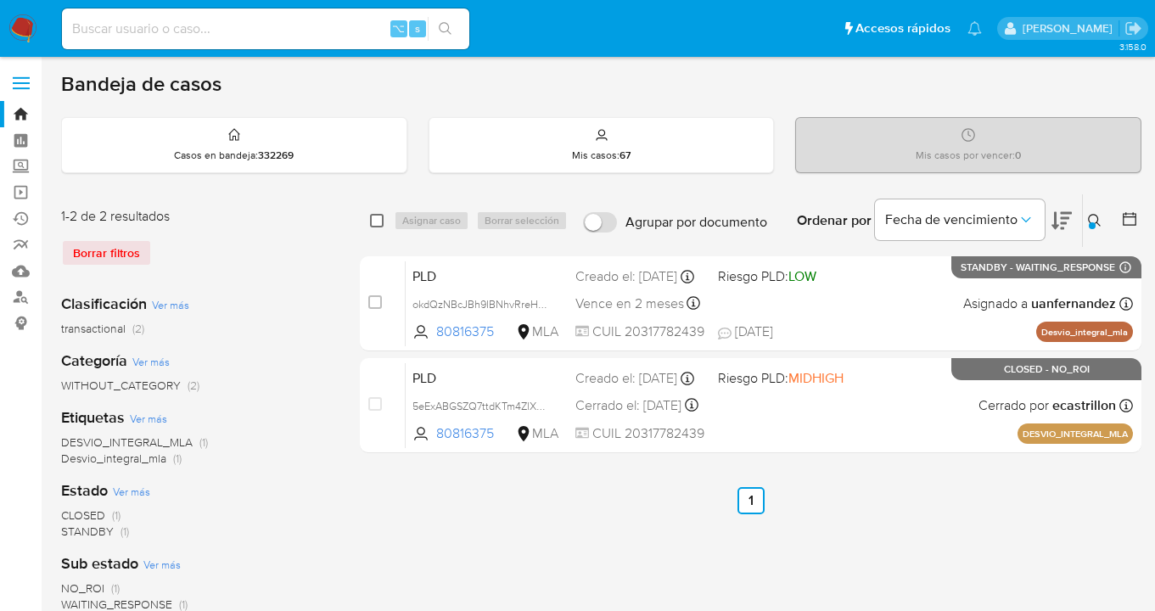
click at [379, 218] on input "checkbox" at bounding box center [377, 221] width 14 height 14
checkbox input "true"
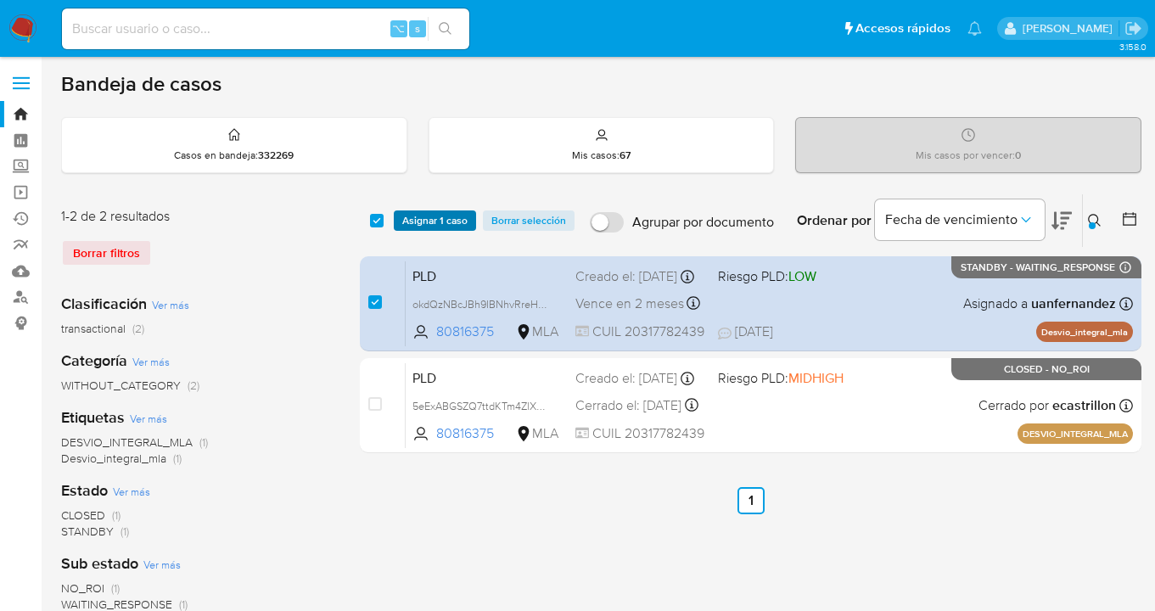
click at [411, 217] on span "Asignar 1 caso" at bounding box center [434, 220] width 65 height 17
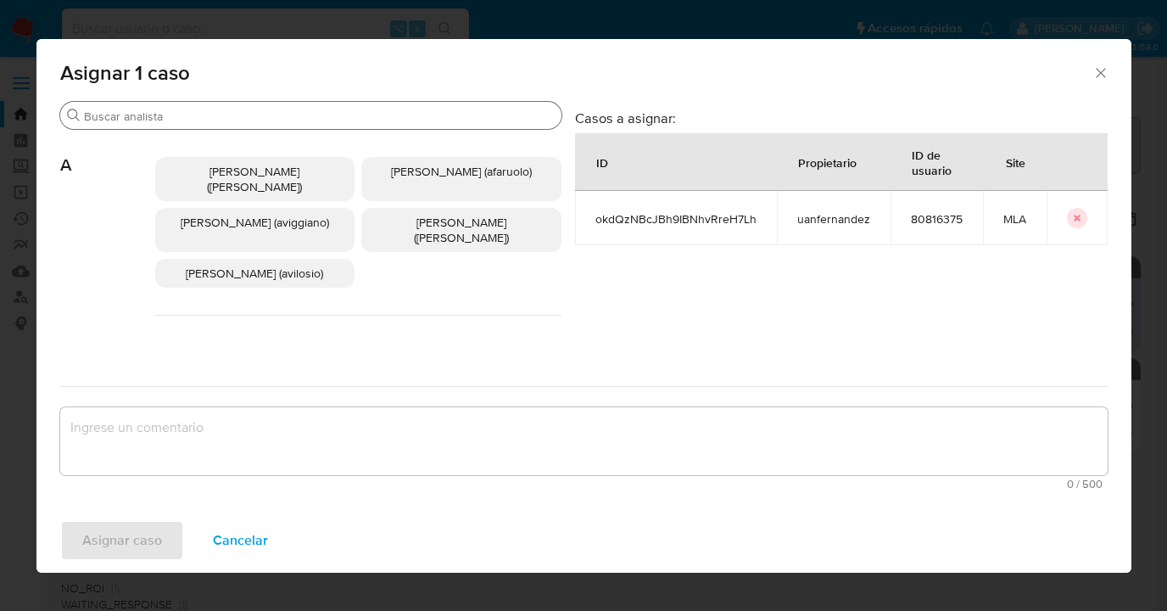
click at [297, 119] on input "Buscar" at bounding box center [319, 116] width 471 height 15
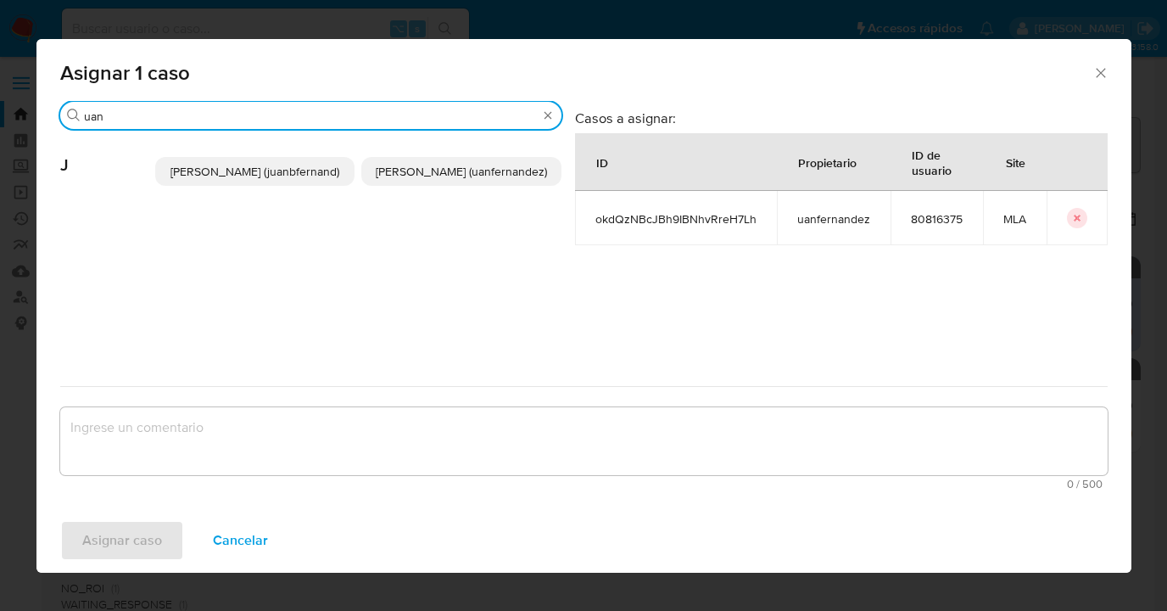
type input "uan"
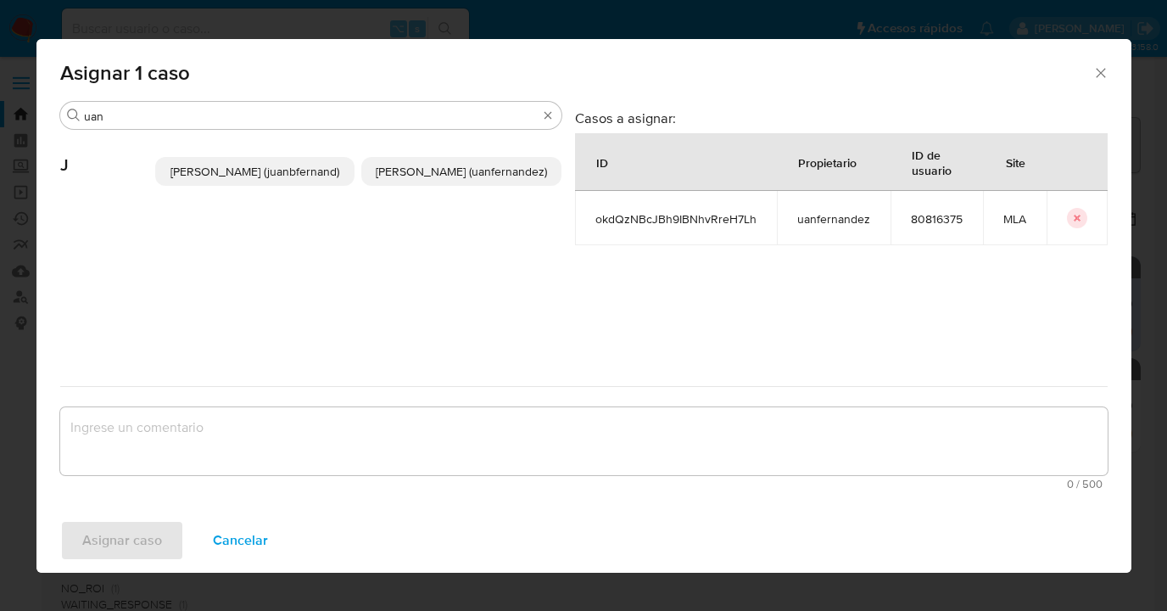
click at [404, 177] on p "[PERSON_NAME] (uanfernandez)" at bounding box center [461, 171] width 200 height 29
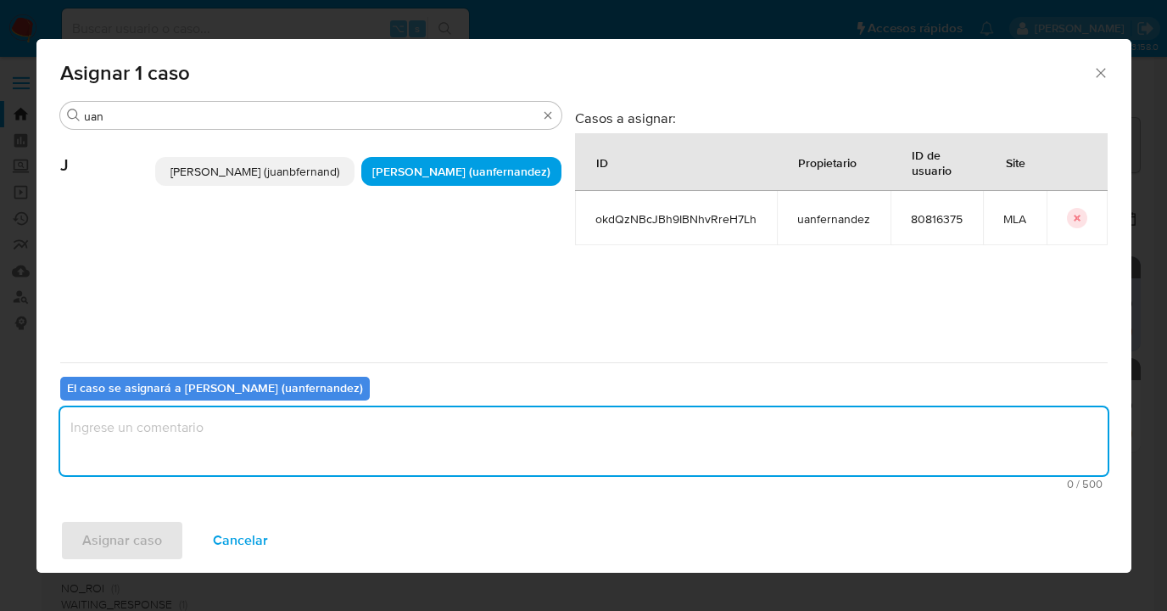
click at [385, 434] on textarea "assign-modal" at bounding box center [584, 441] width 1048 height 68
type textarea "asig"
click at [137, 534] on span "Asignar caso" at bounding box center [122, 540] width 80 height 37
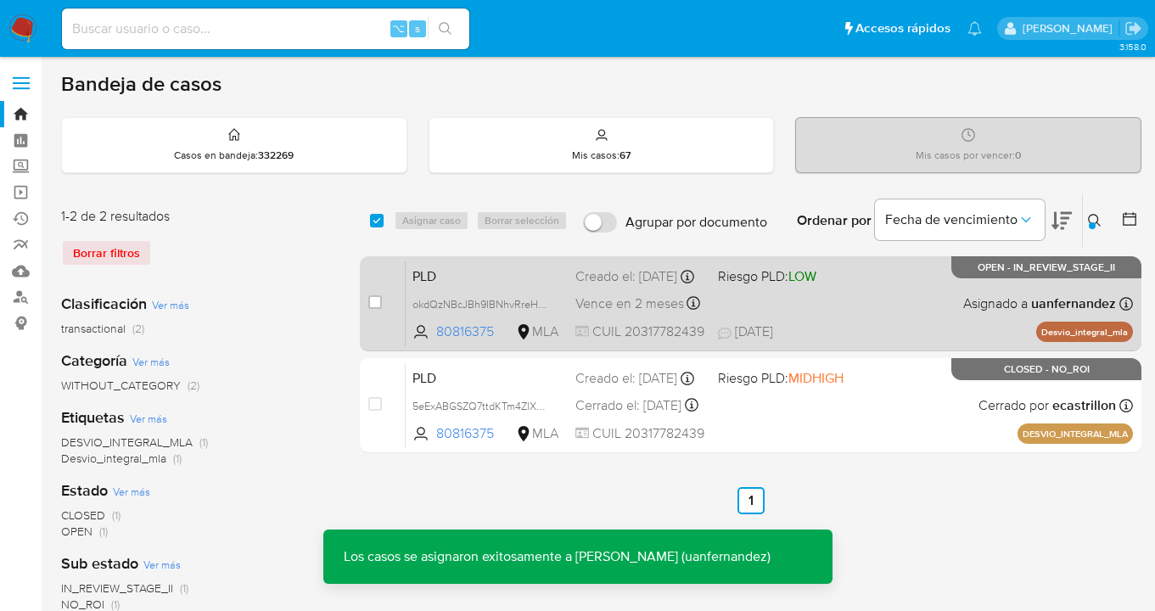
click at [934, 299] on div "PLD okdQzNBcJBh9IBNhvRreH7Lh 80816375 MLA Riesgo PLD: LOW Creado el: [DATE] Cre…" at bounding box center [769, 303] width 727 height 86
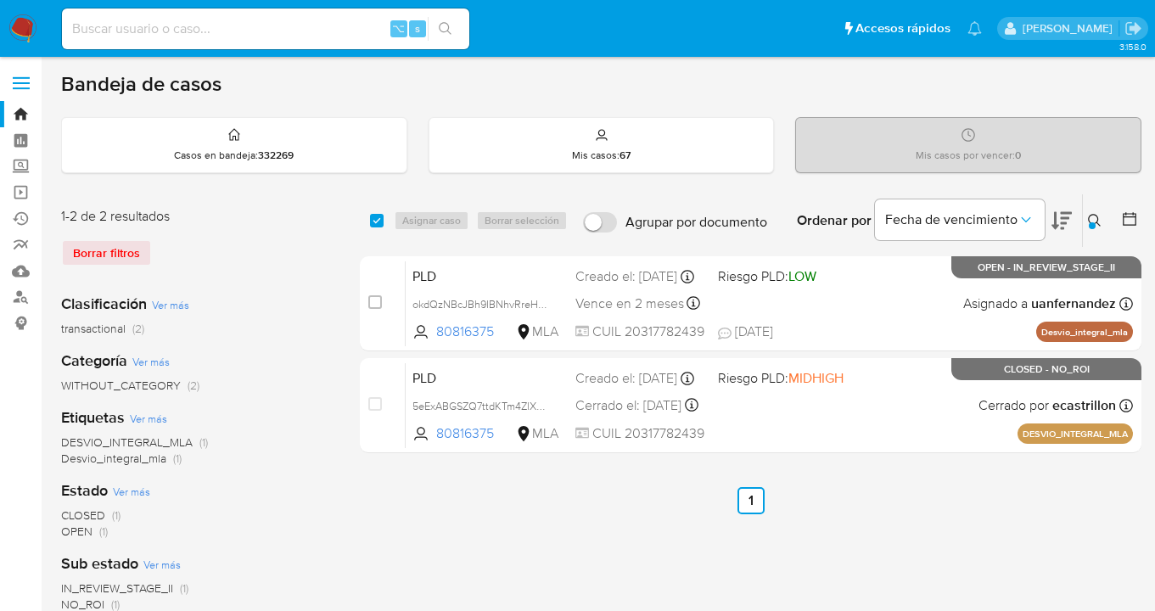
drag, startPoint x: 1092, startPoint y: 221, endPoint x: 908, endPoint y: 271, distance: 191.0
click at [1092, 221] on icon at bounding box center [1095, 221] width 14 height 14
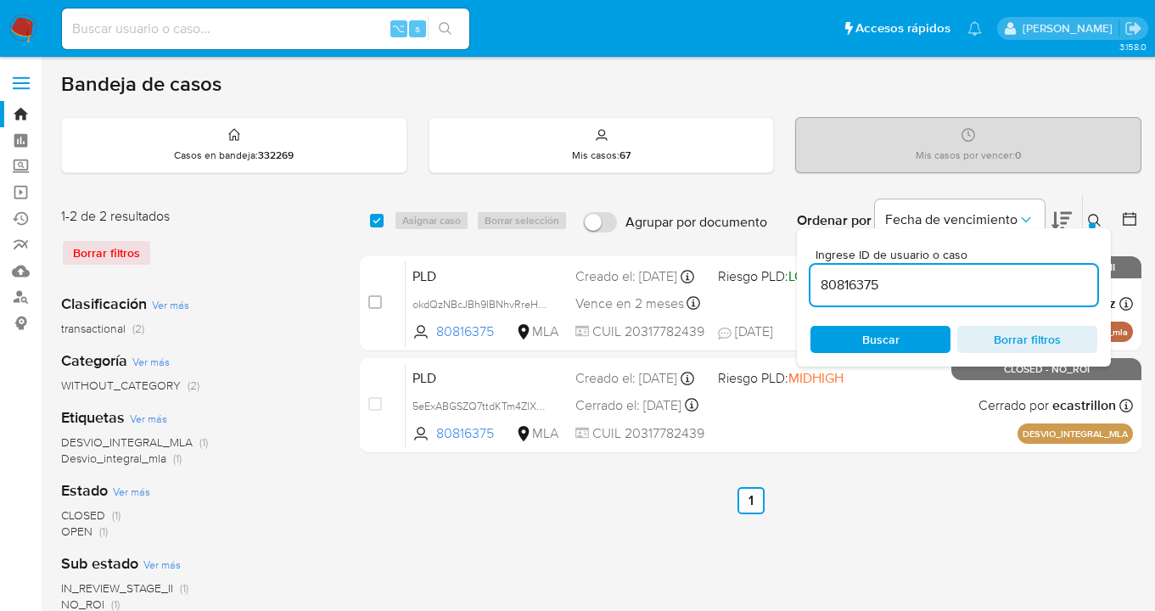
drag, startPoint x: 886, startPoint y: 286, endPoint x: 816, endPoint y: 283, distance: 69.6
click at [816, 283] on input "80816375" at bounding box center [953, 285] width 287 height 22
type input "81397115"
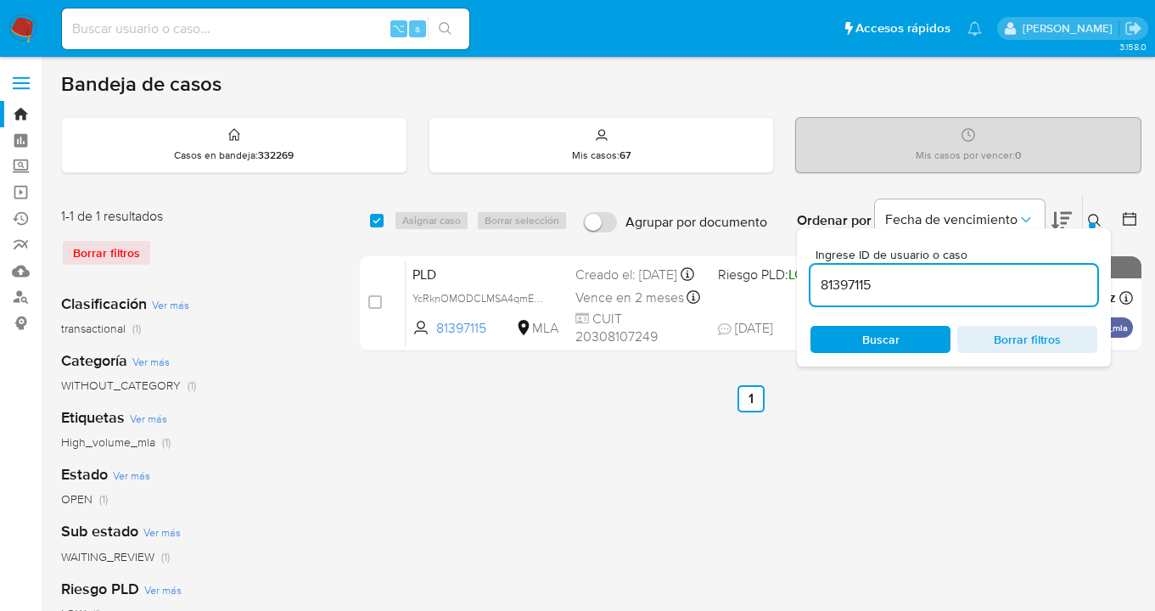
click at [1091, 216] on icon at bounding box center [1095, 221] width 14 height 14
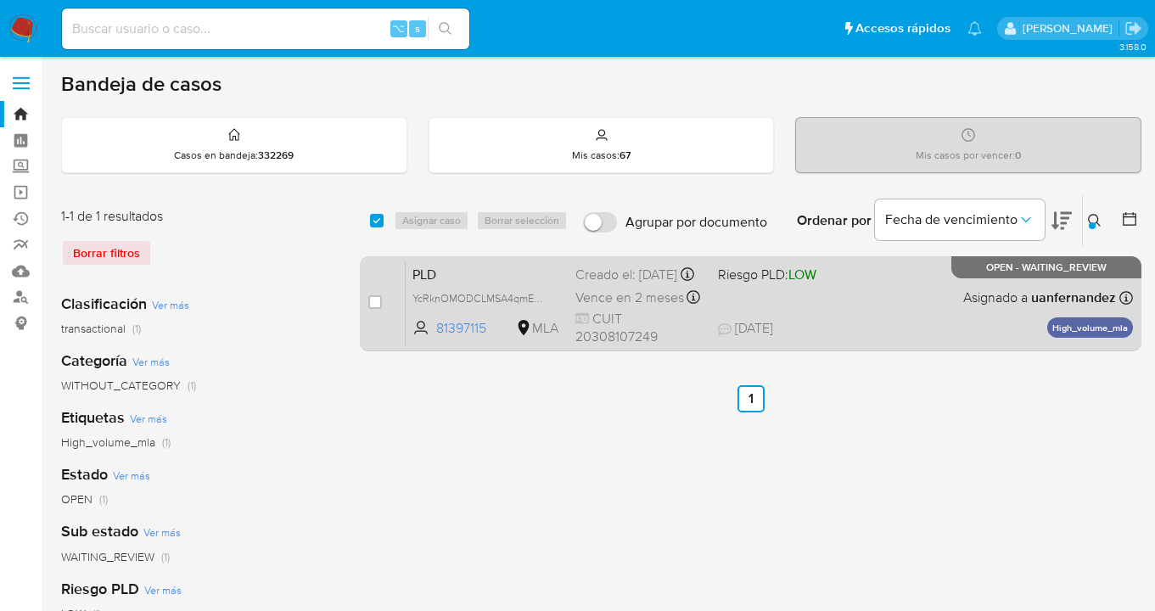
click at [942, 320] on div "PLD YcRknOMODCLMSA4qmEATBQKx 81397115 MLA Riesgo PLD: LOW Creado el: [DATE] Cre…" at bounding box center [769, 303] width 727 height 86
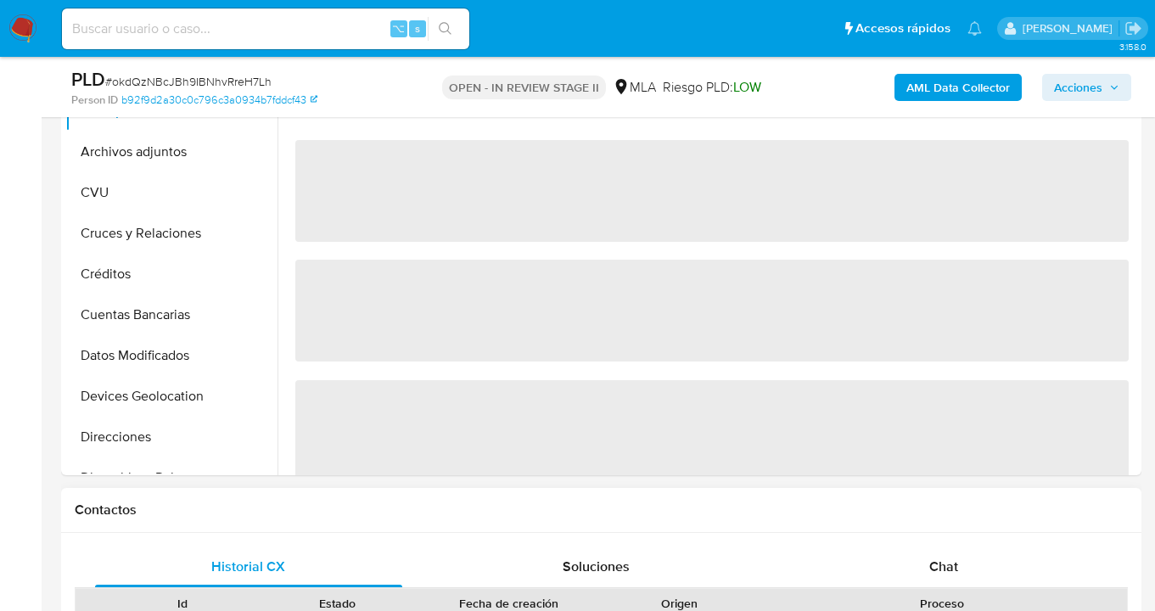
scroll to position [497, 0]
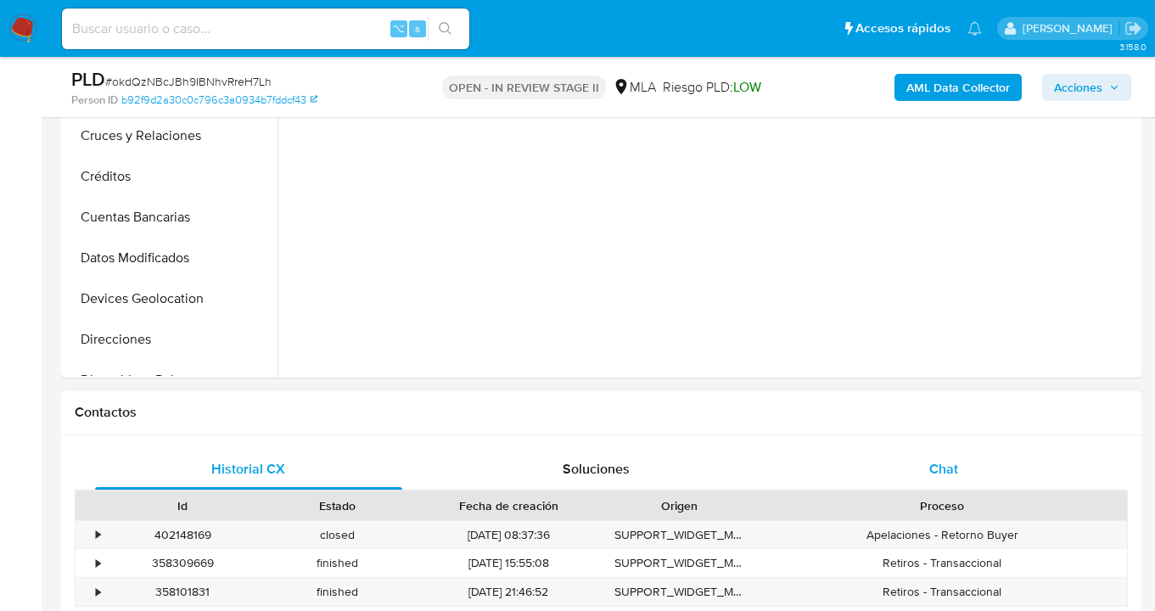
select select "10"
drag, startPoint x: 954, startPoint y: 465, endPoint x: 946, endPoint y: 456, distance: 11.4
click at [953, 464] on span "Chat" at bounding box center [943, 469] width 29 height 20
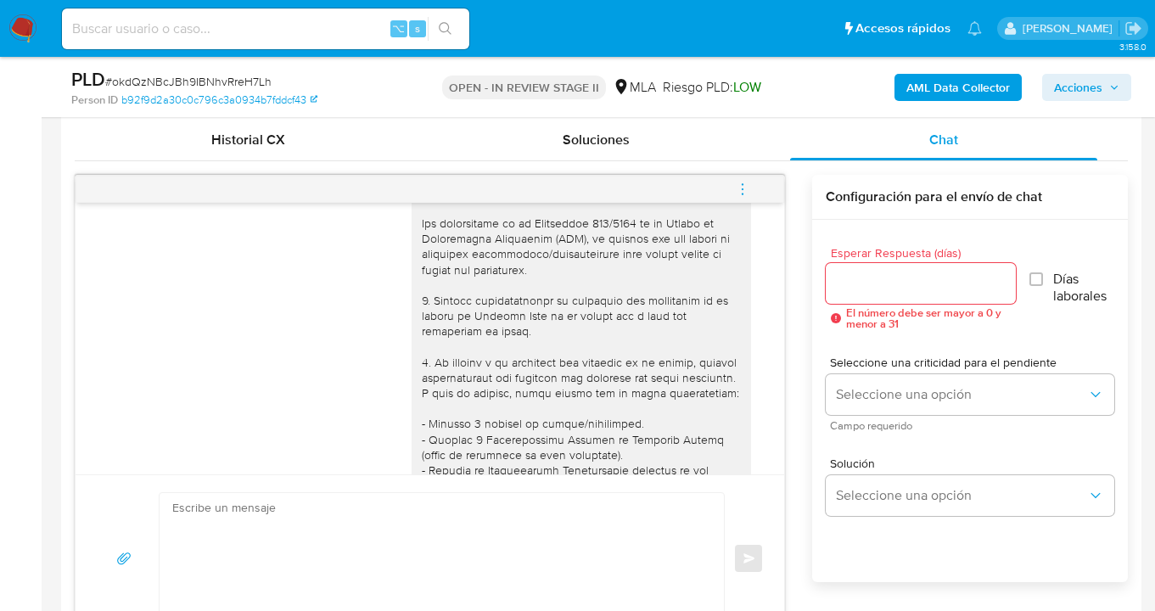
scroll to position [0, 0]
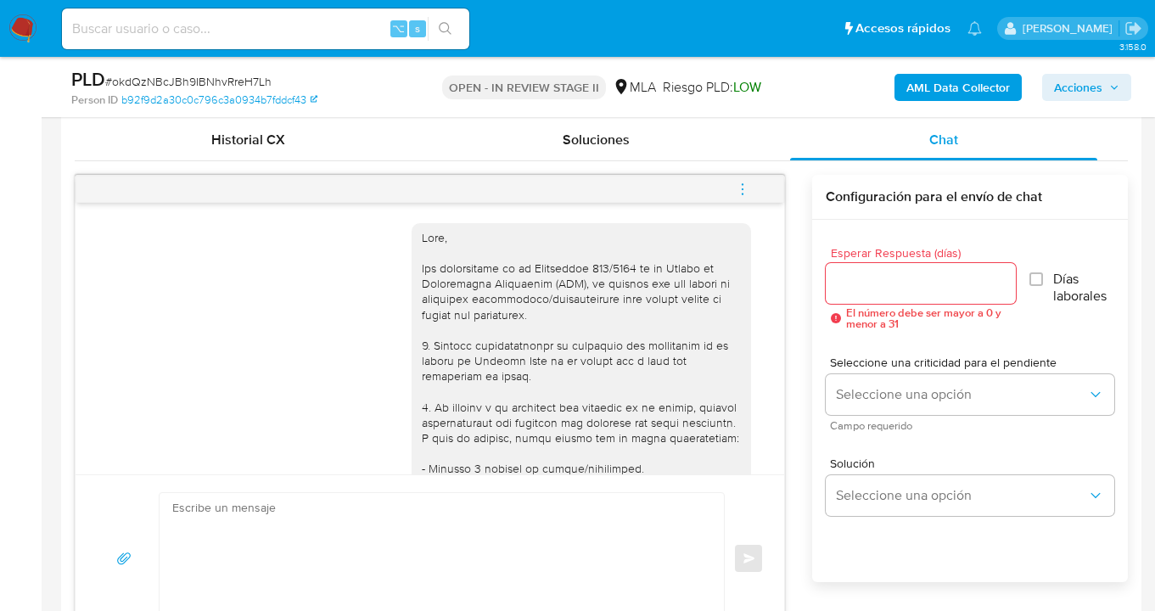
click at [739, 189] on icon "menu-action" at bounding box center [742, 189] width 15 height 15
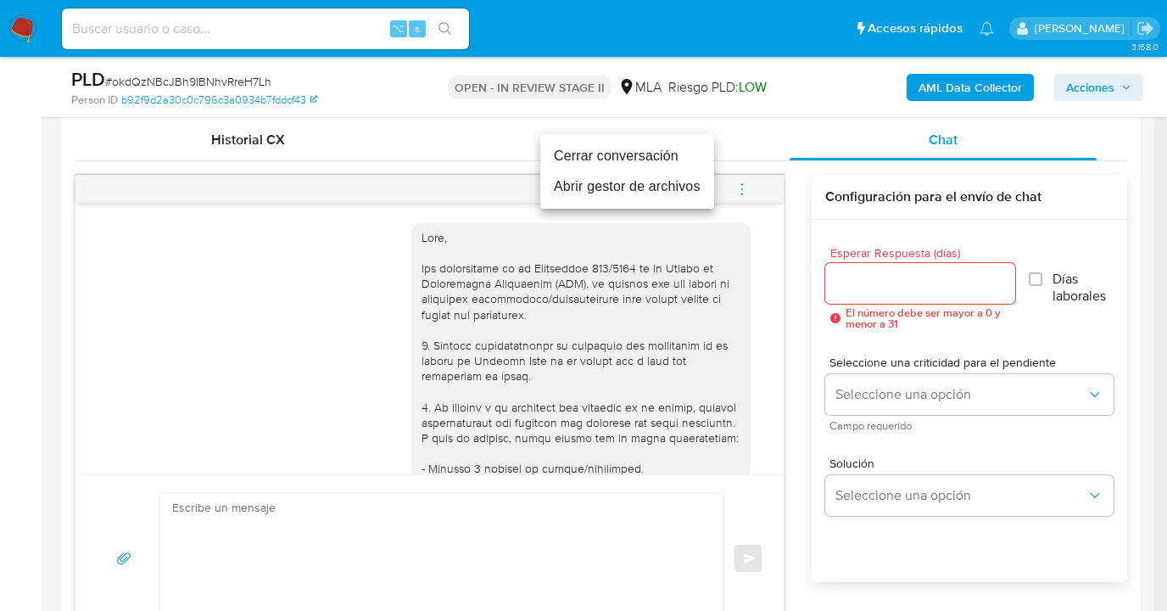
click at [641, 158] on li "Cerrar conversación" at bounding box center [627, 156] width 174 height 31
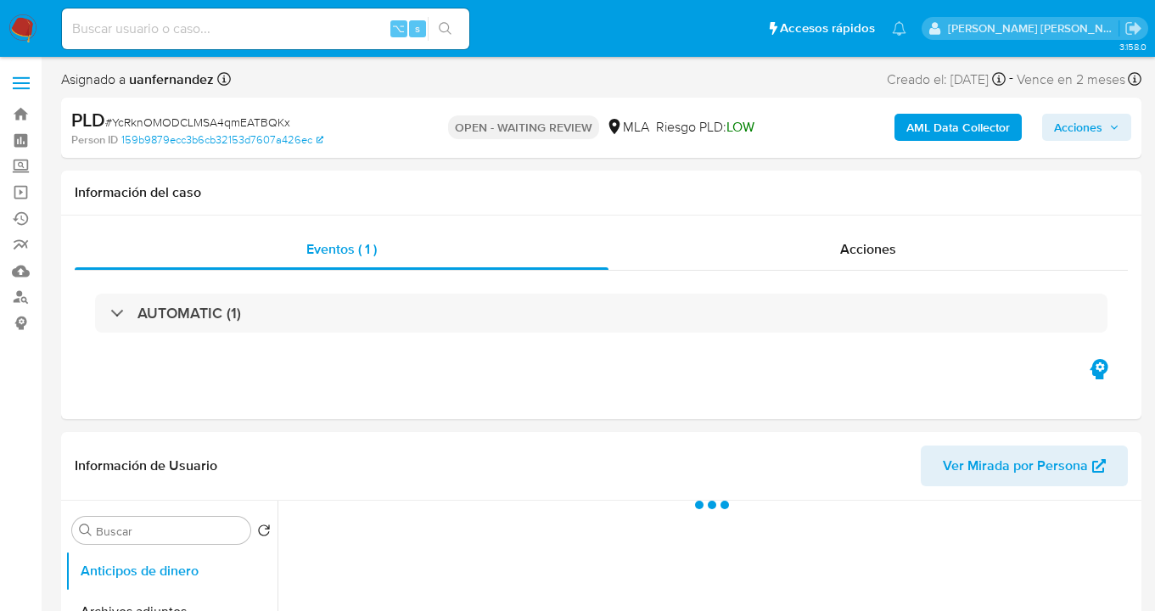
select select "10"
